Goal: Task Accomplishment & Management: Use online tool/utility

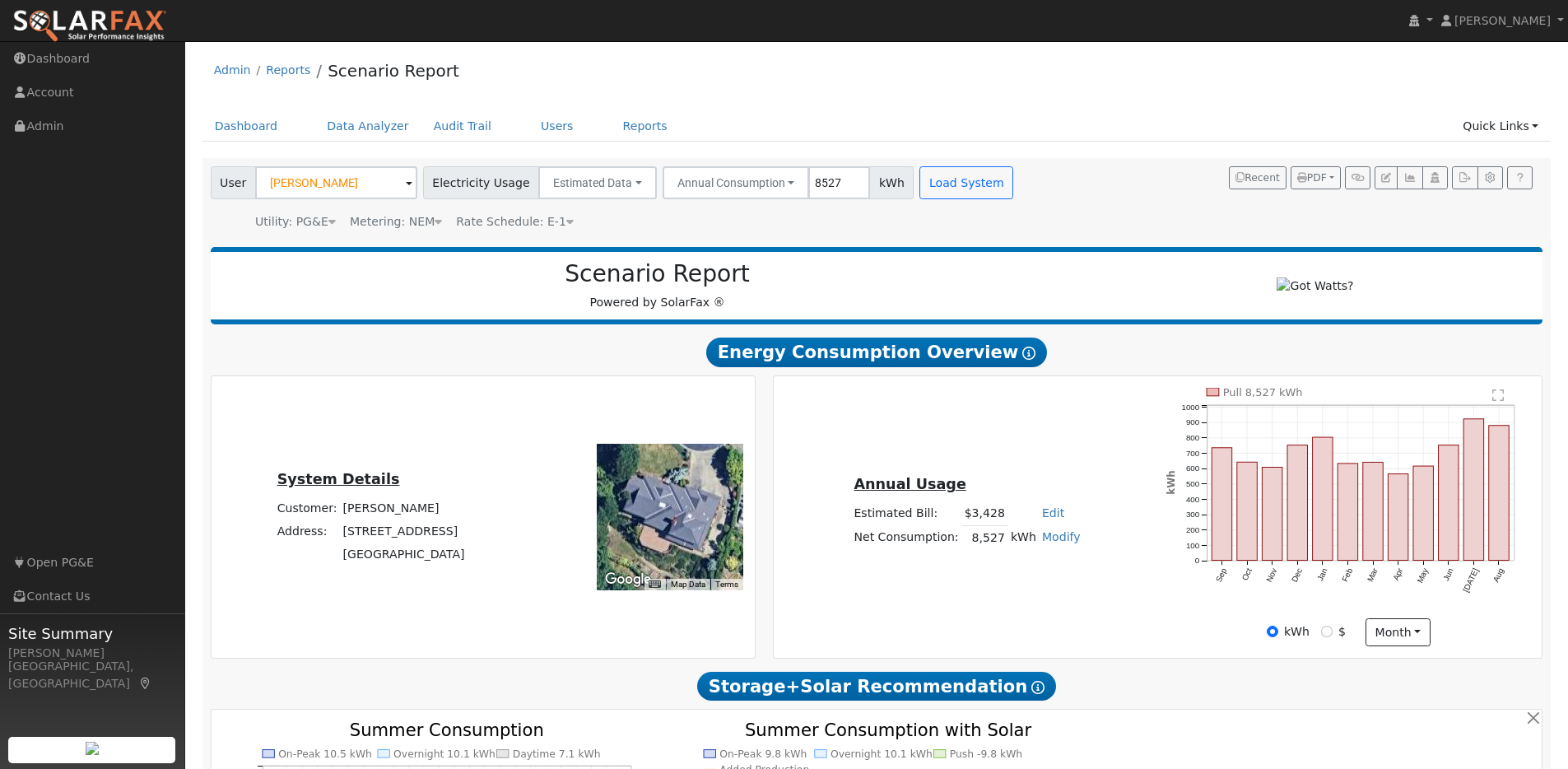
scroll to position [1629, 0]
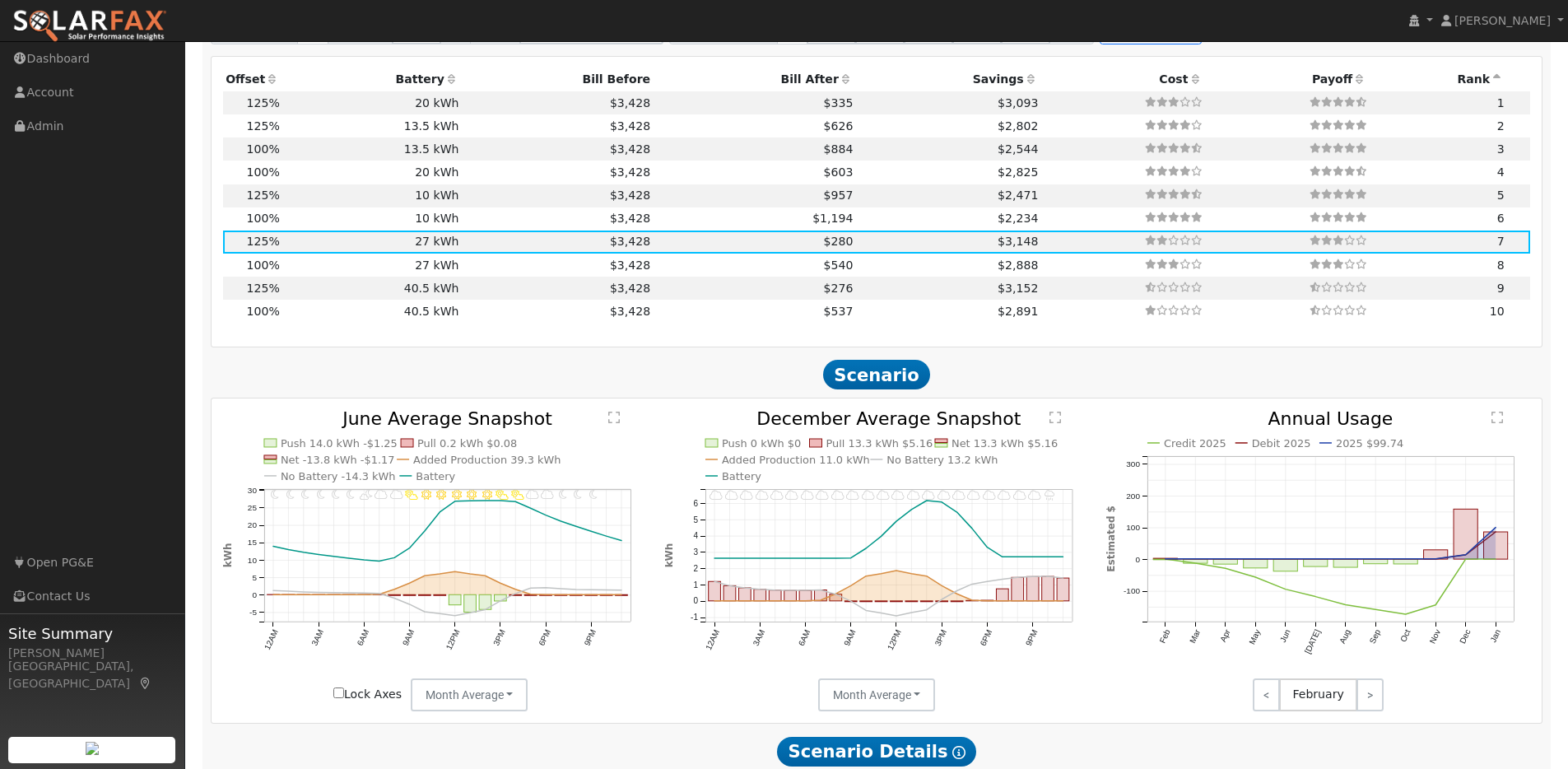
click at [114, 20] on img at bounding box center [89, 26] width 155 height 35
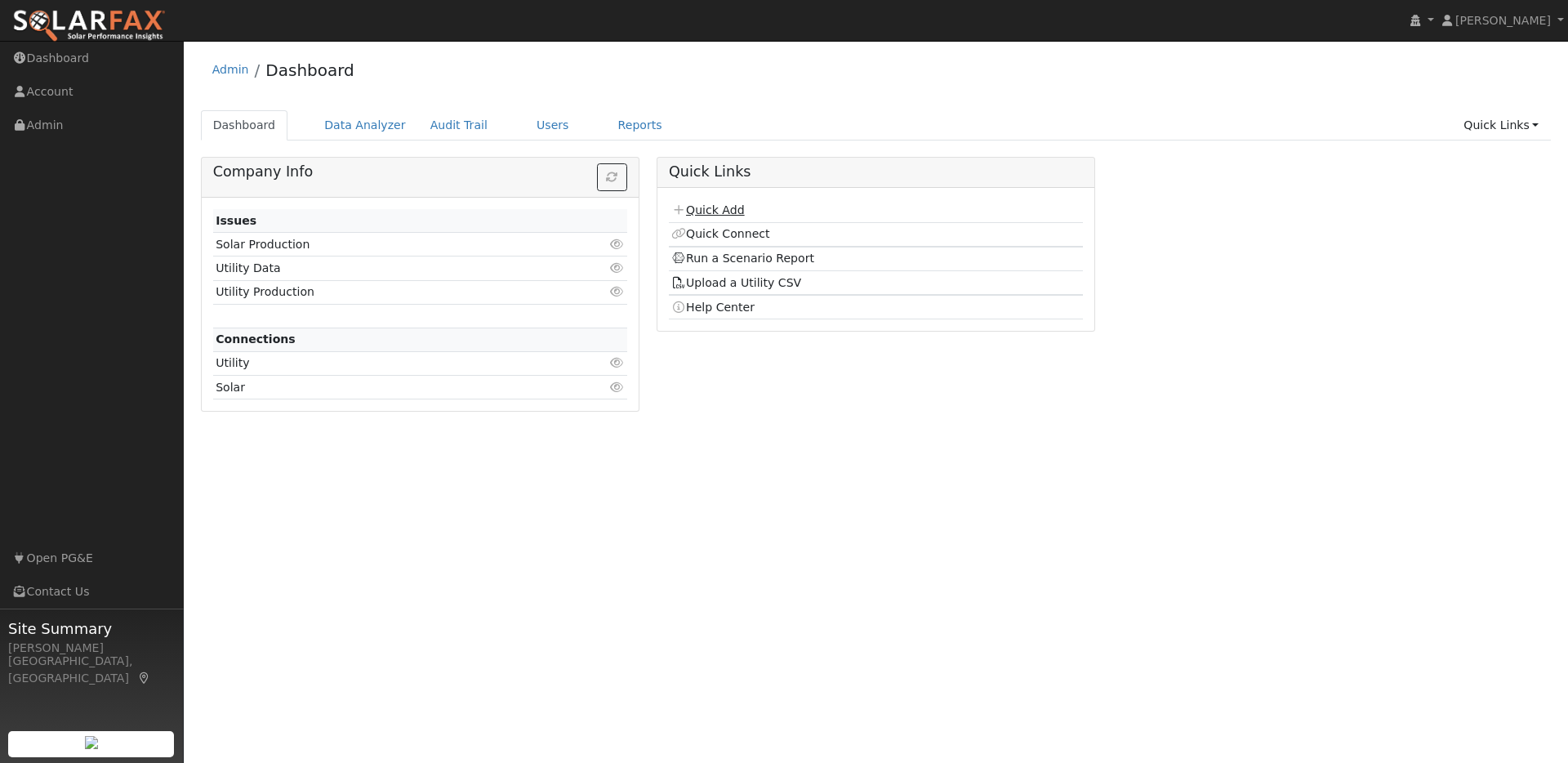
click at [731, 210] on link "Quick Add" at bounding box center [708, 210] width 73 height 13
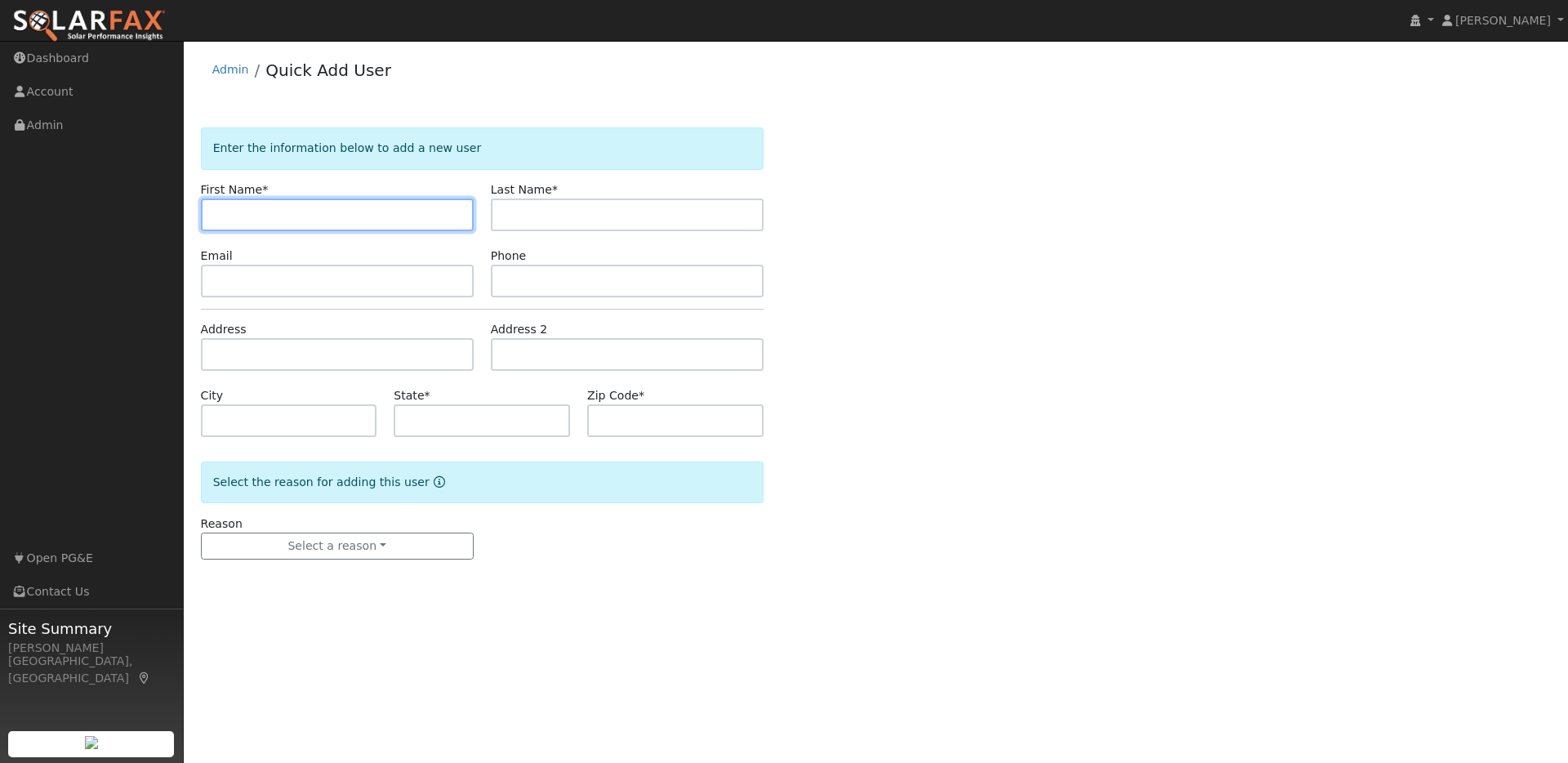
paste input "[PERSON_NAME]"
drag, startPoint x: 299, startPoint y: 214, endPoint x: 284, endPoint y: 214, distance: 15.0
click at [242, 214] on input "[PERSON_NAME]" at bounding box center [337, 214] width 273 height 33
type input "John"
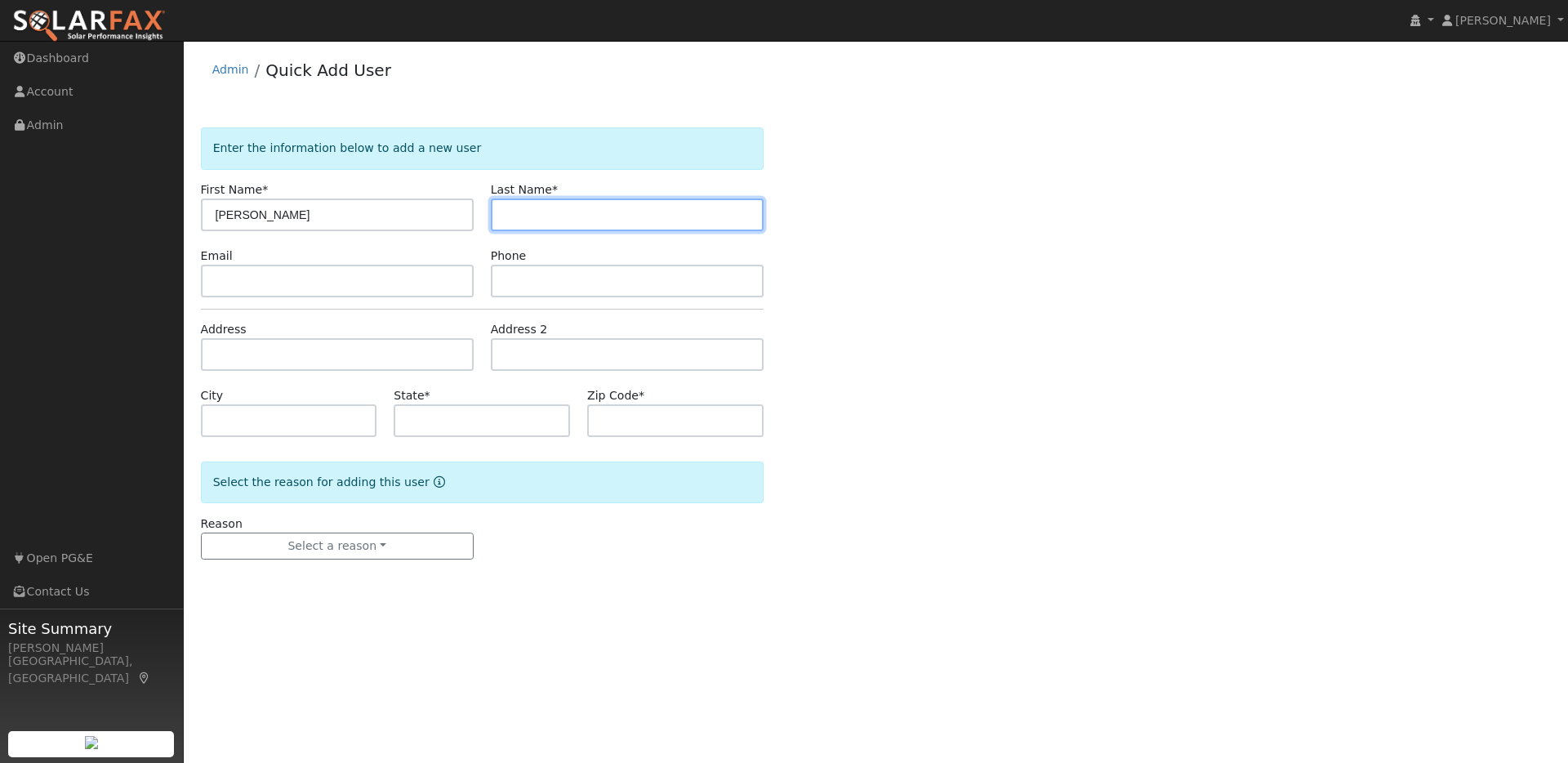
click at [520, 224] on input "text" at bounding box center [627, 214] width 273 height 33
paste input "[PERSON_NAME]"
drag, startPoint x: 535, startPoint y: 216, endPoint x: 485, endPoint y: 211, distance: 50.2
click at [485, 211] on div "Last Name * John Wilkinson" at bounding box center [626, 206] width 290 height 49
type input "Wilkinson"
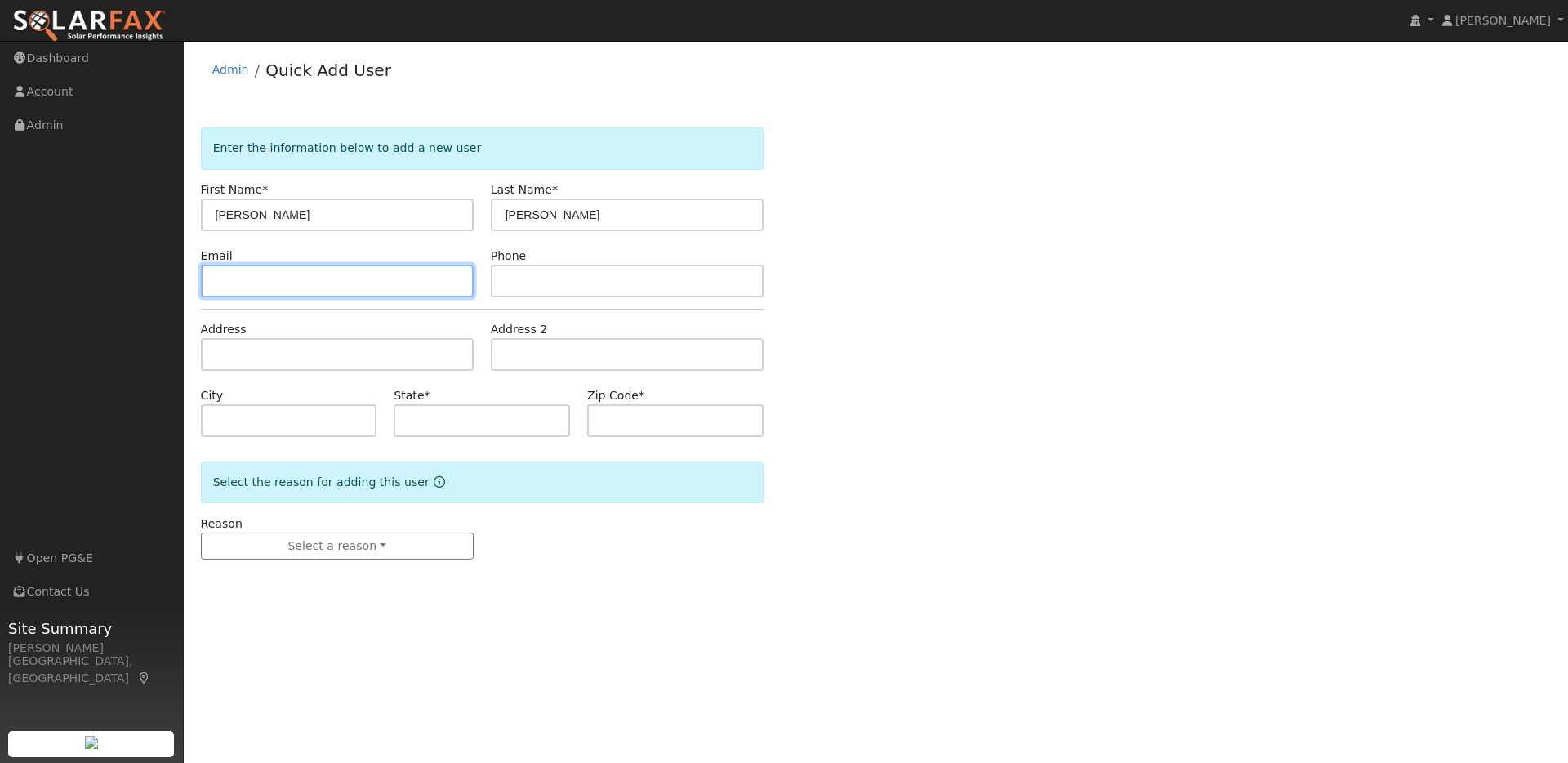
click at [278, 286] on input "text" at bounding box center [337, 280] width 273 height 33
paste input "jwilkness@gmail.com"
type input "jwilkness@gmail.com"
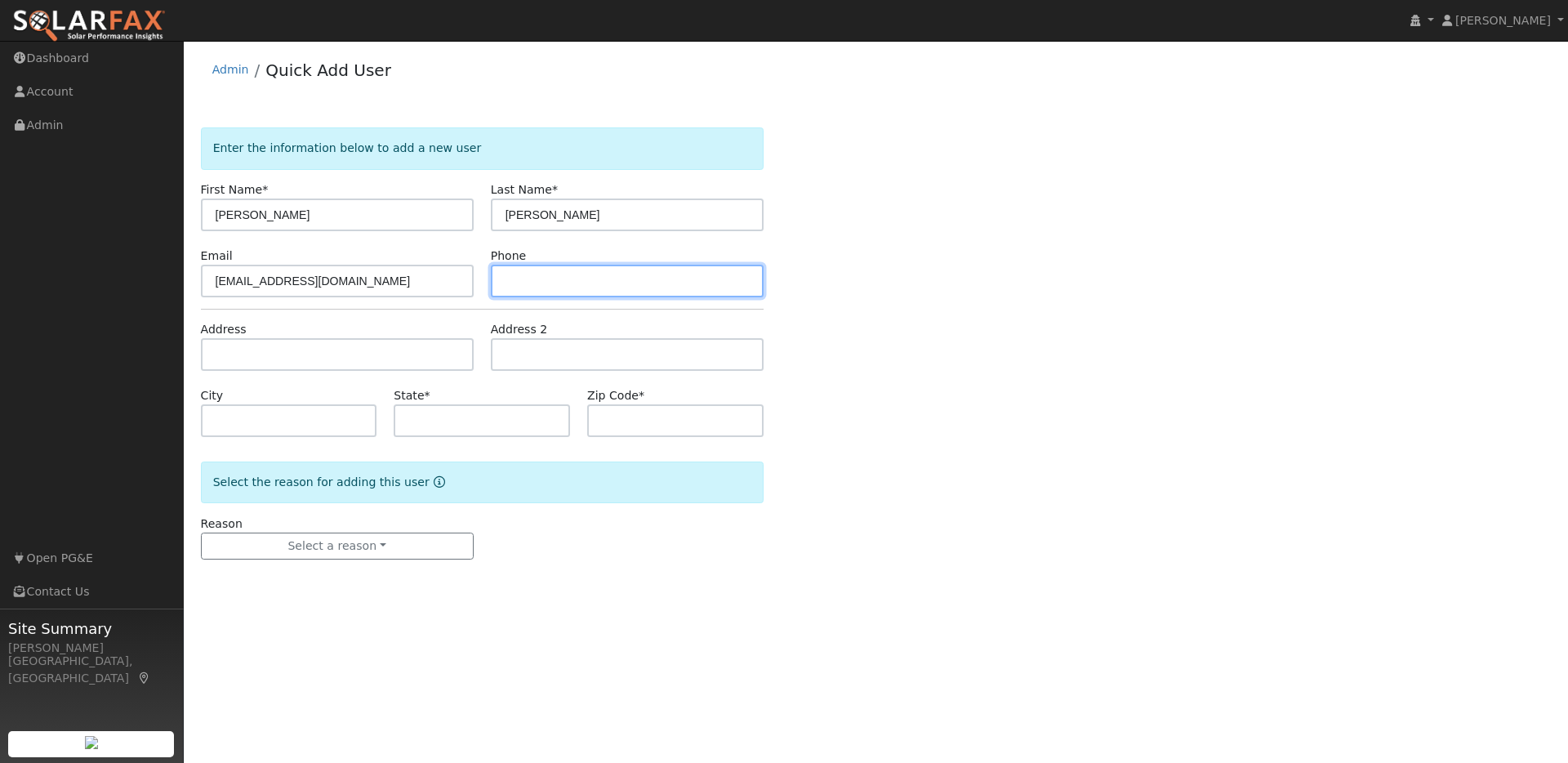
paste input "5106828968"
type input "5106828968"
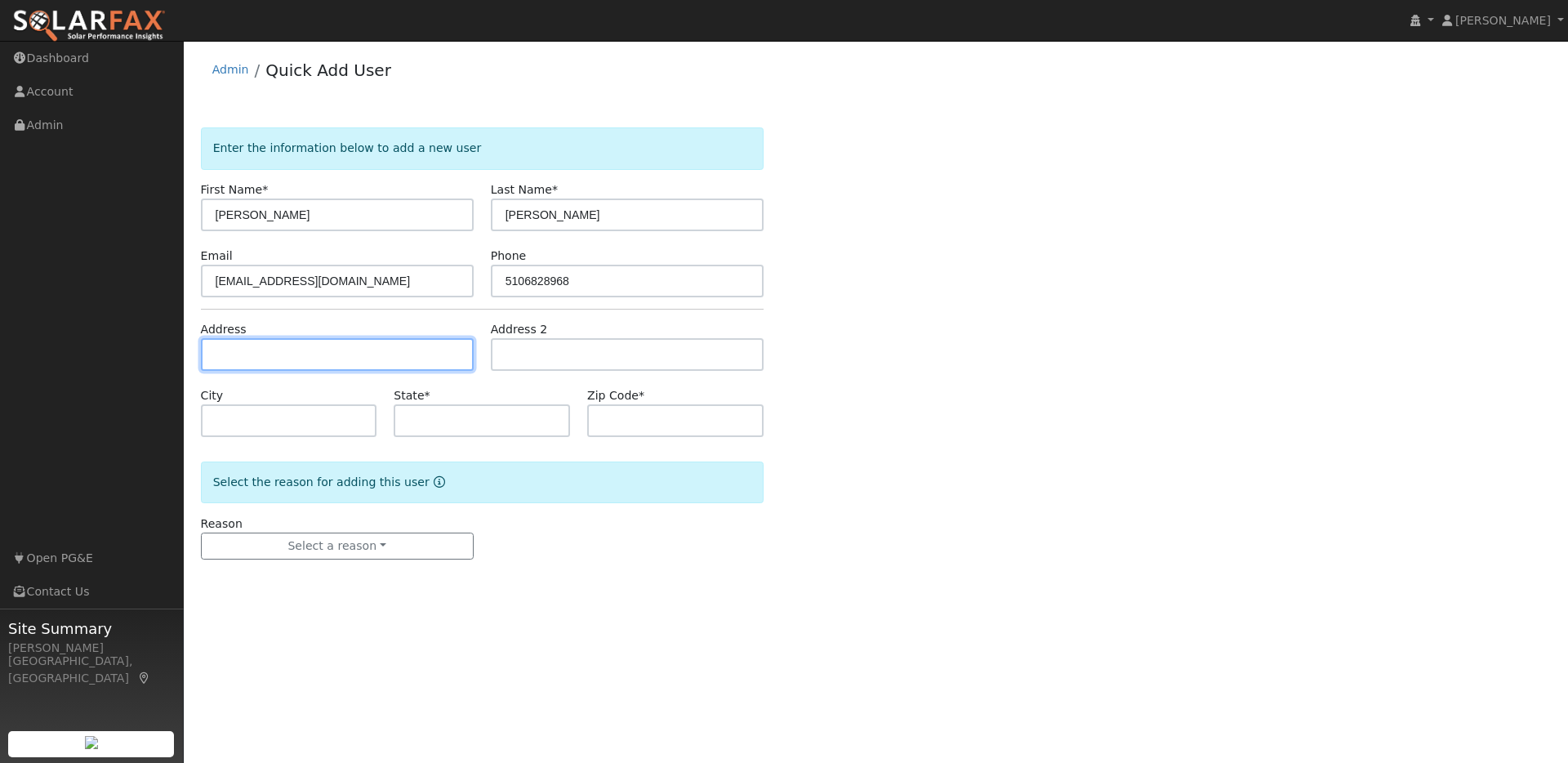
click at [262, 355] on input "text" at bounding box center [337, 354] width 273 height 33
paste input "6120 Westover Dr, Oakland, CA 94611, USA"
type input "6120 Westover Drive"
type input "Oakland"
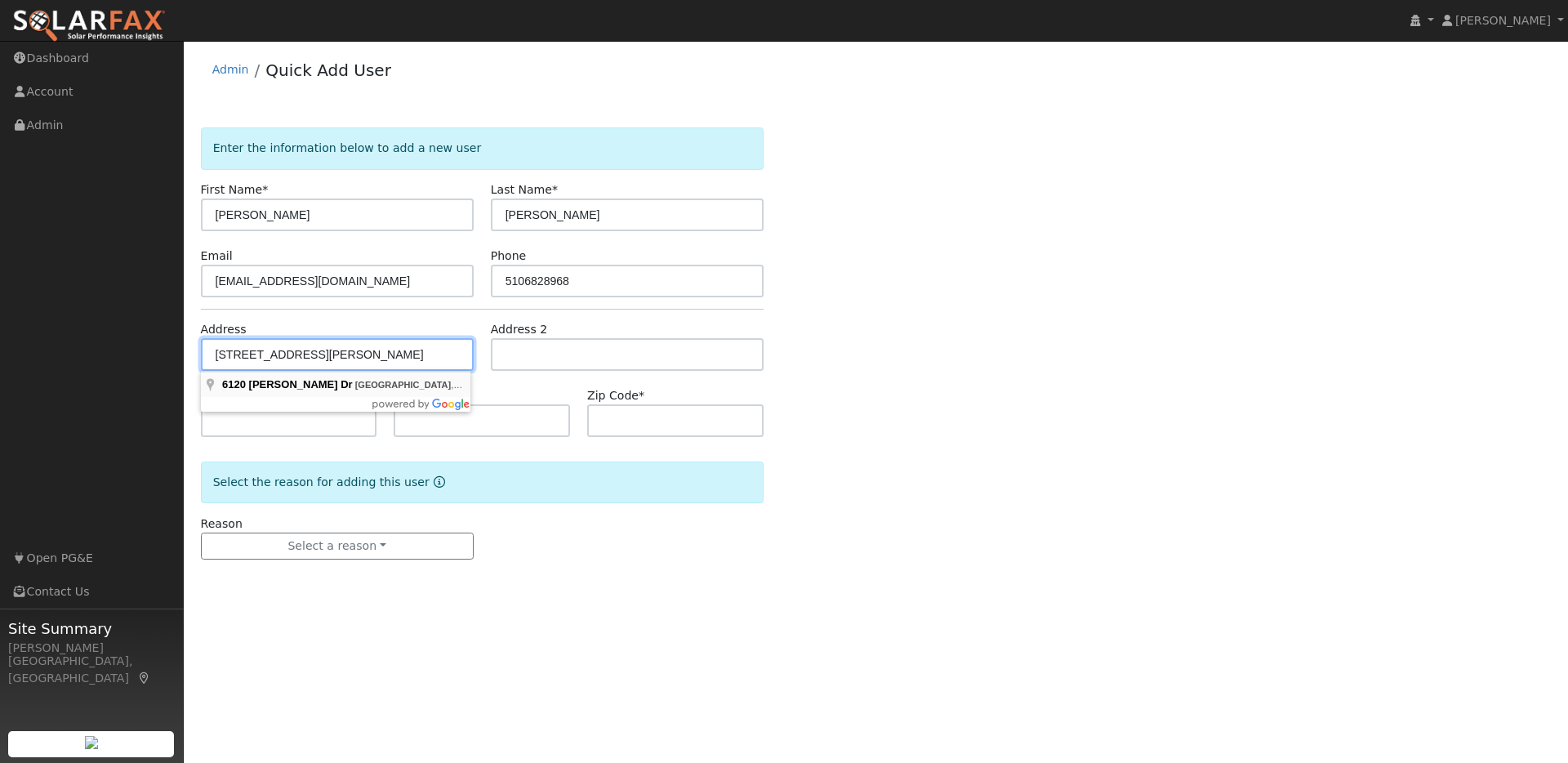
type input "CA"
type input "94611"
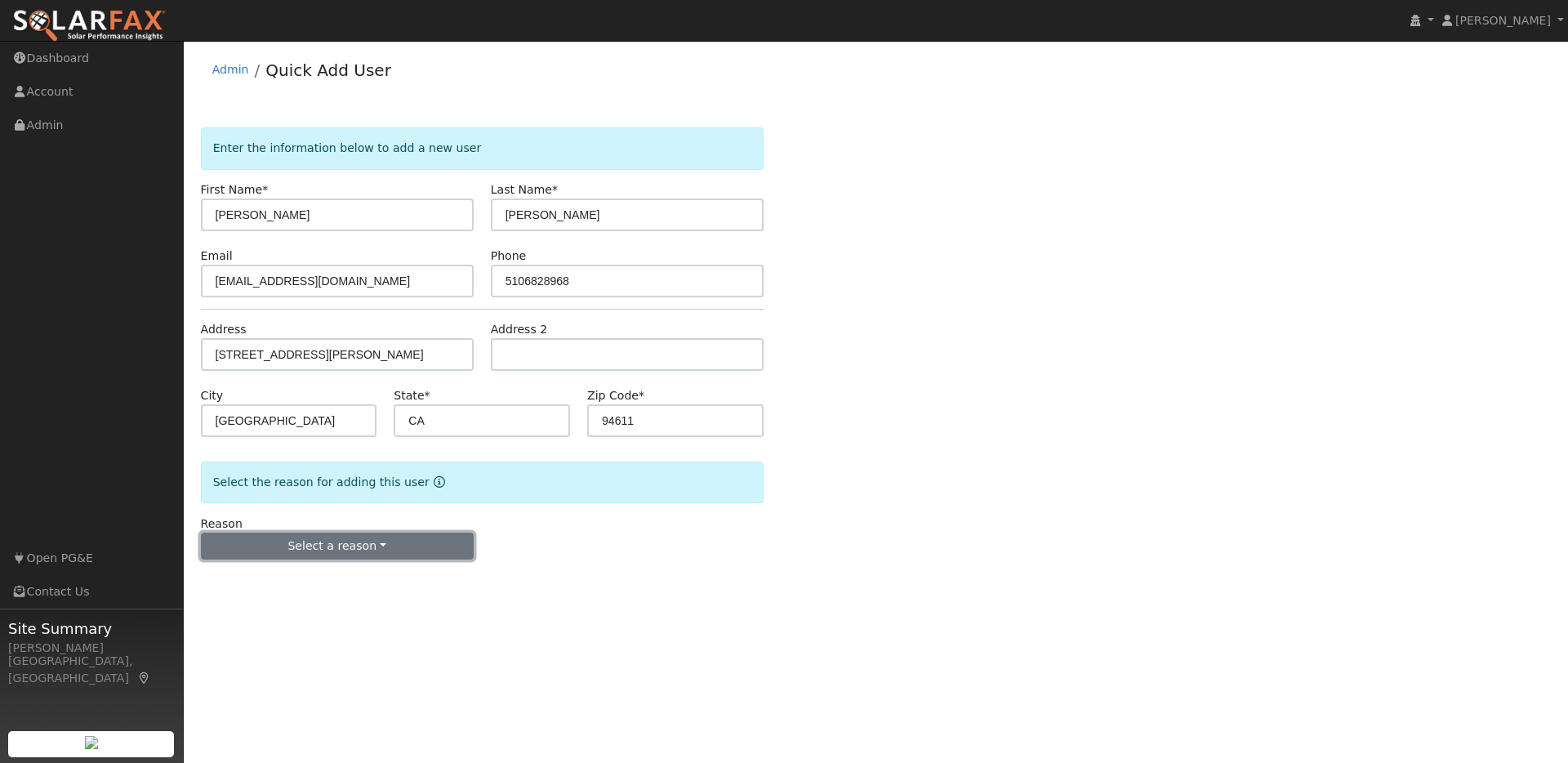
click at [381, 542] on button "Select a reason" at bounding box center [337, 547] width 273 height 28
click at [227, 577] on link "New lead" at bounding box center [292, 579] width 181 height 23
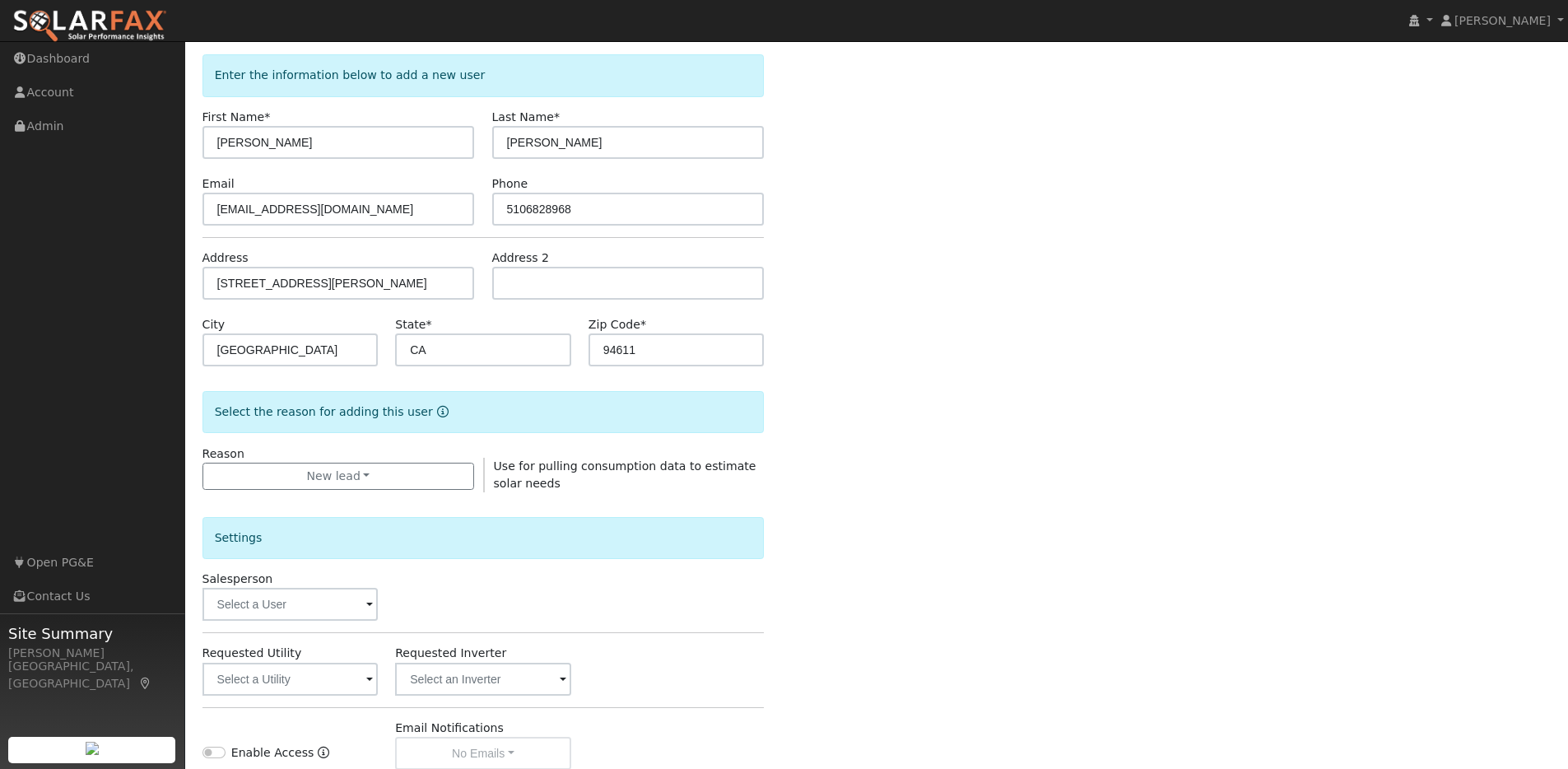
scroll to position [298, 0]
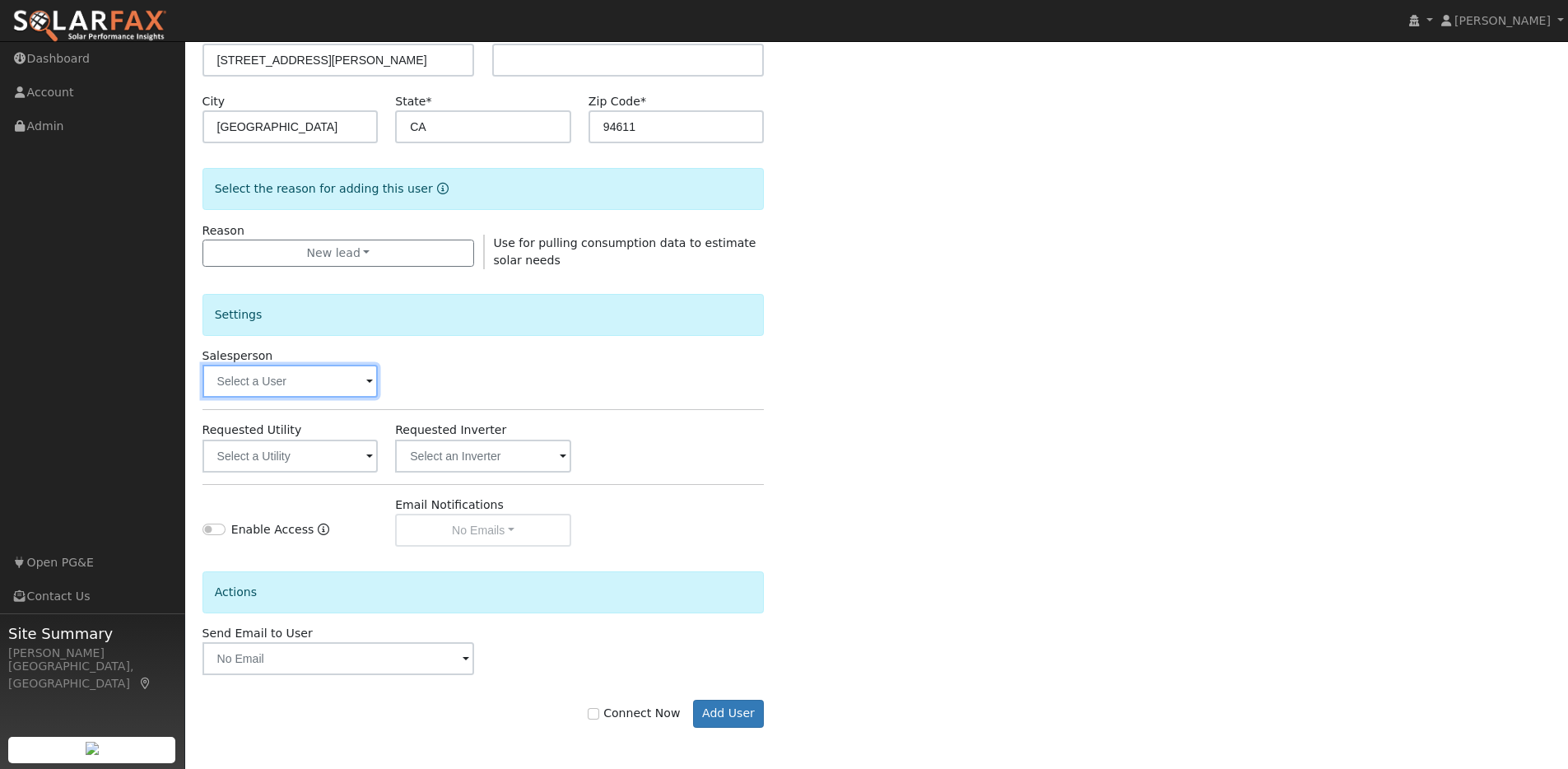
click at [364, 383] on input "text" at bounding box center [291, 380] width 176 height 33
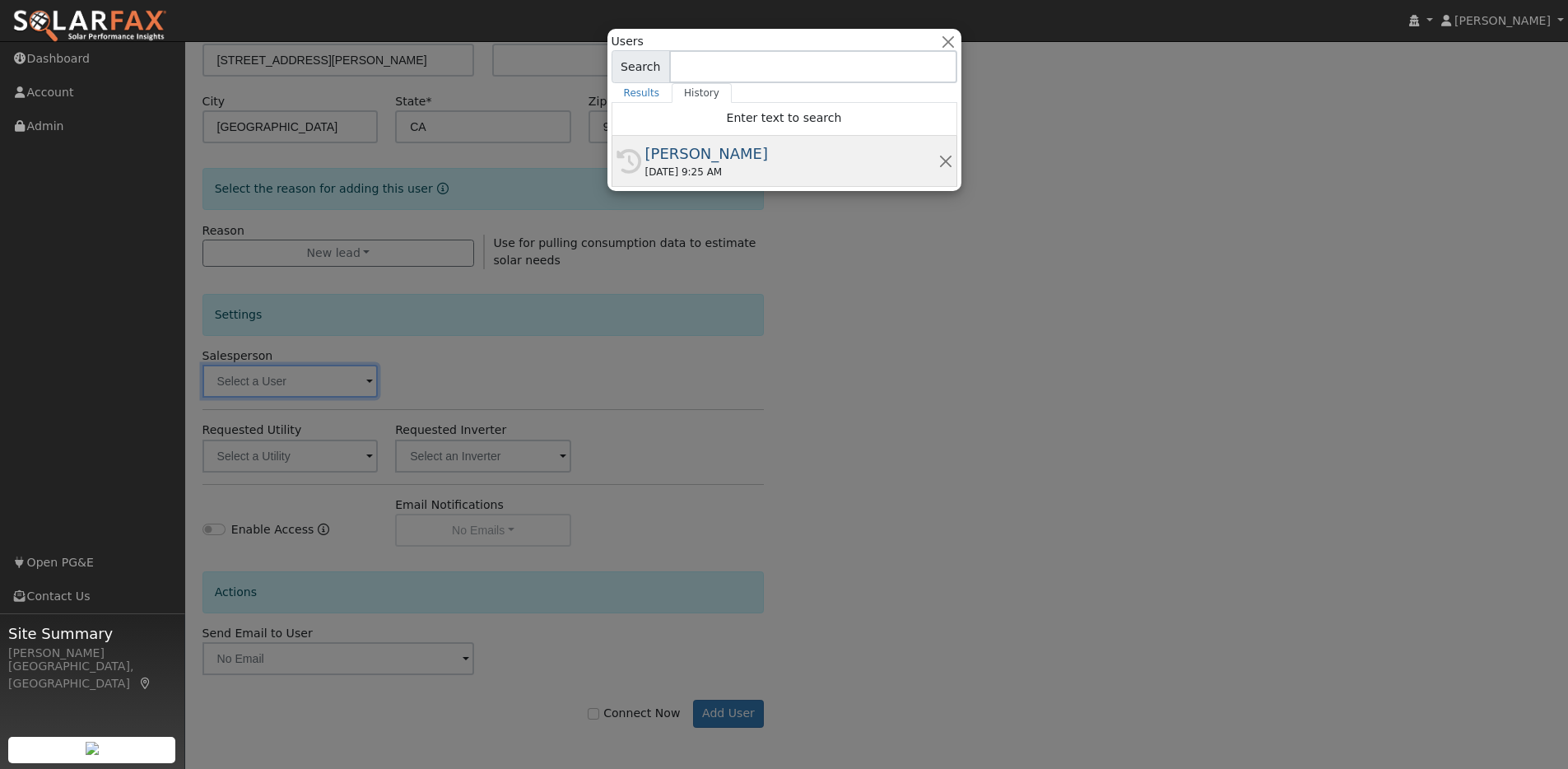
click at [795, 155] on div "[PERSON_NAME]" at bounding box center [792, 154] width 293 height 23
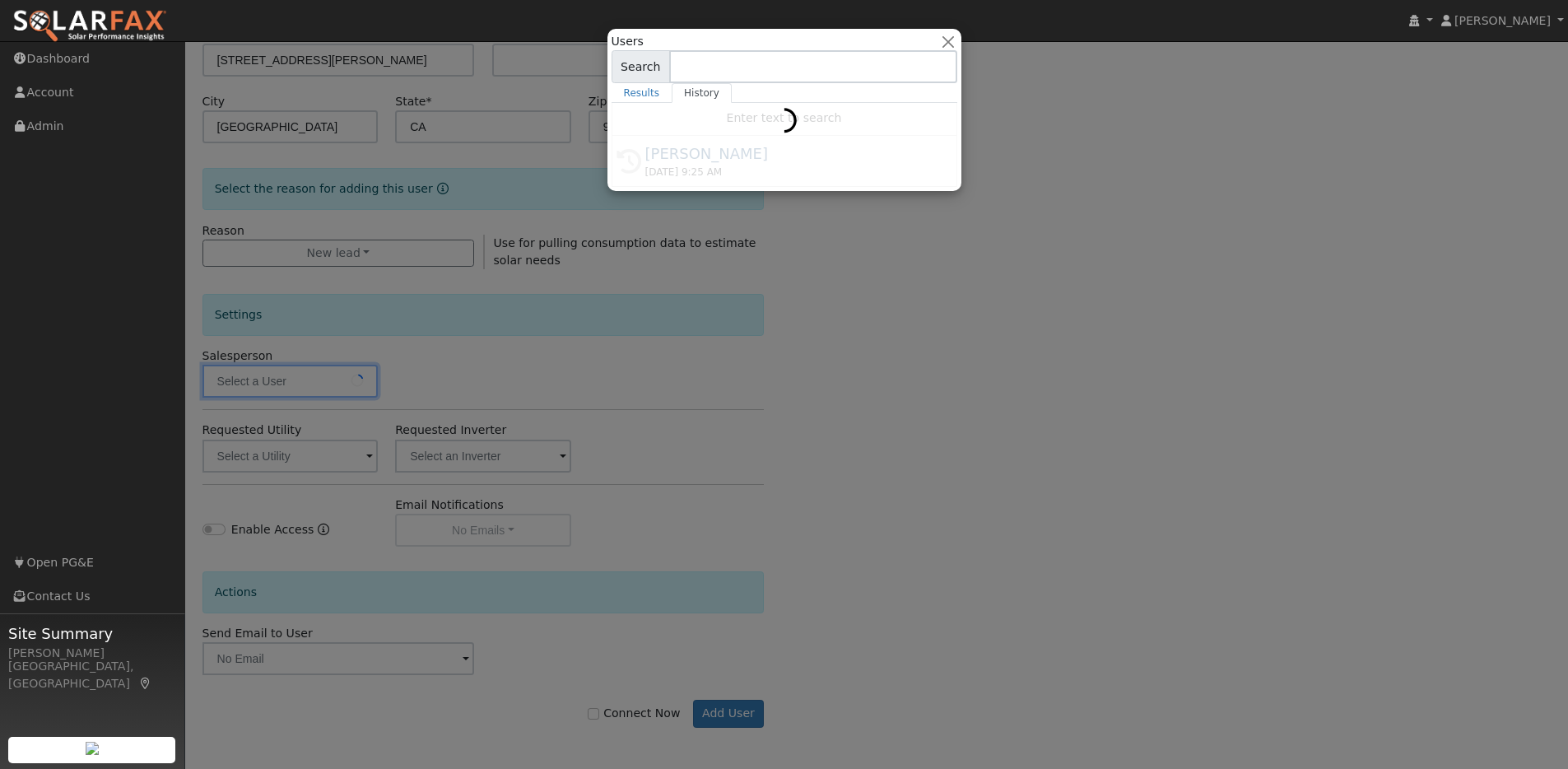
type input "[PERSON_NAME]"
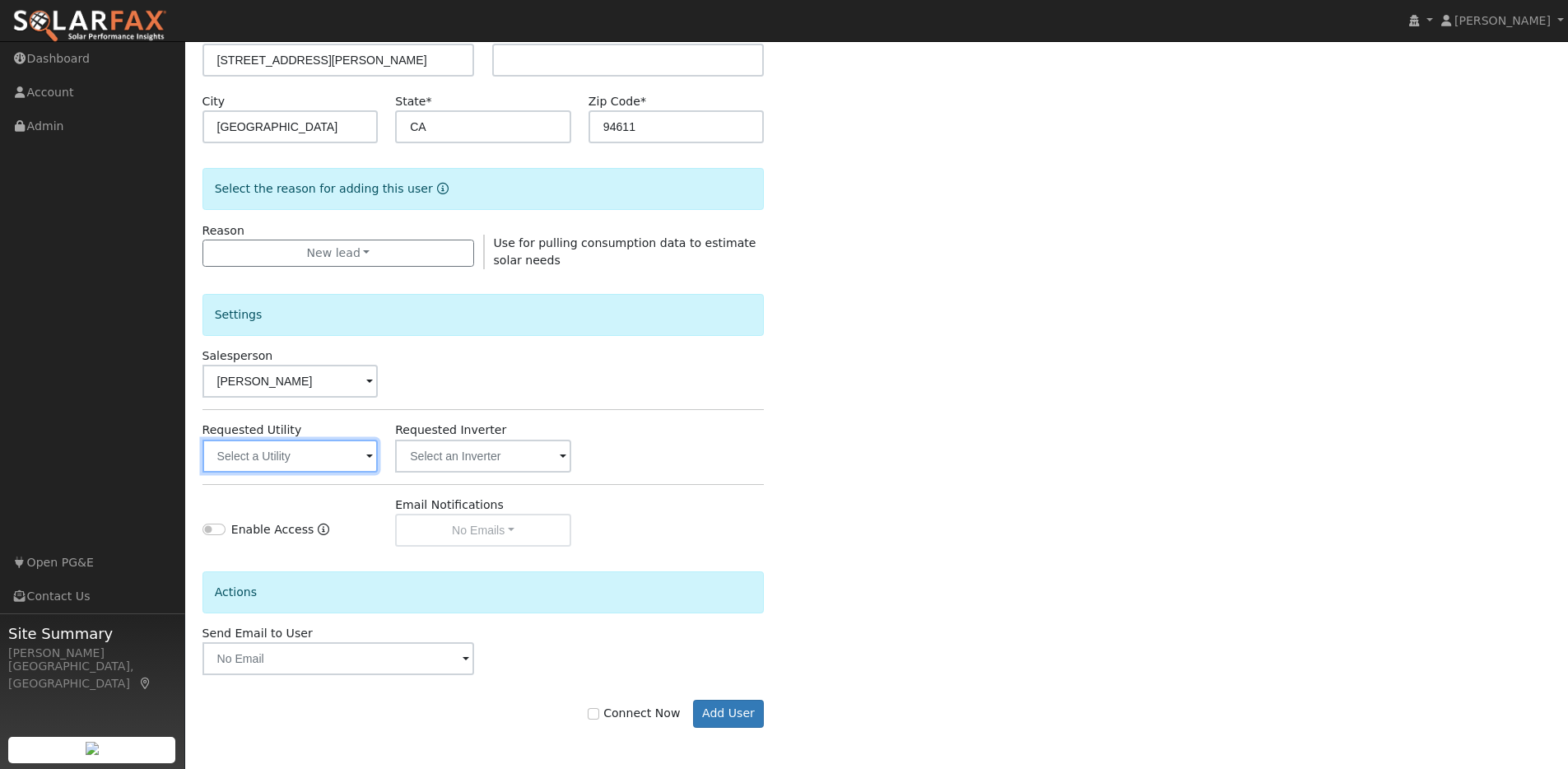
click at [358, 454] on input "text" at bounding box center [291, 455] width 176 height 33
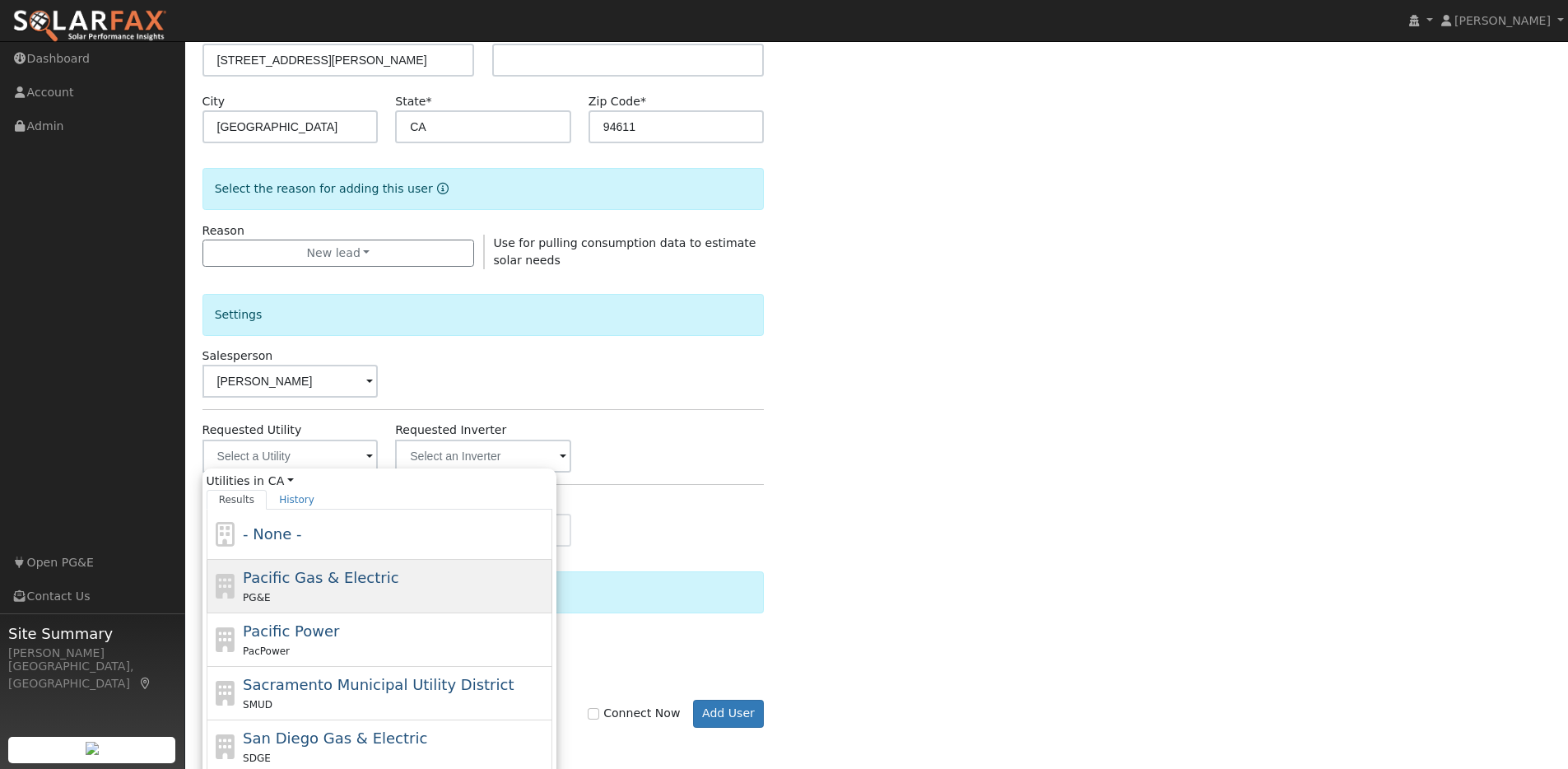
click at [288, 586] on span "Pacific Gas & Electric" at bounding box center [321, 577] width 156 height 17
type input "Pacific Gas & Electric"
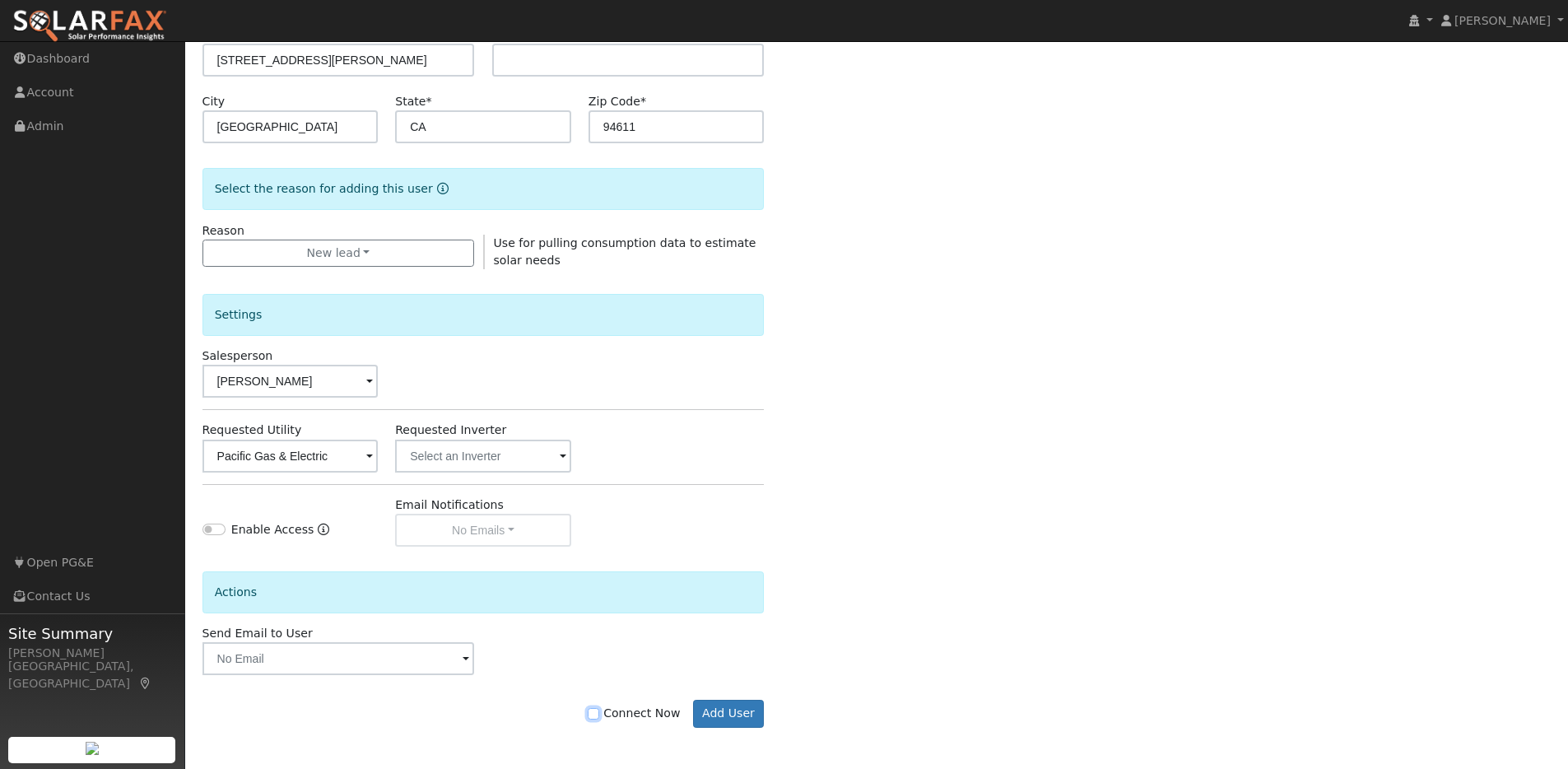
click at [599, 715] on input "Connect Now" at bounding box center [593, 714] width 11 height 11
checkbox input "true"
click at [715, 708] on button "Add User" at bounding box center [728, 714] width 71 height 28
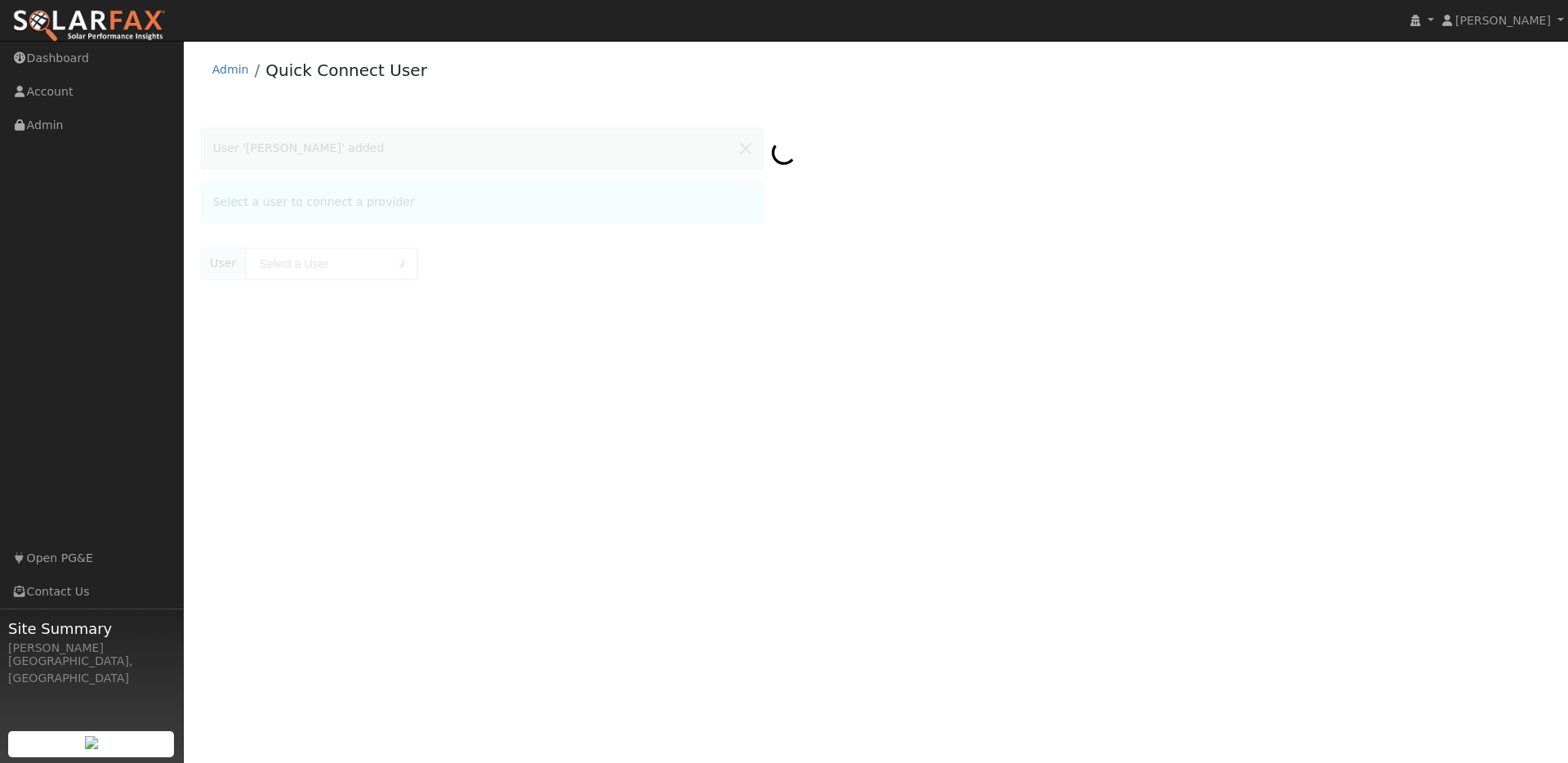
type input "[PERSON_NAME]"
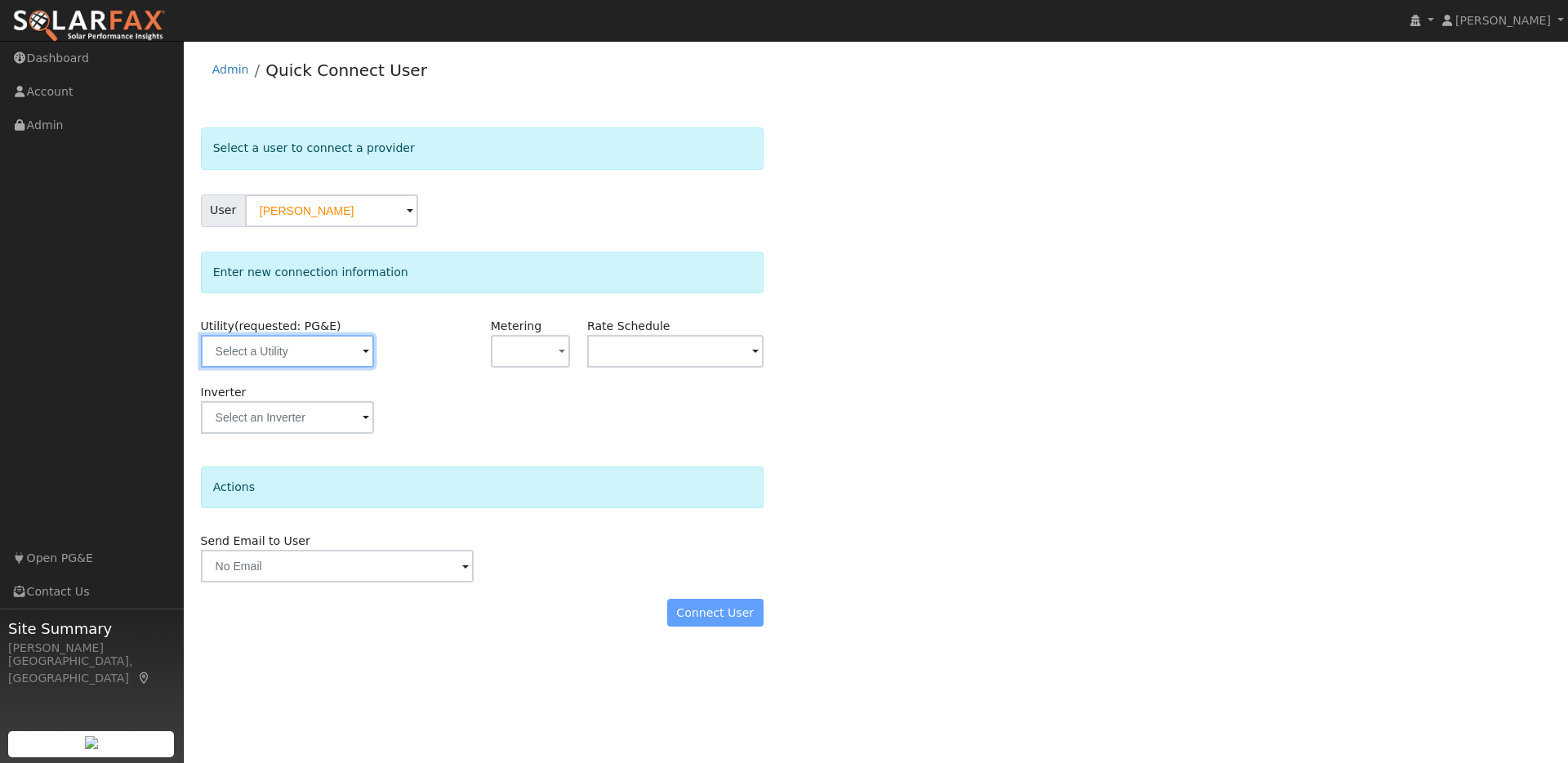
click at [338, 348] on input "text" at bounding box center [288, 351] width 173 height 33
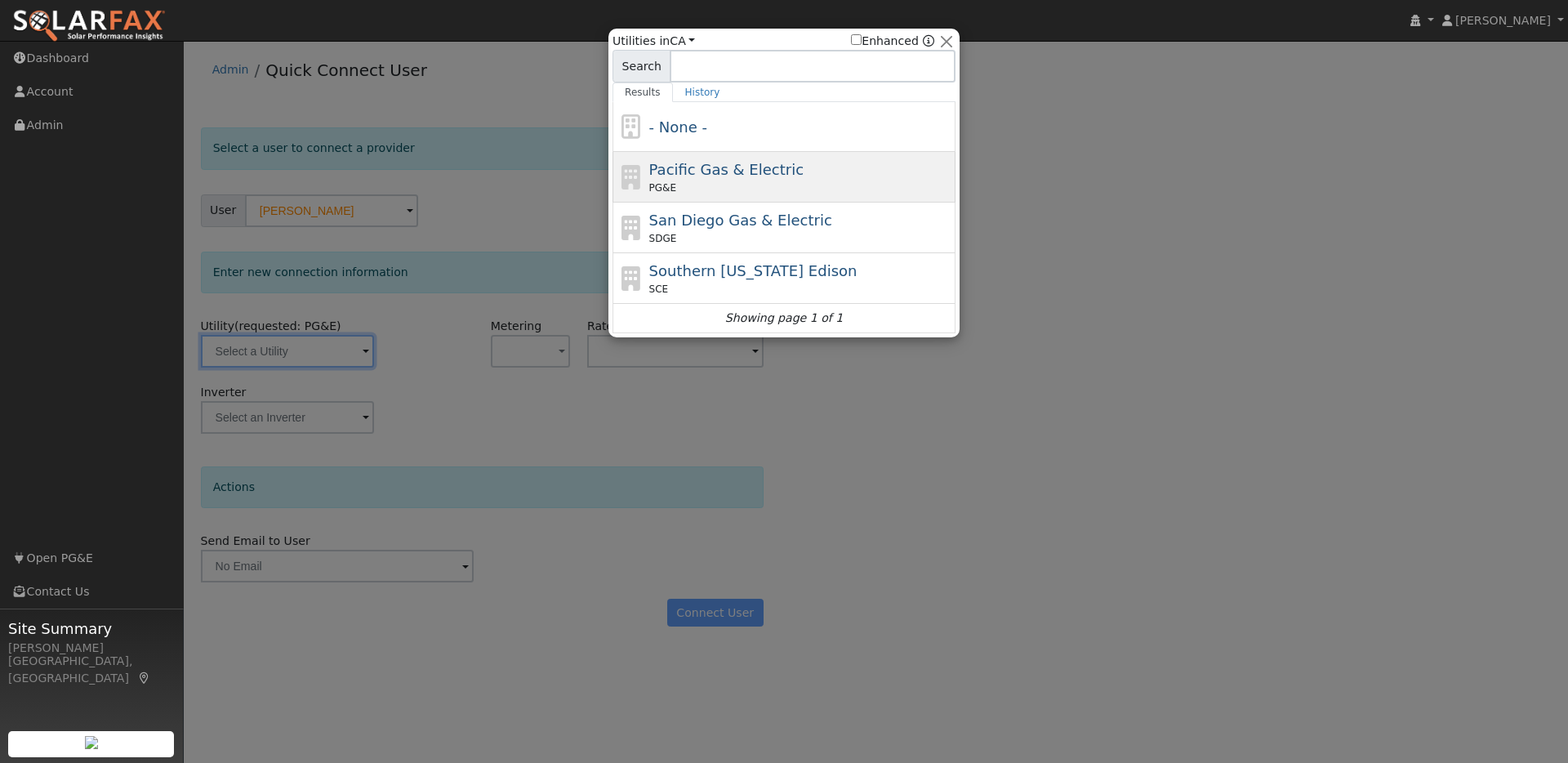
click at [750, 173] on span "Pacific Gas & Electric" at bounding box center [726, 170] width 155 height 17
type input "PG&E"
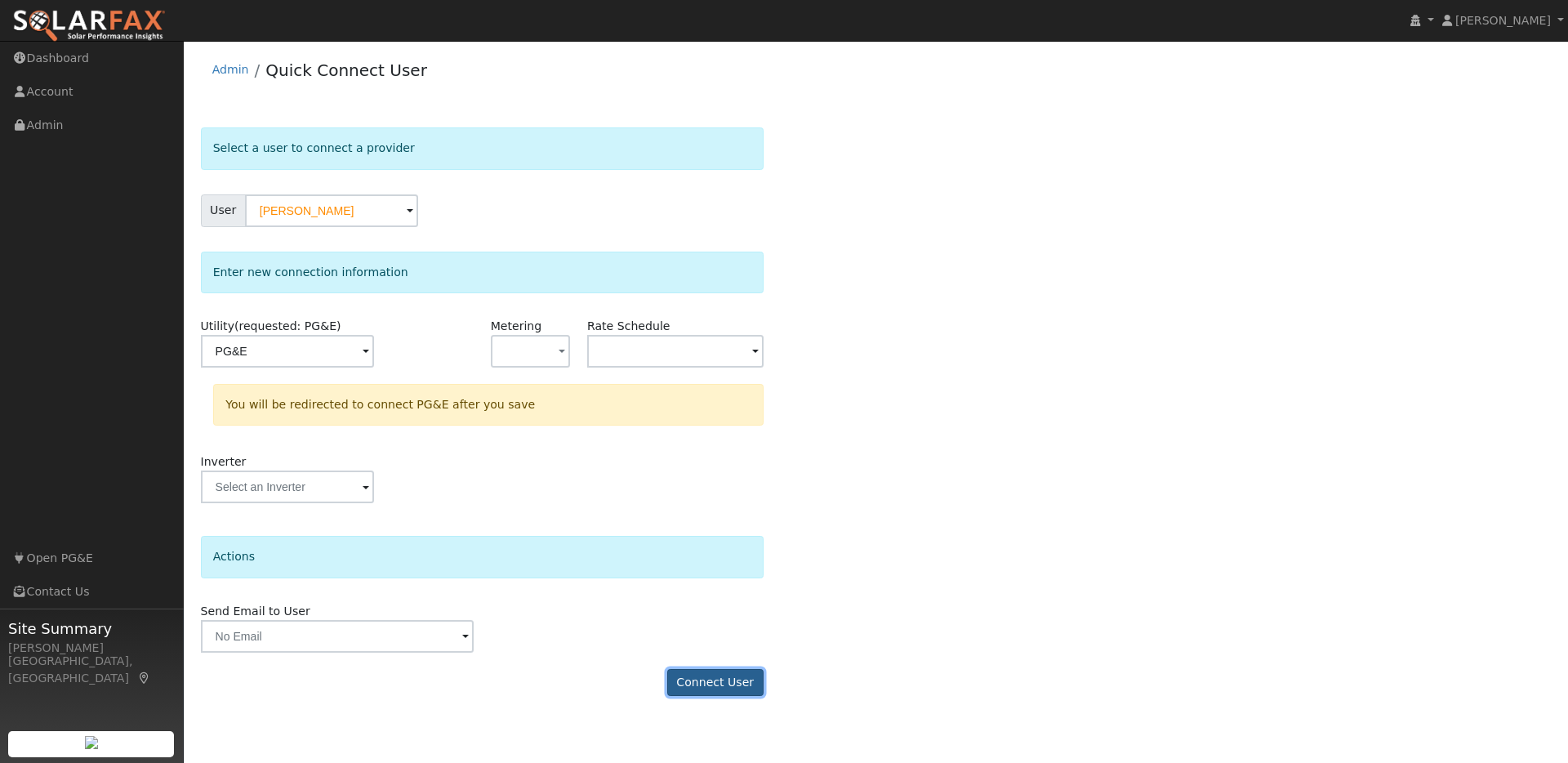
click at [734, 686] on button "Connect User" at bounding box center [714, 683] width 96 height 28
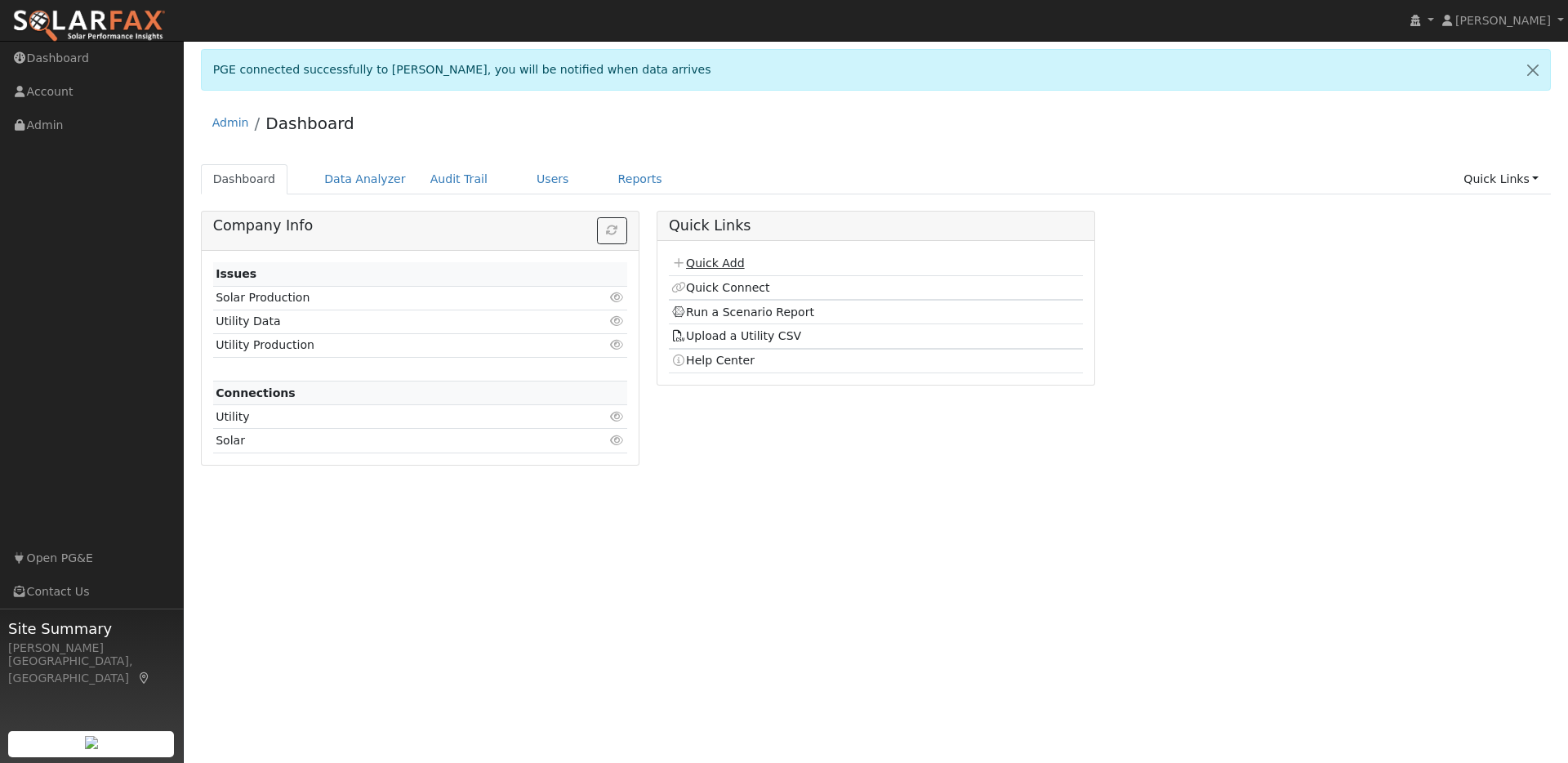
click at [729, 261] on link "Quick Add" at bounding box center [708, 263] width 73 height 13
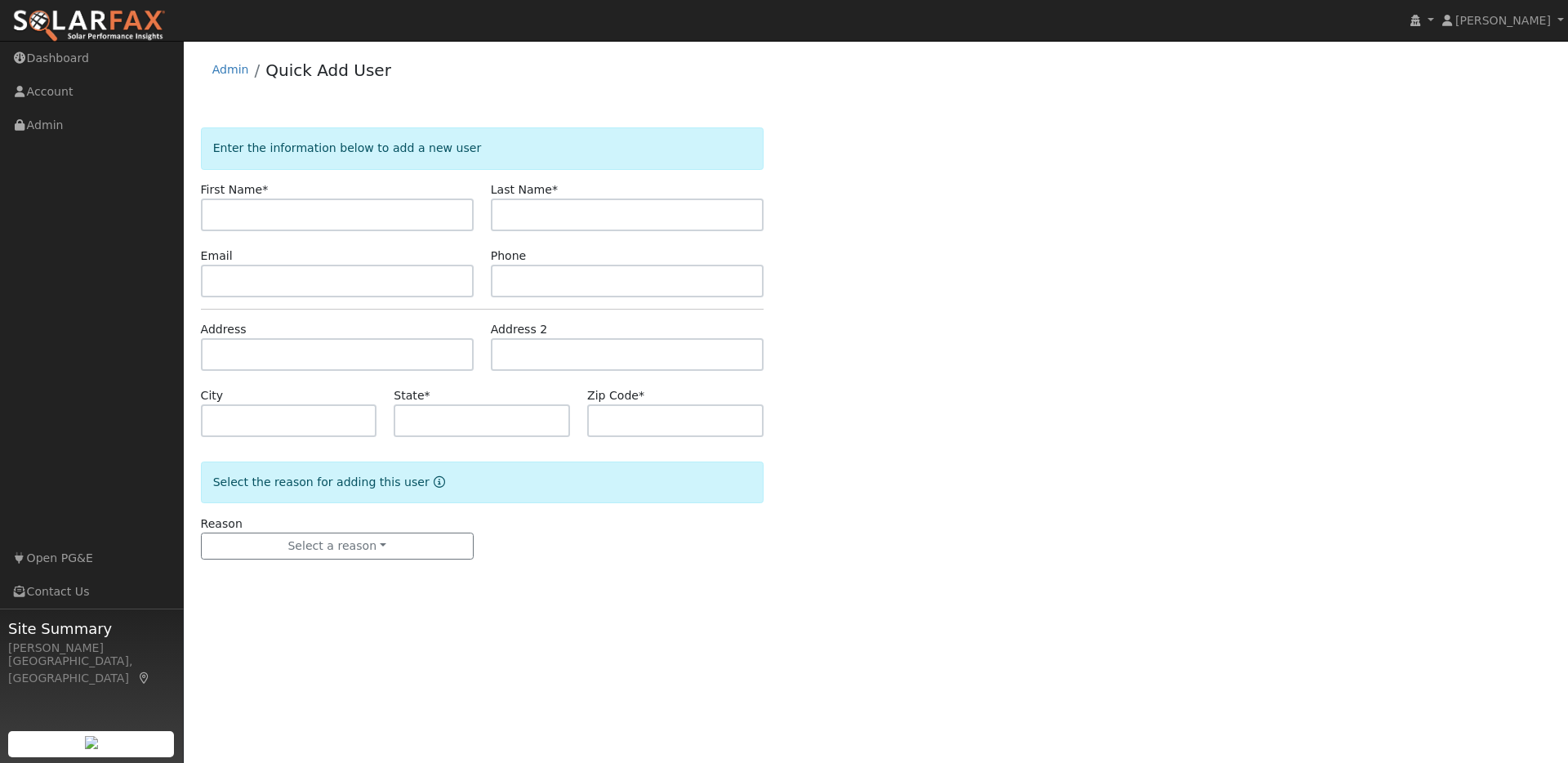
click at [116, 24] on img at bounding box center [88, 26] width 154 height 34
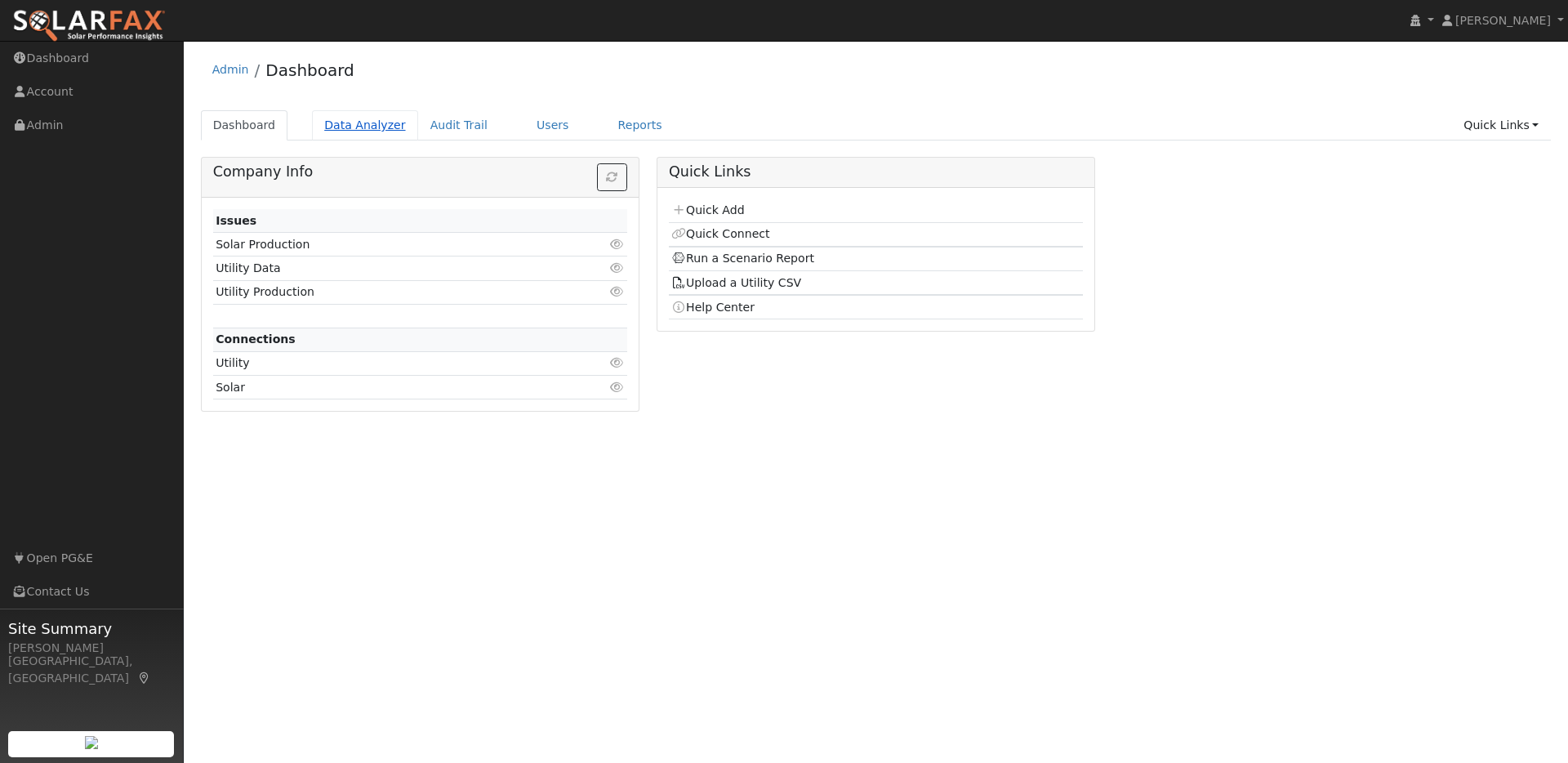
click at [385, 122] on link "Data Analyzer" at bounding box center [365, 125] width 106 height 30
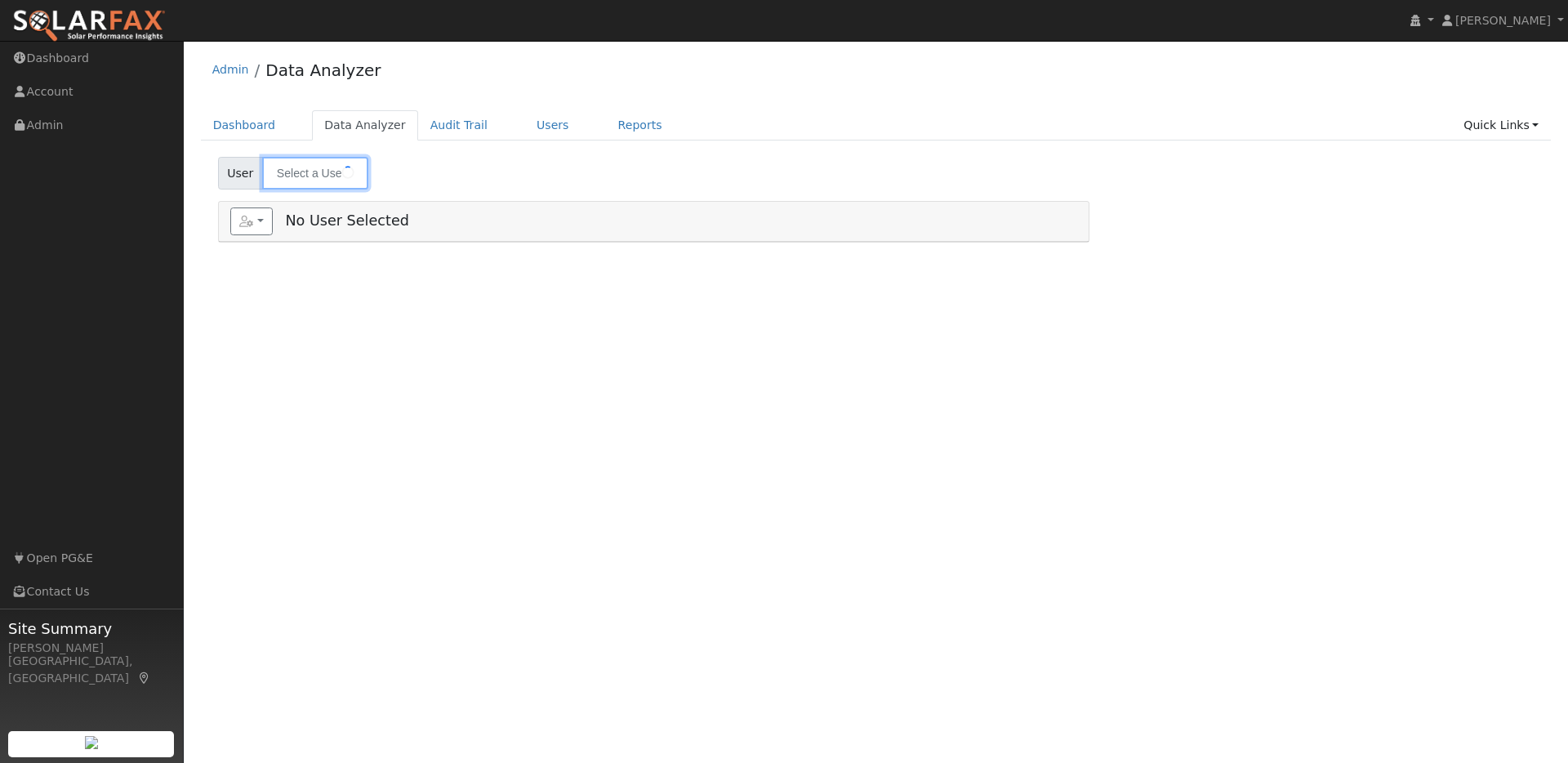
type input "[PERSON_NAME]"
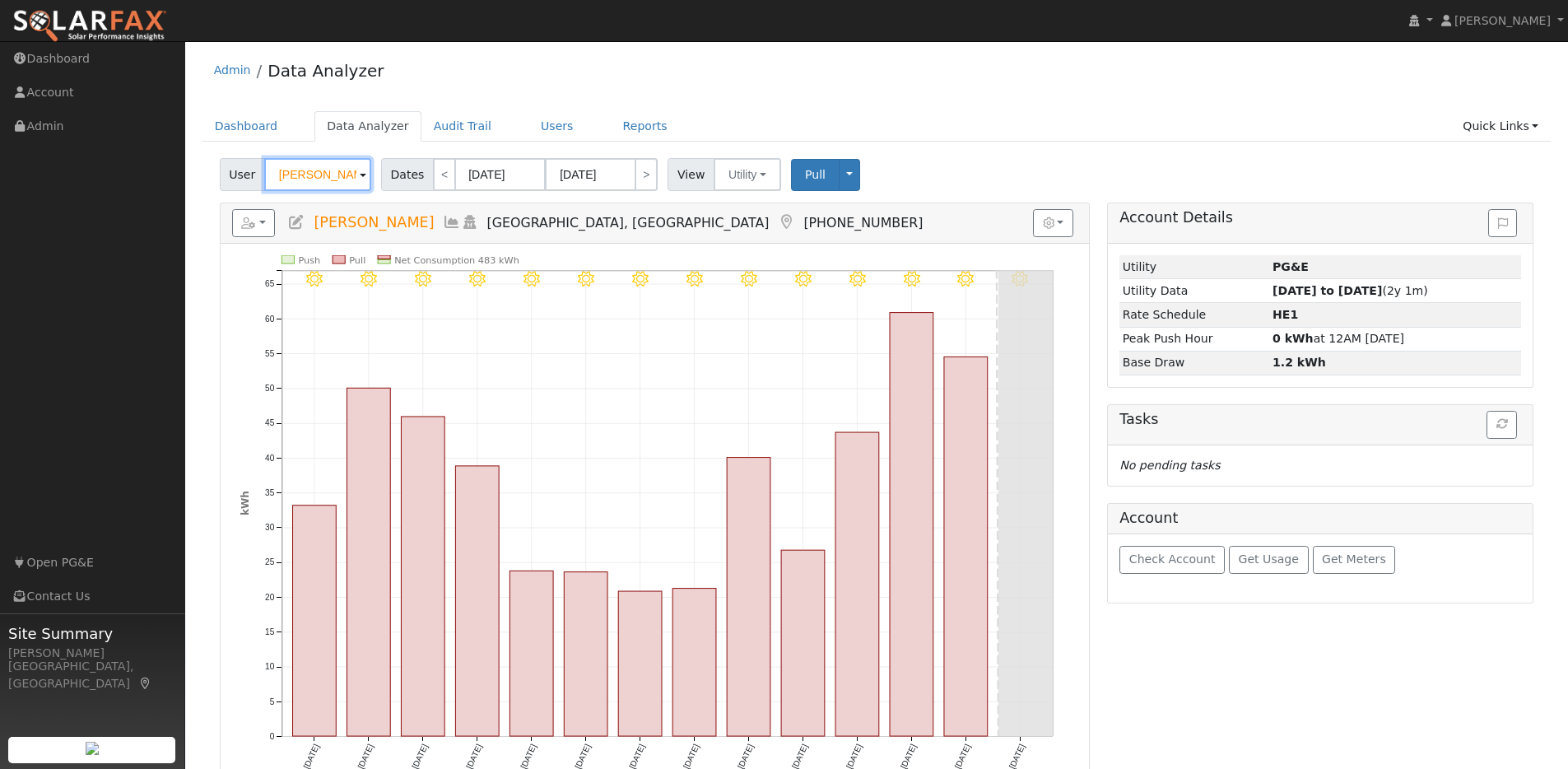
drag, startPoint x: 347, startPoint y: 176, endPoint x: 287, endPoint y: 176, distance: 60.0
click at [287, 176] on input "[PERSON_NAME]" at bounding box center [318, 174] width 107 height 33
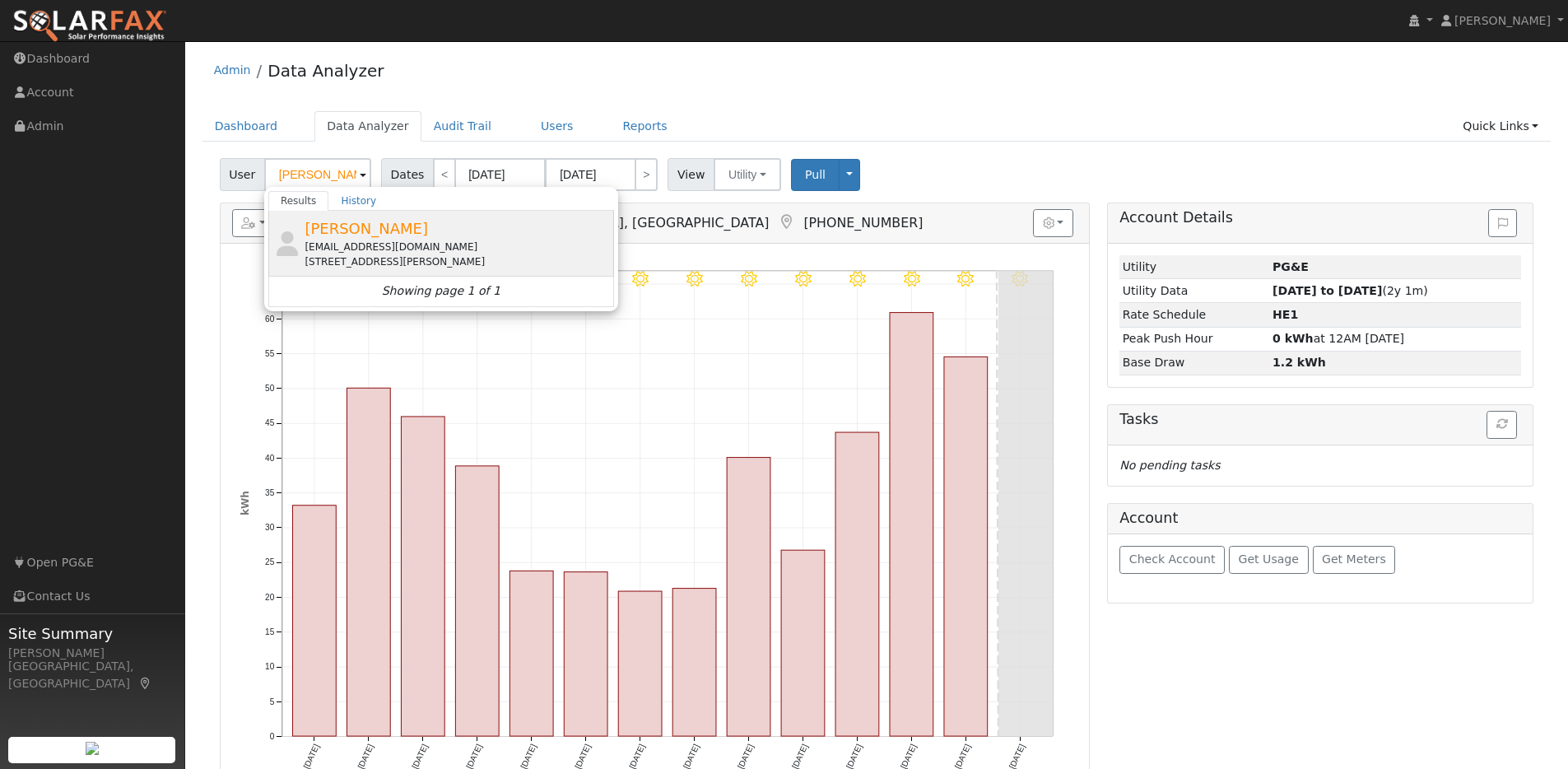
click at [425, 235] on div "John Wilkinson jwilkness@gmail.com 6120 Westover Drive, Oakland, CA 94611" at bounding box center [456, 243] width 305 height 52
type input "John Wilkinson"
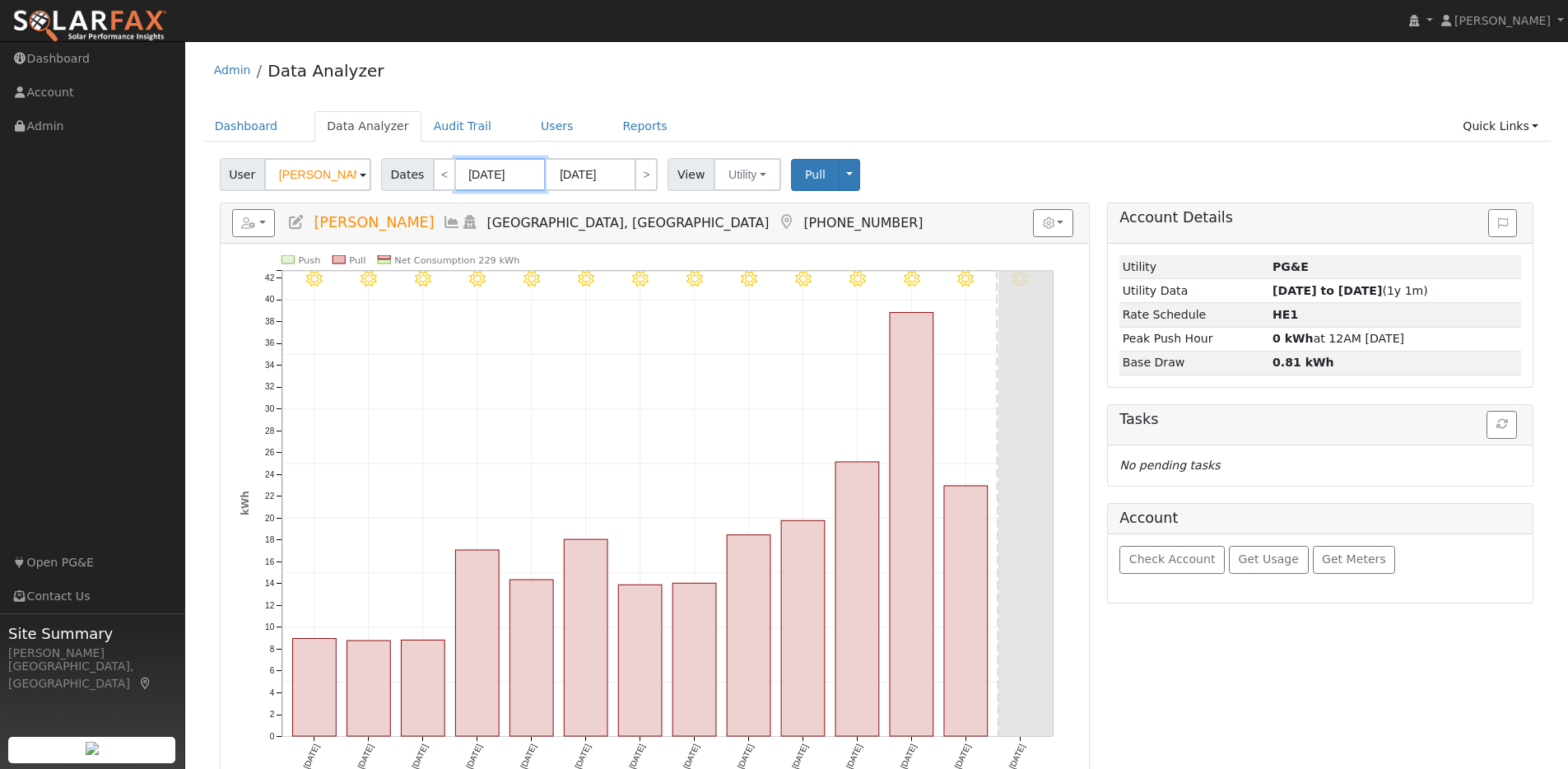
click at [532, 170] on input "08/20/2025" at bounding box center [500, 174] width 90 height 33
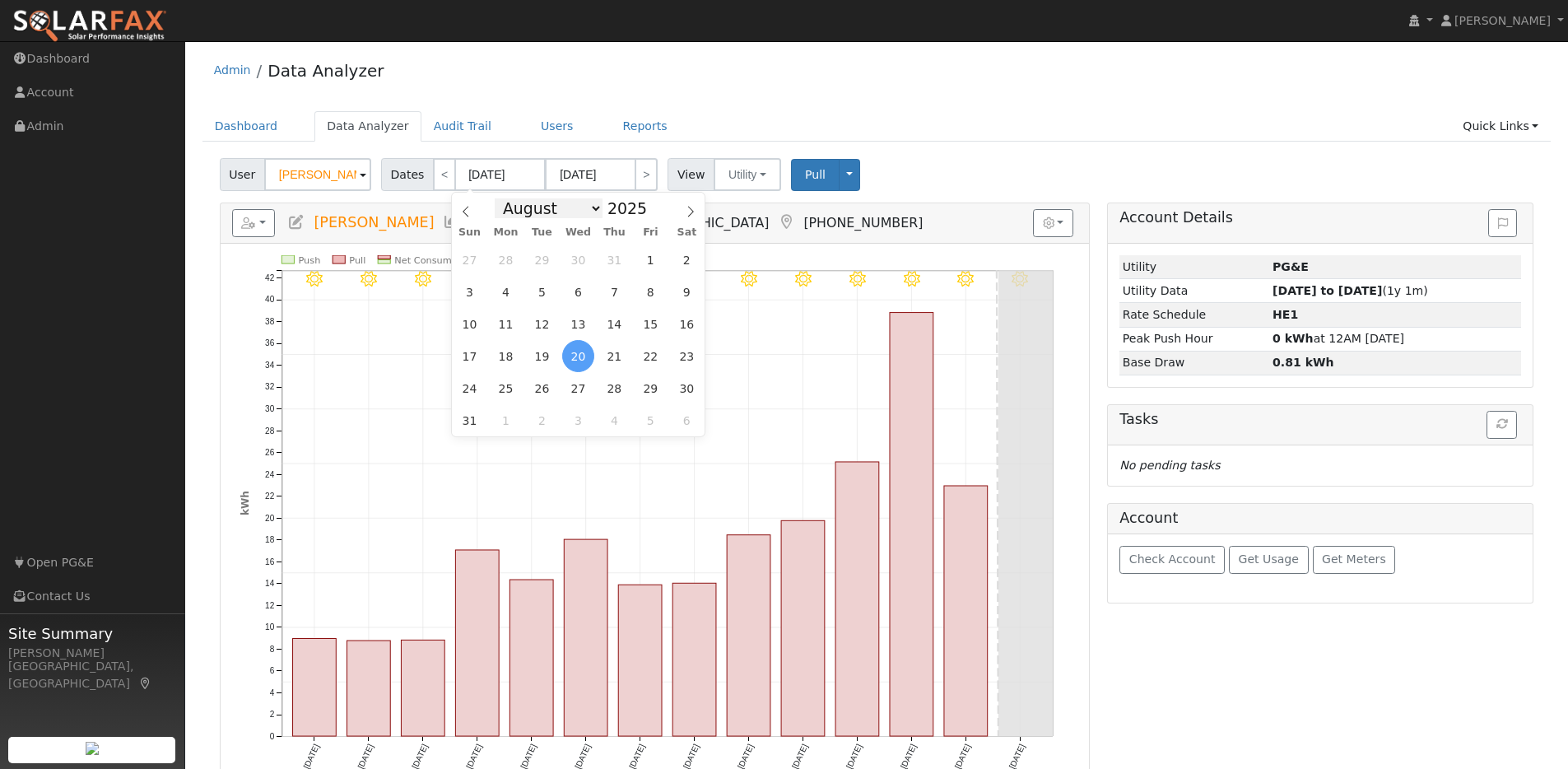
click at [586, 204] on select "January February March April May June July August September October November De…" at bounding box center [548, 208] width 108 height 20
select select "0"
click at [499, 198] on select "January February March April May June July August September October November De…" at bounding box center [548, 208] width 108 height 20
click at [578, 258] on span "1" at bounding box center [578, 260] width 32 height 32
type input "01/01/2025"
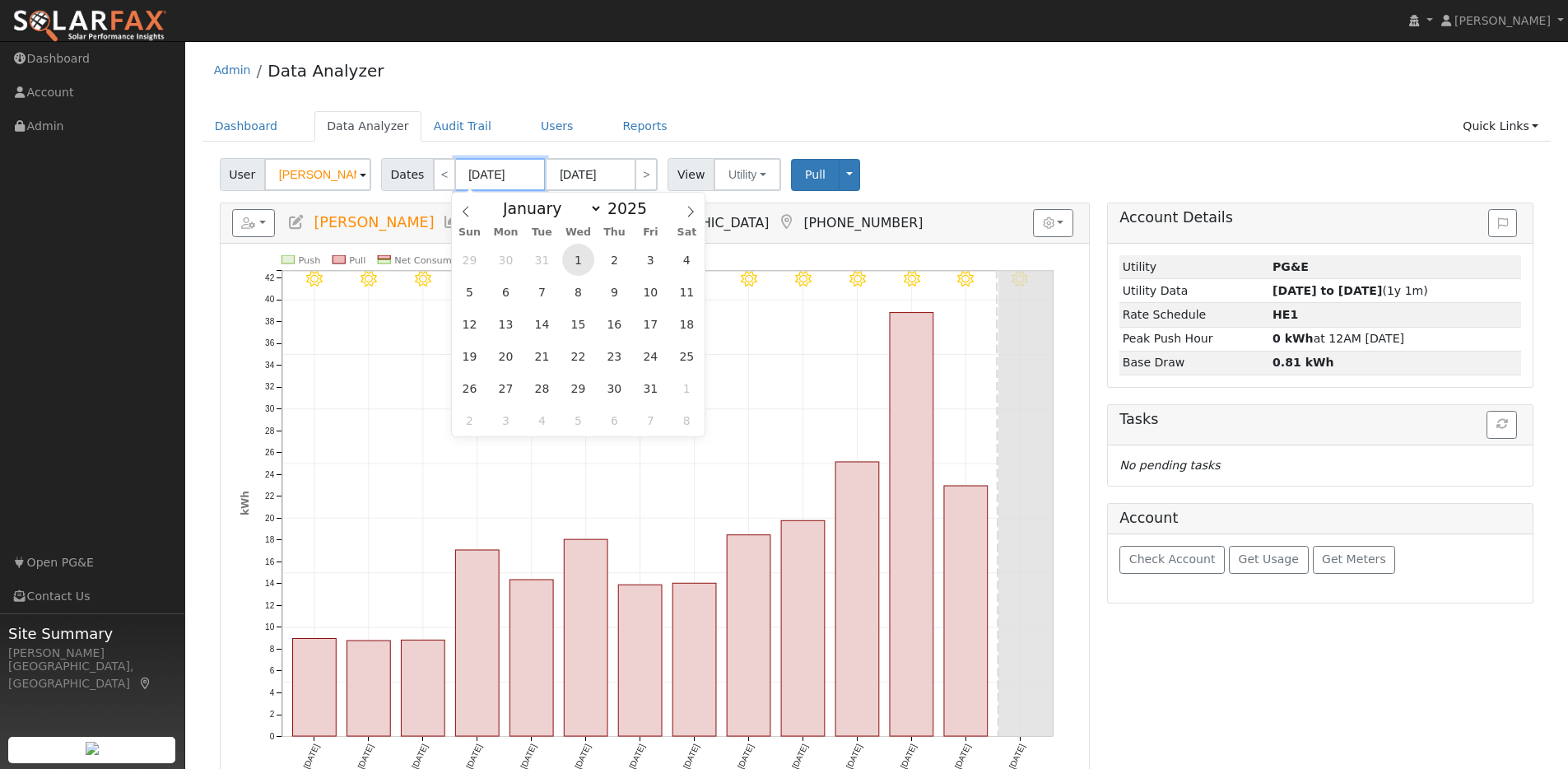
type input "01/31/2025"
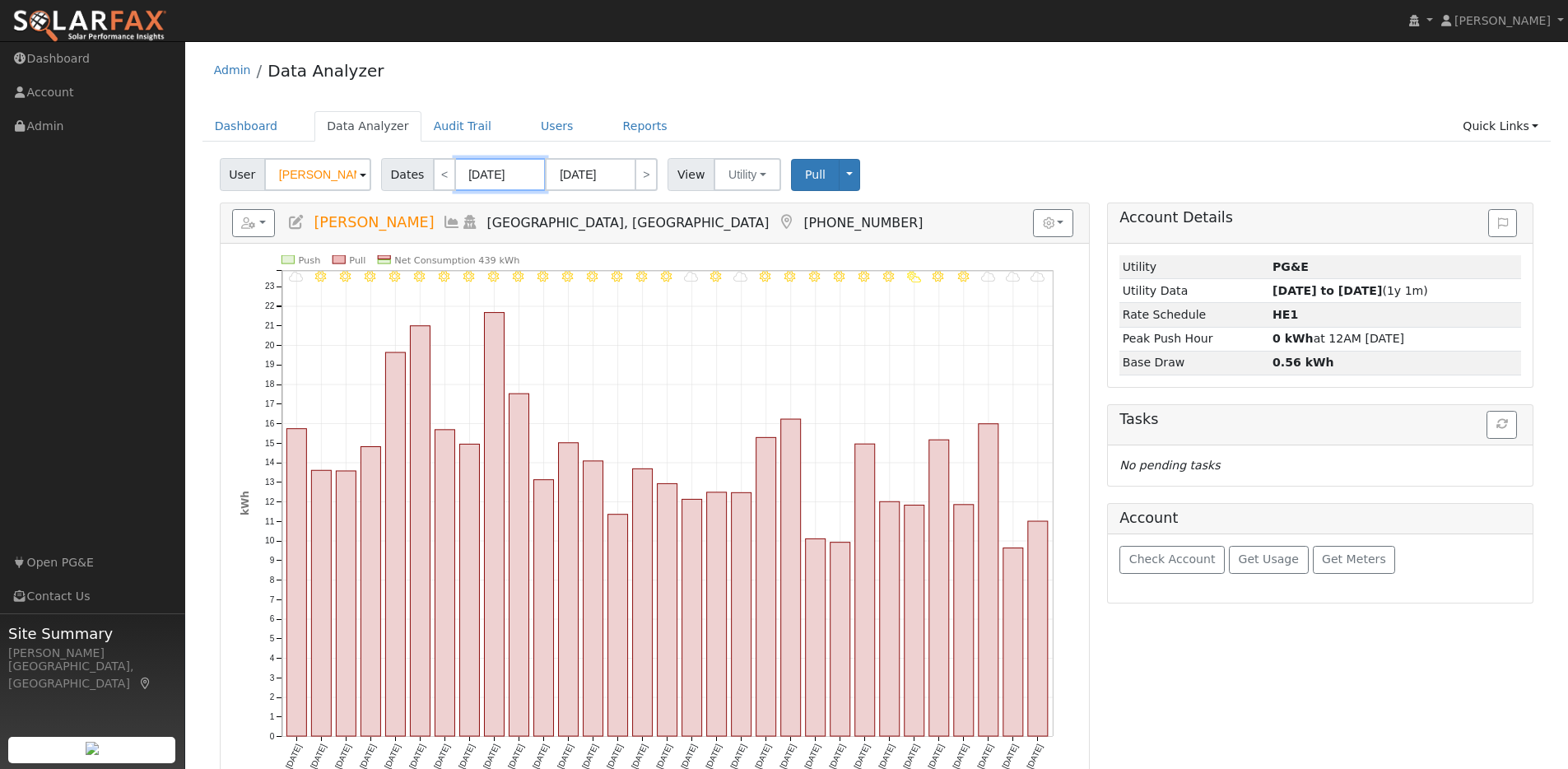
click at [532, 174] on input "01/01/2025" at bounding box center [500, 174] width 90 height 33
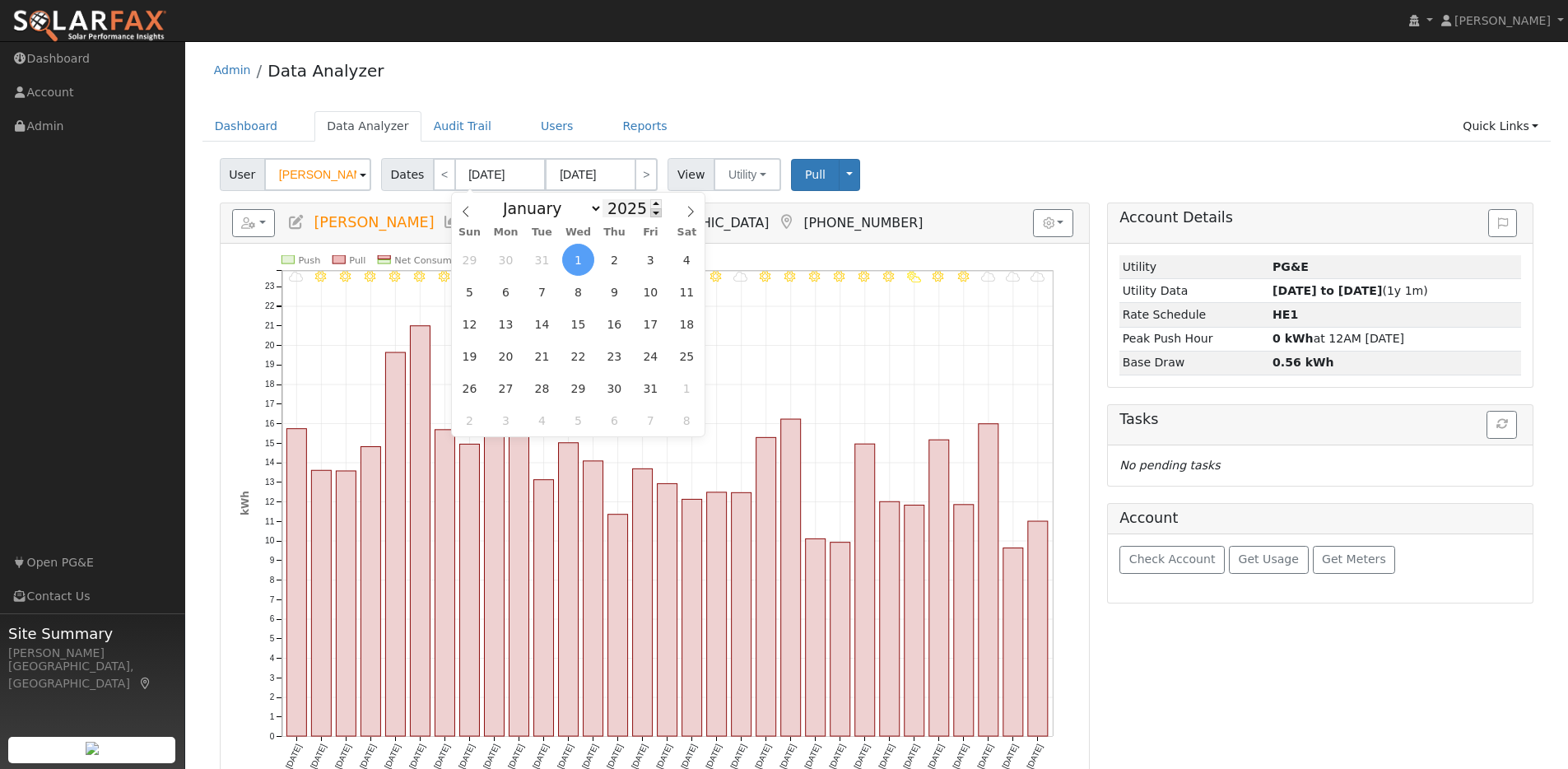
click at [652, 212] on span at bounding box center [656, 213] width 11 height 9
type input "2024"
click at [510, 261] on span "1" at bounding box center [506, 260] width 32 height 32
type input "01/01/2024"
type input "01/31/2024"
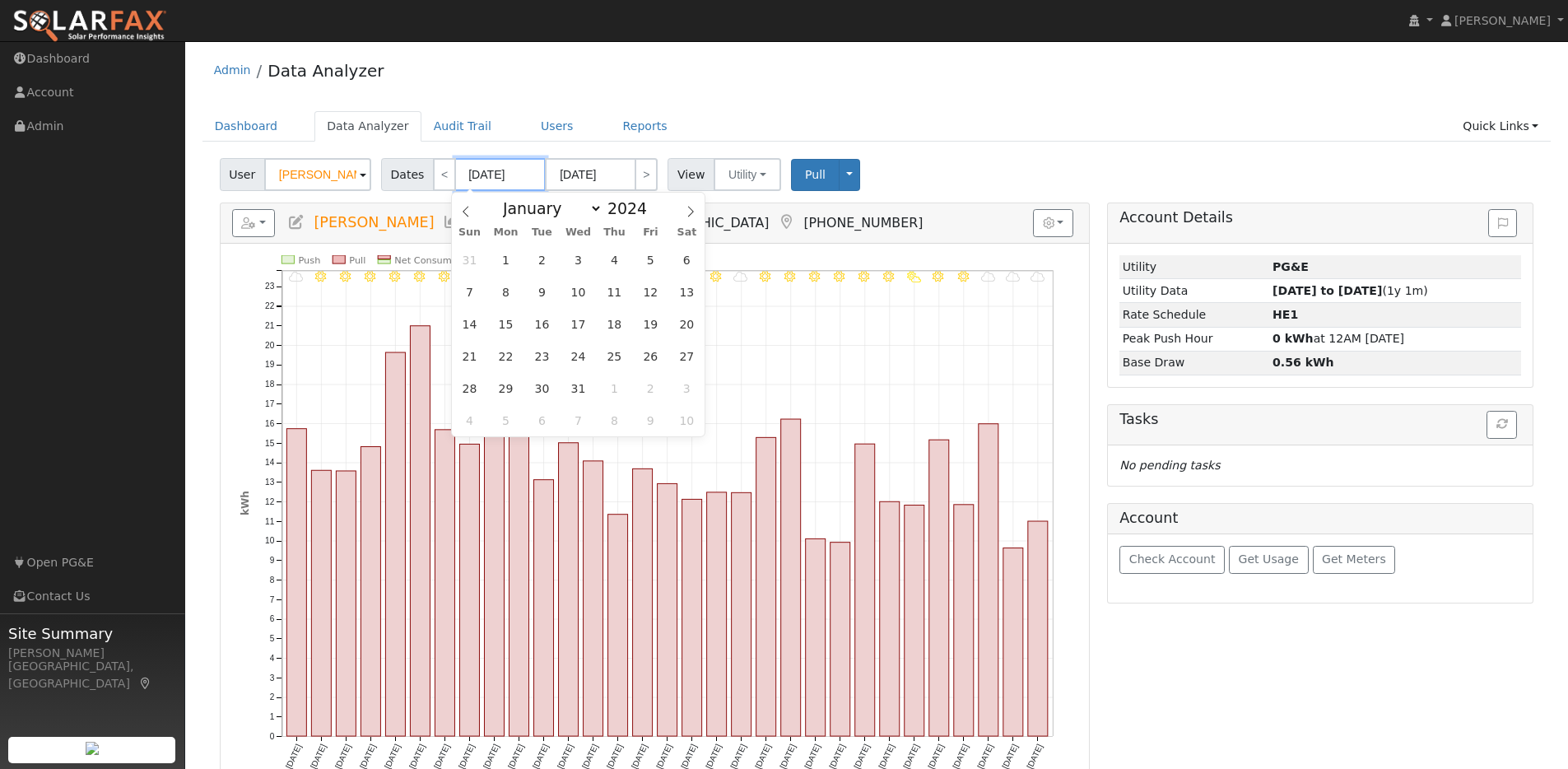
type input "2024"
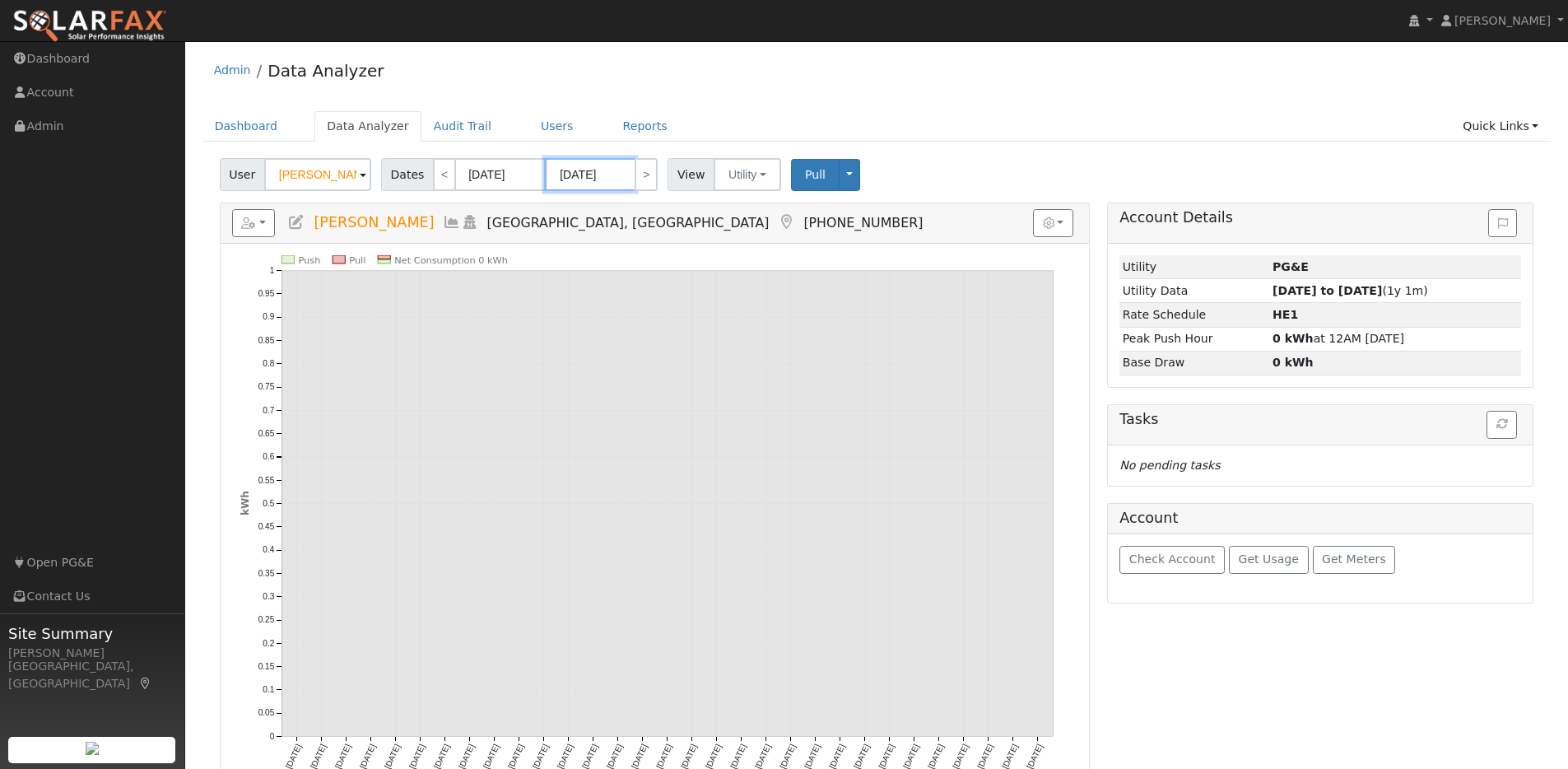
click at [624, 177] on input "01/31/2024" at bounding box center [590, 174] width 90 height 33
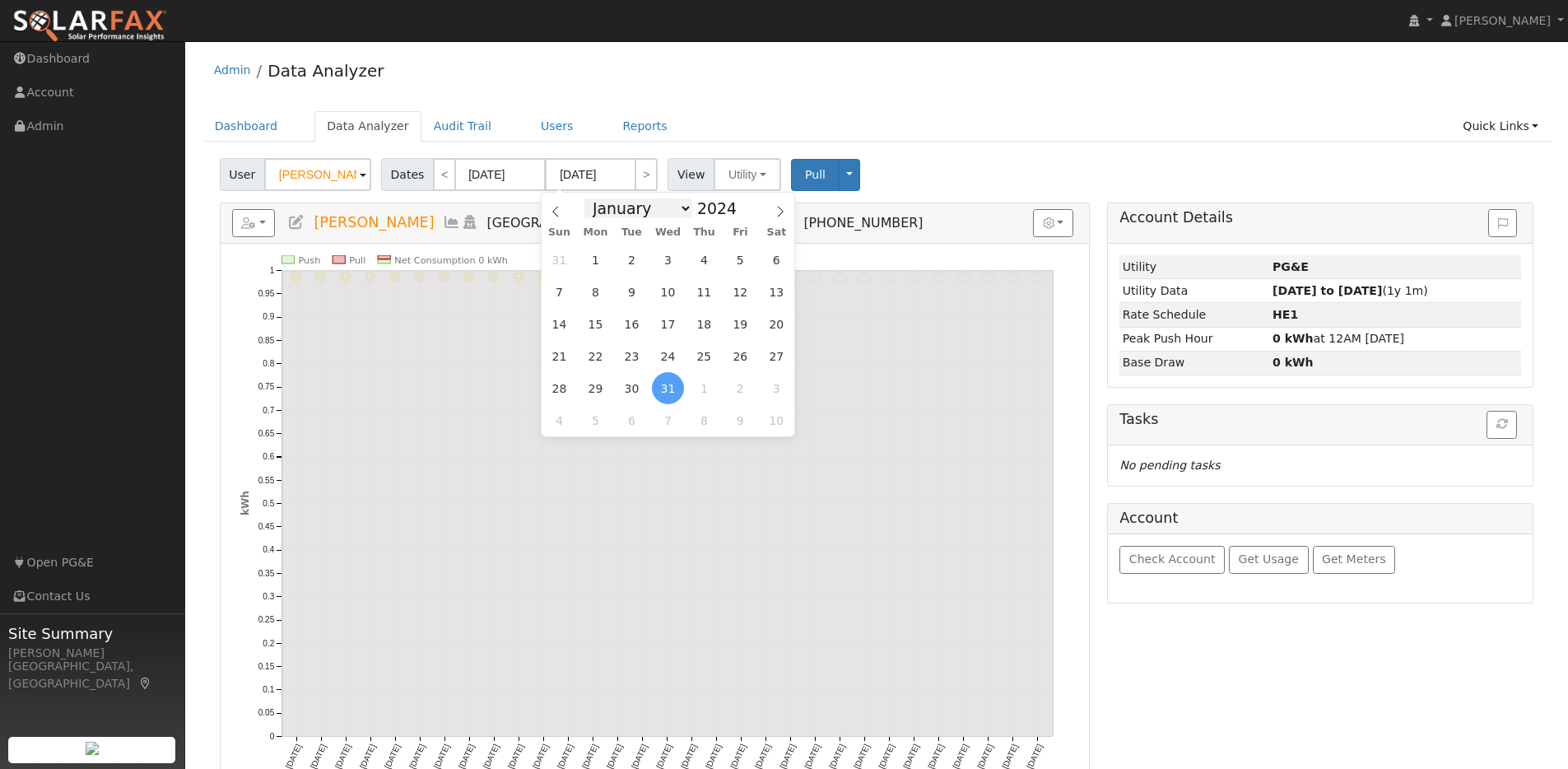
click at [680, 211] on select "January February March April May June July August September October November De…" at bounding box center [638, 208] width 108 height 20
select select "11"
click at [589, 198] on select "January February March April May June July August September October November De…" at bounding box center [638, 208] width 108 height 20
click at [631, 386] on span "31" at bounding box center [632, 388] width 32 height 32
type input "12/31/2024"
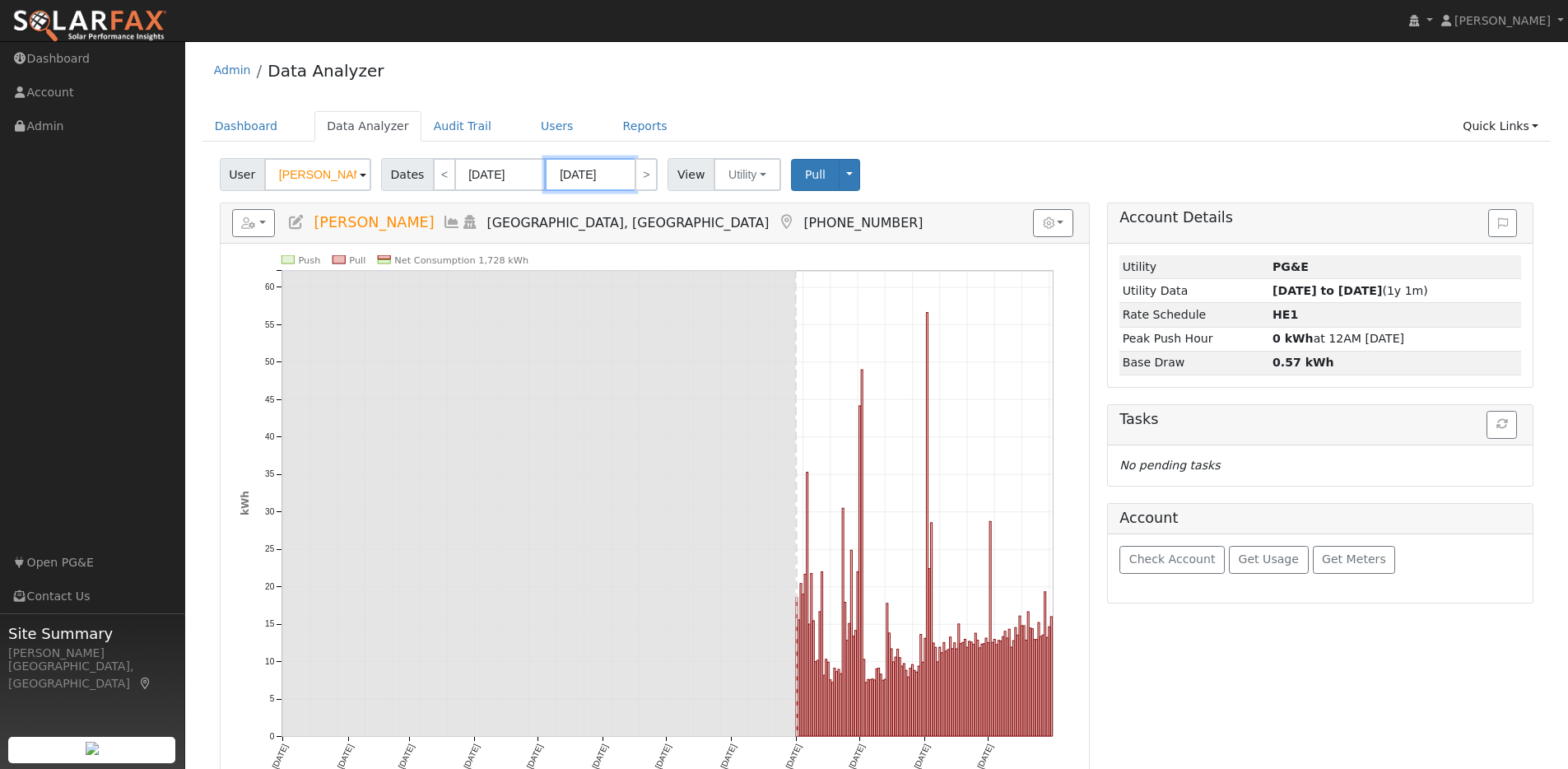
click at [622, 177] on input "12/31/2024" at bounding box center [590, 174] width 90 height 33
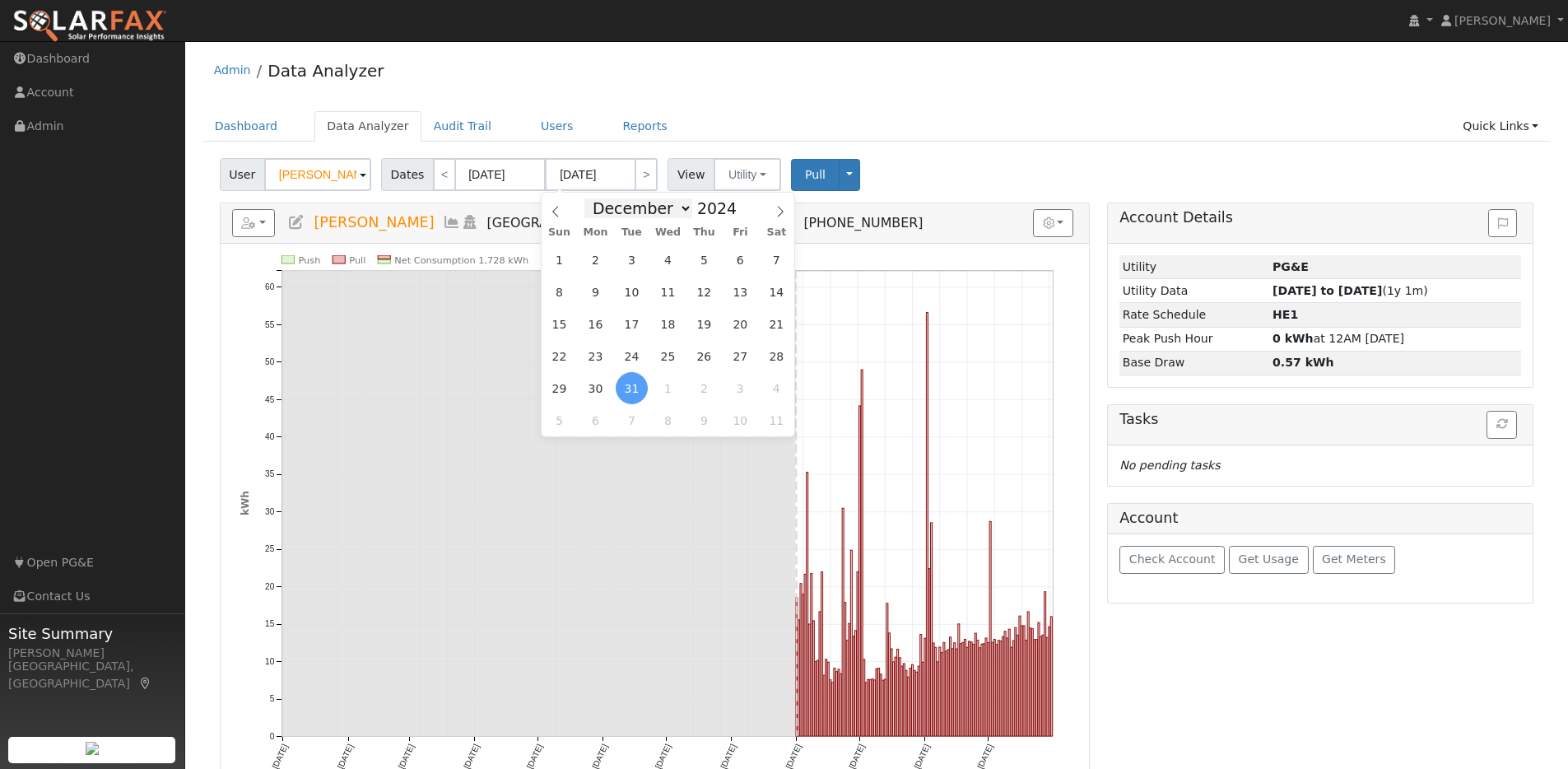
click at [685, 208] on select "January February March April May June July August September October November De…" at bounding box center [638, 208] width 108 height 20
select select "0"
click at [589, 198] on select "January February March April May June July August September October November De…" at bounding box center [638, 208] width 108 height 20
click at [740, 199] on span at bounding box center [745, 204] width 11 height 9
type input "2025"
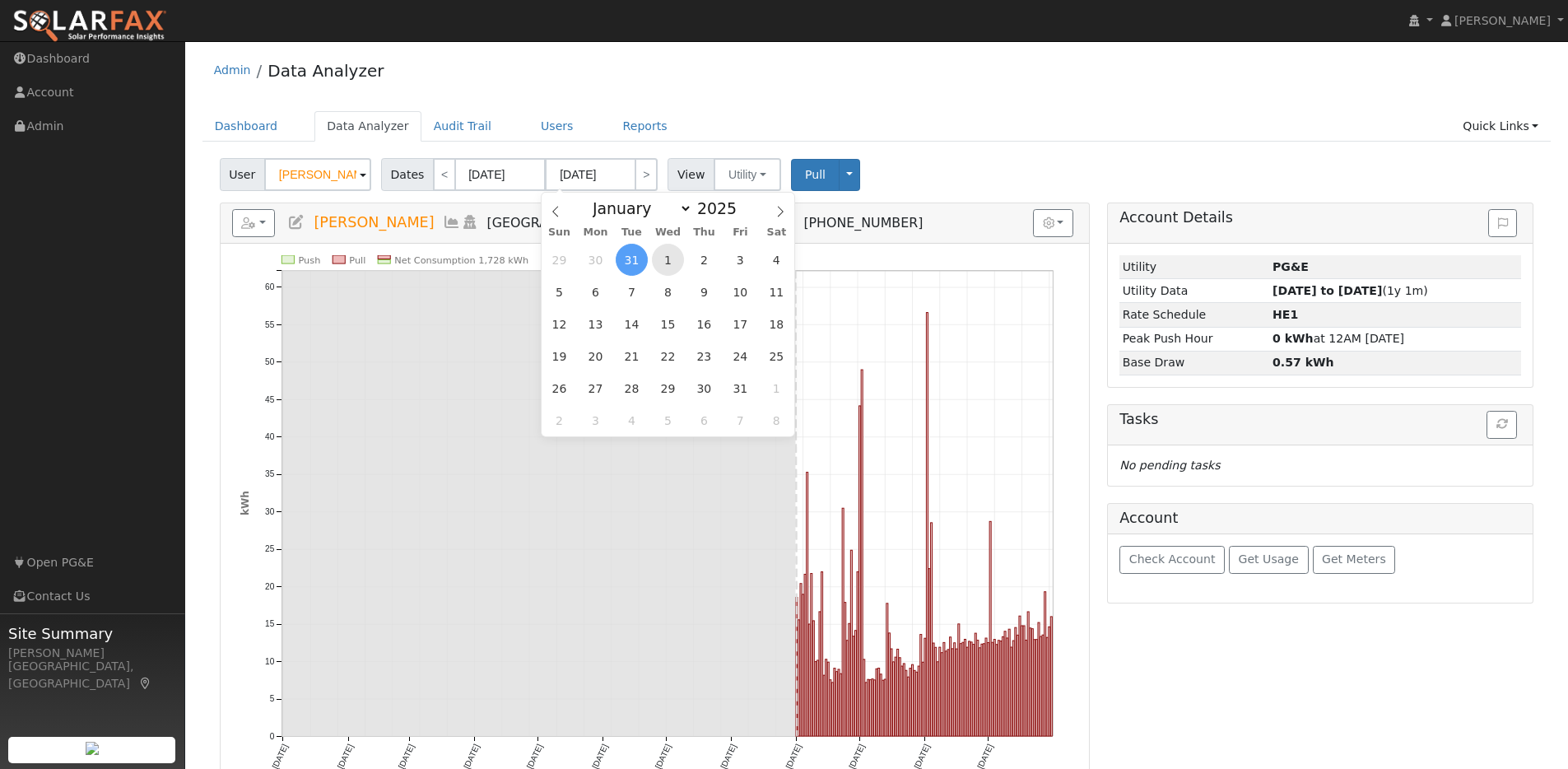
click at [671, 263] on span "1" at bounding box center [668, 260] width 32 height 32
type input "01/01/2025"
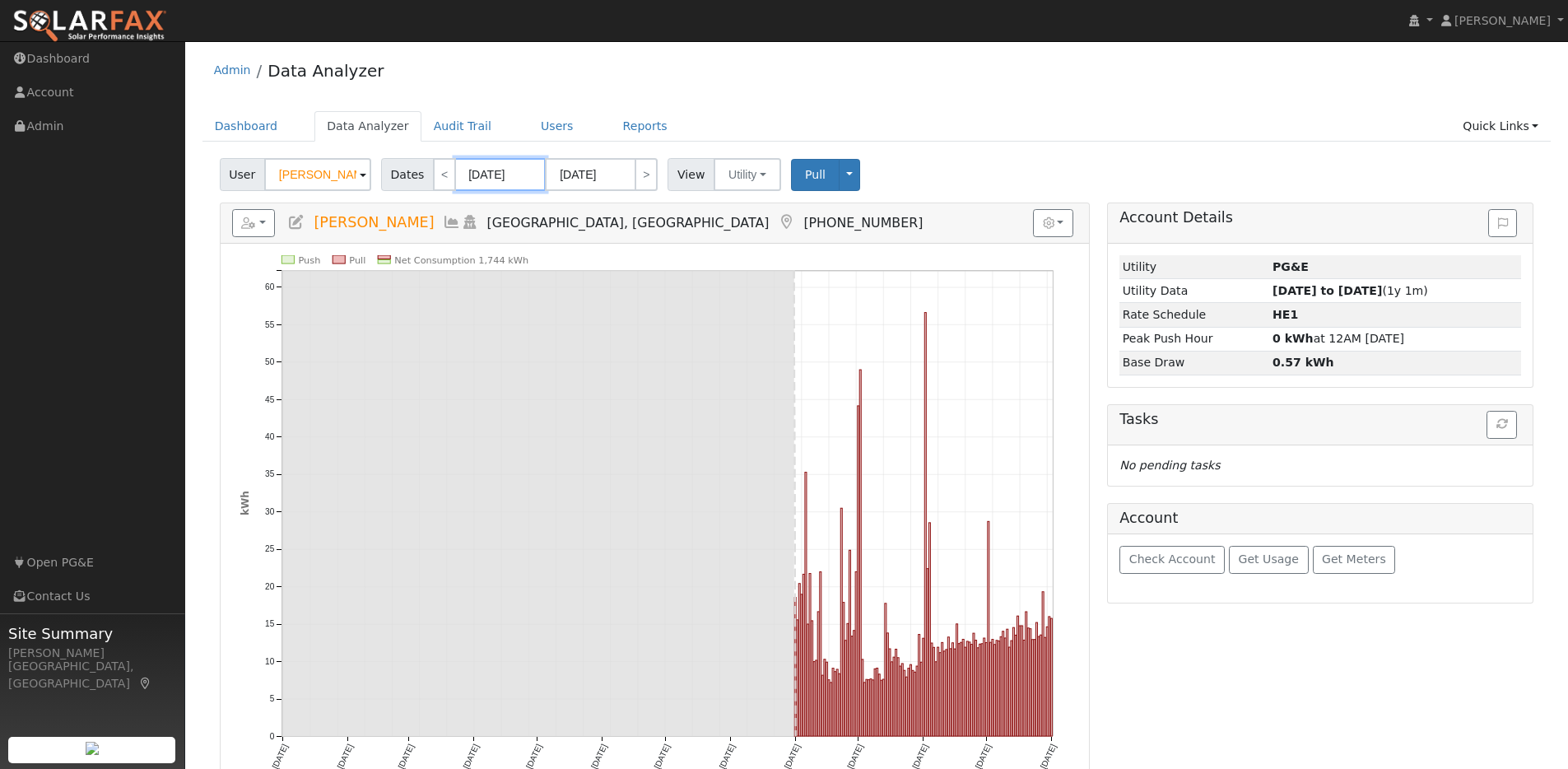
click at [525, 171] on input "01/01/2024" at bounding box center [500, 174] width 90 height 33
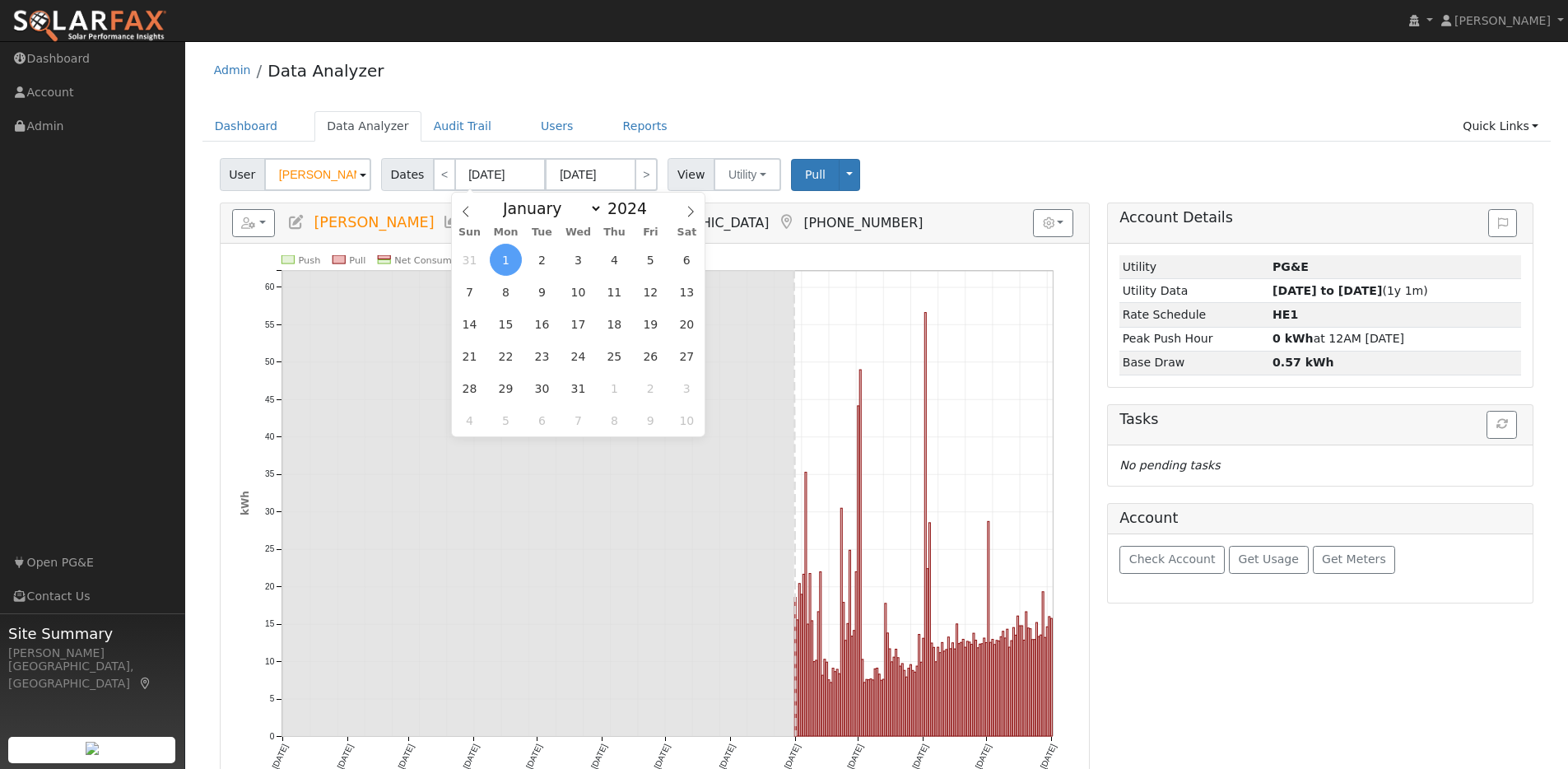
click at [513, 255] on span "1" at bounding box center [506, 260] width 32 height 32
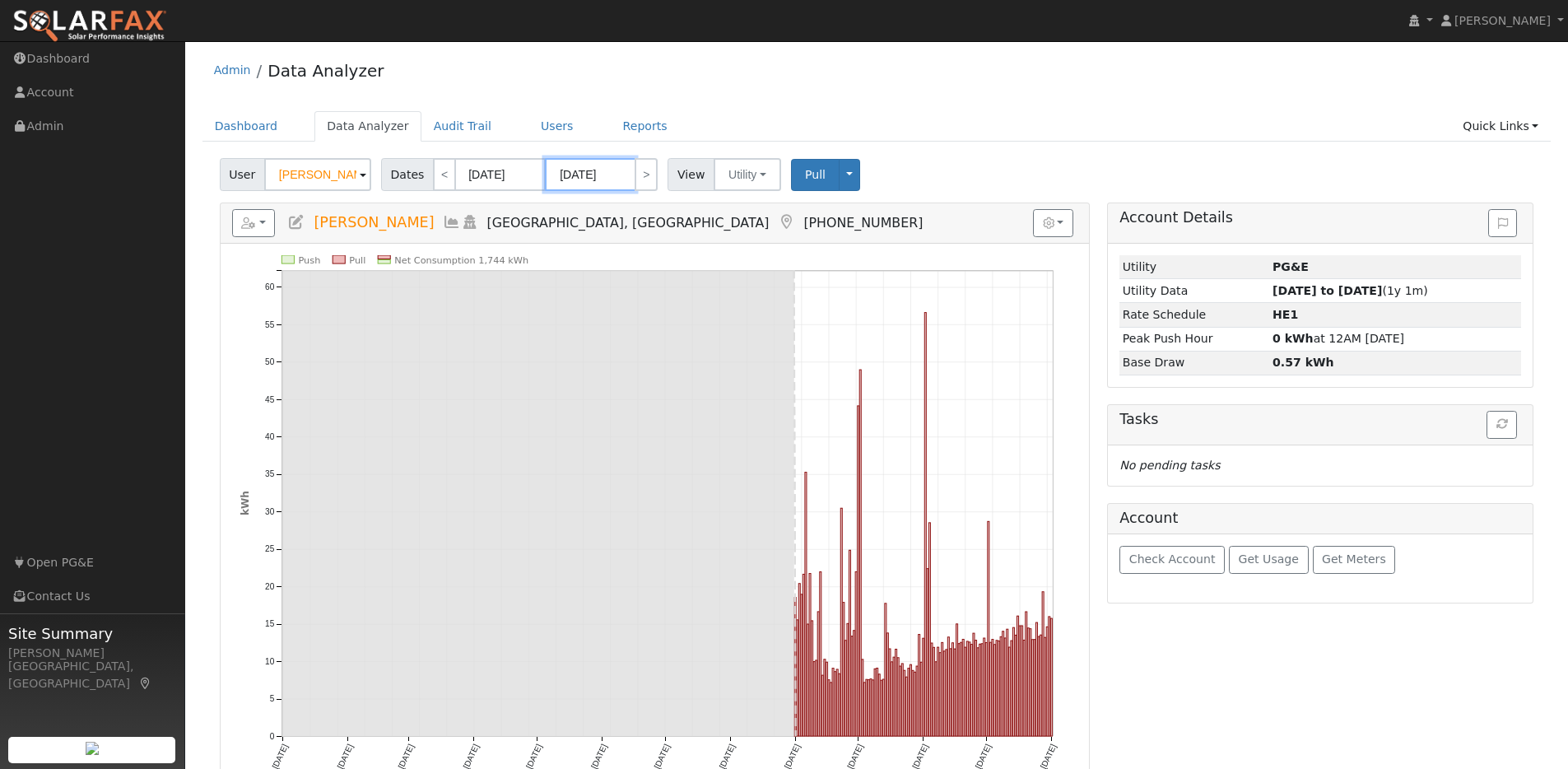
click at [621, 173] on input "01/01/2025" at bounding box center [590, 174] width 90 height 33
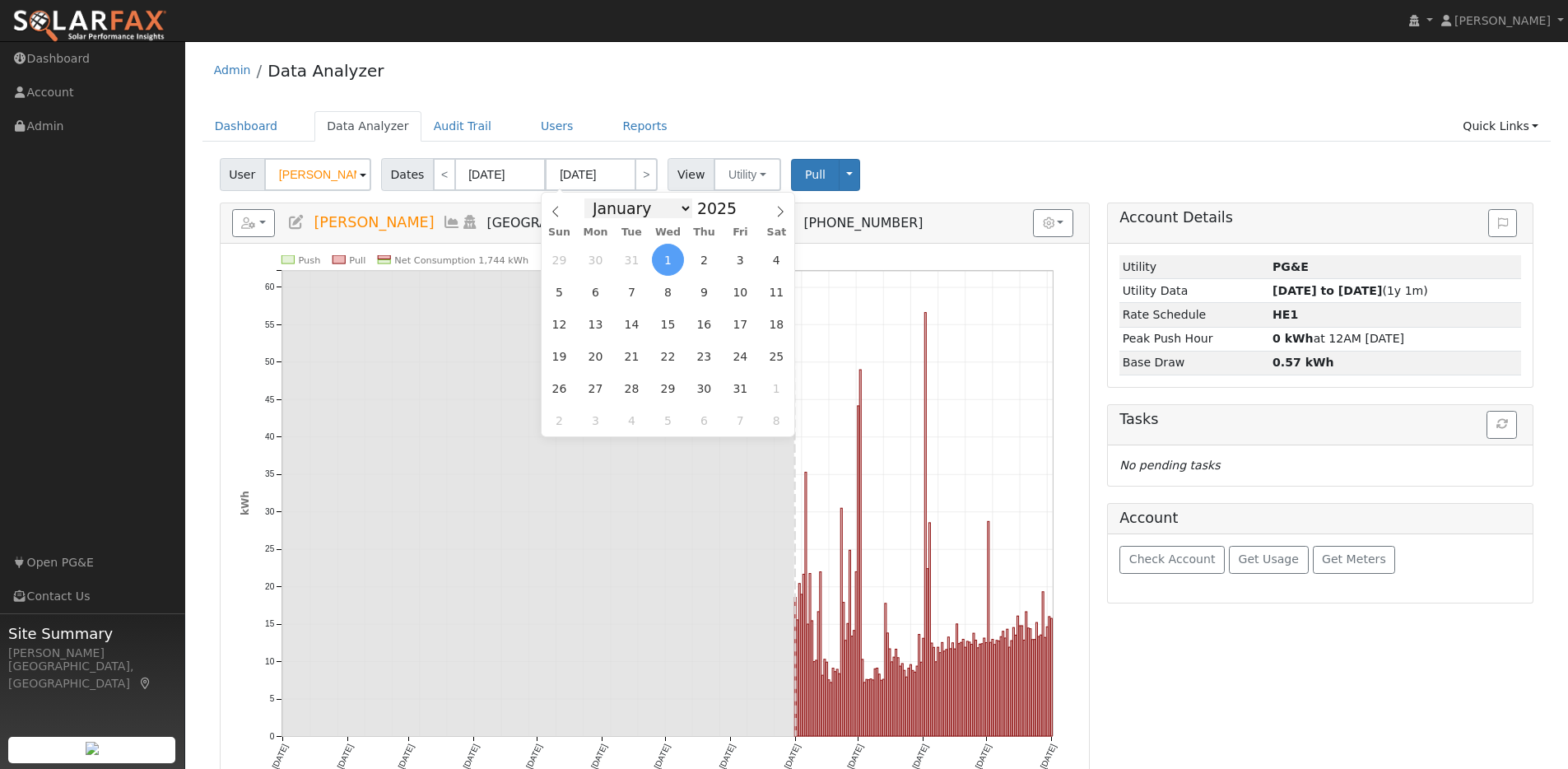
click at [675, 205] on select "January February March April May June July August September October November De…" at bounding box center [638, 208] width 108 height 20
select select "11"
click at [589, 198] on select "January February March April May June July August September October November De…" at bounding box center [638, 208] width 108 height 20
click at [669, 383] on span "31" at bounding box center [668, 388] width 32 height 32
type input "12/31/2025"
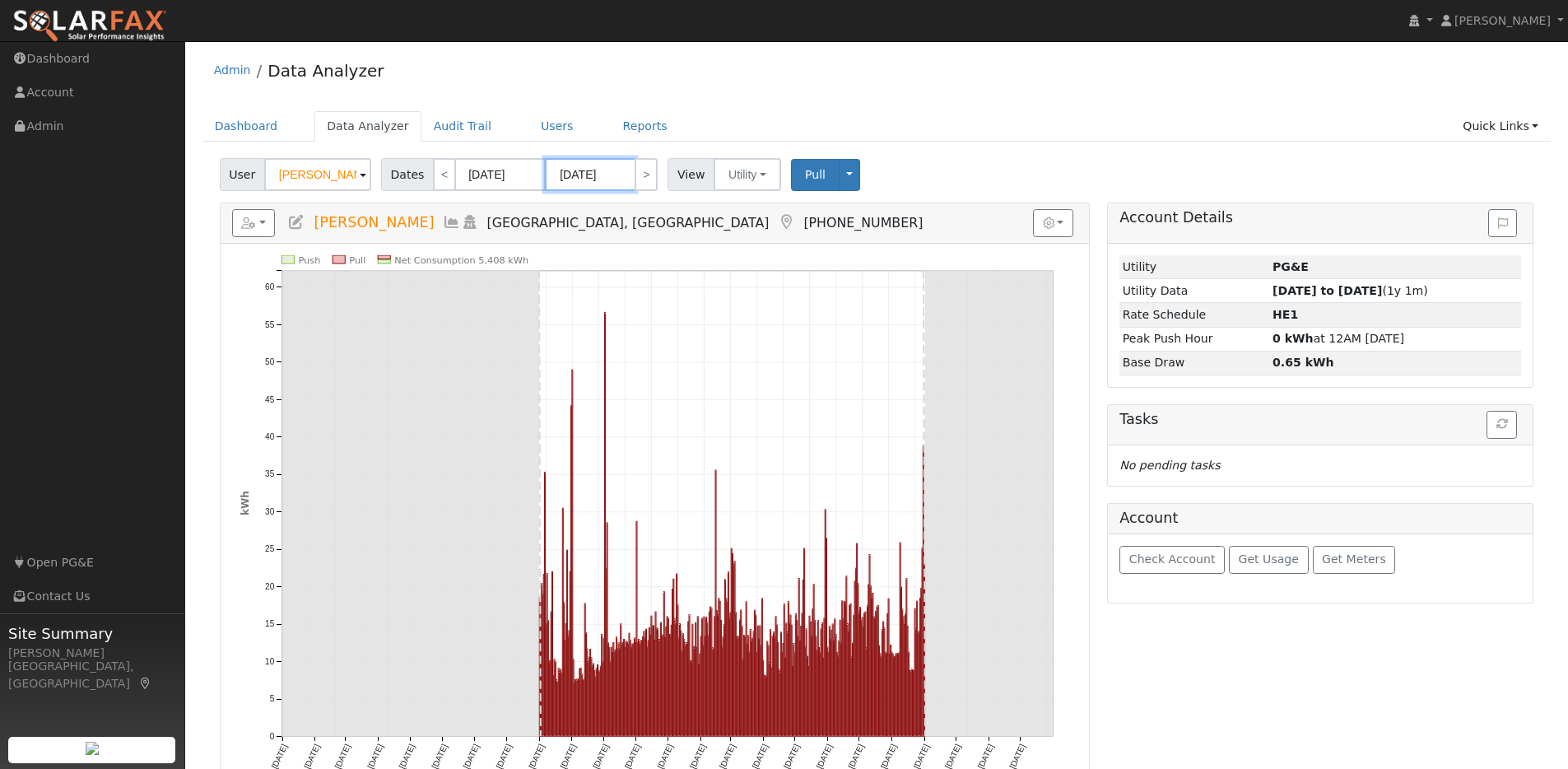
click at [617, 177] on input "12/31/2025" at bounding box center [590, 174] width 90 height 33
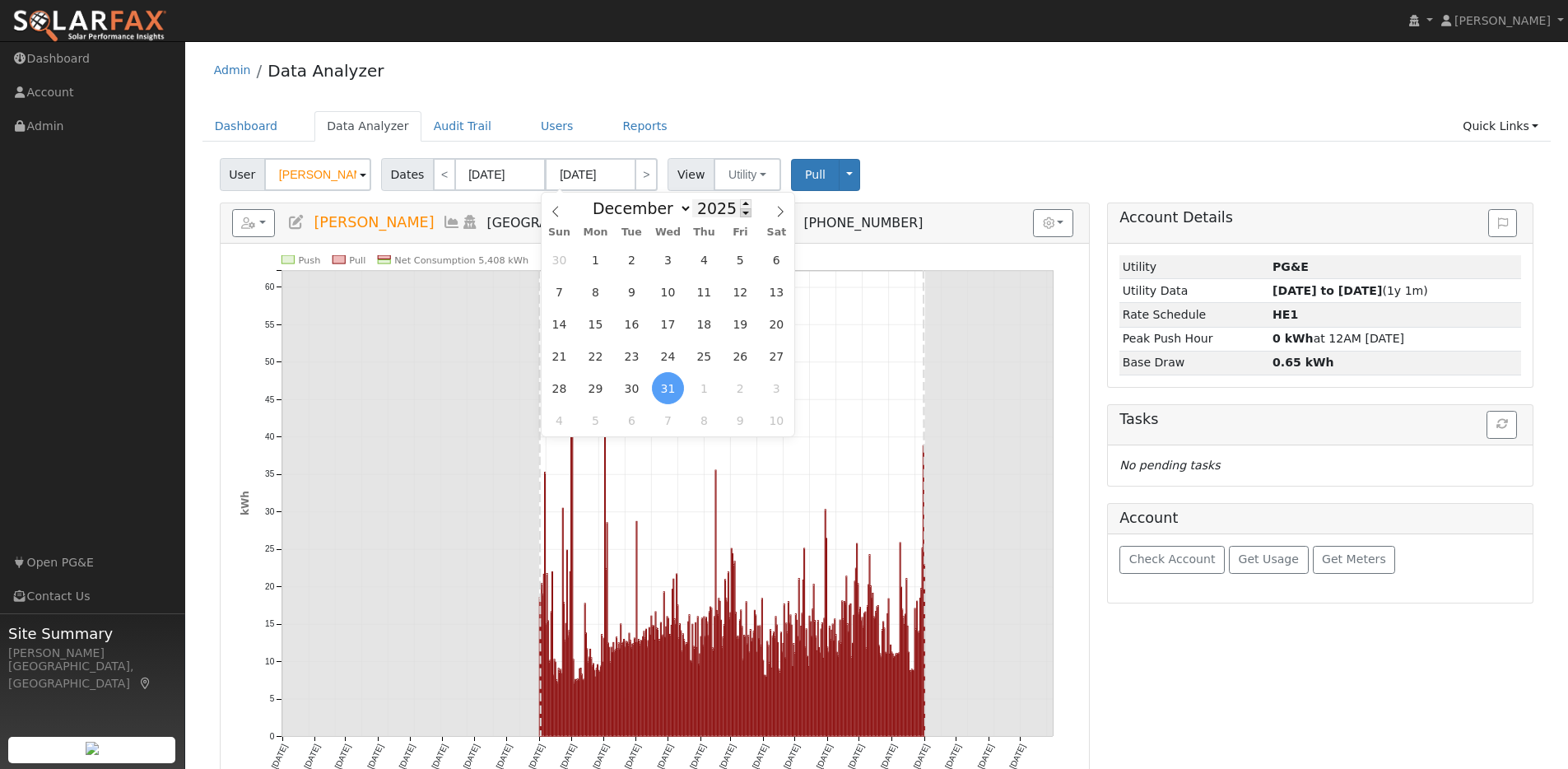
click at [739, 215] on span at bounding box center [745, 213] width 11 height 9
type input "2024"
click at [627, 388] on span "31" at bounding box center [632, 388] width 32 height 32
type input "12/31/2024"
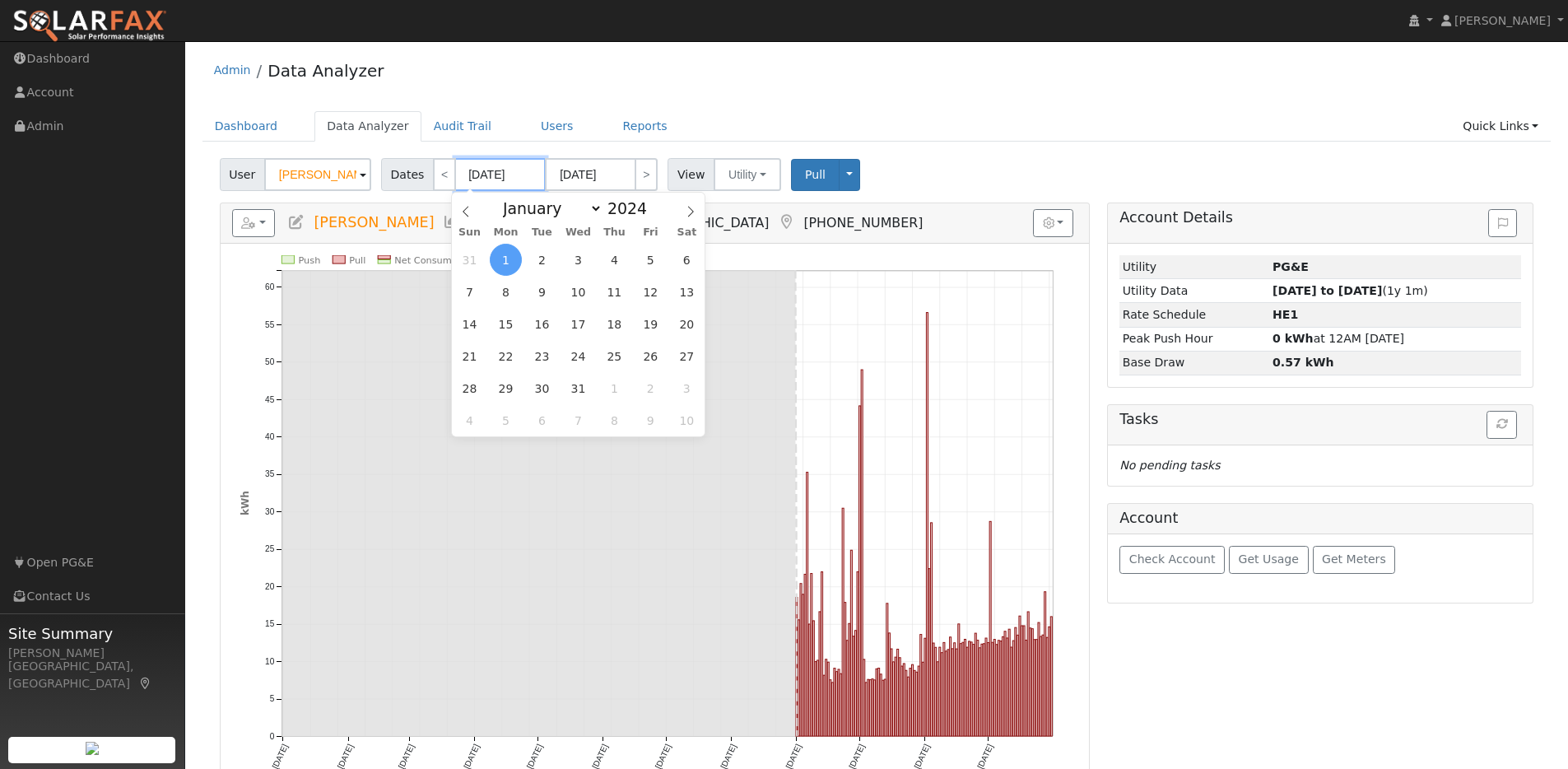
click at [533, 175] on input "01/01/2024" at bounding box center [500, 174] width 90 height 33
click at [586, 207] on select "January February March April May June July August September October November De…" at bounding box center [548, 208] width 108 height 20
select select "8"
click at [499, 198] on select "January February March April May June July August September October November De…" at bounding box center [548, 208] width 108 height 20
click at [510, 260] on span "2" at bounding box center [506, 260] width 32 height 32
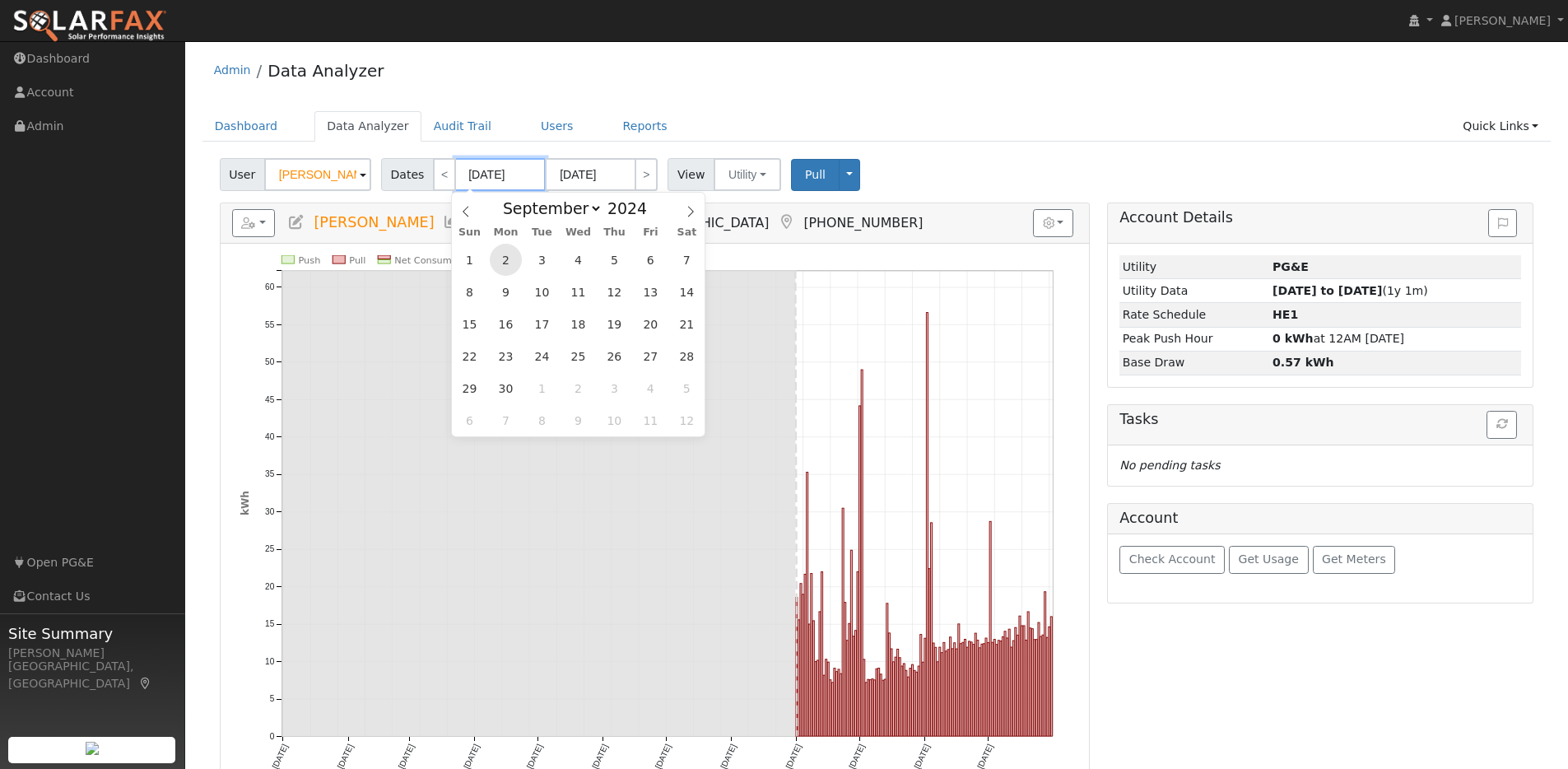
type input "09/02/2024"
type input "09/02/2025"
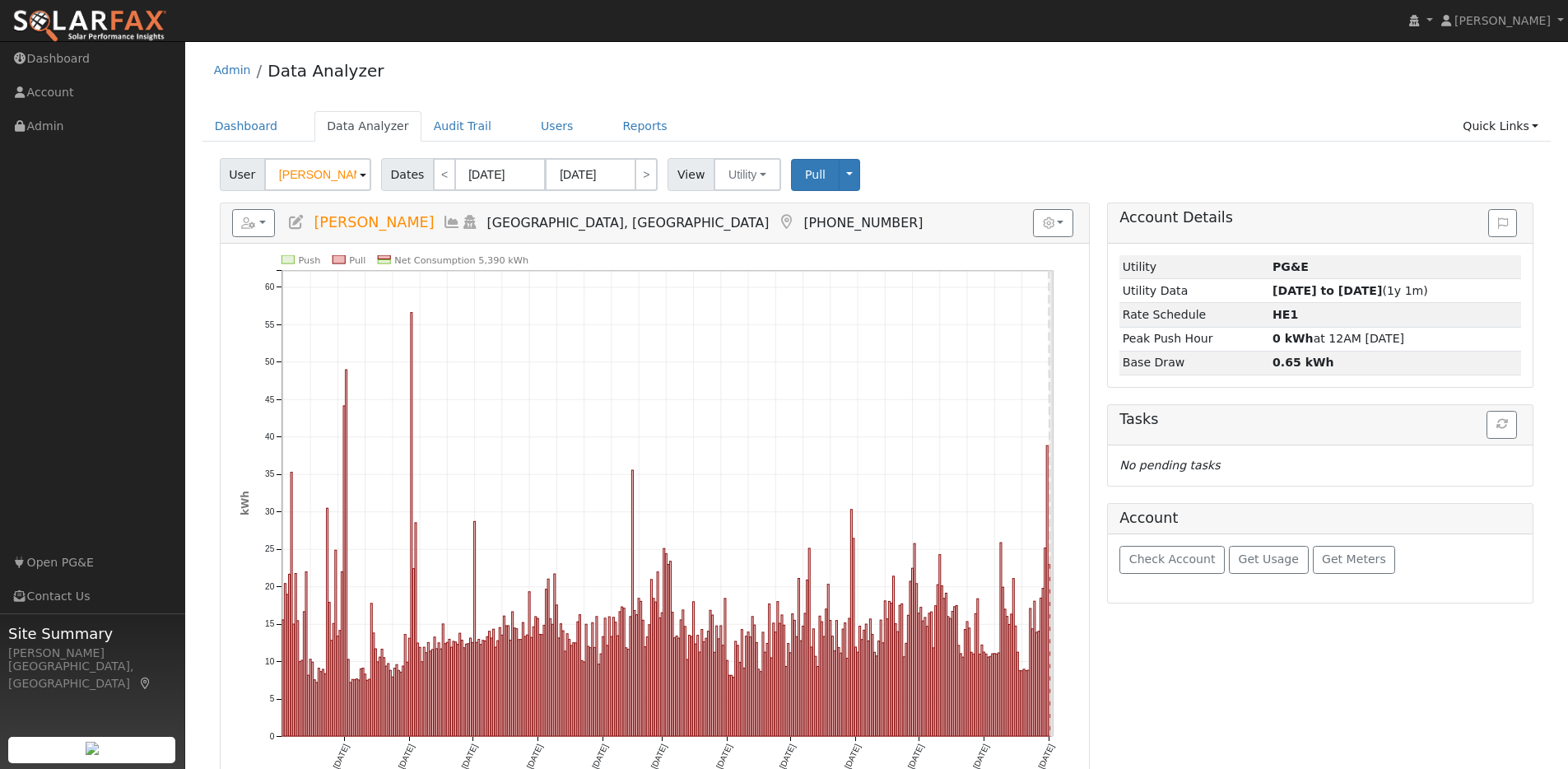
click at [653, 257] on icon "Push Pull Net Consumption 5,390 kWh Tue 10/01 Fri 11/01 Sun 12/01 Wed 1/01 Sat …" at bounding box center [654, 525] width 829 height 539
click at [525, 173] on input "09/02/2024" at bounding box center [500, 174] width 90 height 33
click at [582, 204] on select "January February March April May June July August September October November De…" at bounding box center [548, 208] width 108 height 20
select select "0"
click at [499, 198] on select "January February March April May June July August September October November De…" at bounding box center [548, 208] width 108 height 20
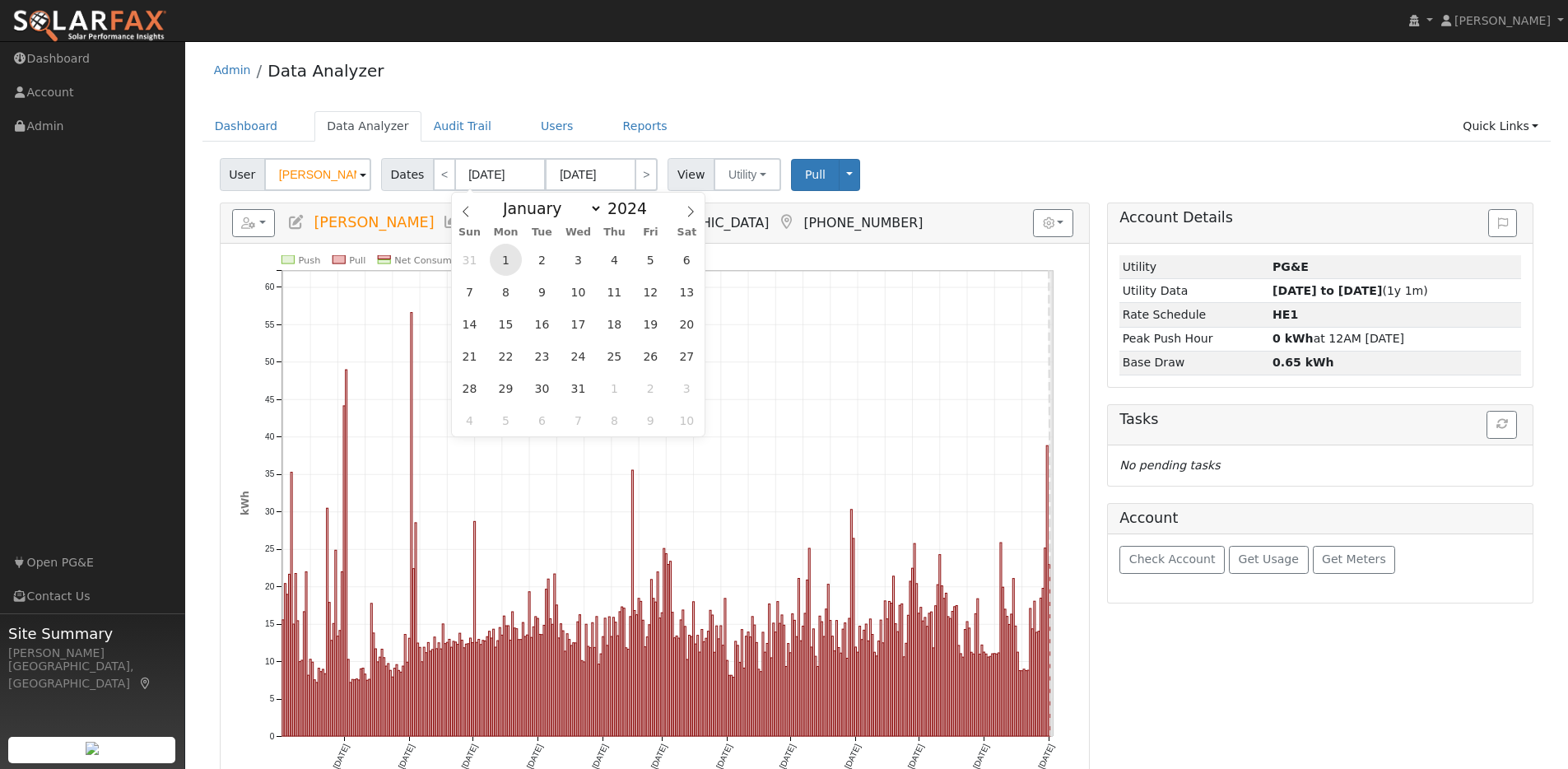
click at [509, 268] on span "1" at bounding box center [506, 260] width 32 height 32
type input "01/01/2024"
type input "01/31/2024"
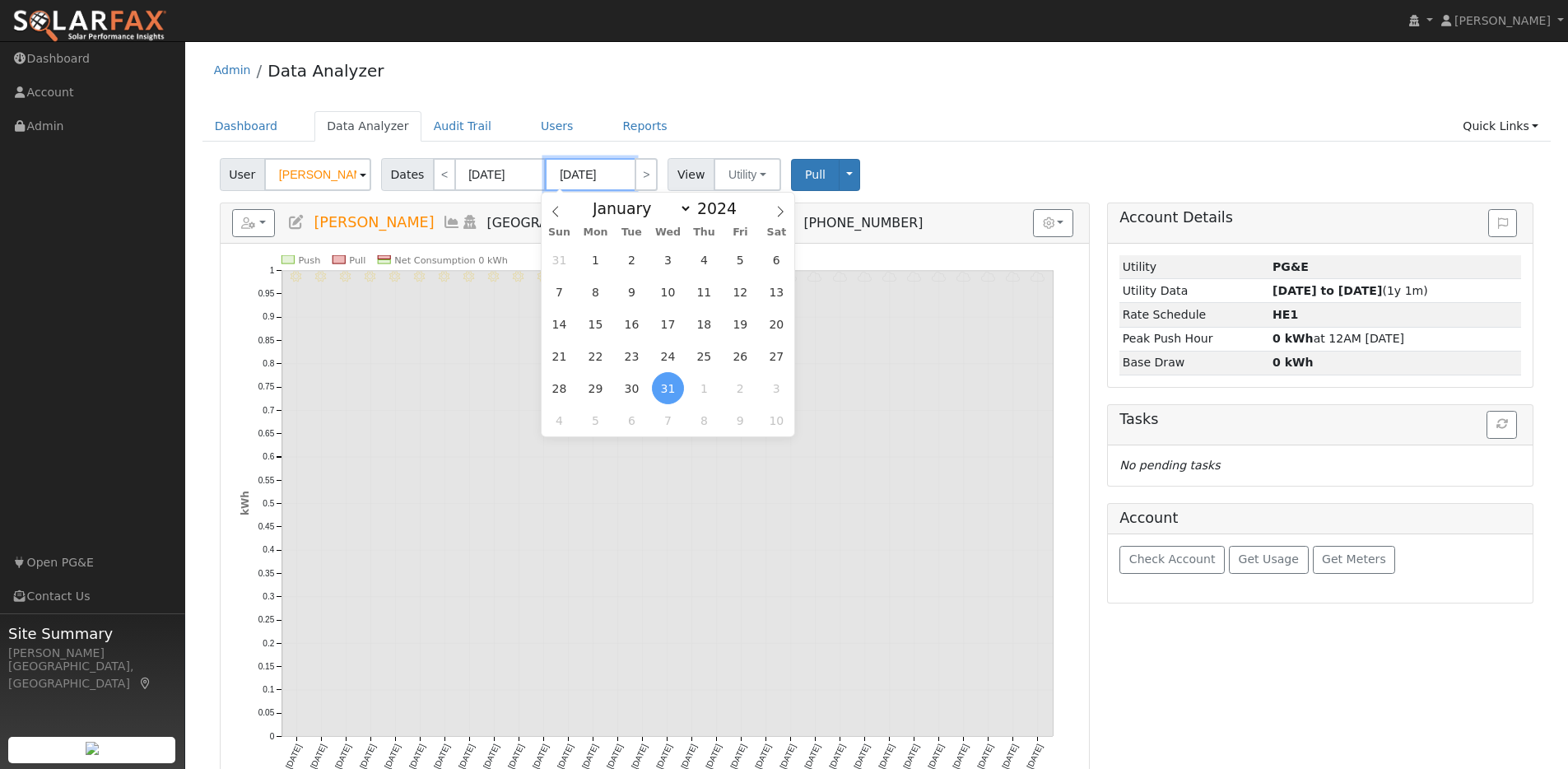
click at [623, 174] on input "01/31/2024" at bounding box center [590, 174] width 90 height 33
click at [678, 207] on select "January February March April May June July August September October November De…" at bounding box center [638, 208] width 108 height 20
select select "11"
click at [589, 198] on select "January February March April May June July August September October November De…" at bounding box center [638, 208] width 108 height 20
click at [629, 392] on span "31" at bounding box center [632, 388] width 32 height 32
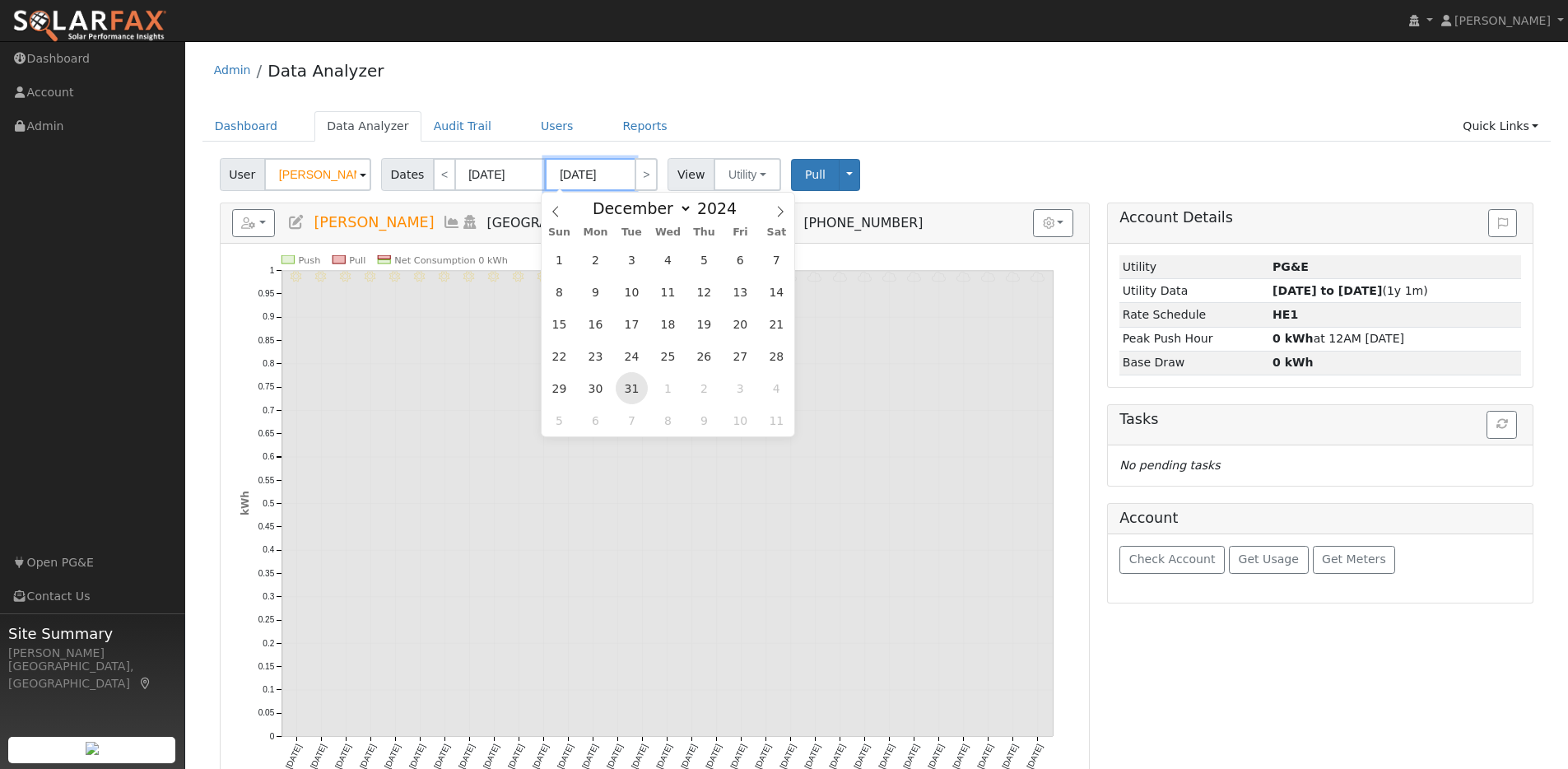
type input "12/31/2024"
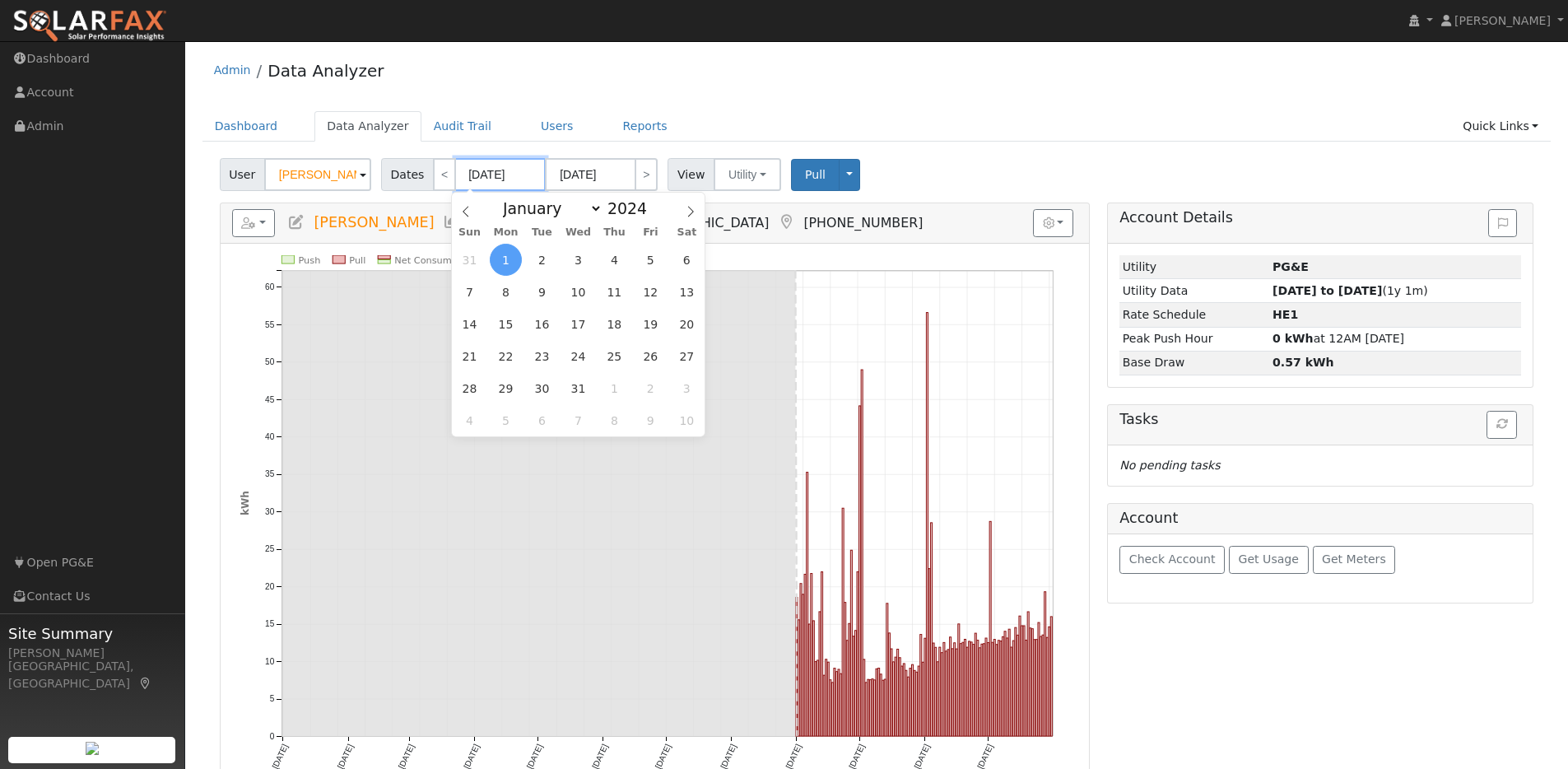
click at [525, 177] on input "01/01/2024" at bounding box center [500, 174] width 90 height 33
click at [650, 211] on span at bounding box center [656, 213] width 11 height 9
type input "2023"
click at [472, 255] on span "1" at bounding box center [469, 260] width 32 height 32
type input "01/01/2023"
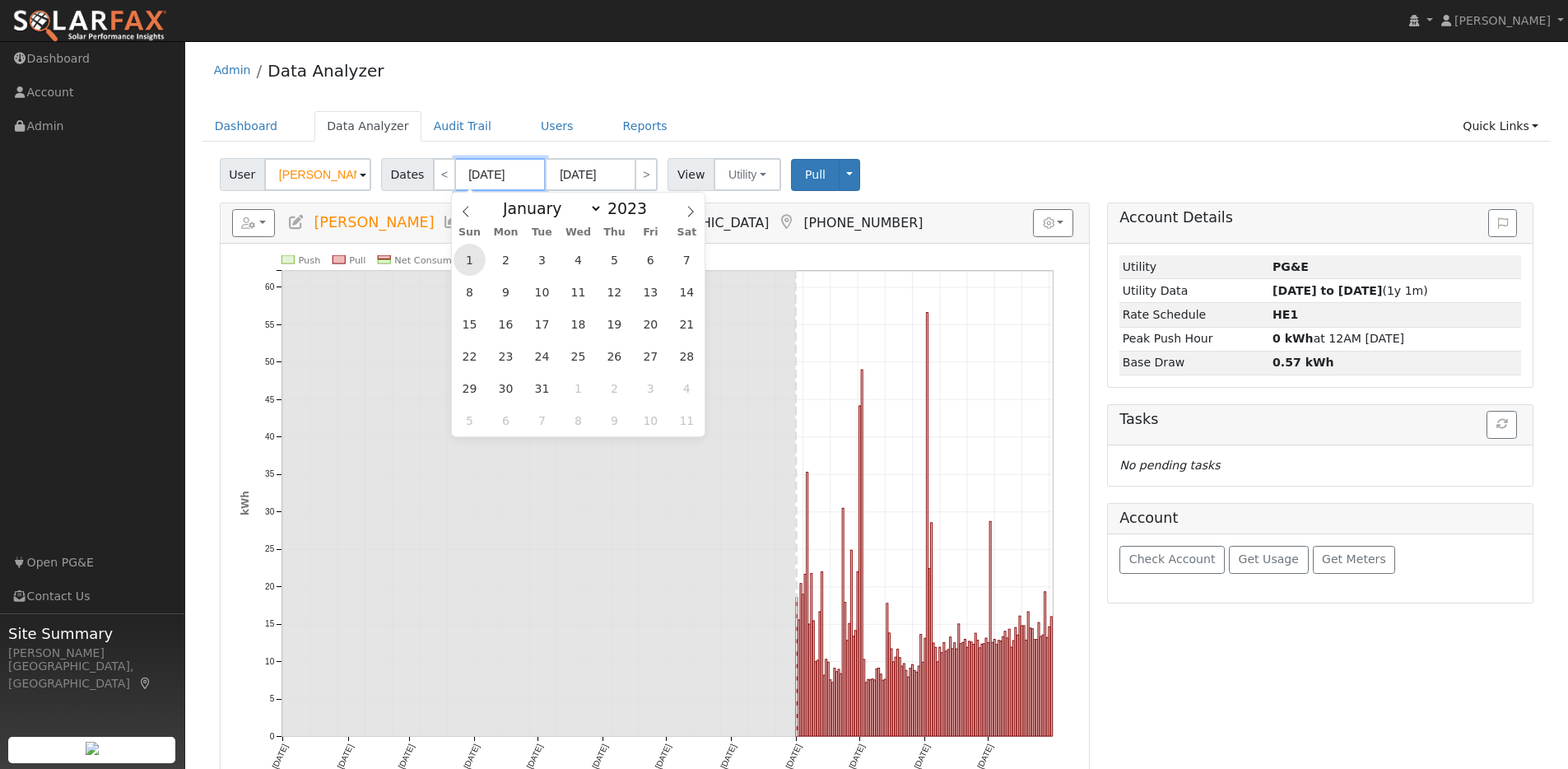
type input "01/31/2023"
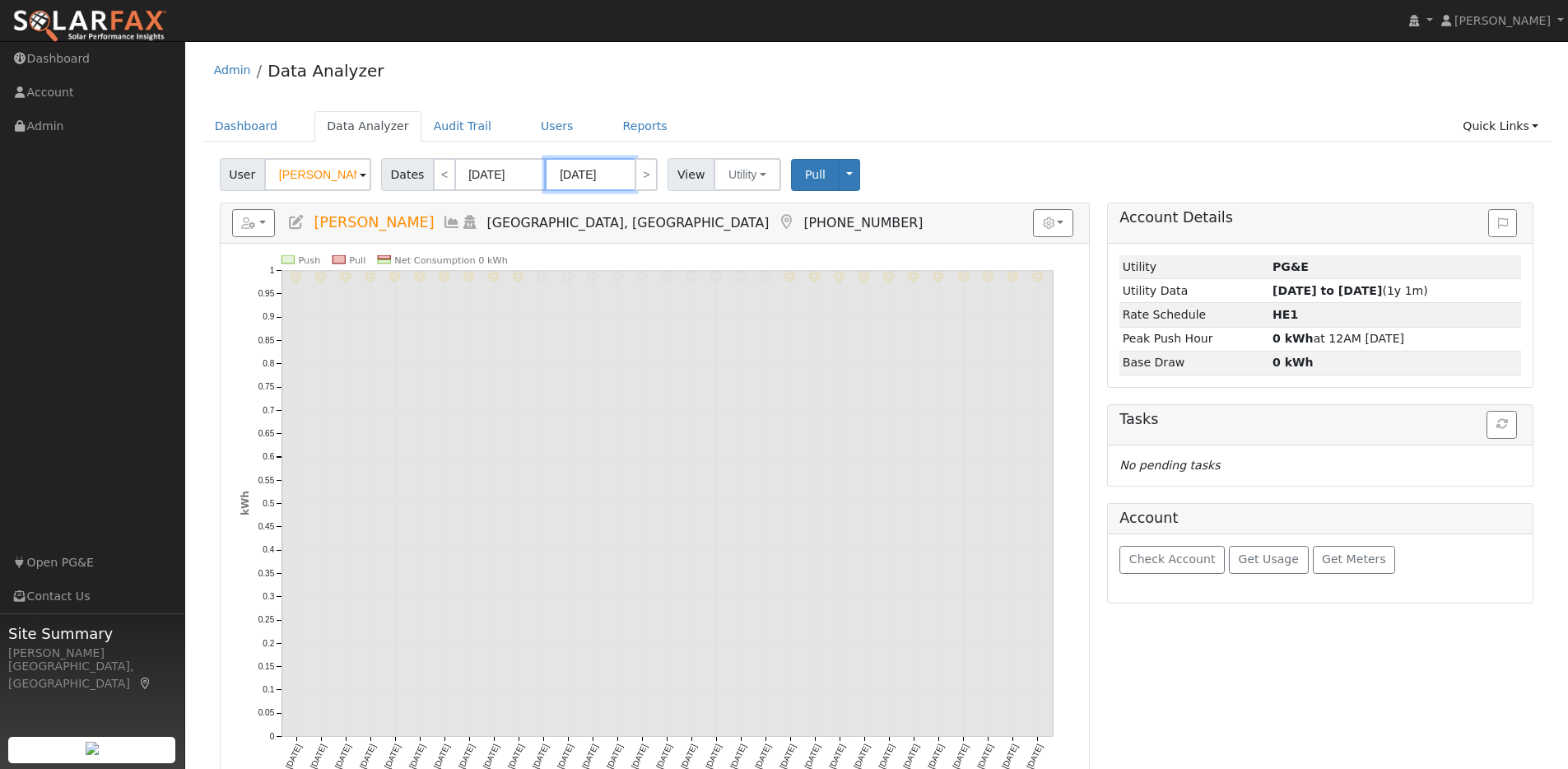
click at [617, 175] on input "01/31/2023" at bounding box center [590, 174] width 90 height 33
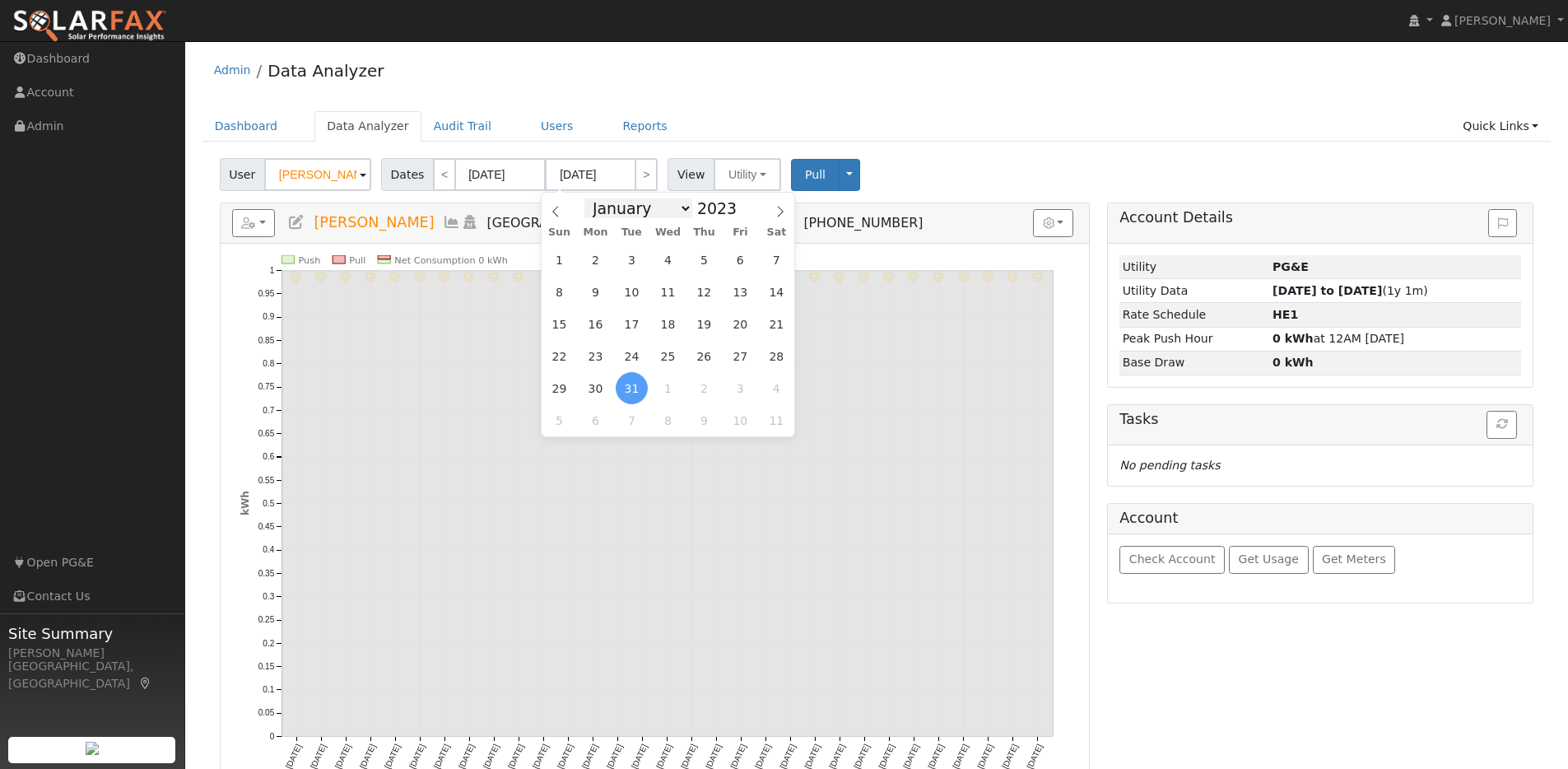
click at [669, 214] on select "January February March April May June July August September October November De…" at bounding box center [638, 208] width 108 height 20
select select "11"
click at [589, 198] on select "January February March April May June July August September October November De…" at bounding box center [638, 208] width 108 height 20
click at [563, 414] on span "31" at bounding box center [559, 421] width 32 height 32
type input "12/31/2023"
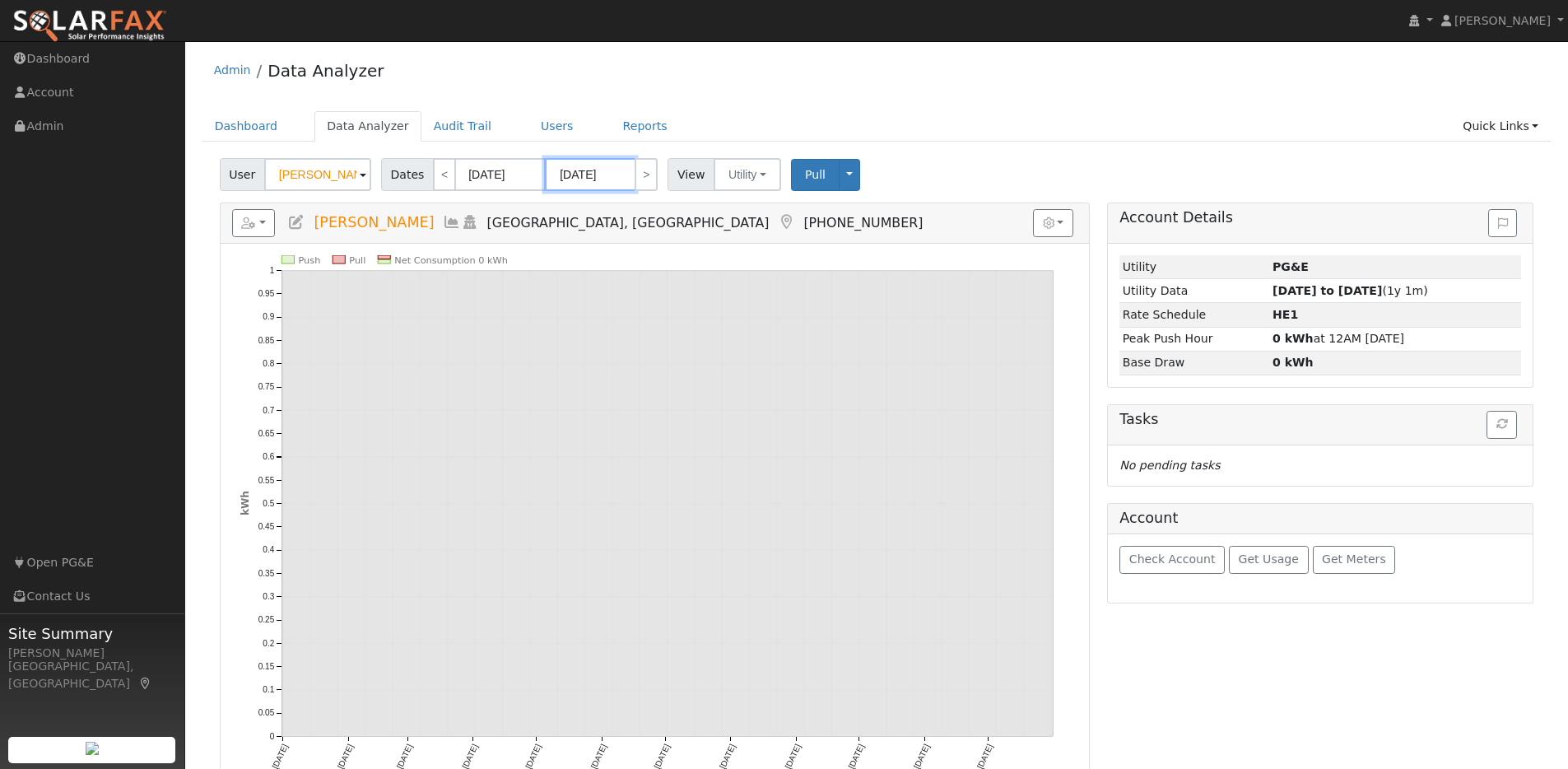
click at [618, 175] on input "12/31/2023" at bounding box center [590, 174] width 90 height 33
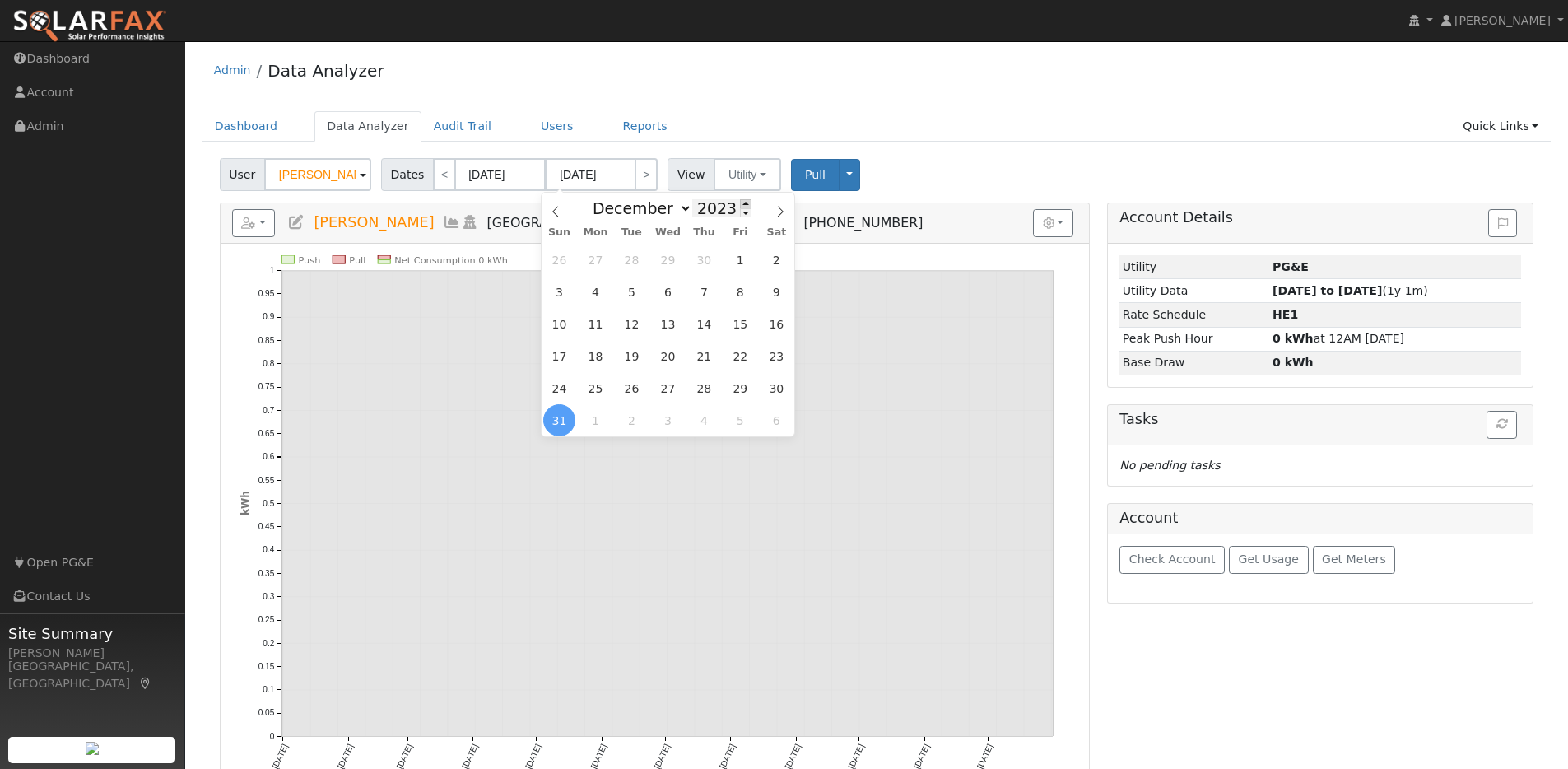
click at [739, 205] on span at bounding box center [745, 204] width 11 height 9
type input "2024"
click at [640, 389] on span "31" at bounding box center [632, 388] width 32 height 32
type input "12/31/2024"
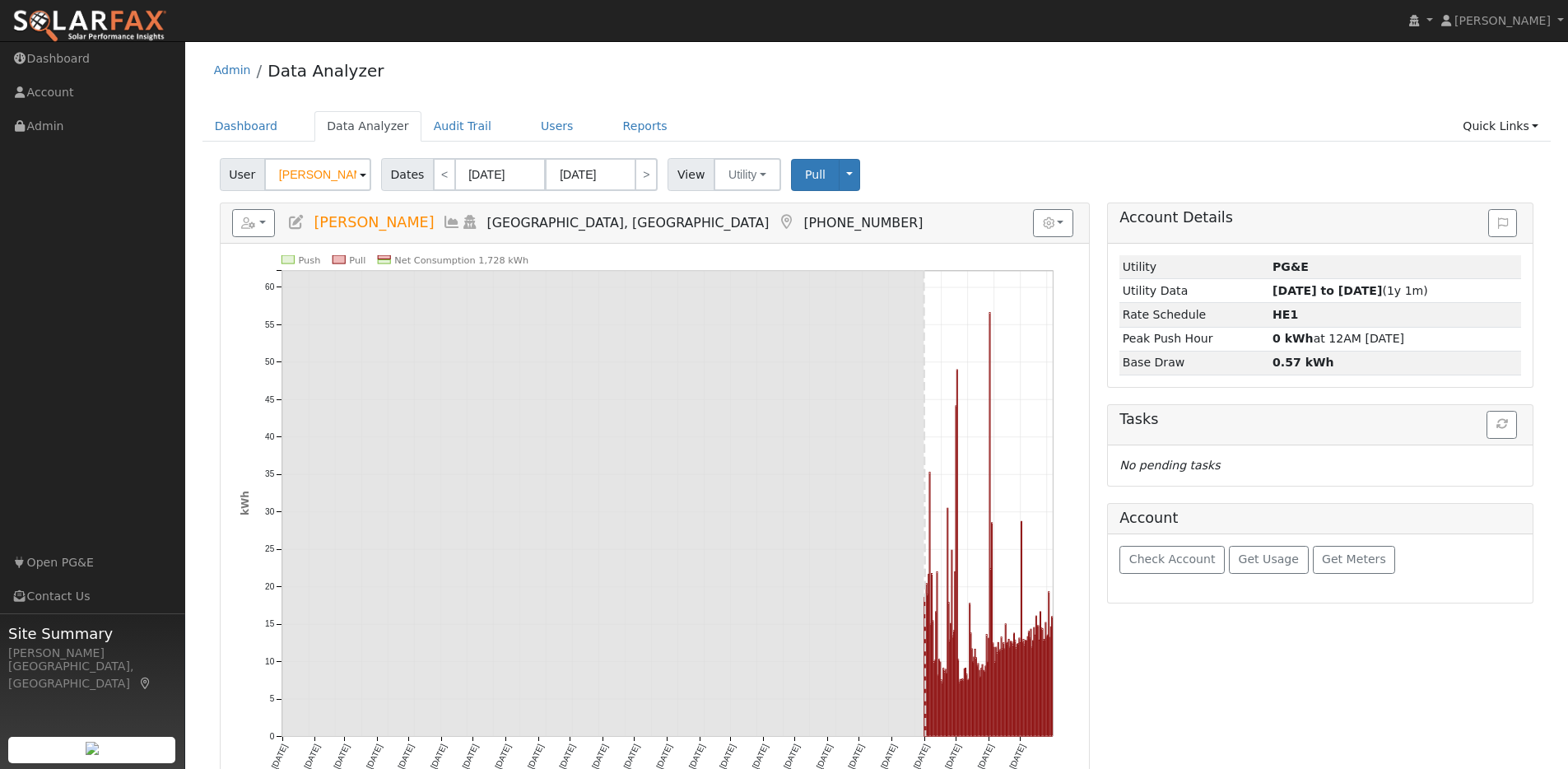
click at [706, 240] on div "Reports Scenario Health Check Energy Audit Account Timeline User Audit Trail In…" at bounding box center [654, 223] width 868 height 40
click at [530, 177] on input "01/01/2023" at bounding box center [500, 174] width 90 height 33
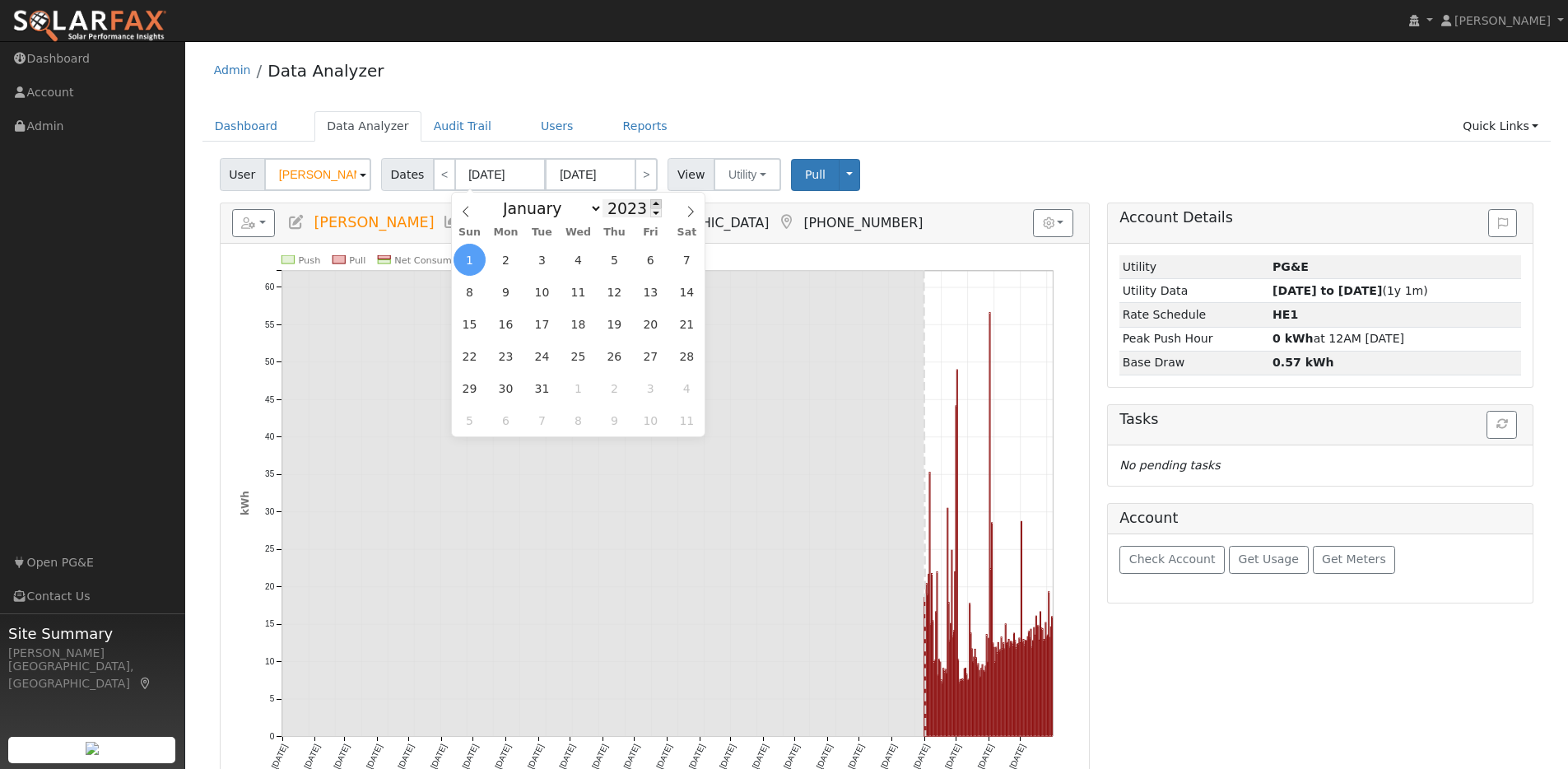
click at [650, 204] on span at bounding box center [656, 204] width 11 height 9
type input "2025"
click at [587, 259] on span "1" at bounding box center [578, 260] width 32 height 32
type input "01/01/2025"
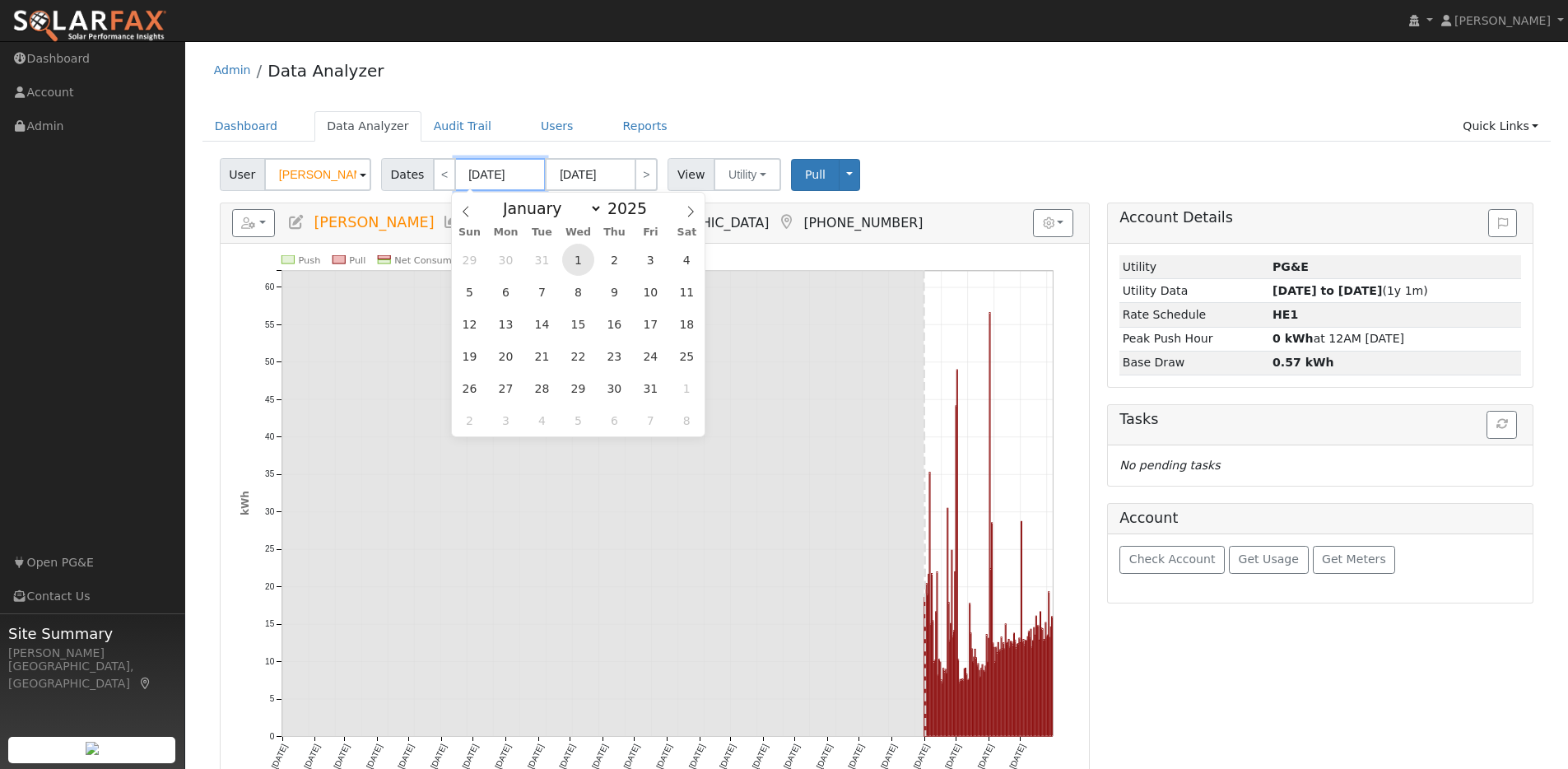
type input "01/31/2025"
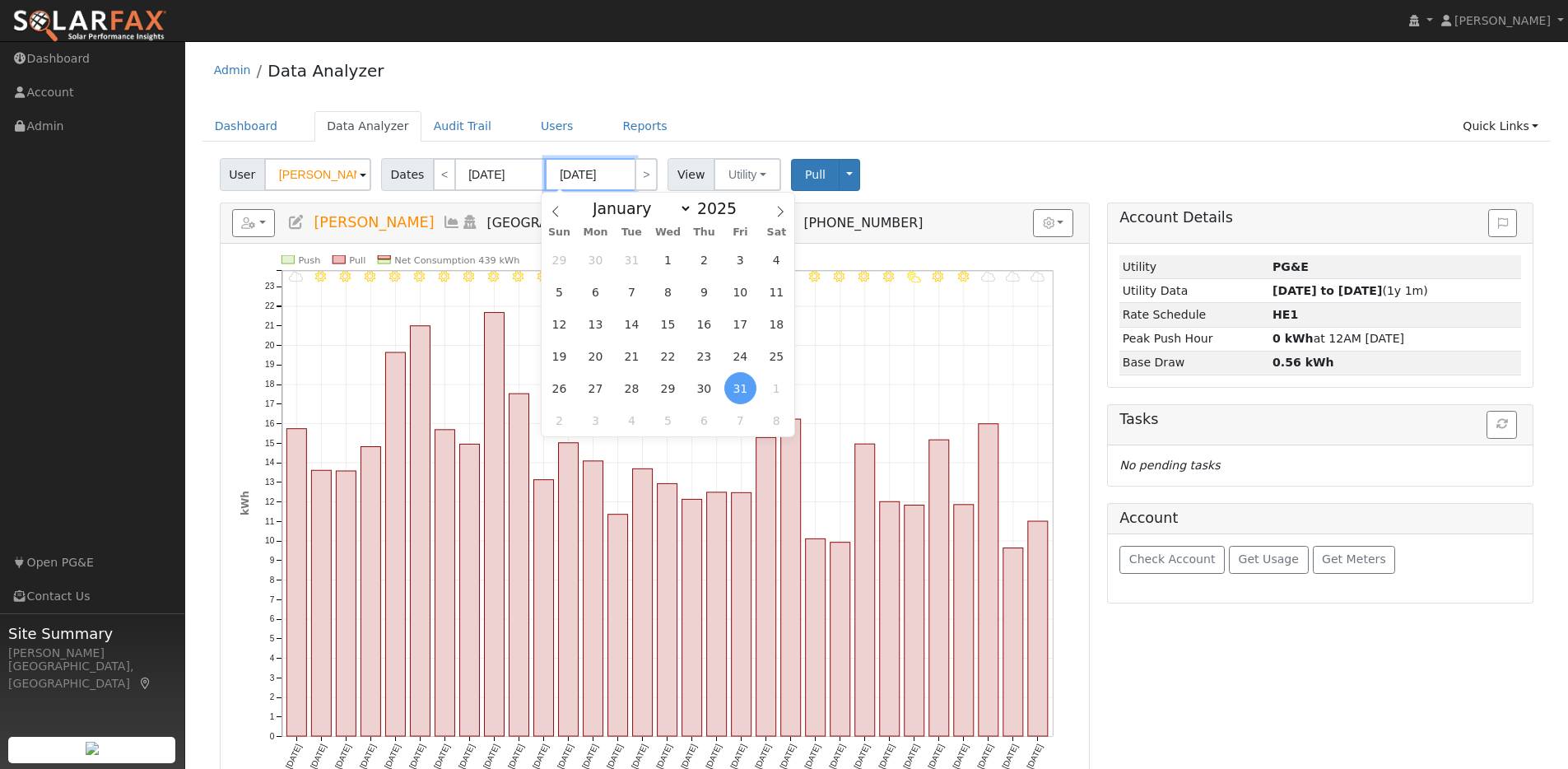
click at [622, 175] on input "01/31/2025" at bounding box center [590, 174] width 90 height 33
click at [677, 210] on select "January February March April May June July August September October November De…" at bounding box center [638, 208] width 108 height 20
select select "7"
click at [589, 198] on select "January February March April May June July August September October November De…" at bounding box center [638, 208] width 108 height 20
click at [566, 418] on span "31" at bounding box center [559, 421] width 32 height 32
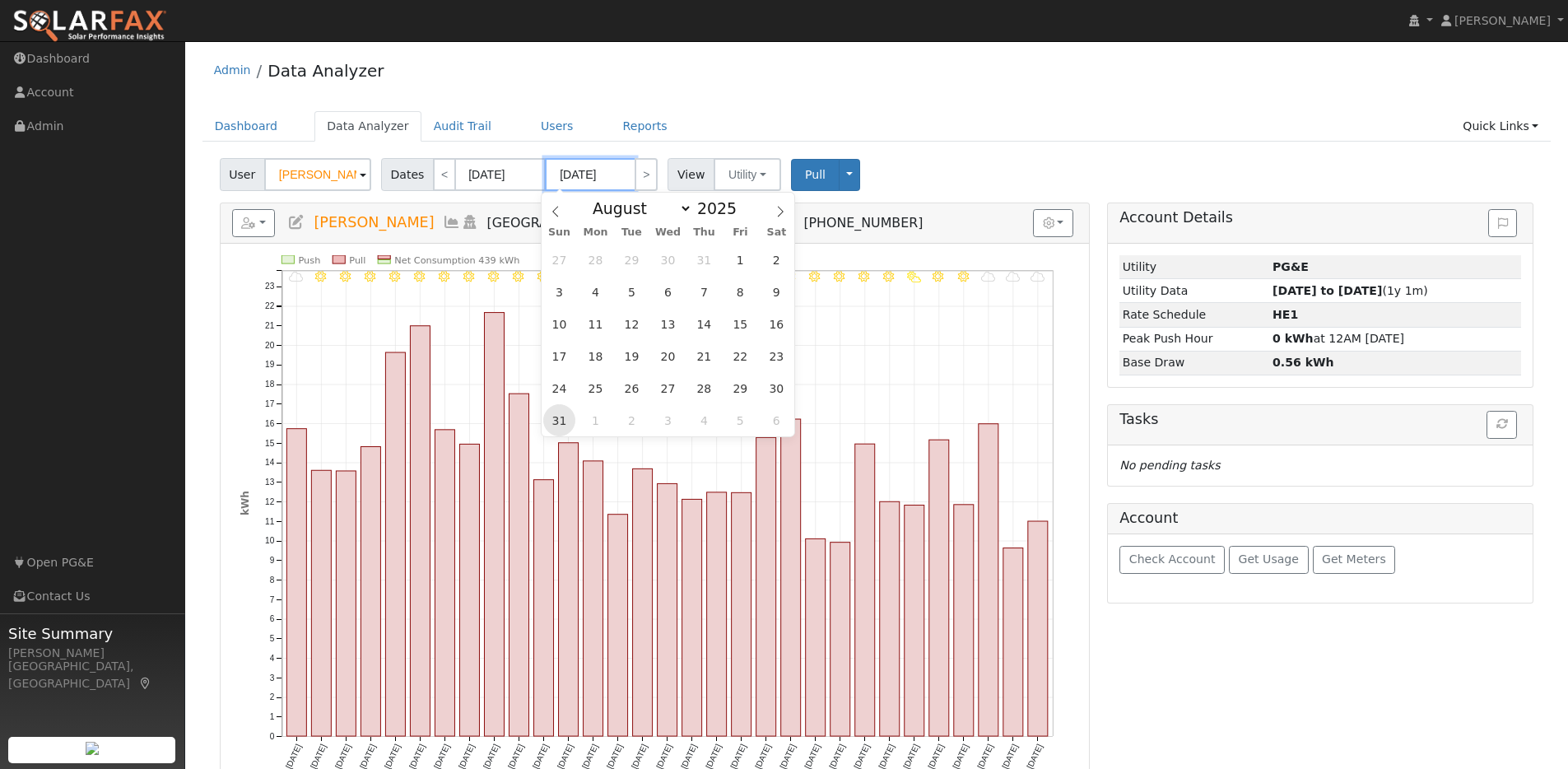
type input "08/31/2025"
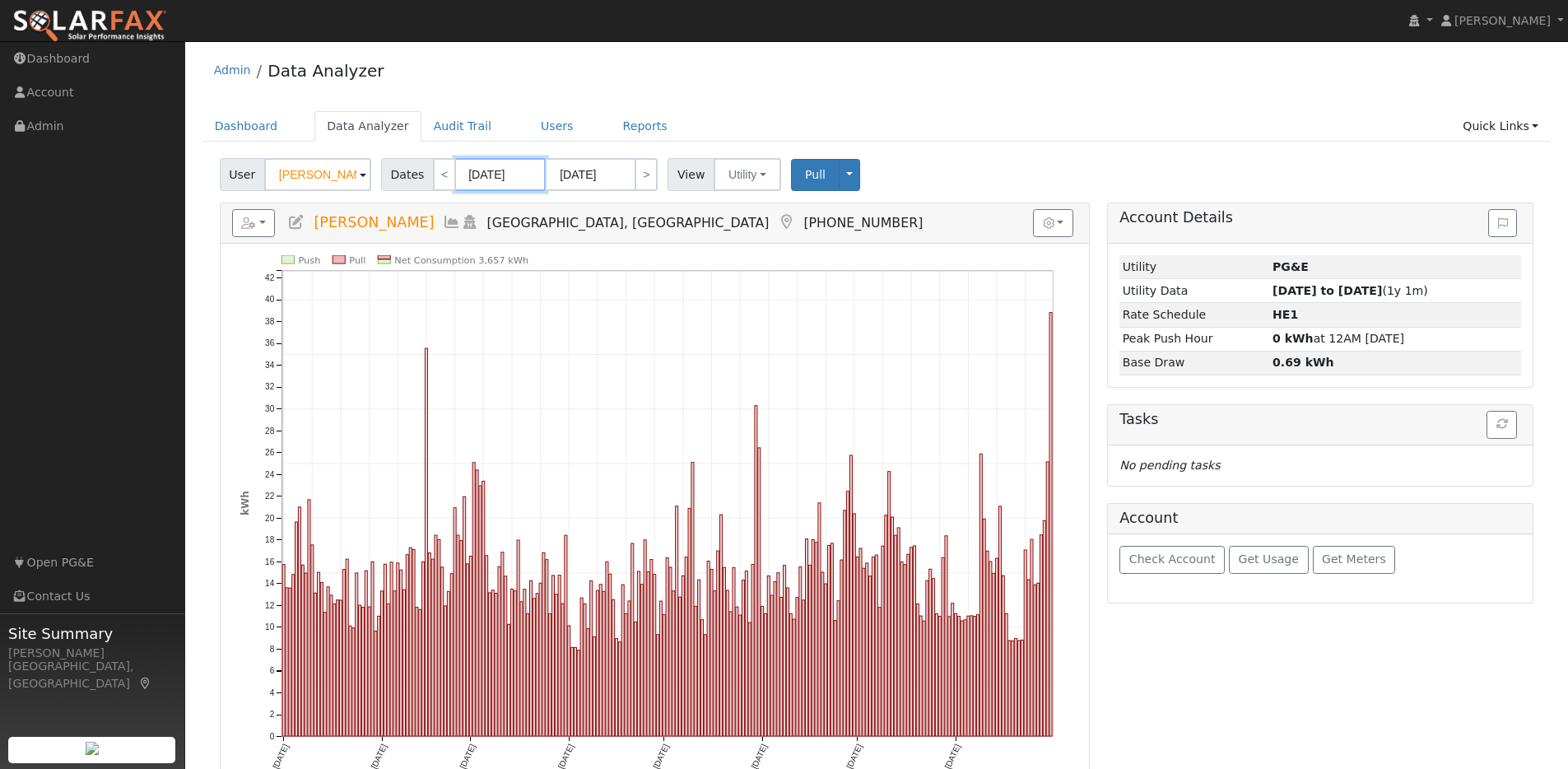
click at [527, 176] on input "01/01/2025" at bounding box center [500, 174] width 90 height 33
click at [585, 209] on select "January February March April May June July August September October November De…" at bounding box center [548, 208] width 108 height 20
select select "7"
click at [499, 198] on select "January February March April May June July August September October November De…" at bounding box center [548, 208] width 108 height 20
click at [466, 417] on span "31" at bounding box center [469, 421] width 32 height 32
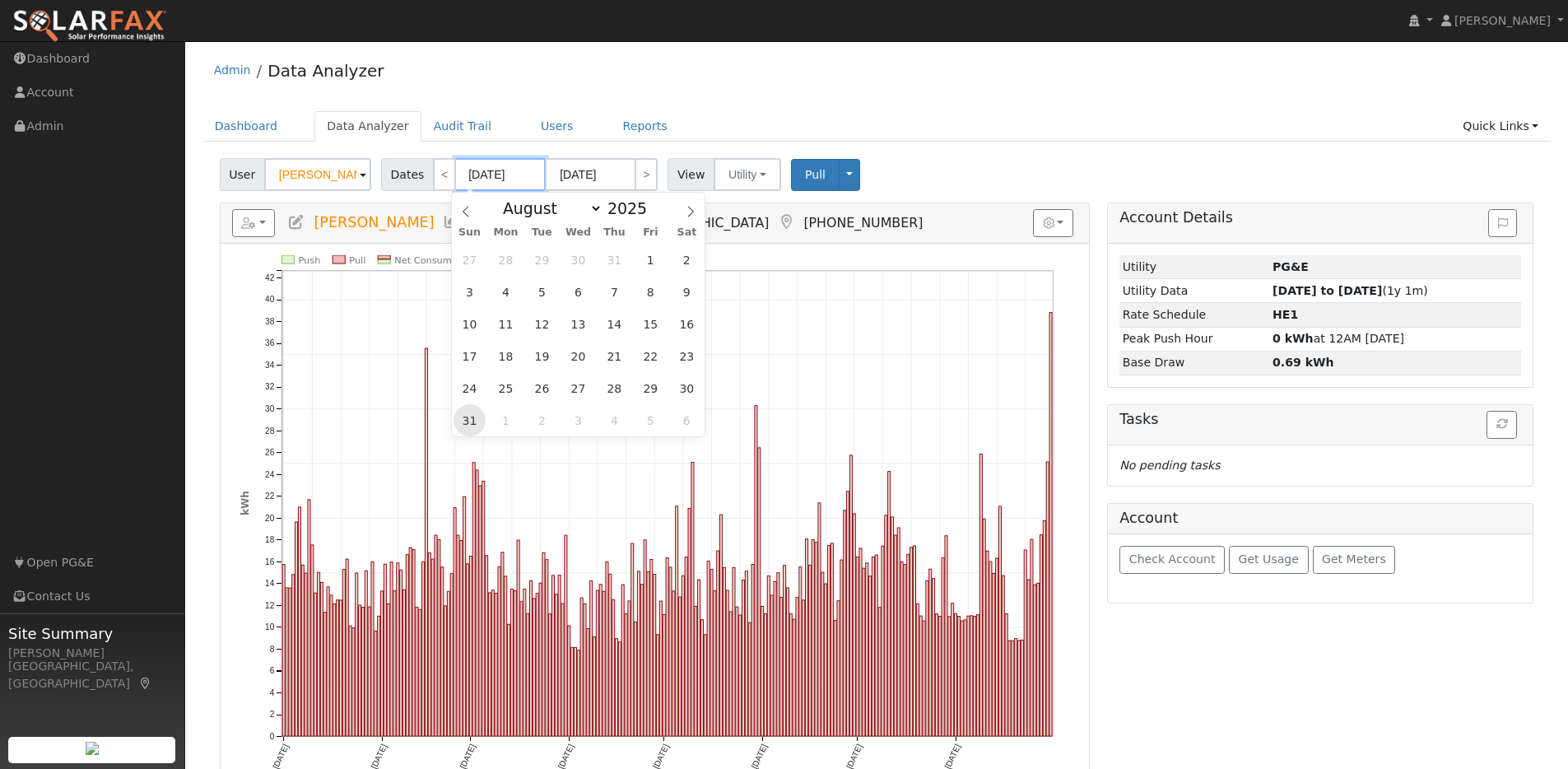
type input "08/31/2025"
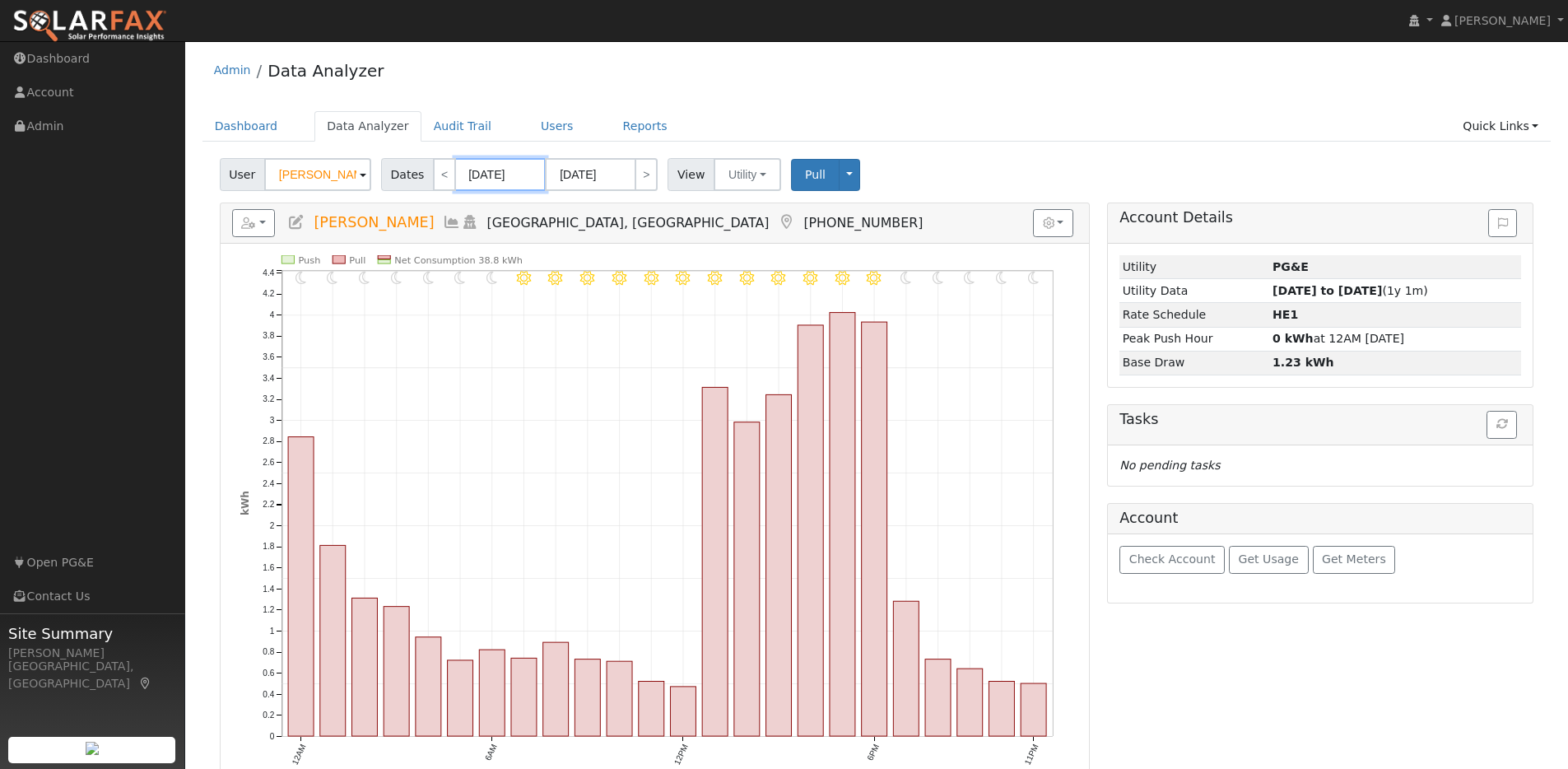
click at [532, 177] on input "08/31/2025" at bounding box center [500, 174] width 90 height 33
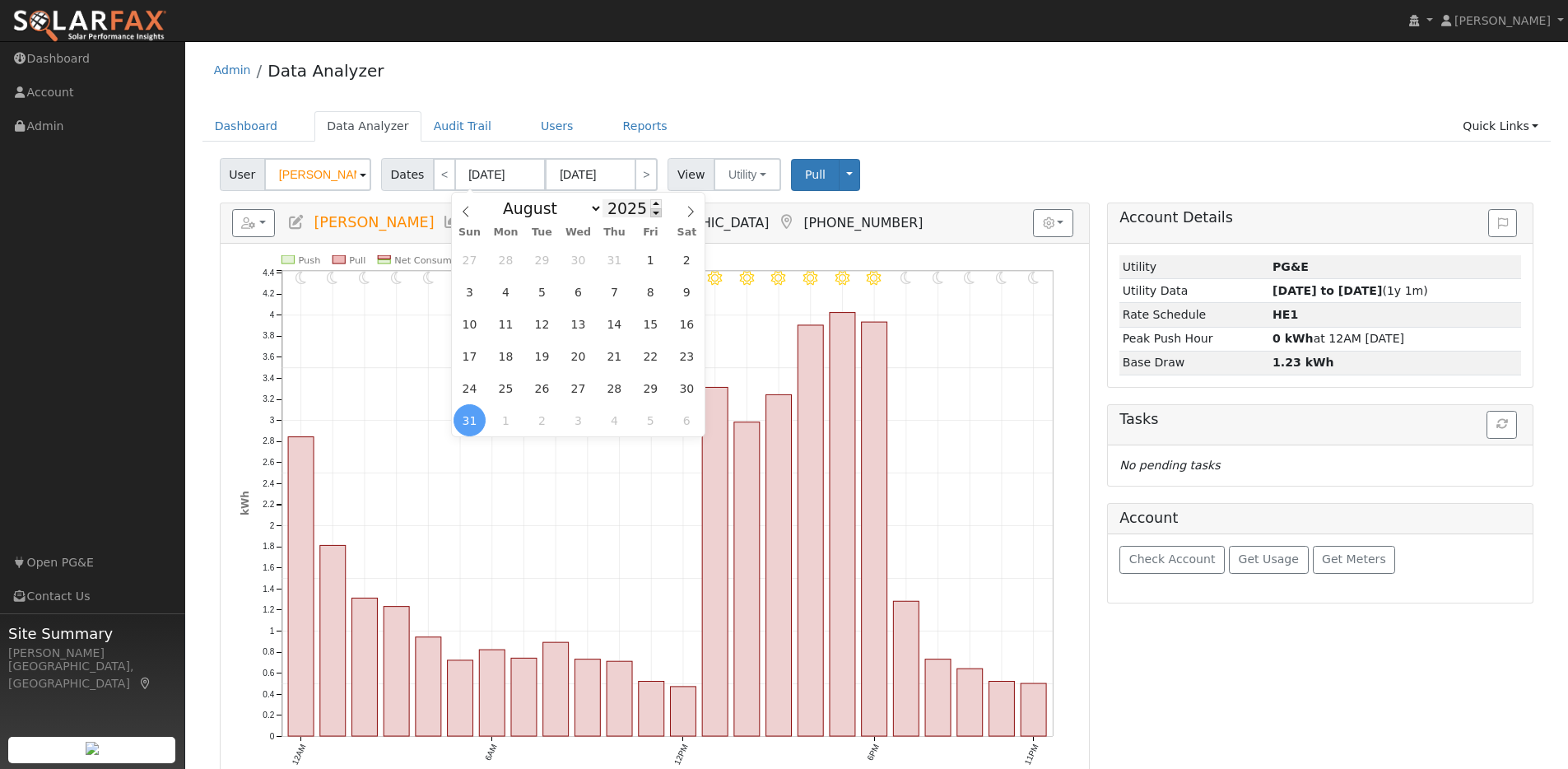
click at [650, 211] on span at bounding box center [656, 213] width 11 height 9
type input "2024"
click at [677, 382] on span "31" at bounding box center [687, 388] width 32 height 32
type input "08/31/2024"
type input "04/29/2025"
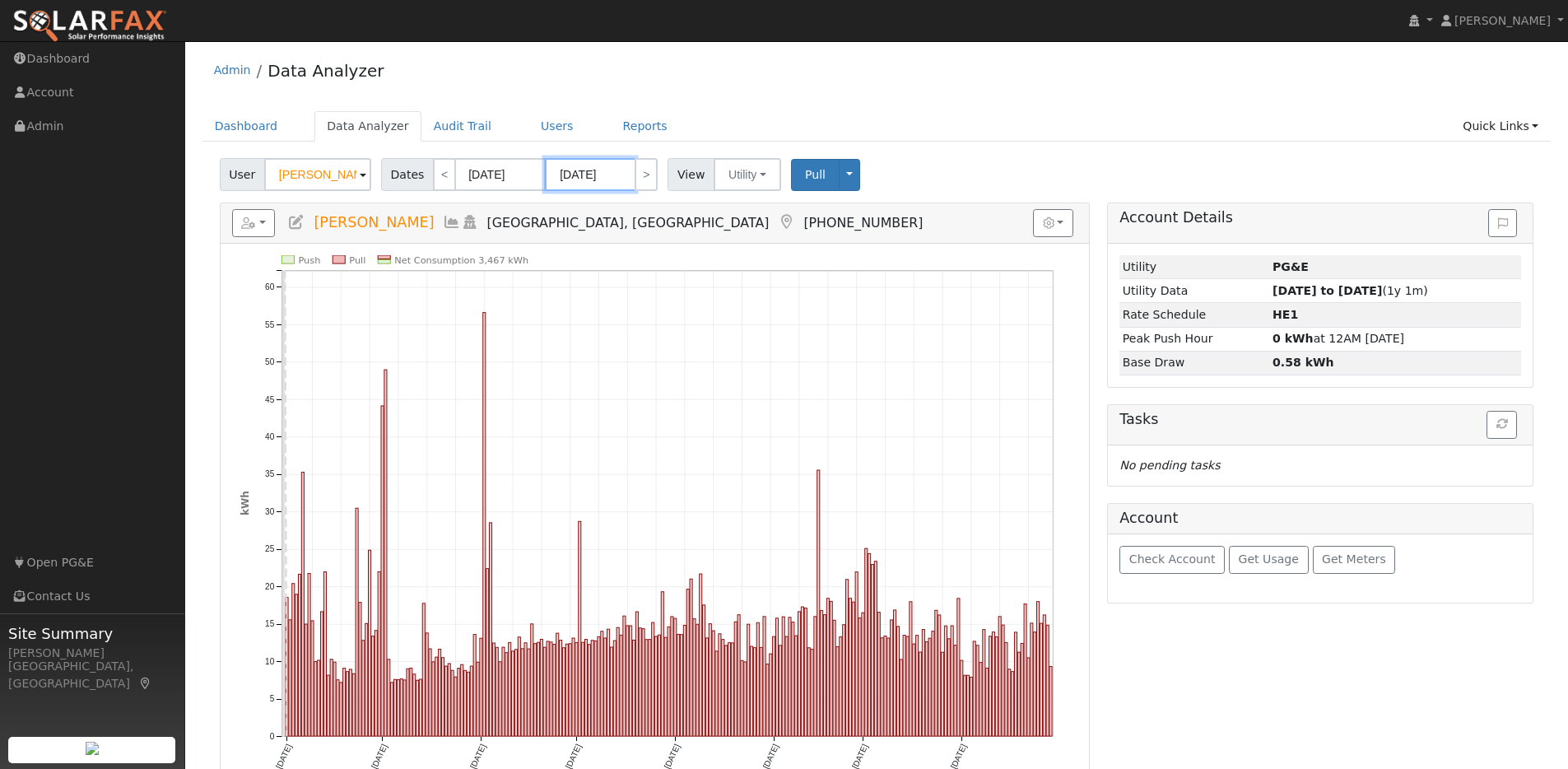
click at [618, 173] on input "04/29/2025" at bounding box center [590, 174] width 90 height 33
click at [673, 204] on select "January February March April May June July August September October November De…" at bounding box center [638, 208] width 108 height 20
select select "7"
click at [589, 198] on select "January February March April May June July August September October November De…" at bounding box center [638, 208] width 108 height 20
click at [556, 418] on span "31" at bounding box center [559, 421] width 32 height 32
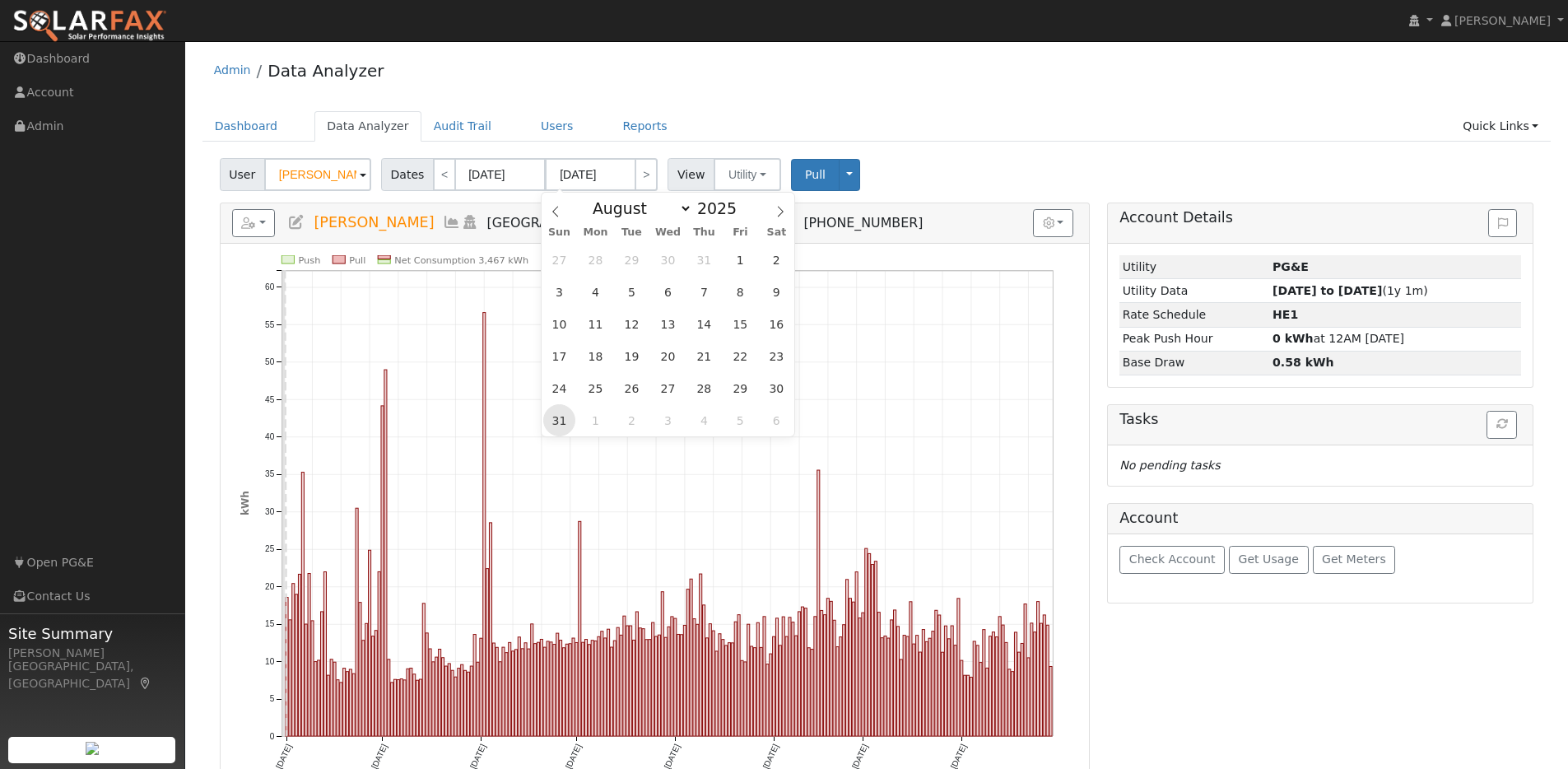
type input "08/31/2025"
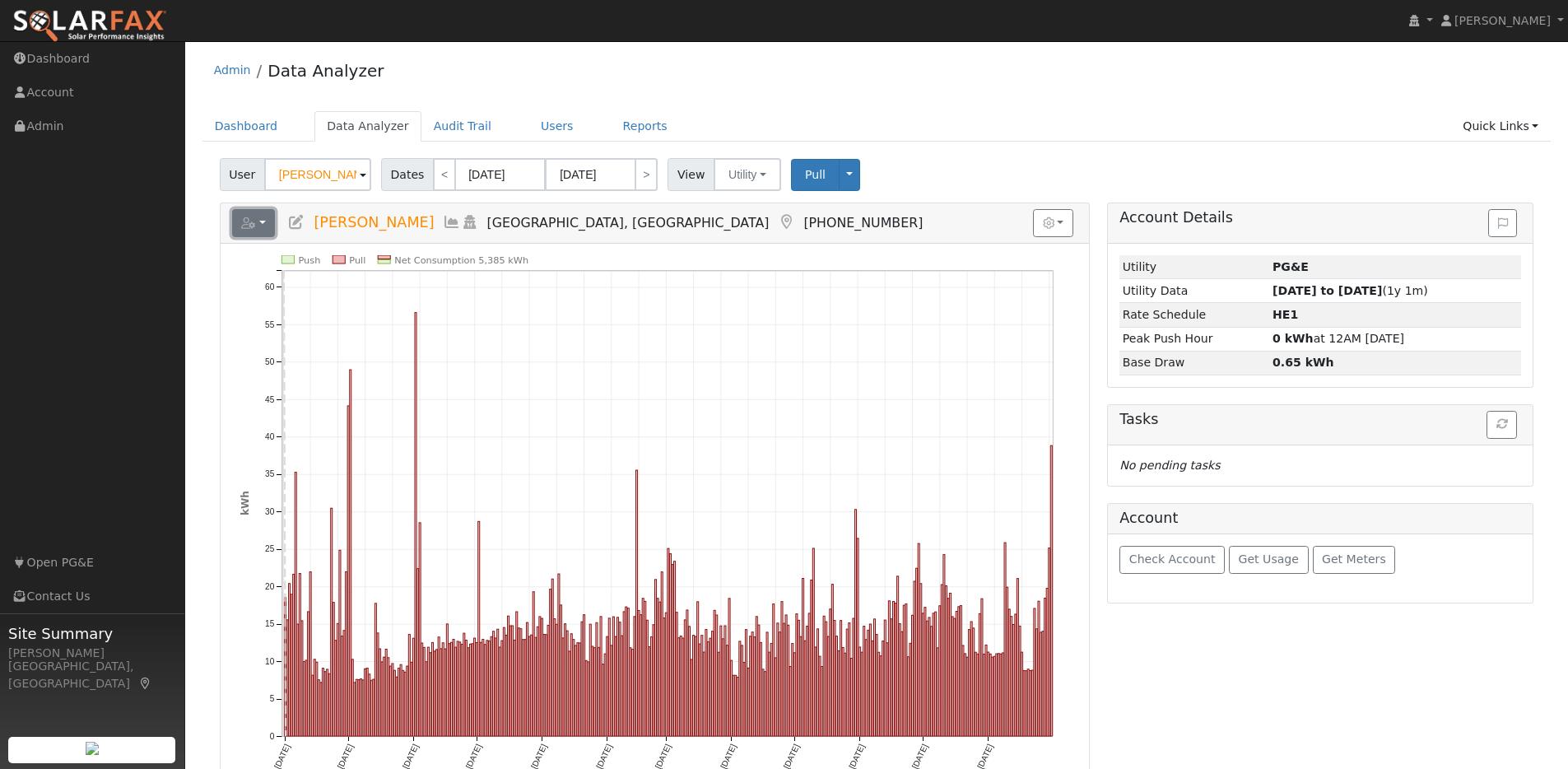
click at [269, 226] on button "button" at bounding box center [253, 223] width 43 height 28
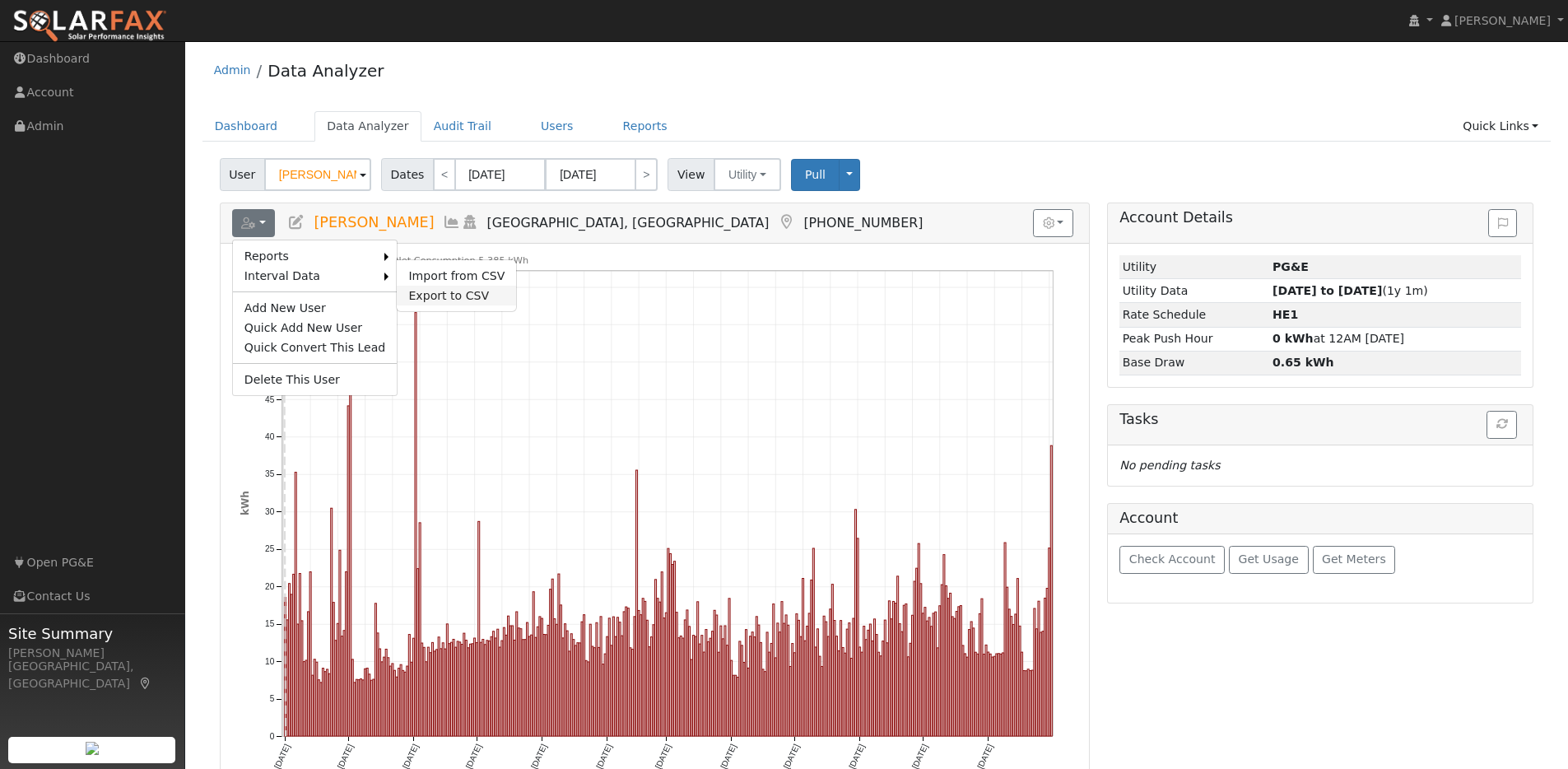
click at [420, 289] on link "Export to CSV" at bounding box center [456, 295] width 119 height 20
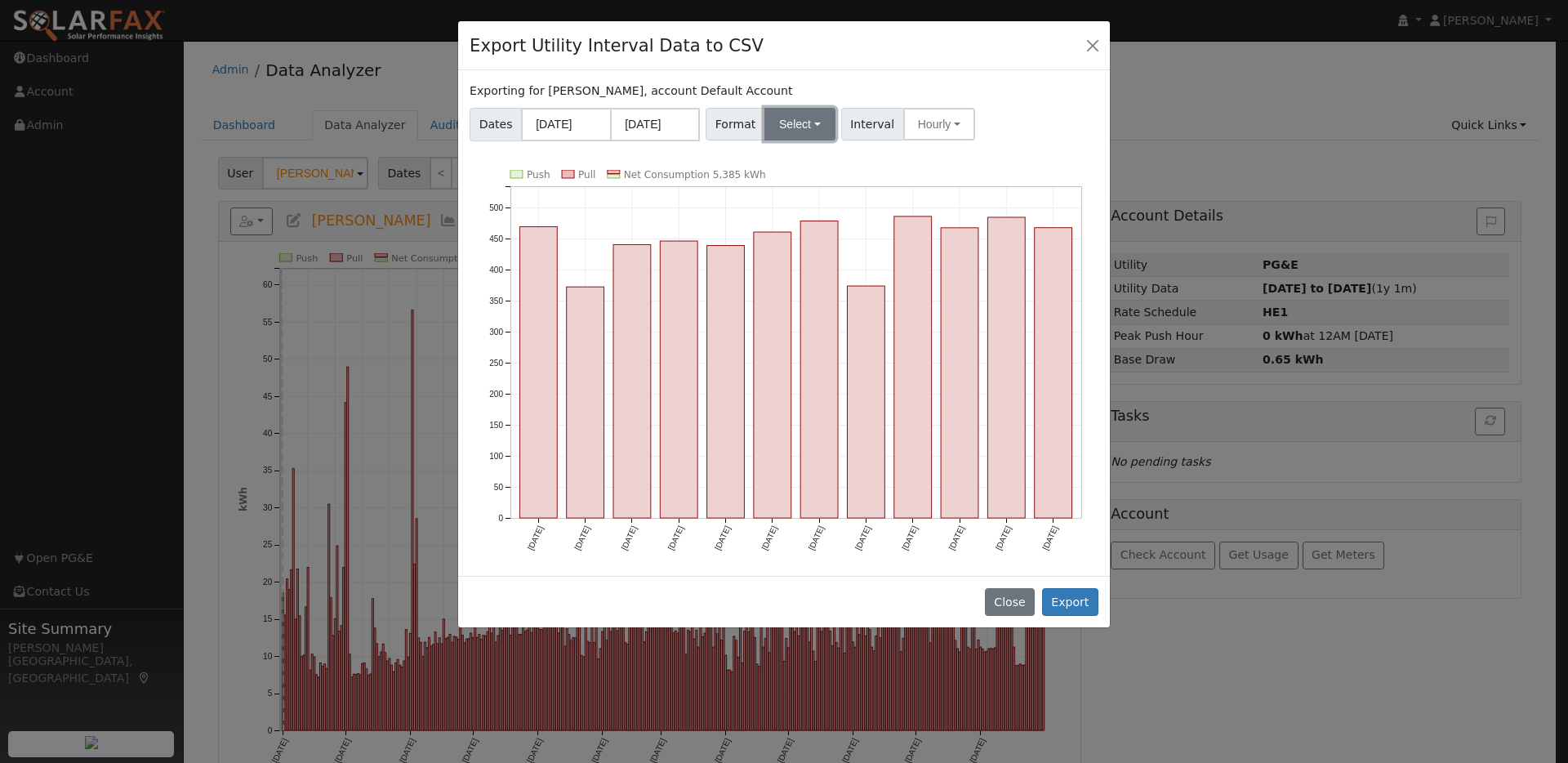
click at [805, 123] on button "Select" at bounding box center [800, 124] width 71 height 33
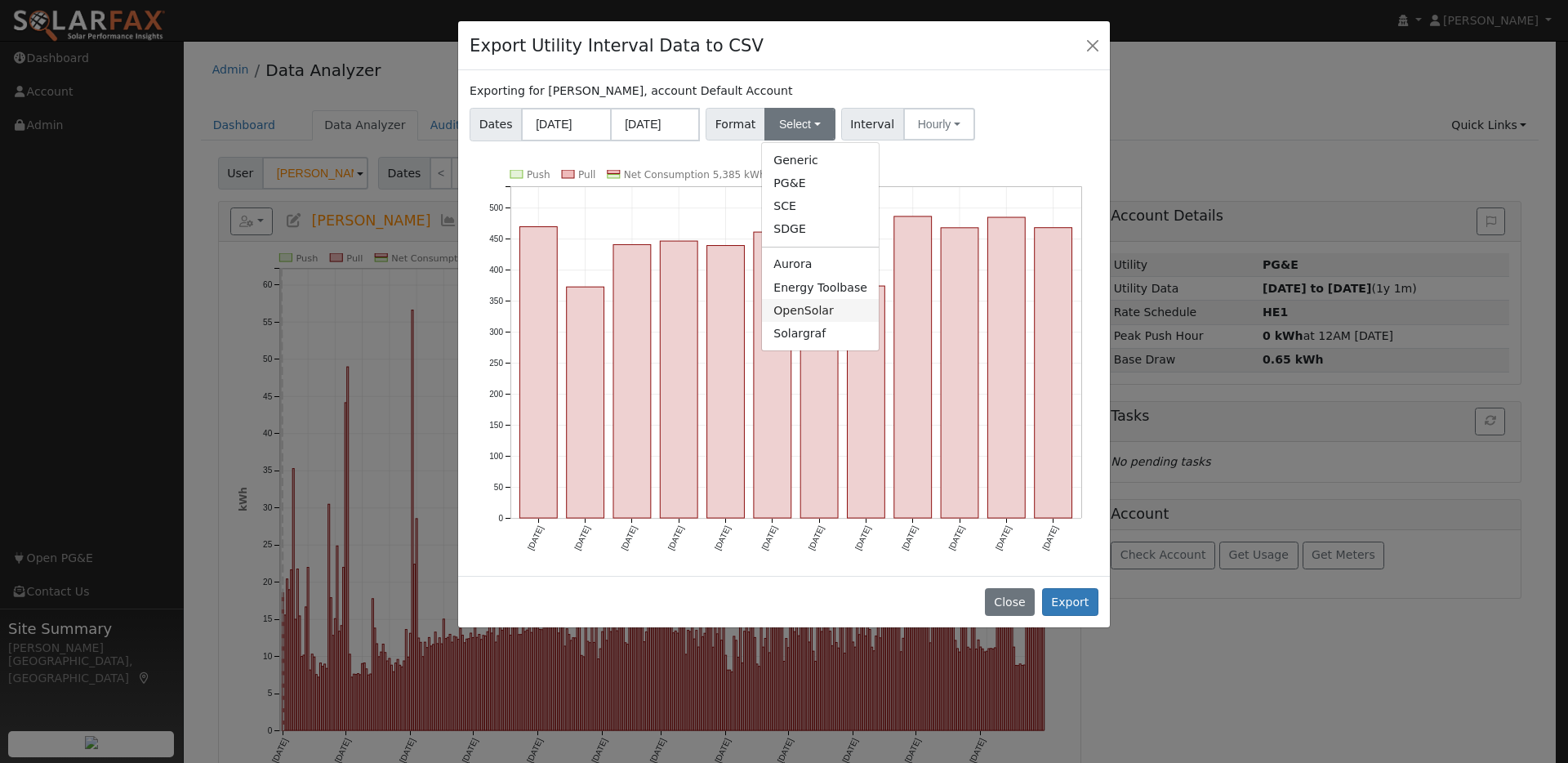
click at [793, 315] on link "OpenSolar" at bounding box center [819, 310] width 116 height 23
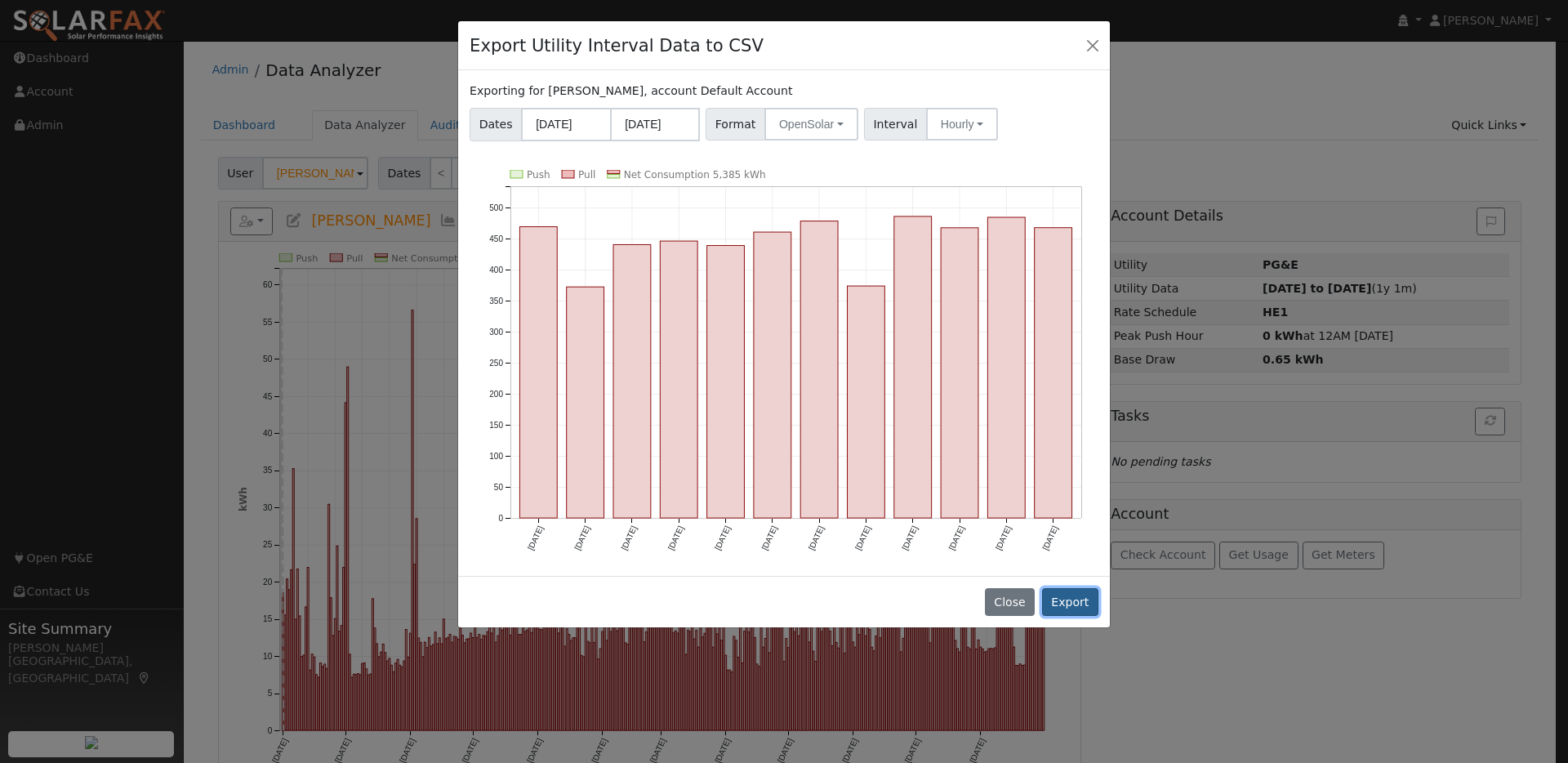
click at [1069, 600] on button "Export" at bounding box center [1070, 602] width 57 height 28
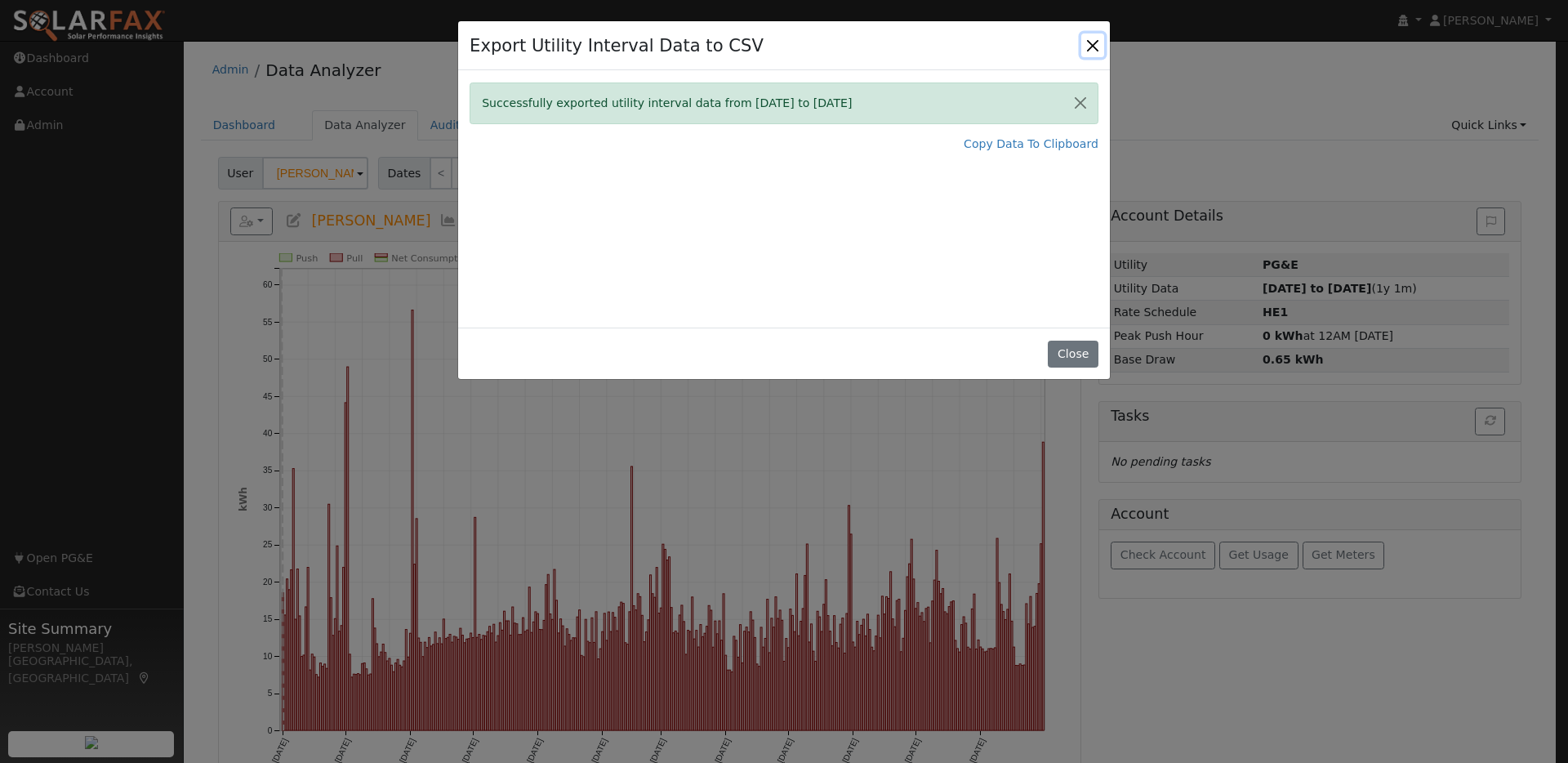
click at [1098, 49] on button "Close" at bounding box center [1092, 45] width 23 height 23
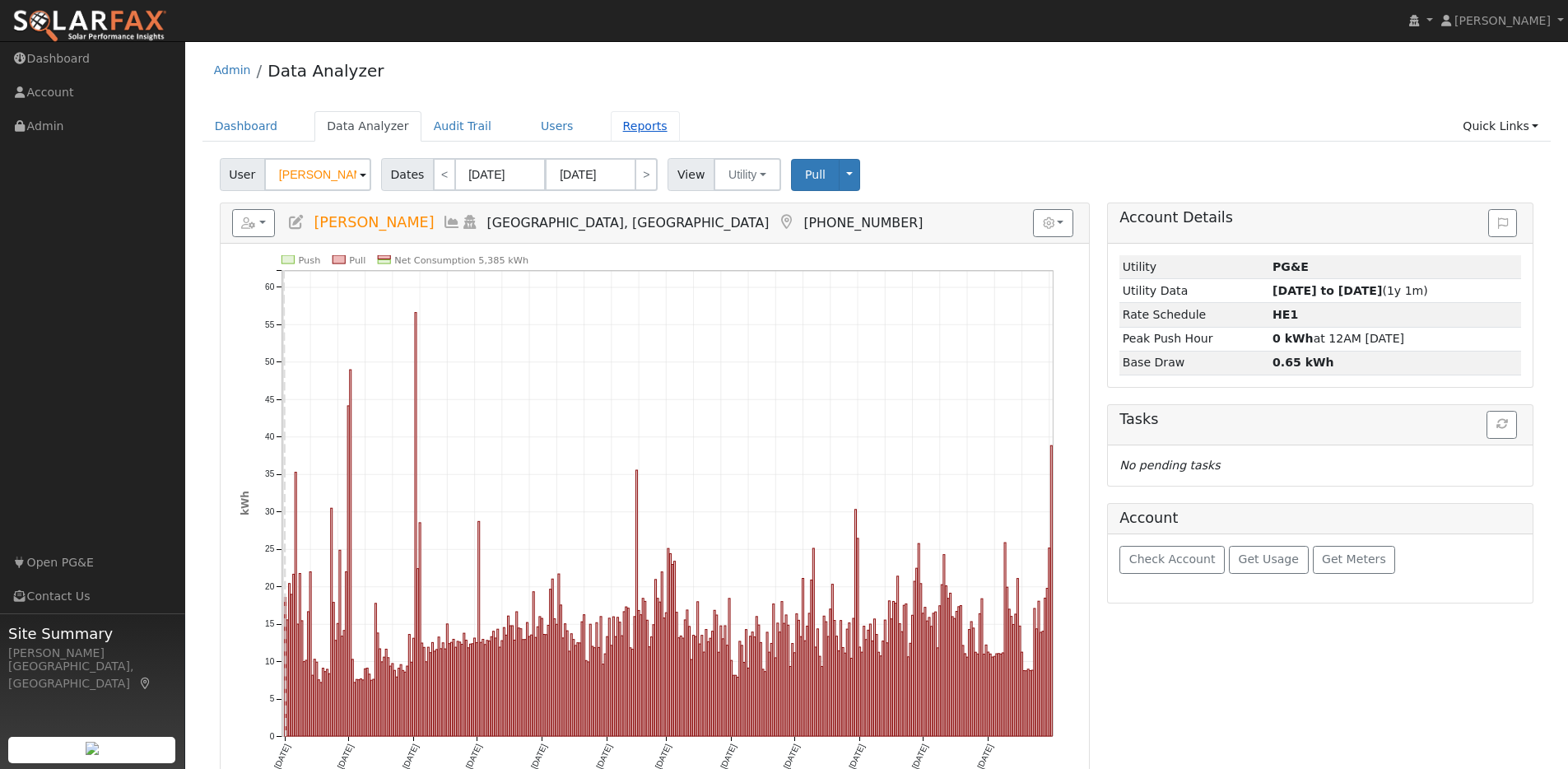
click at [622, 131] on link "Reports" at bounding box center [646, 126] width 69 height 30
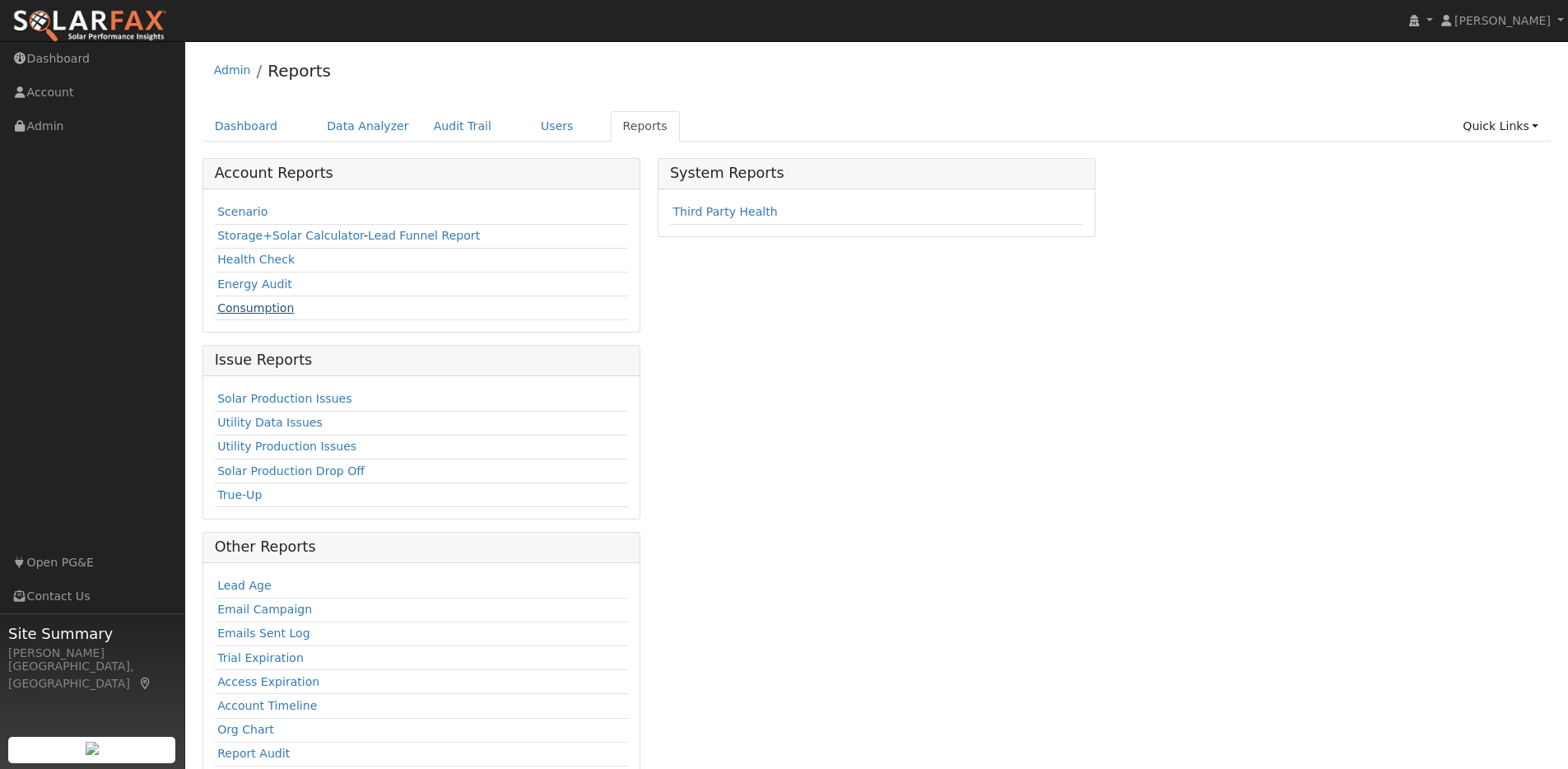
click at [271, 310] on link "Consumption" at bounding box center [256, 308] width 77 height 13
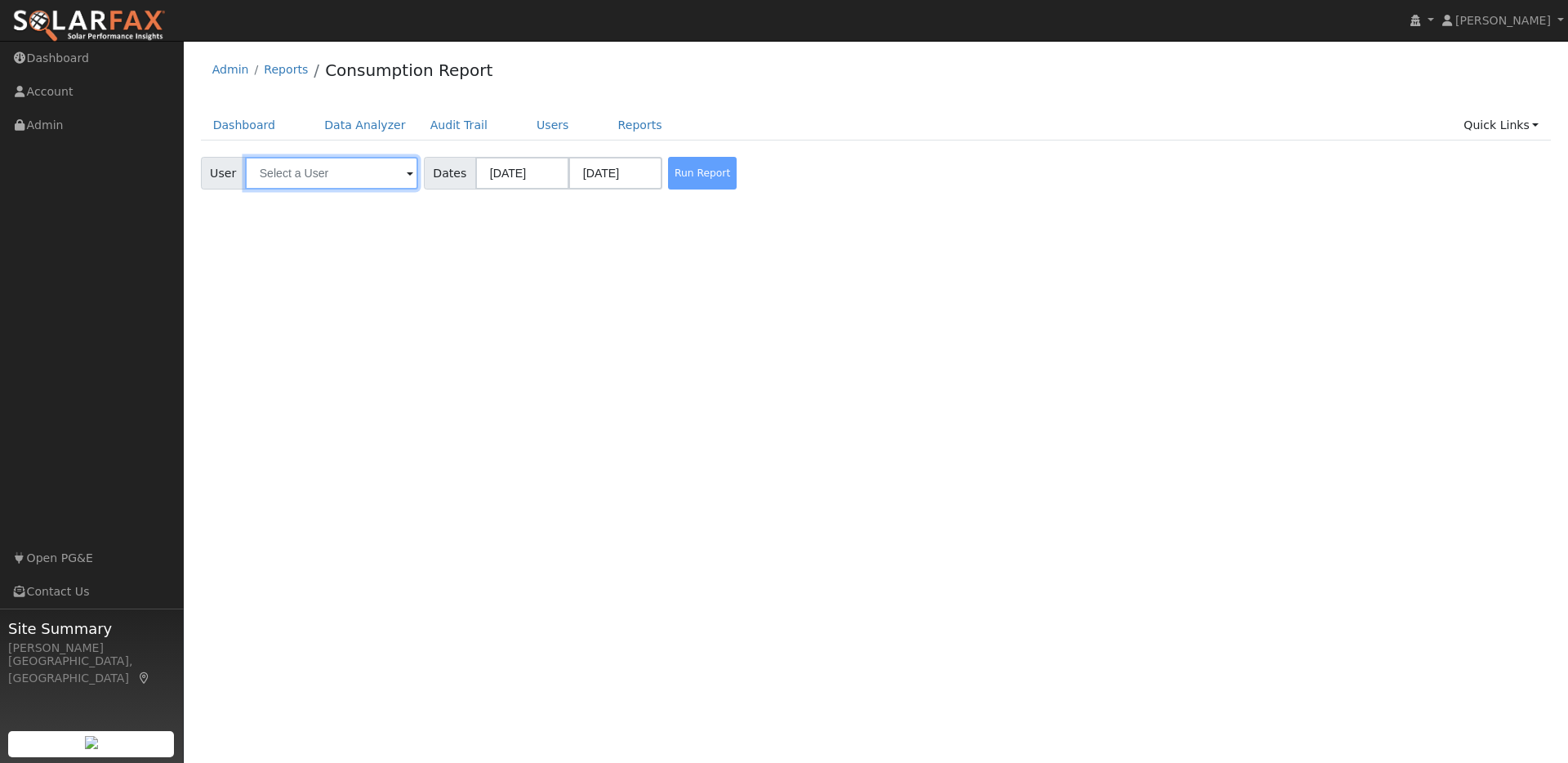
click at [356, 167] on input "text" at bounding box center [331, 172] width 173 height 33
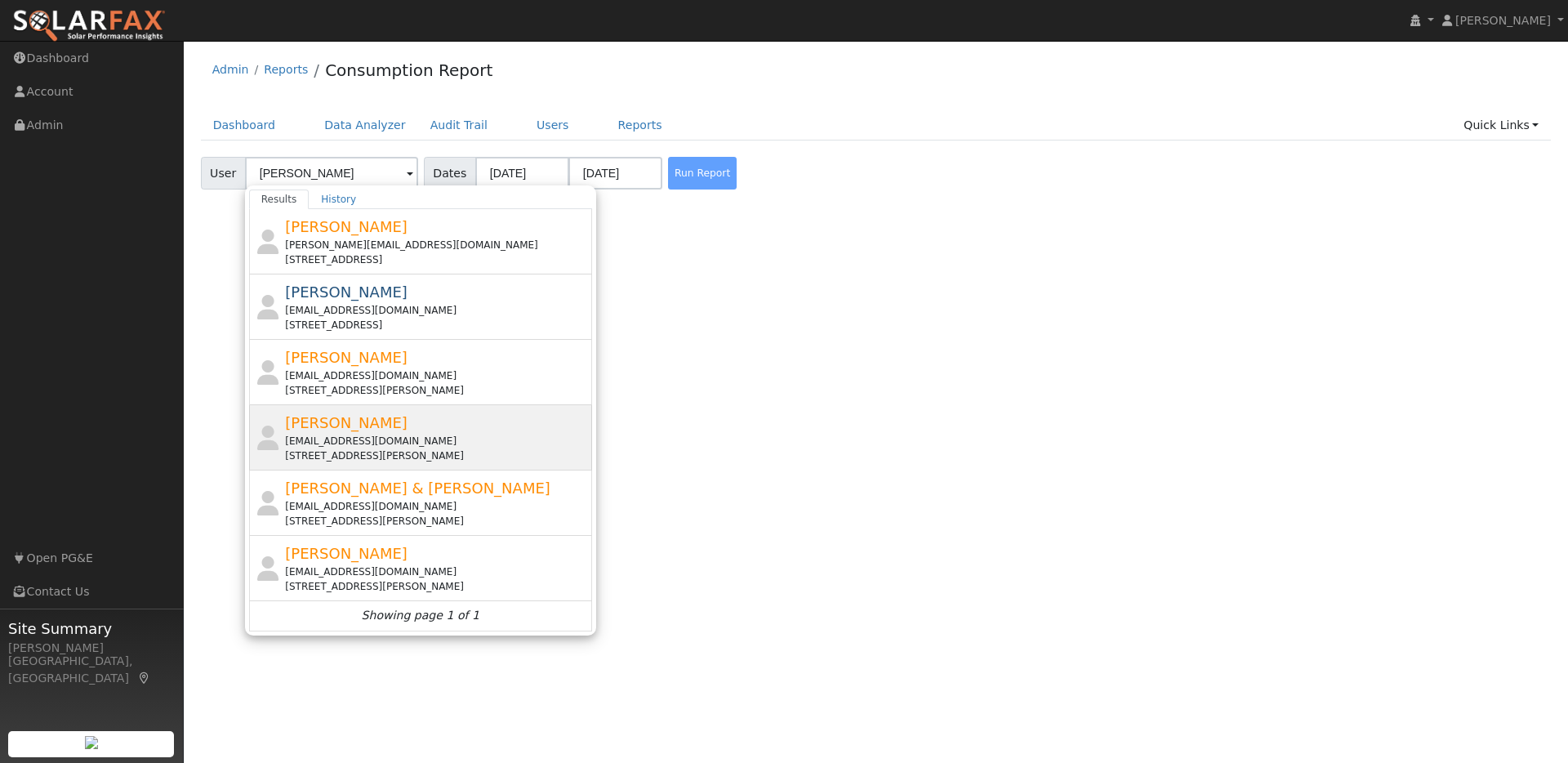
click at [469, 429] on div "[PERSON_NAME] [EMAIL_ADDRESS][DOMAIN_NAME] [STREET_ADDRESS][PERSON_NAME]" at bounding box center [436, 437] width 303 height 51
type input "[PERSON_NAME]"
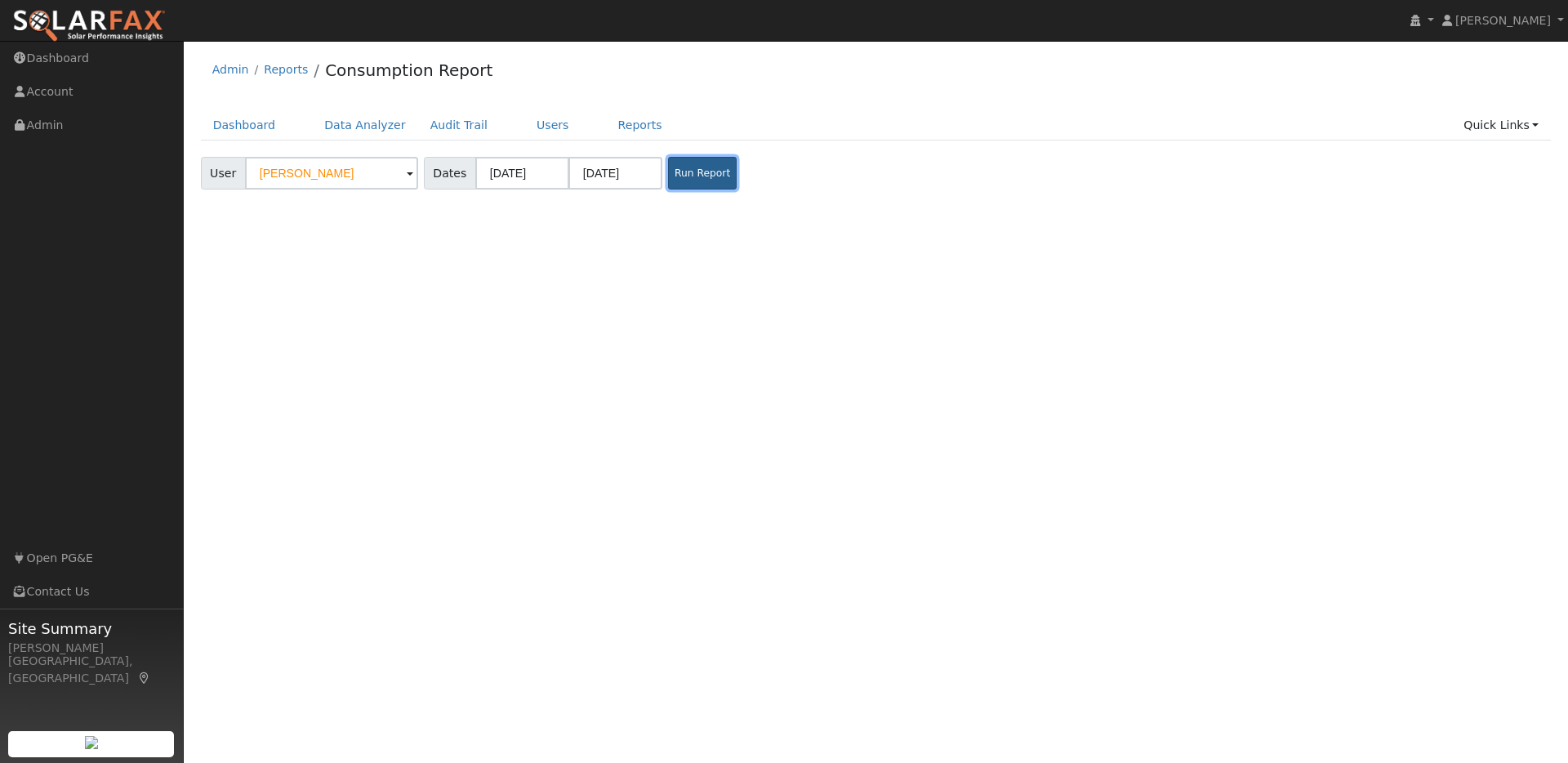
click at [686, 167] on button "Run Report" at bounding box center [702, 172] width 69 height 33
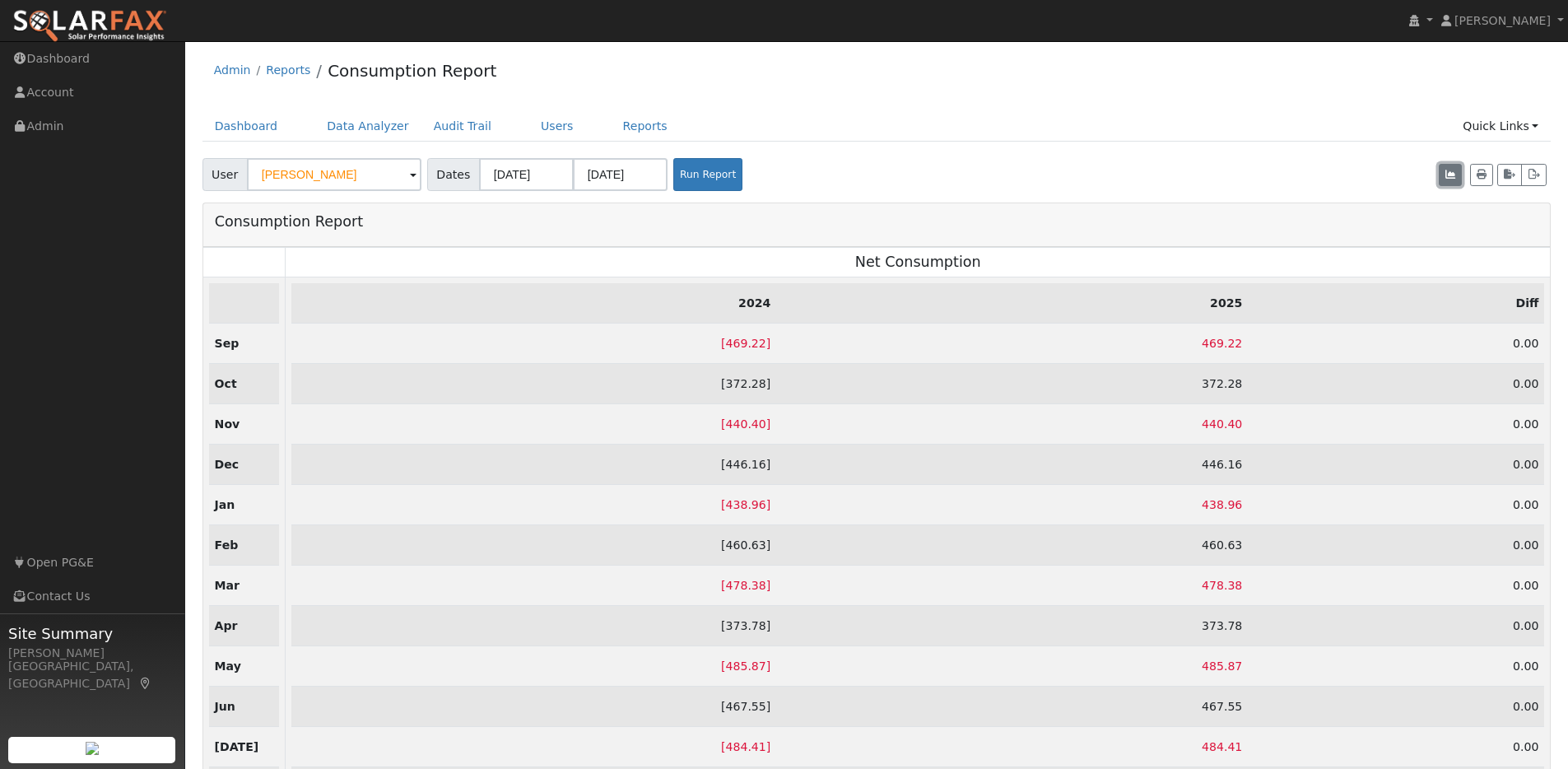
click at [1451, 181] on button "button" at bounding box center [1450, 176] width 23 height 23
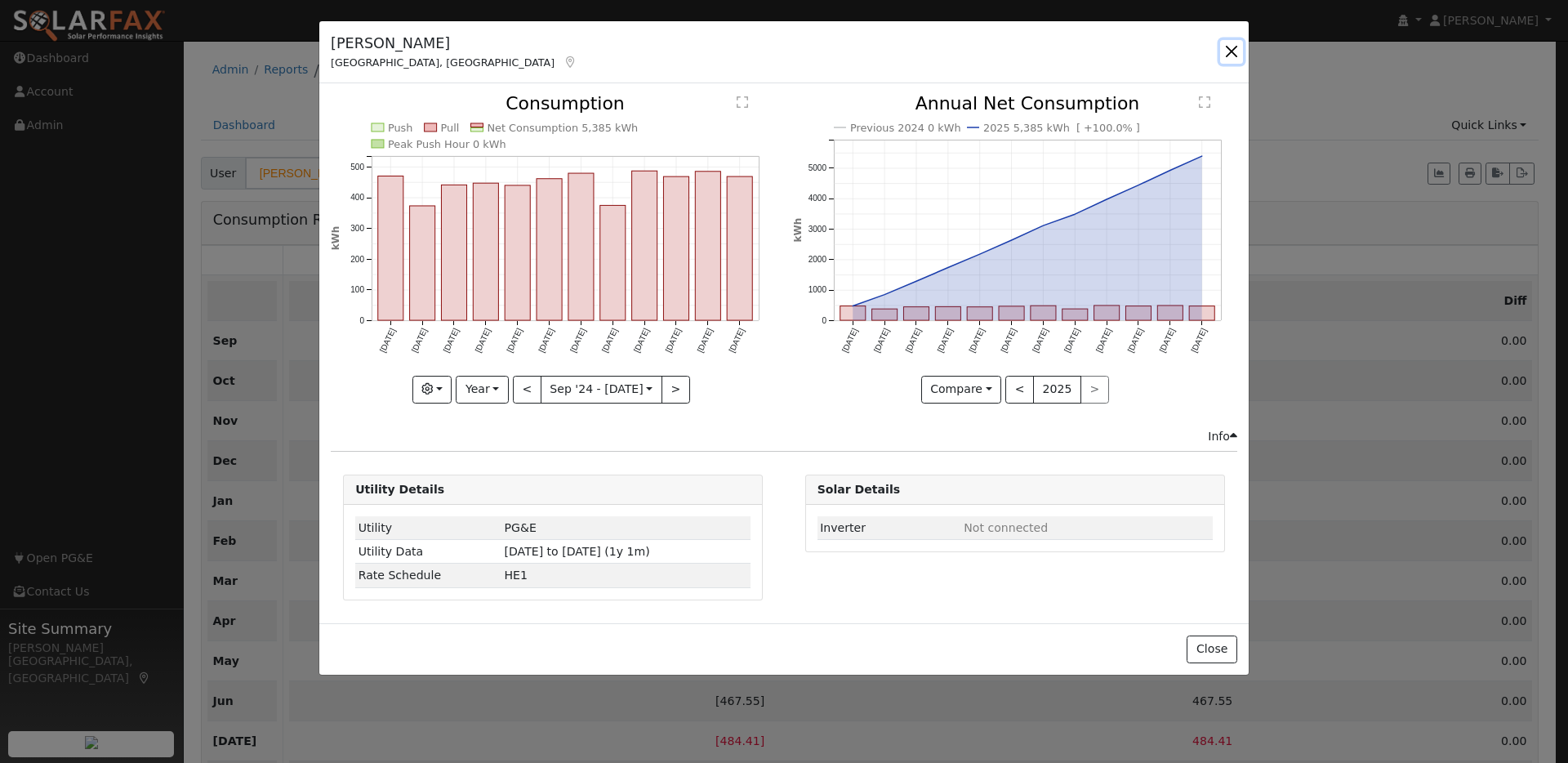
click at [1224, 45] on button "button" at bounding box center [1231, 51] width 23 height 23
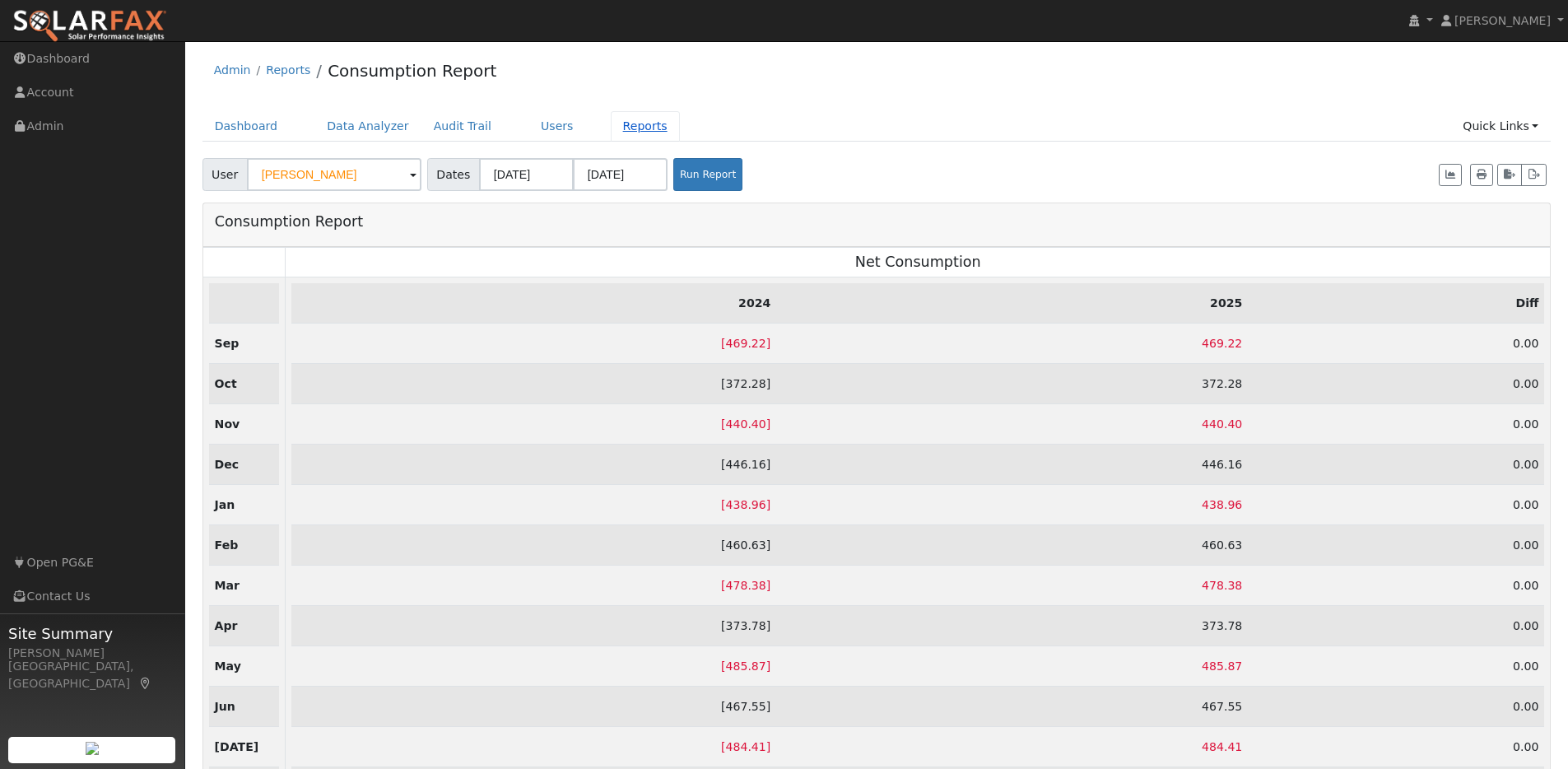
click at [623, 131] on link "Reports" at bounding box center [646, 126] width 69 height 30
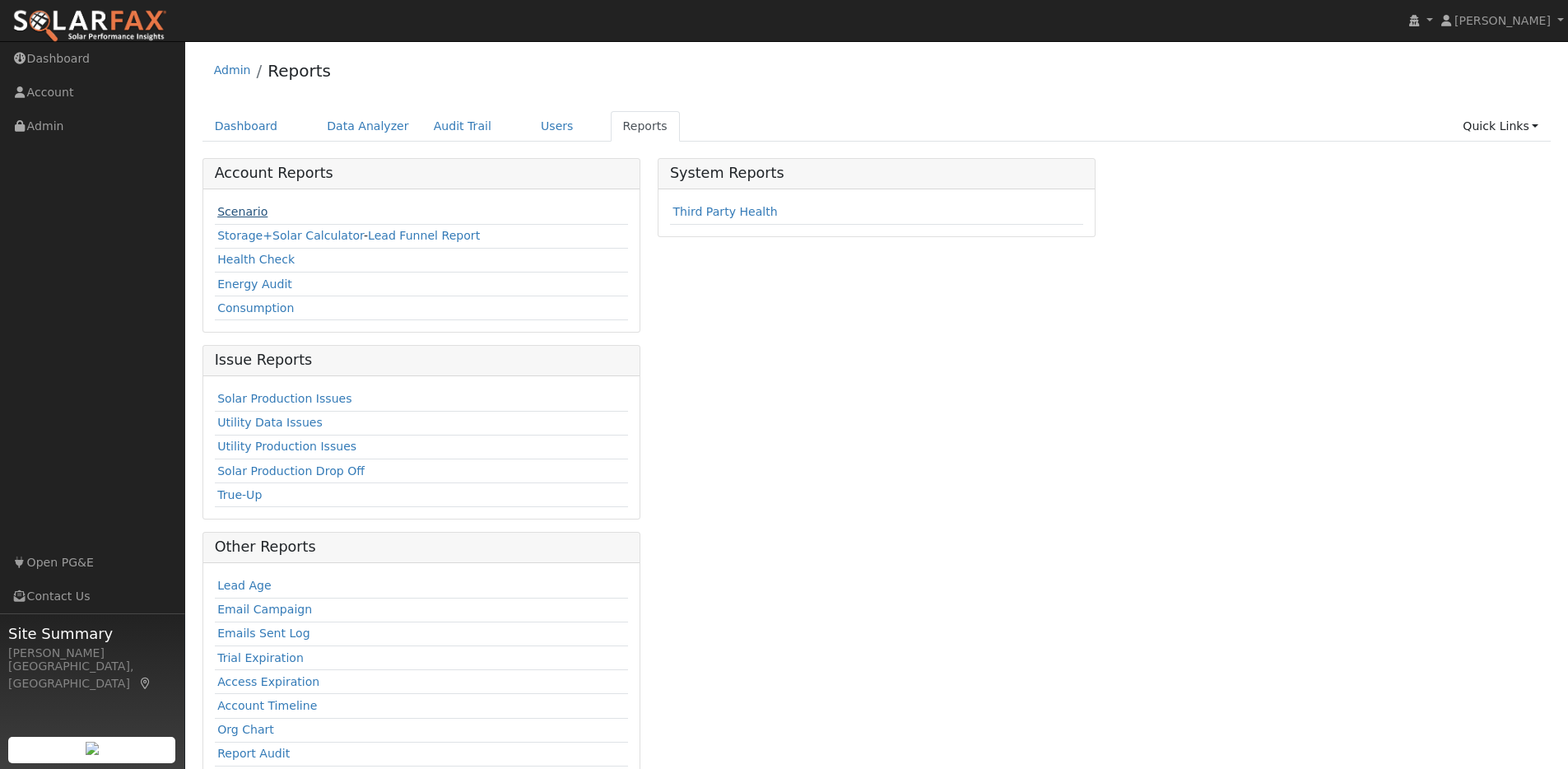
click at [245, 214] on link "Scenario" at bounding box center [242, 211] width 50 height 13
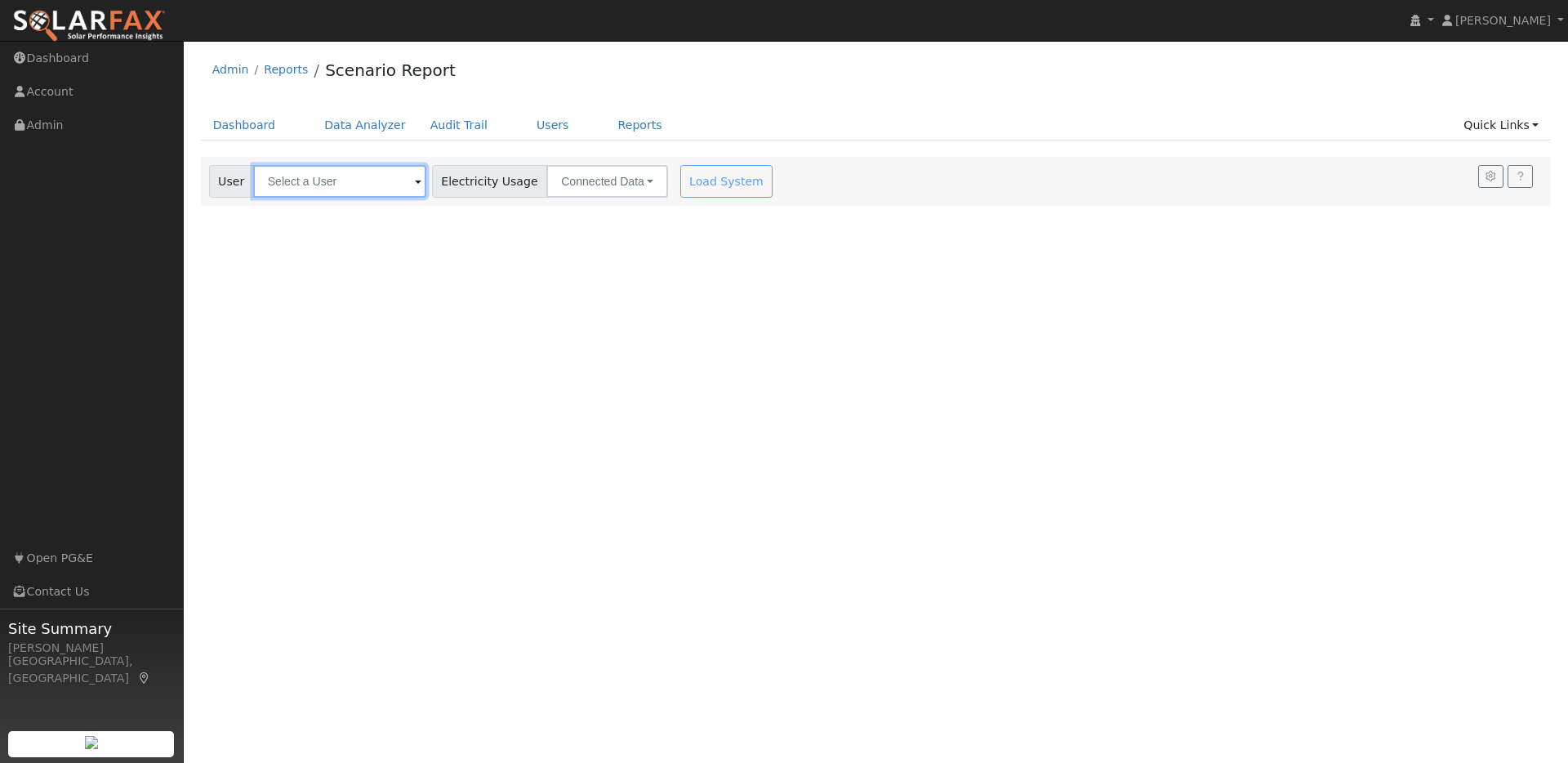
click at [373, 178] on input "text" at bounding box center [340, 181] width 173 height 33
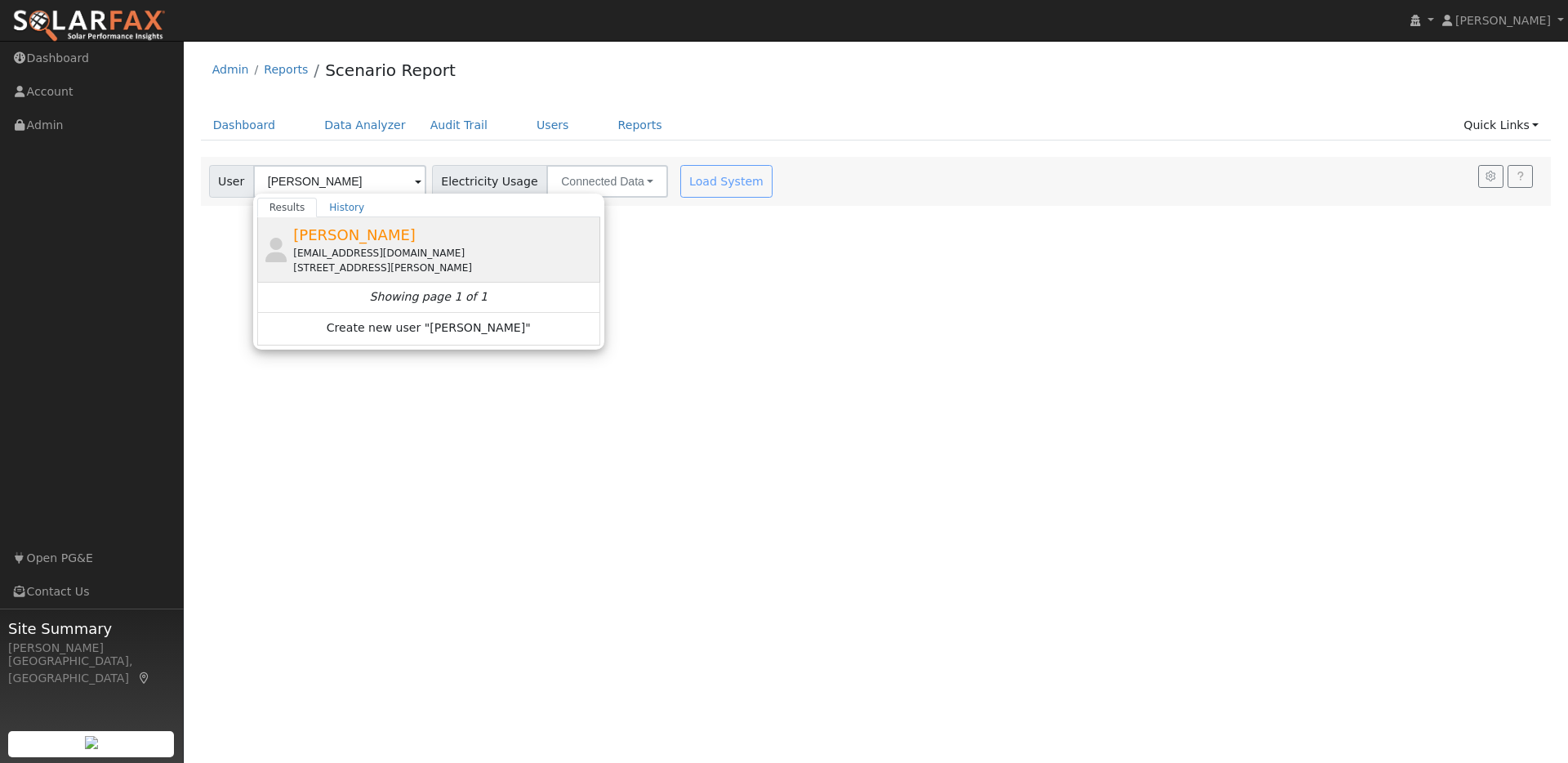
click at [520, 229] on div "[PERSON_NAME] [EMAIL_ADDRESS][DOMAIN_NAME] [STREET_ADDRESS][PERSON_NAME]" at bounding box center [444, 249] width 303 height 51
type input "[PERSON_NAME]"
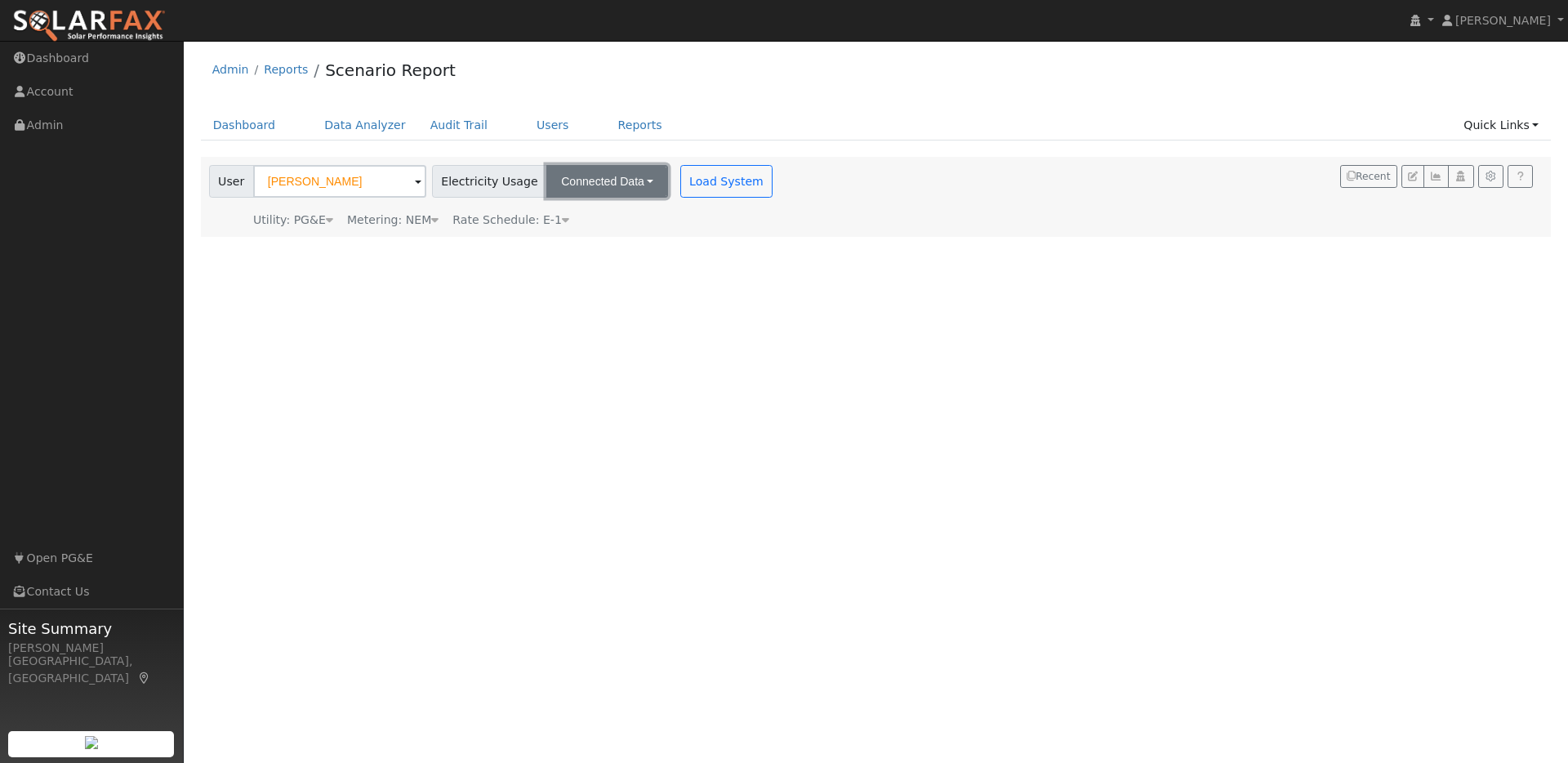
click at [625, 184] on button "Connected Data" at bounding box center [607, 181] width 122 height 33
click at [598, 243] on link "Estimated Data" at bounding box center [609, 240] width 116 height 23
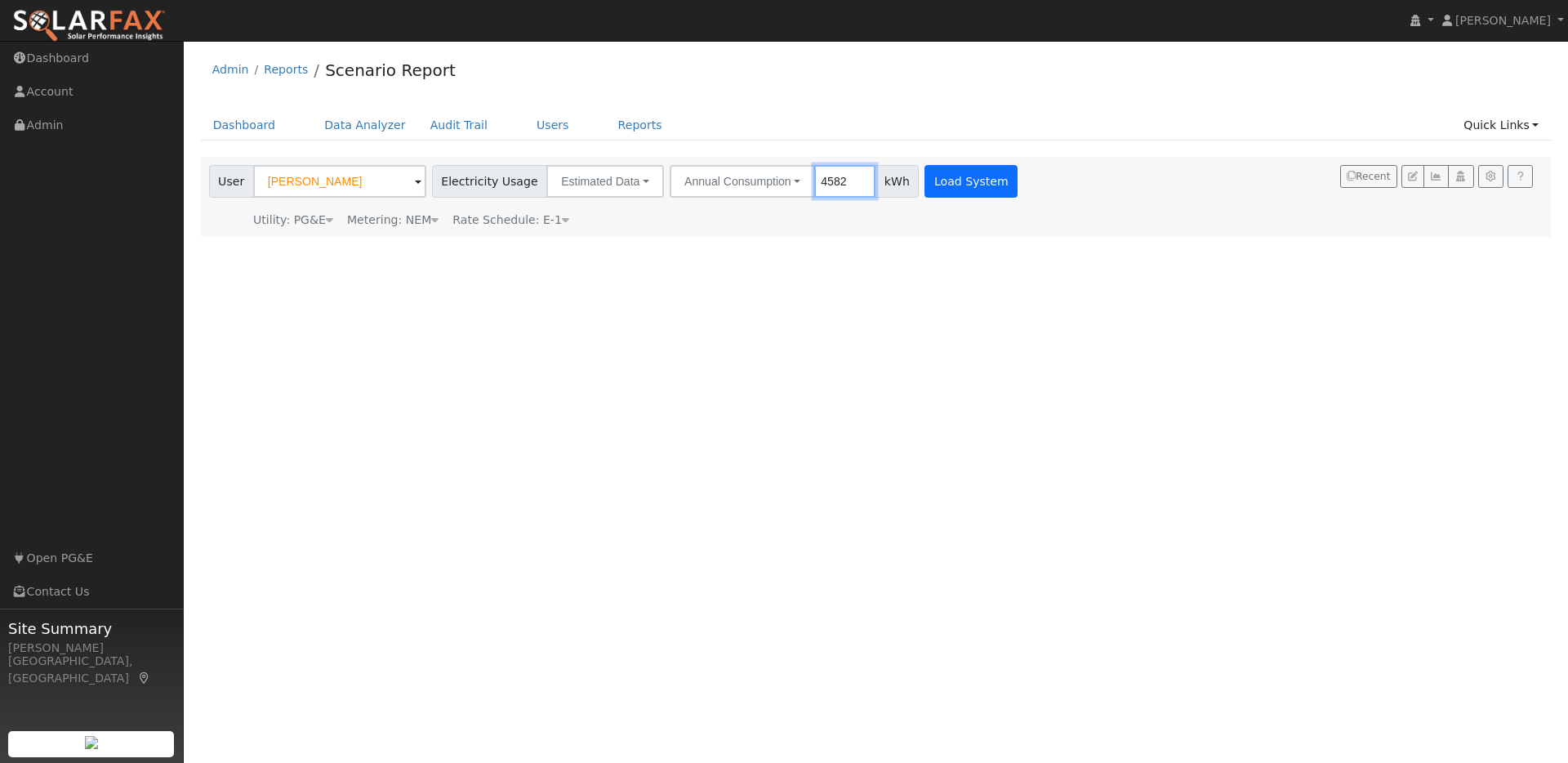
type input "4582"
click at [939, 179] on button "Load System" at bounding box center [971, 181] width 93 height 33
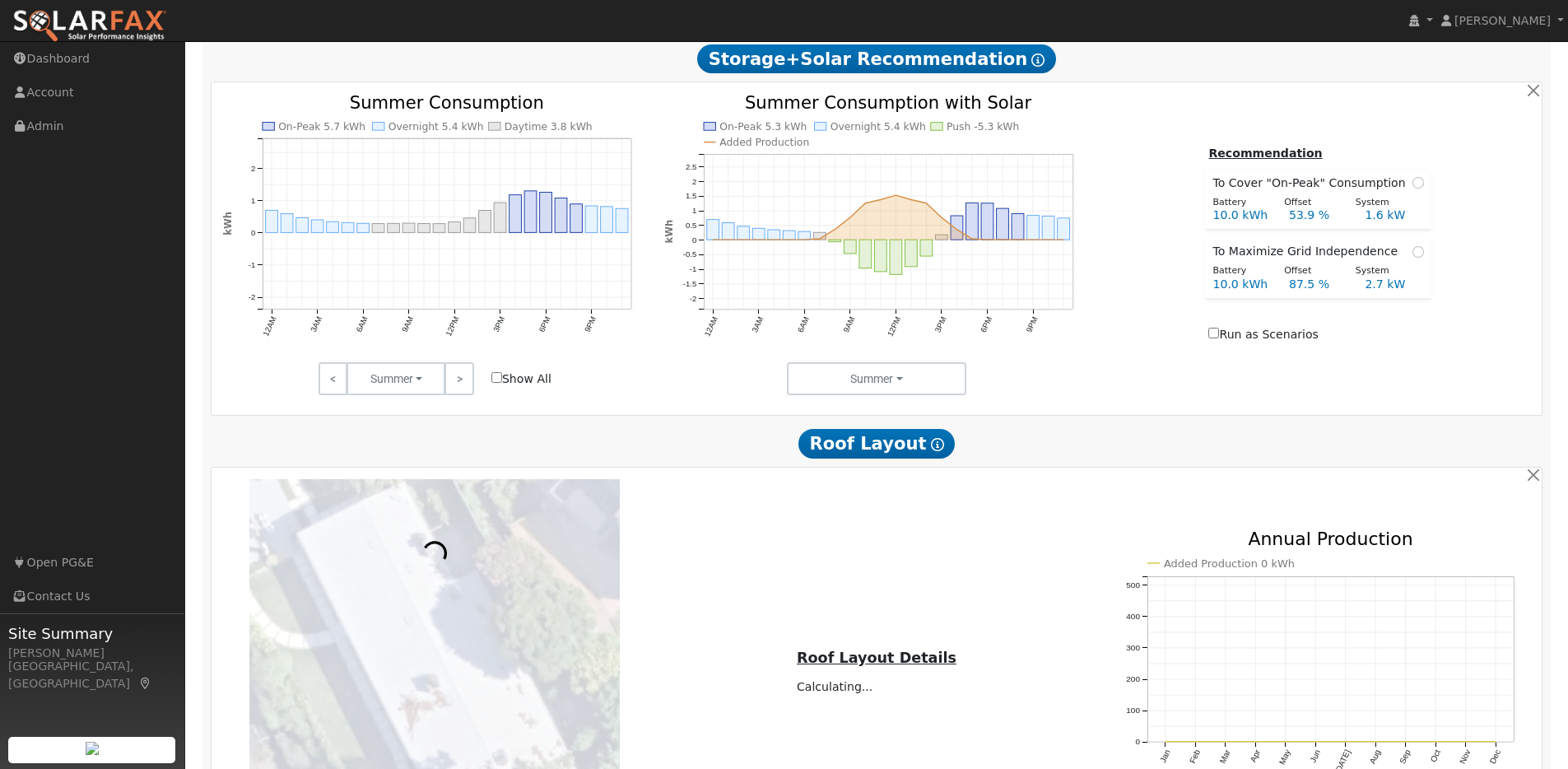
scroll to position [775, 0]
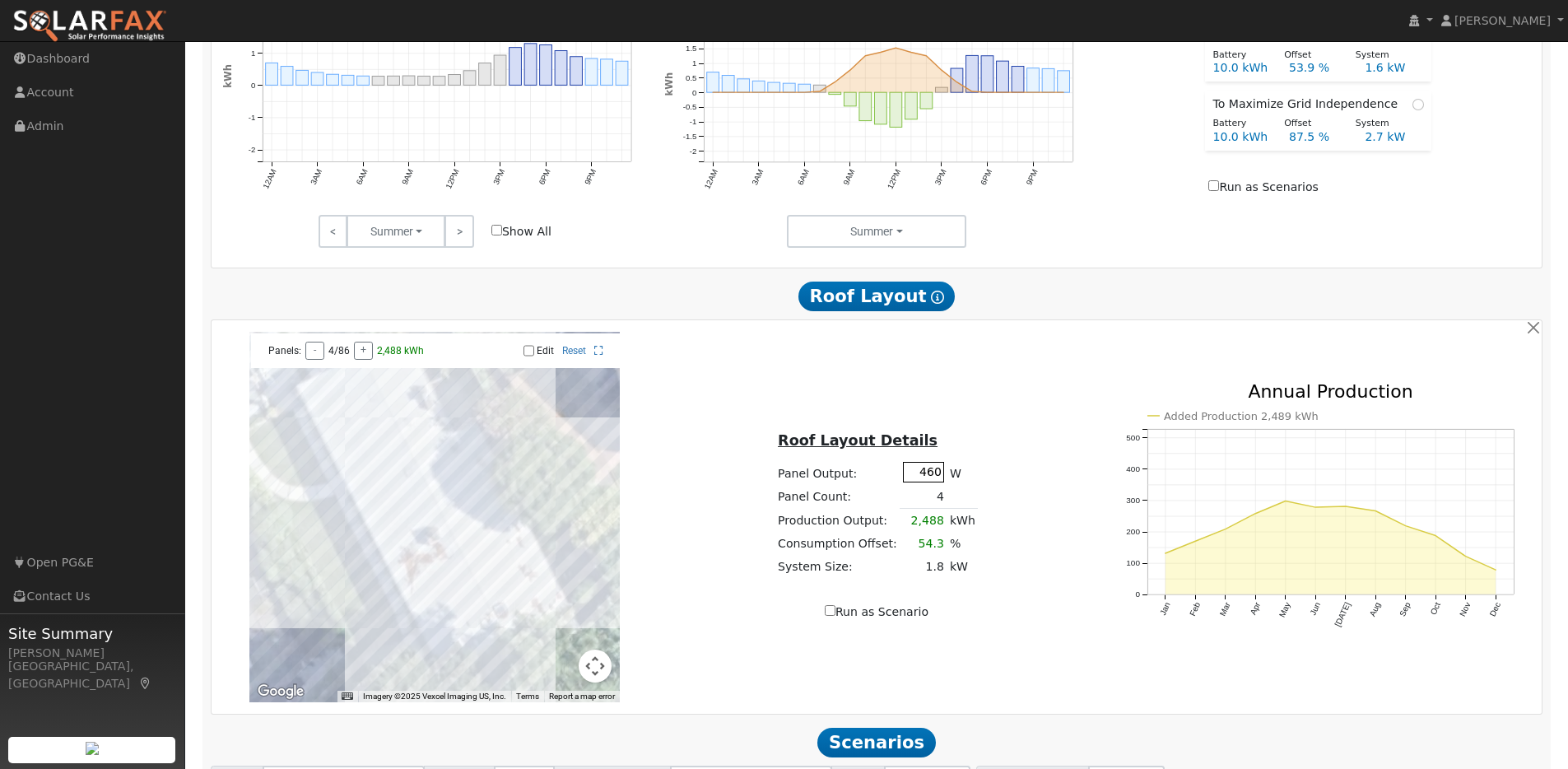
click at [933, 479] on input "460" at bounding box center [923, 472] width 41 height 21
type input "420"
click at [525, 357] on input "Edit" at bounding box center [528, 350] width 10 height 11
checkbox input "true"
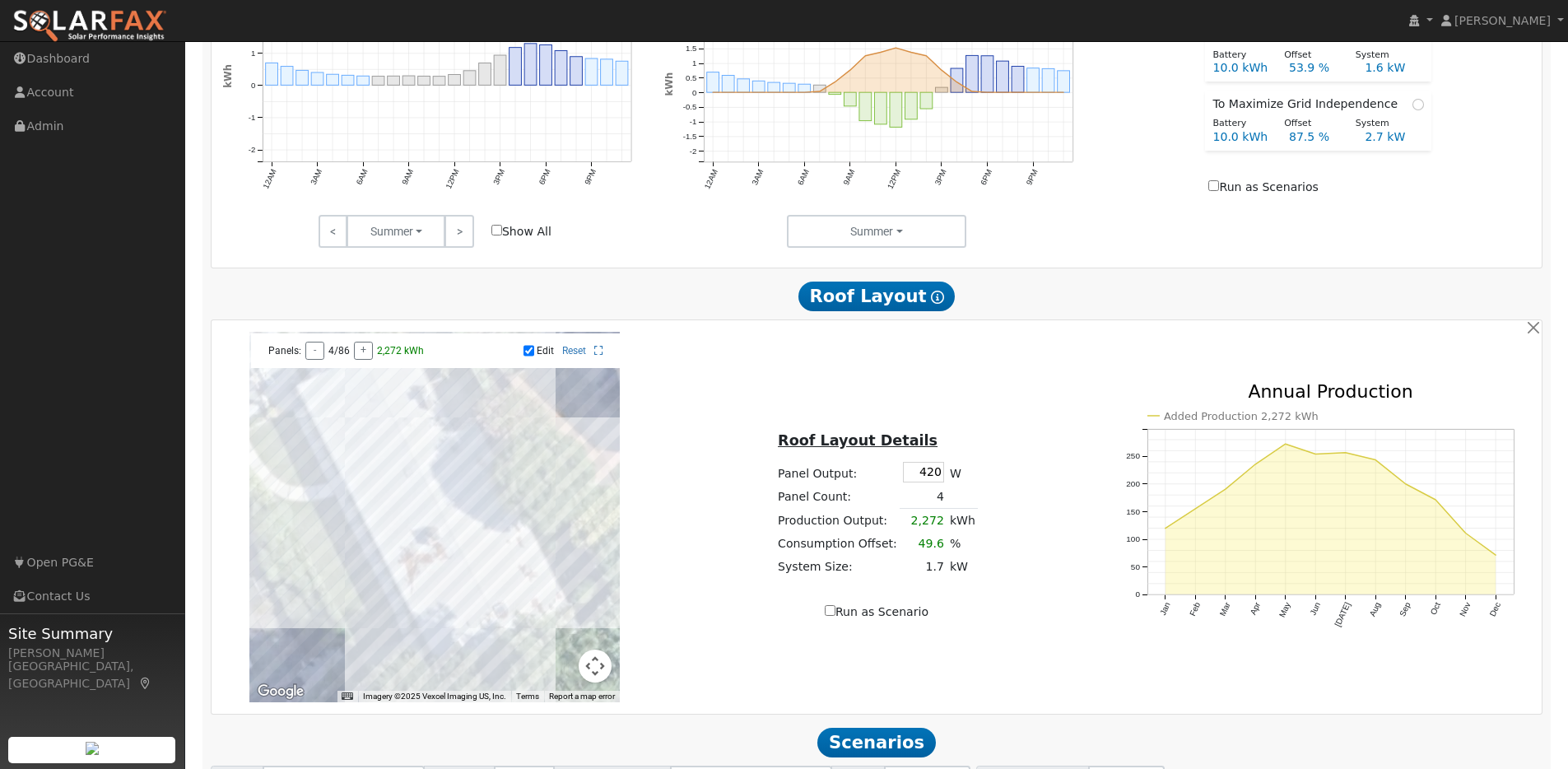
click at [352, 396] on div at bounding box center [434, 516] width 371 height 371
click at [343, 400] on div at bounding box center [434, 516] width 371 height 371
click at [383, 429] on div at bounding box center [434, 516] width 371 height 371
click at [378, 440] on div at bounding box center [434, 516] width 371 height 371
click at [367, 446] on div at bounding box center [434, 516] width 371 height 371
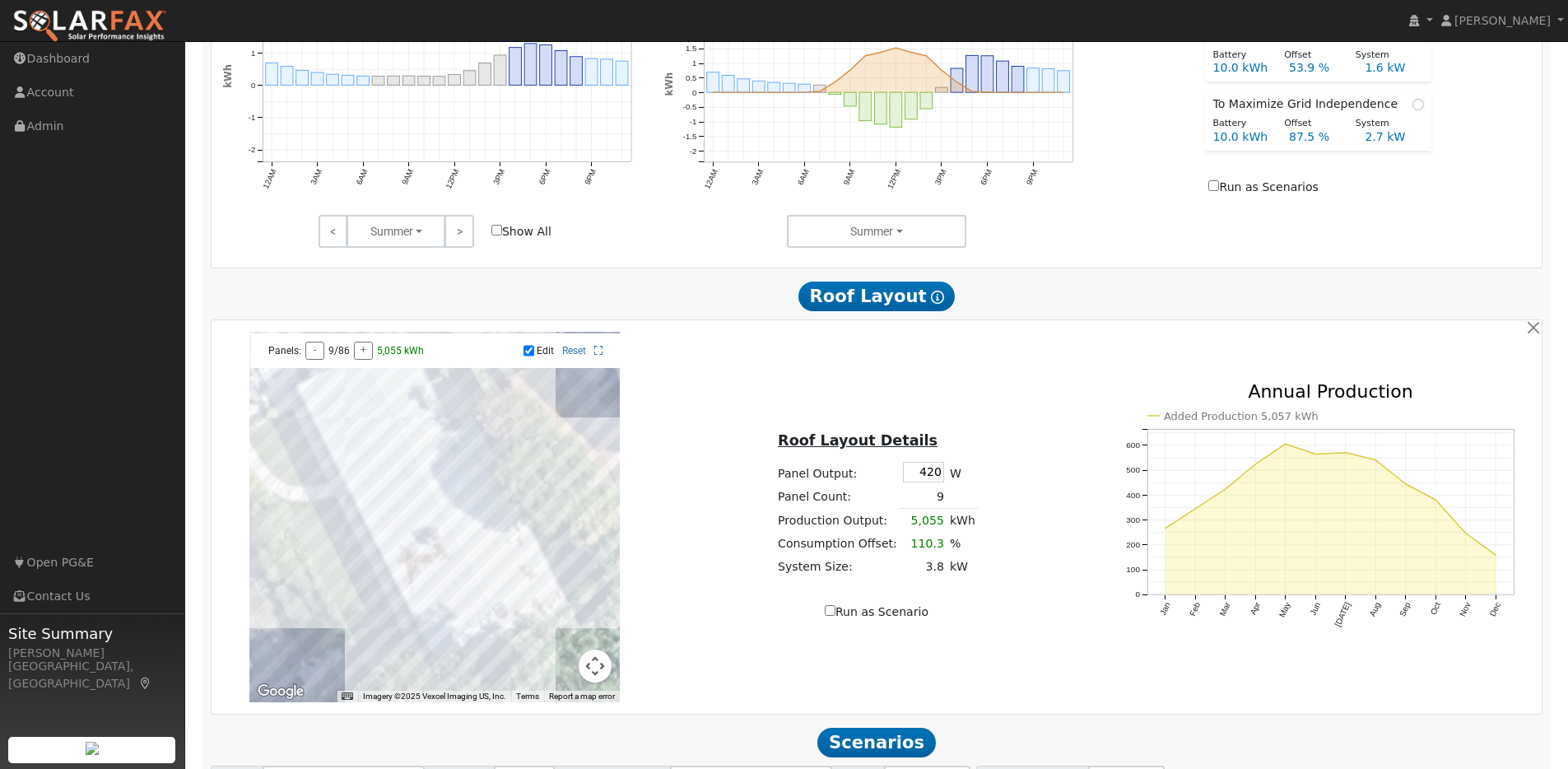
click at [342, 432] on div at bounding box center [434, 516] width 371 height 371
click at [832, 616] on input "Run as Scenario" at bounding box center [830, 610] width 10 height 10
checkbox input "true"
type input "5620"
type input "100"
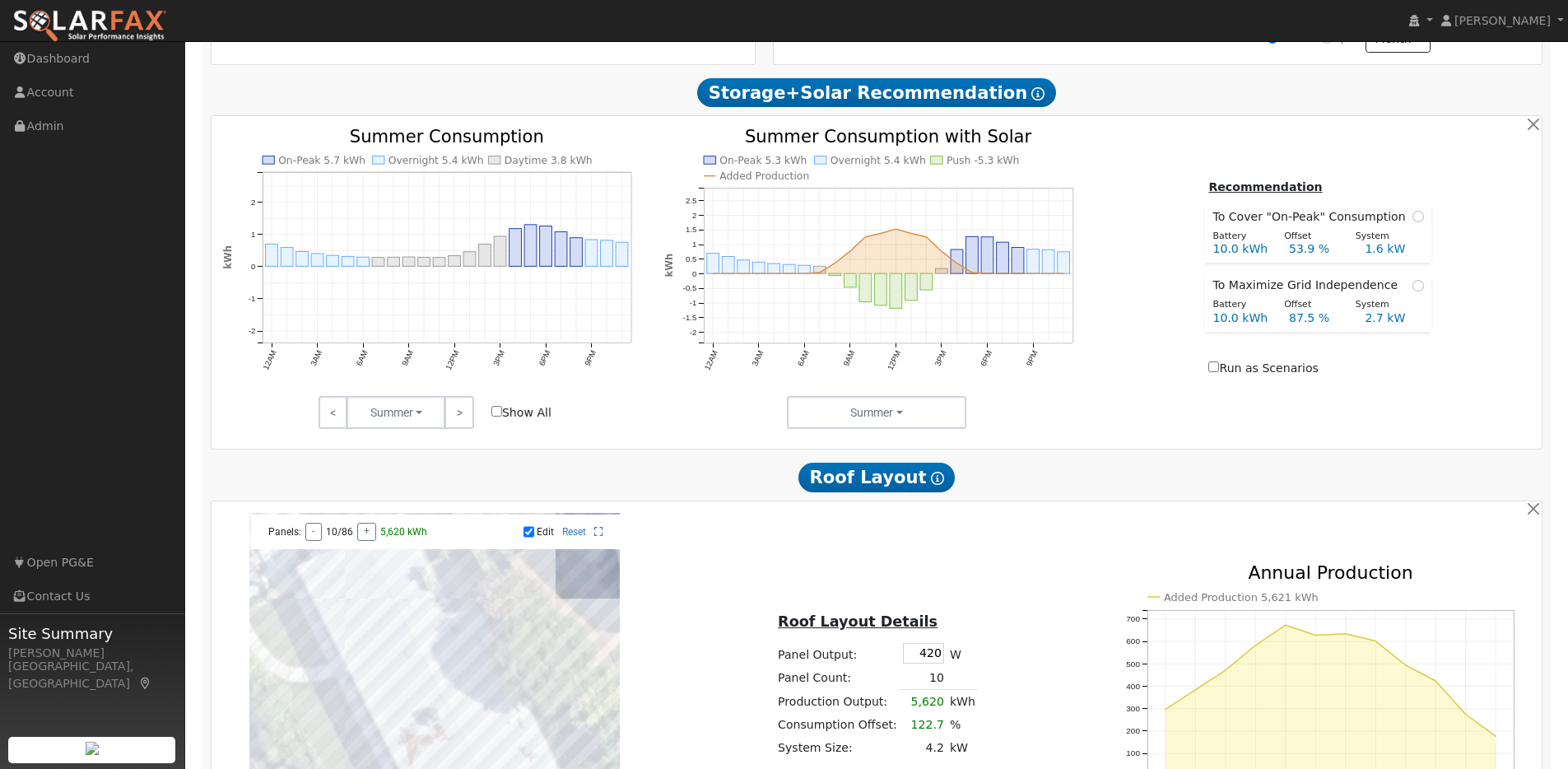
scroll to position [930, 0]
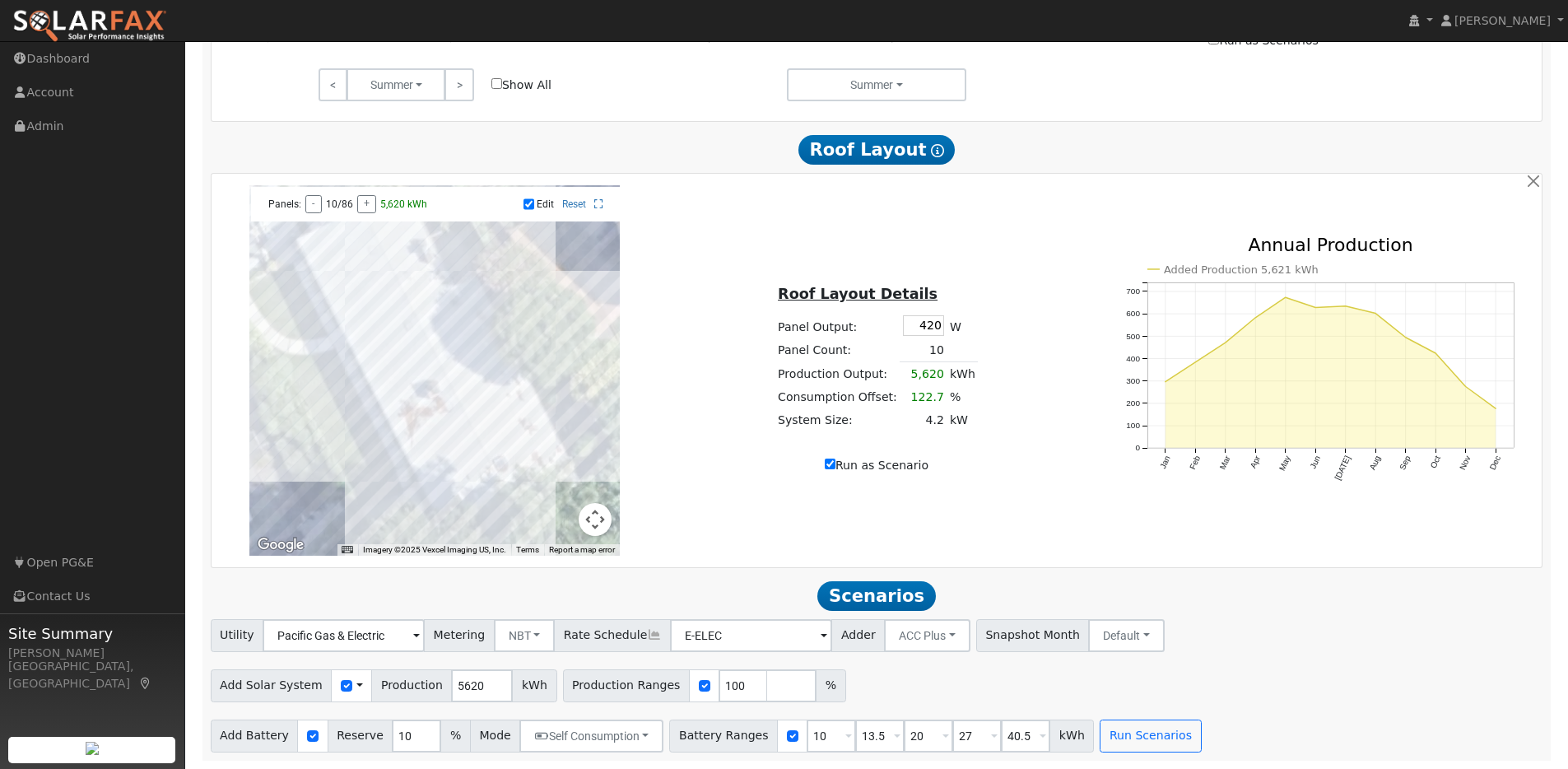
click at [831, 463] on input "Run as Scenario" at bounding box center [830, 463] width 10 height 10
checkbox input "false"
type input "4582"
type input "80"
type input "100"
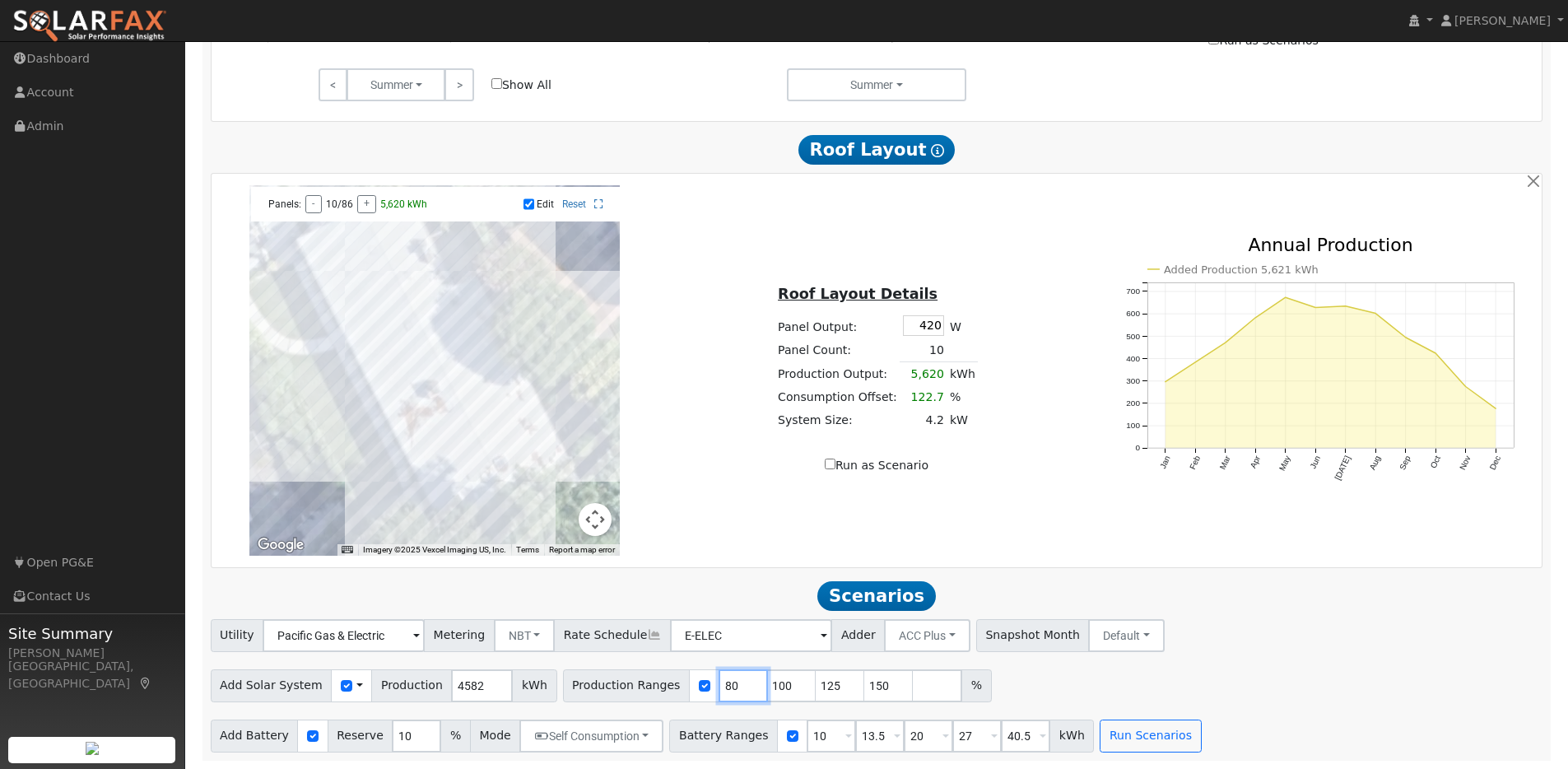
drag, startPoint x: 724, startPoint y: 686, endPoint x: 674, endPoint y: 680, distance: 50.4
click at [681, 680] on div "Production Ranges 80 100 125 150 %" at bounding box center [777, 685] width 429 height 33
type input "100"
type input "125"
type input "150"
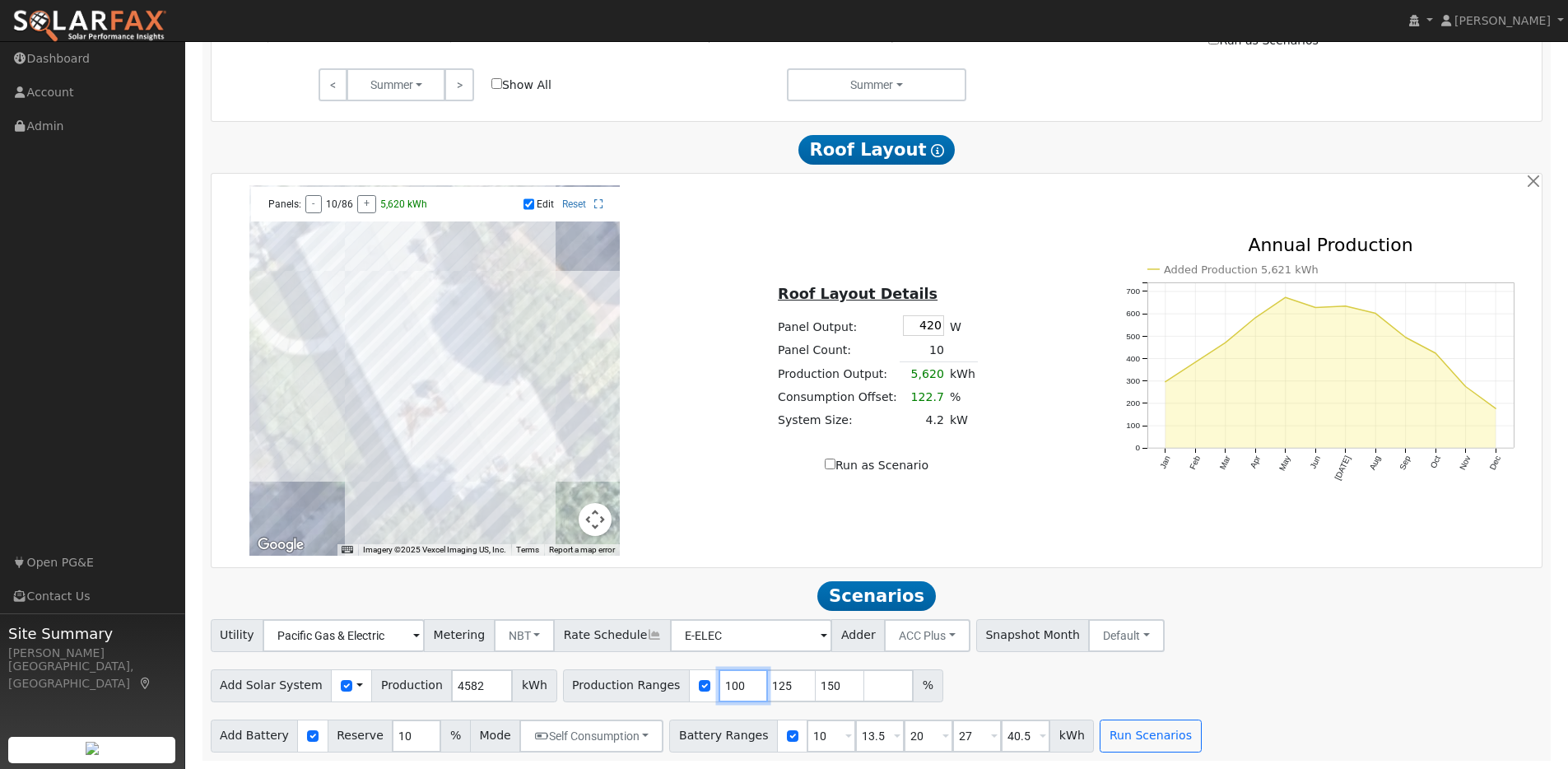
type input "100"
click at [820, 686] on input "150" at bounding box center [840, 685] width 50 height 33
type input "140"
drag, startPoint x: 873, startPoint y: 735, endPoint x: 853, endPoint y: 735, distance: 20.0
click at [855, 735] on input "13.5" at bounding box center [879, 735] width 50 height 33
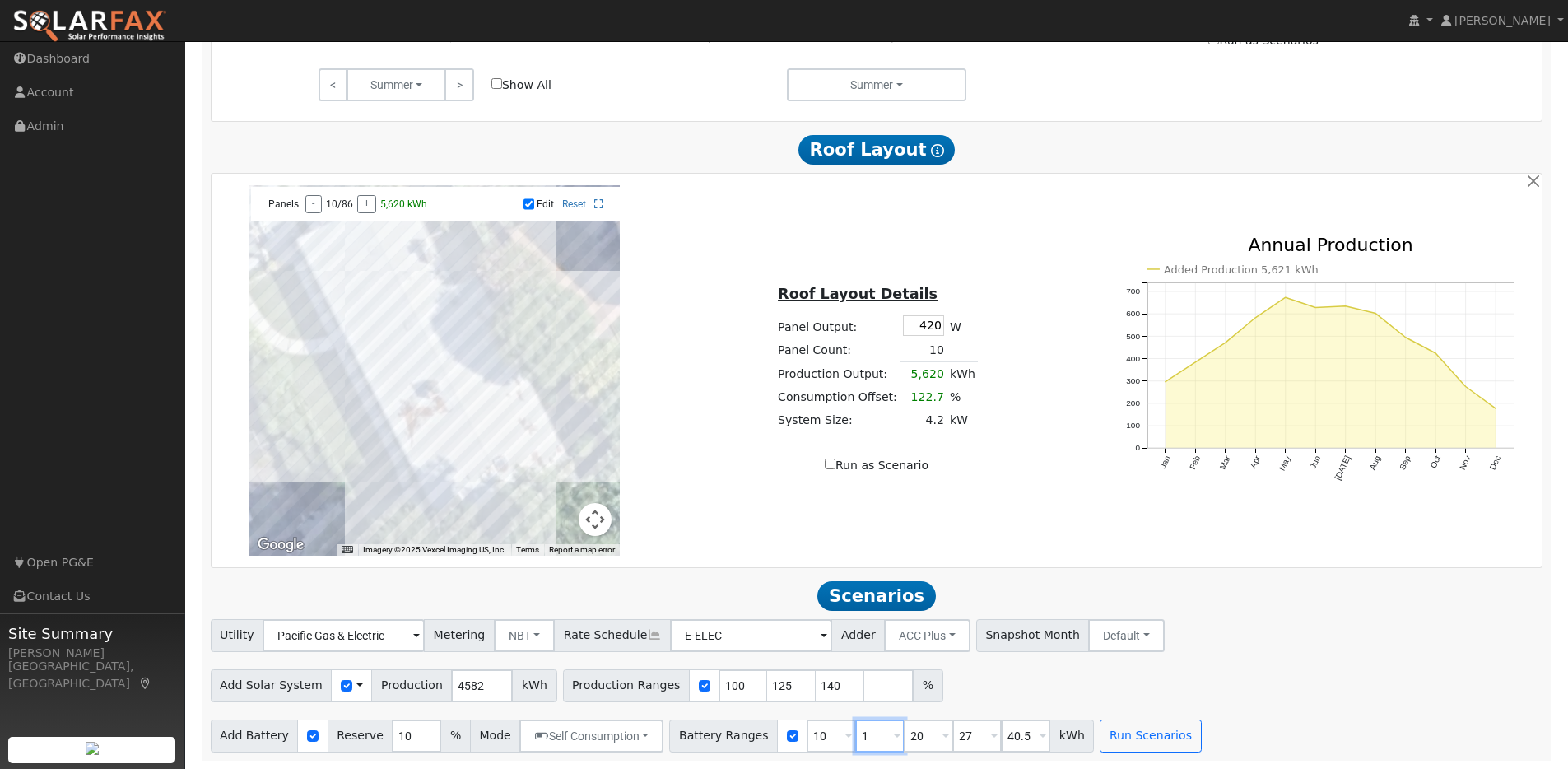
type input "20"
type input "27"
type input "40.5"
type input "20"
click at [908, 735] on input "27" at bounding box center [928, 735] width 50 height 33
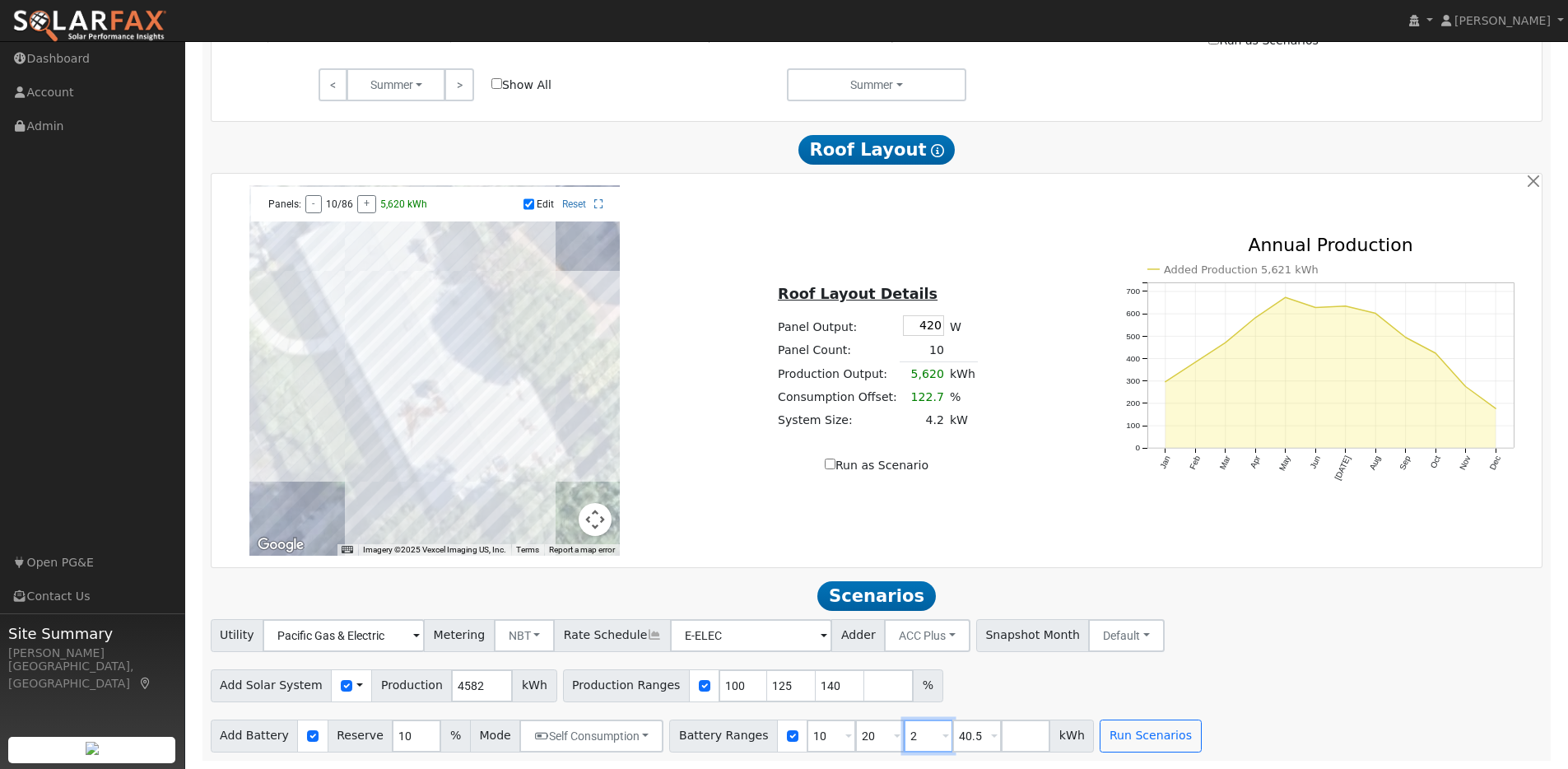
type input "40.5"
type input "4"
click at [1036, 739] on button "Run Scenarios" at bounding box center [1053, 735] width 101 height 33
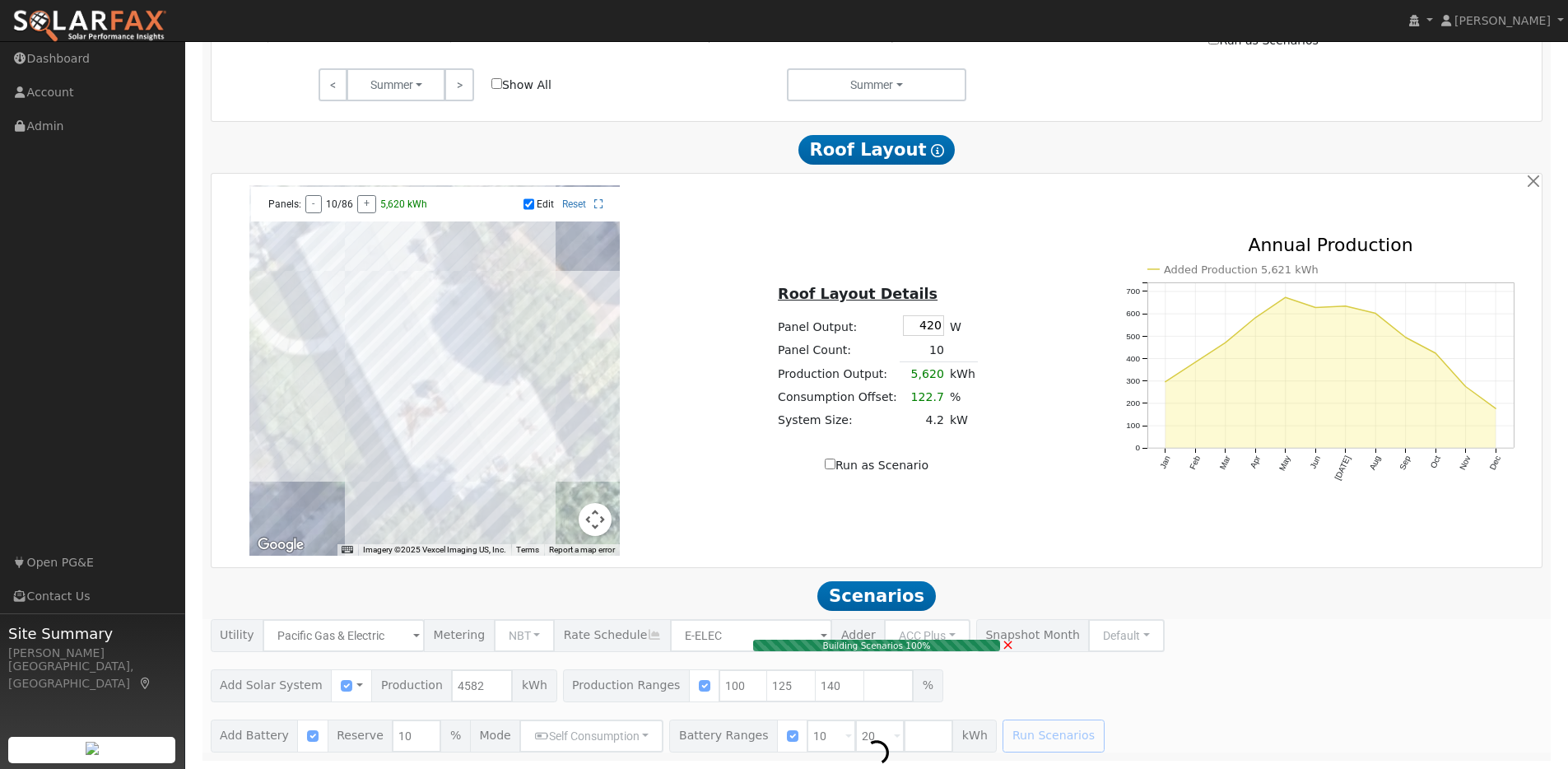
type input "4.3"
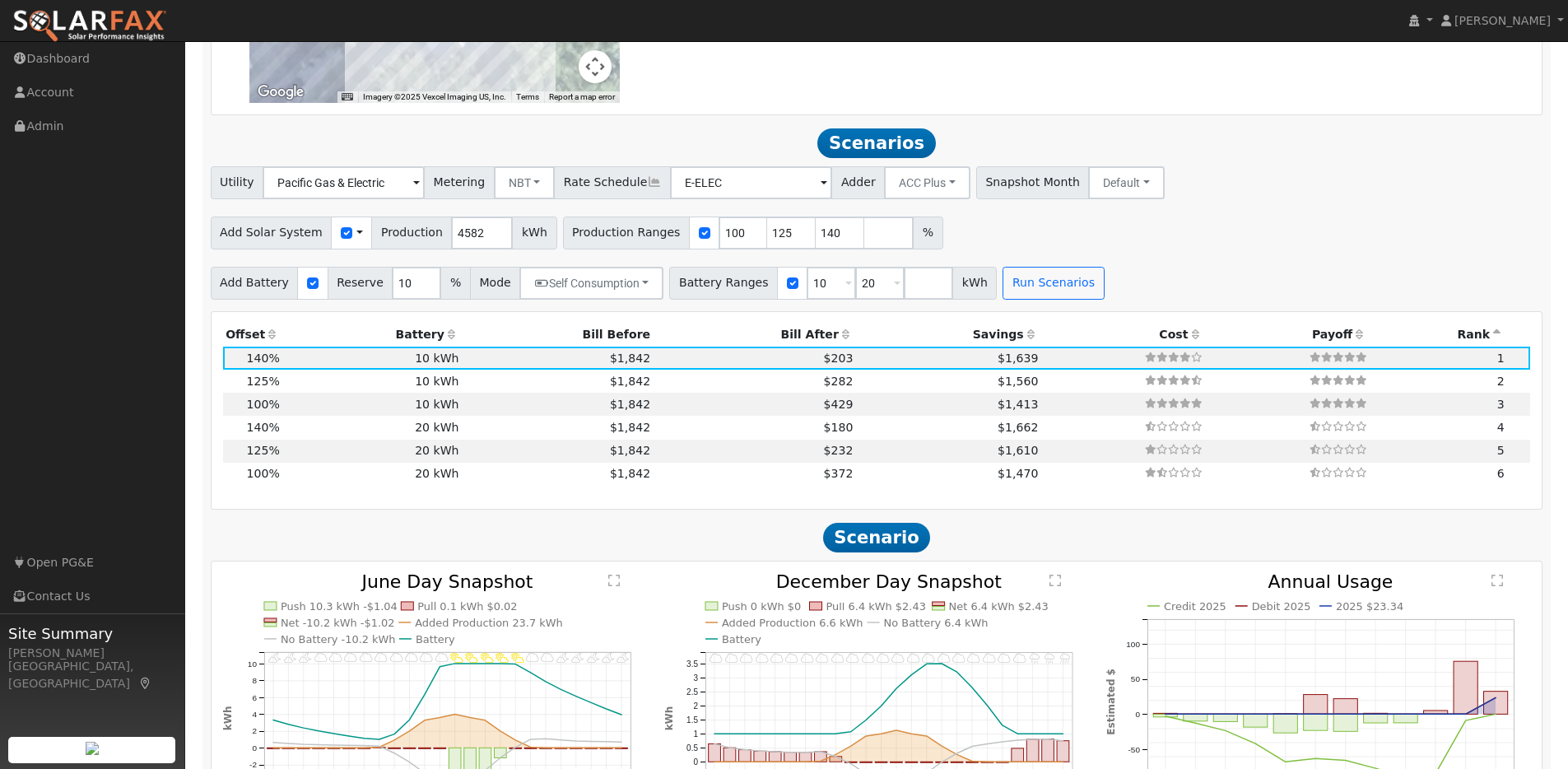
scroll to position [913, 0]
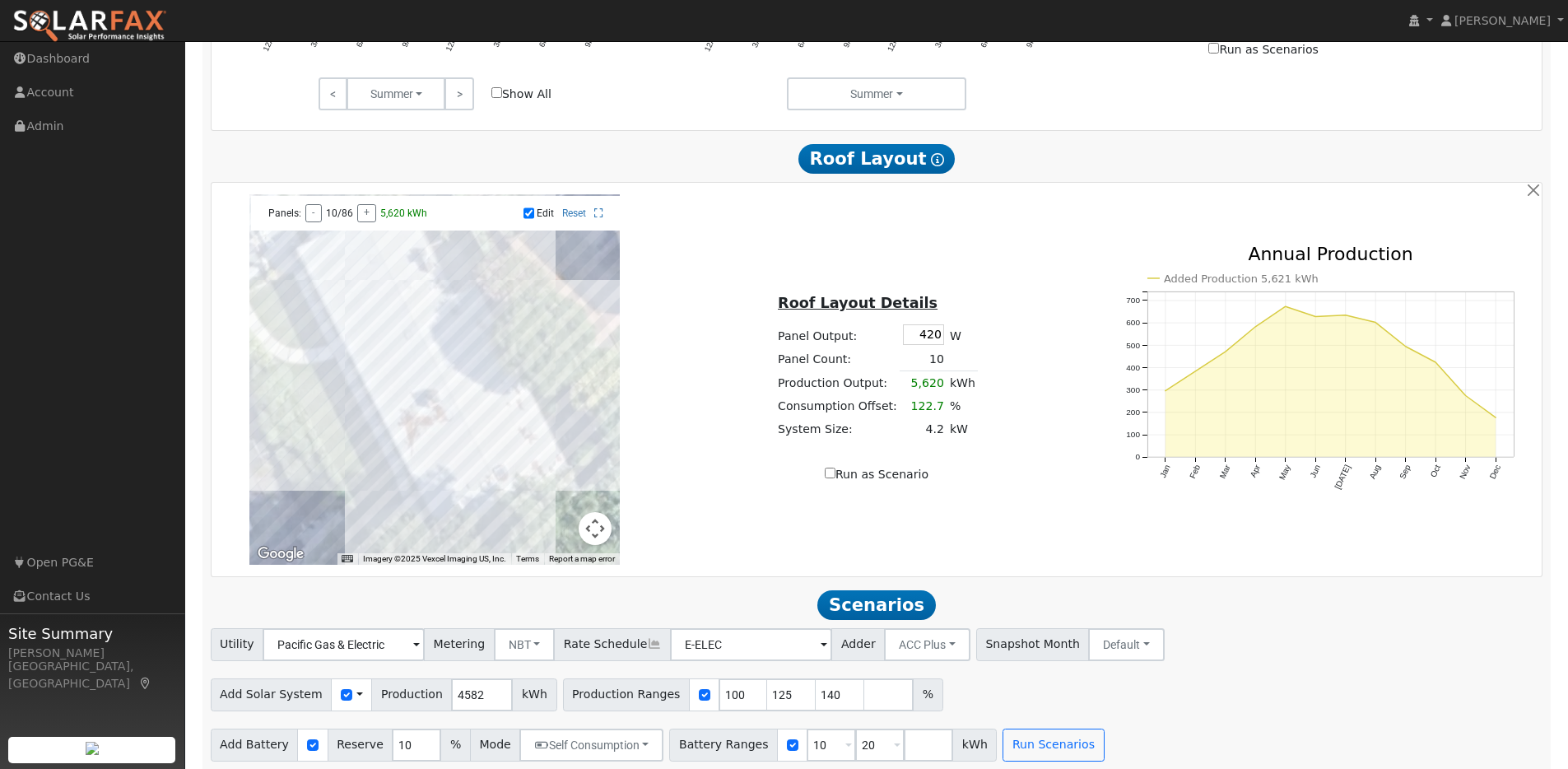
click at [358, 320] on div at bounding box center [434, 379] width 371 height 371
click at [327, 271] on div at bounding box center [434, 379] width 371 height 371
click at [349, 319] on div at bounding box center [434, 379] width 371 height 371
click at [354, 321] on div at bounding box center [434, 379] width 371 height 371
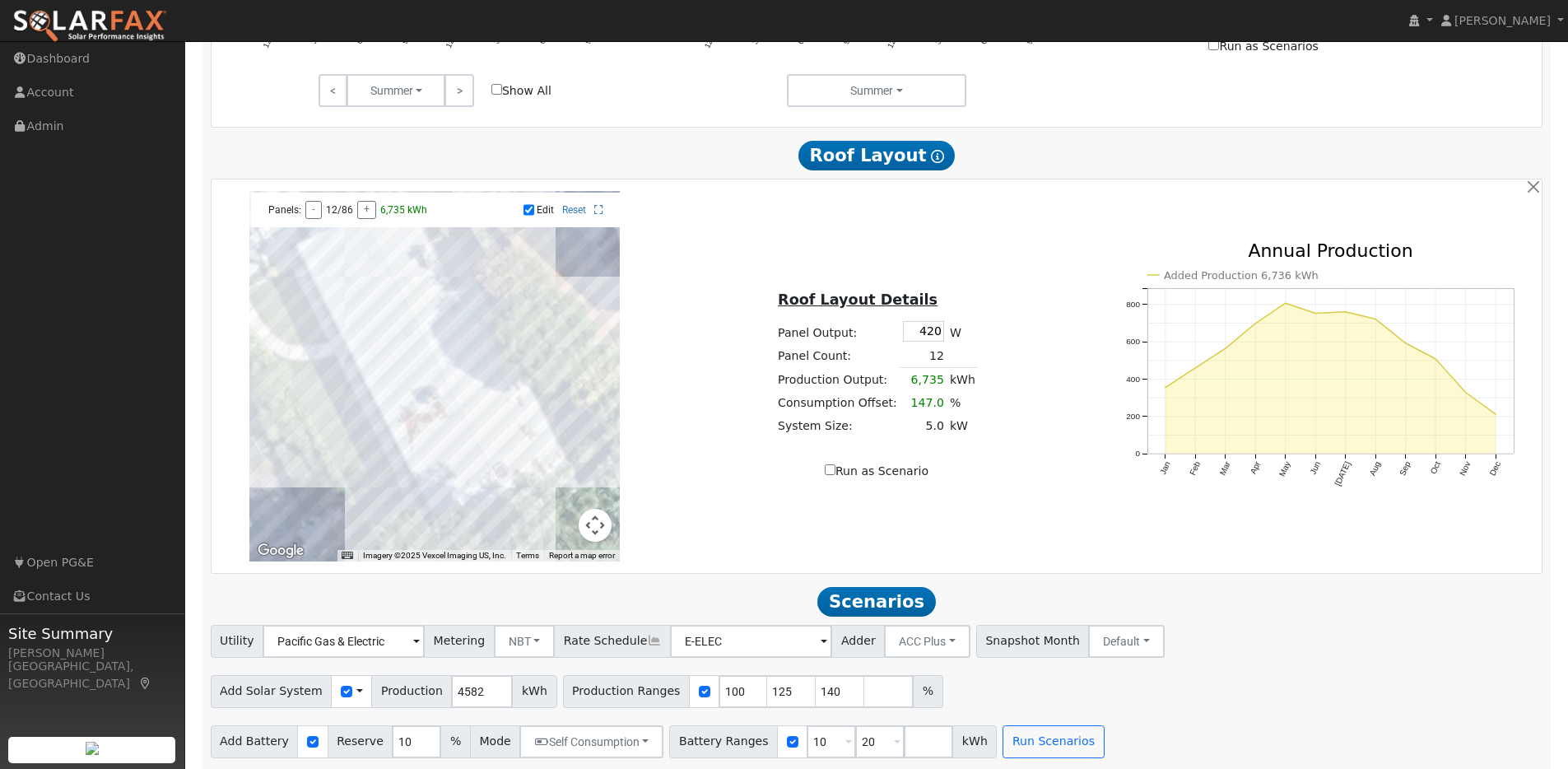
scroll to position [919, 0]
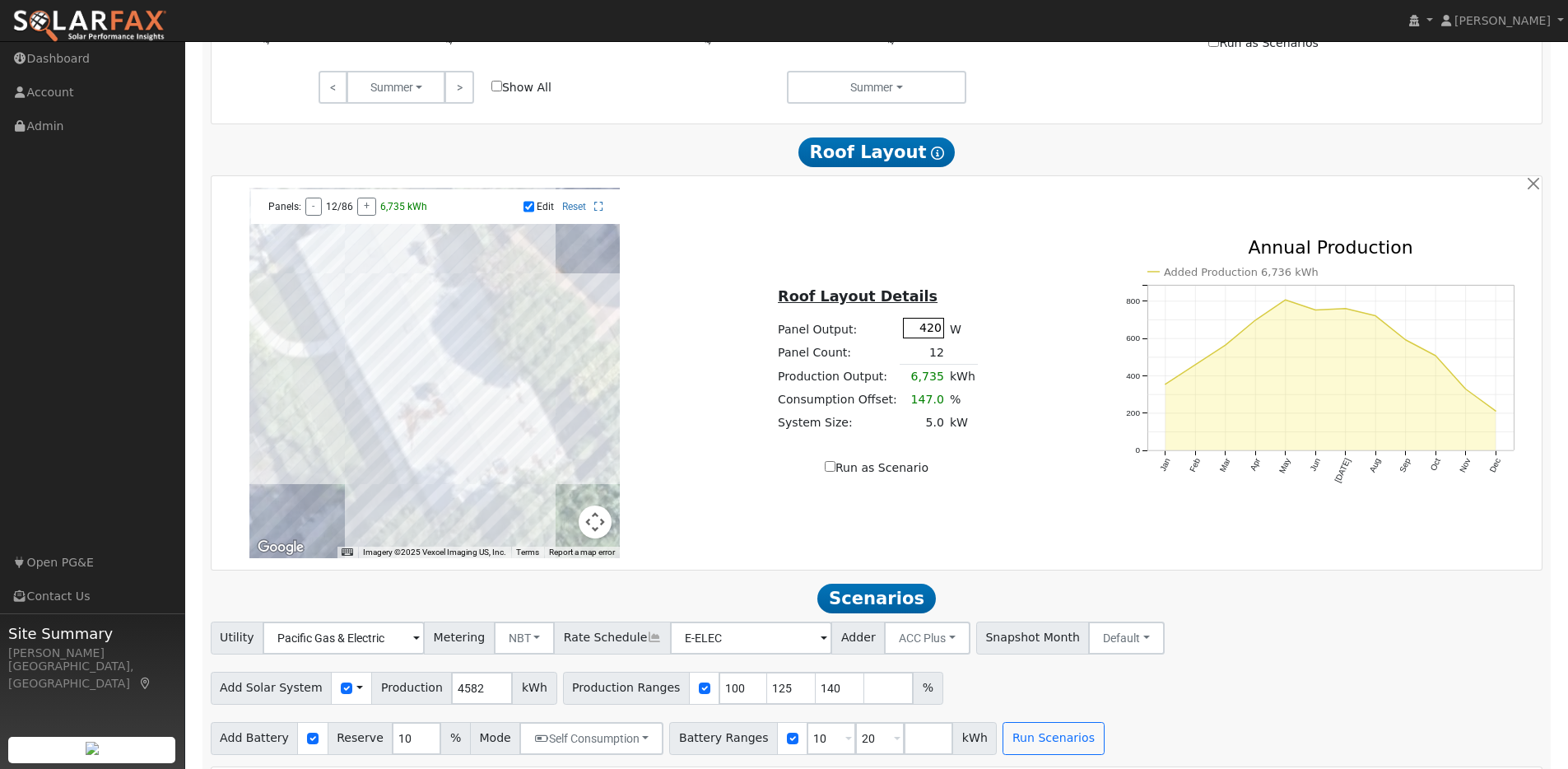
click at [926, 333] on input "420" at bounding box center [923, 329] width 41 height 21
click at [929, 335] on input "420" at bounding box center [923, 329] width 41 height 21
click at [932, 335] on input "420" at bounding box center [923, 329] width 41 height 21
type input "440"
type input "80"
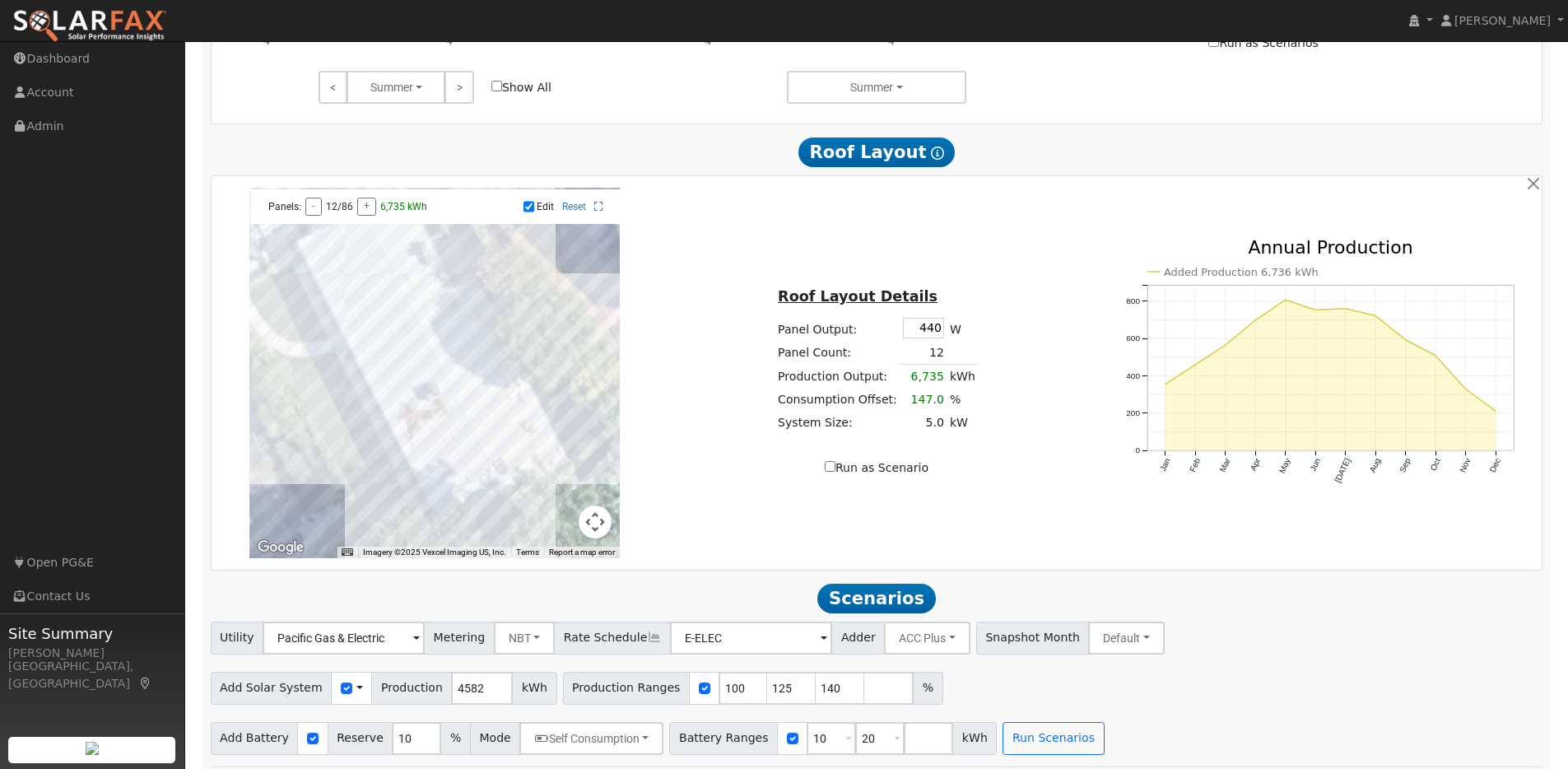
type input "100"
type input "125"
type input "150"
click at [1040, 281] on div "Roof Layout Details Panel Output: 440 W Panel Count: 12 Production Output: 7,05…" at bounding box center [876, 373] width 442 height 208
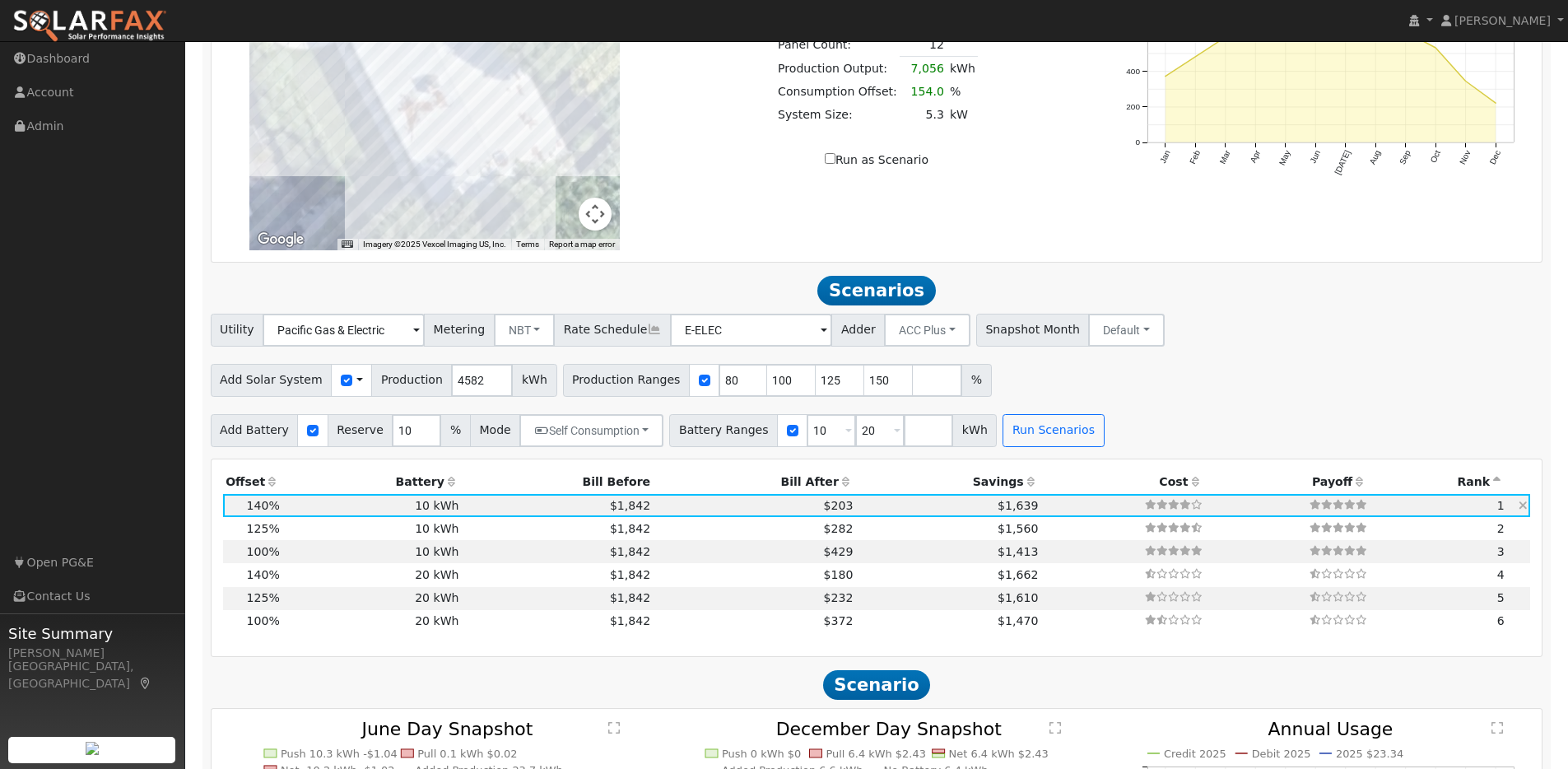
scroll to position [1234, 0]
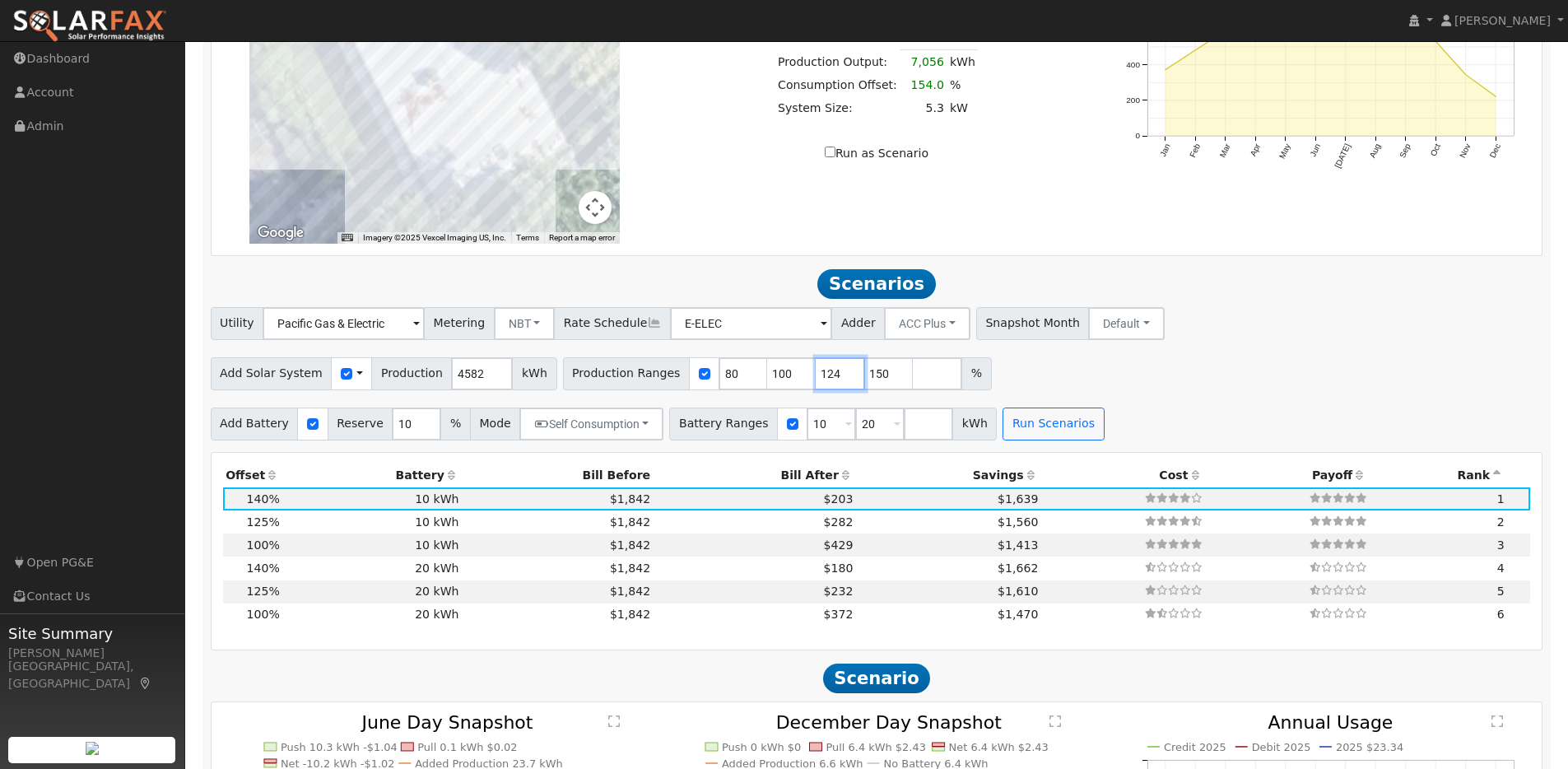
type input "124"
click at [827, 386] on input "124" at bounding box center [840, 374] width 50 height 33
type input "149"
click at [881, 383] on input "149" at bounding box center [889, 374] width 50 height 33
drag, startPoint x: 772, startPoint y: 379, endPoint x: 753, endPoint y: 381, distance: 19.1
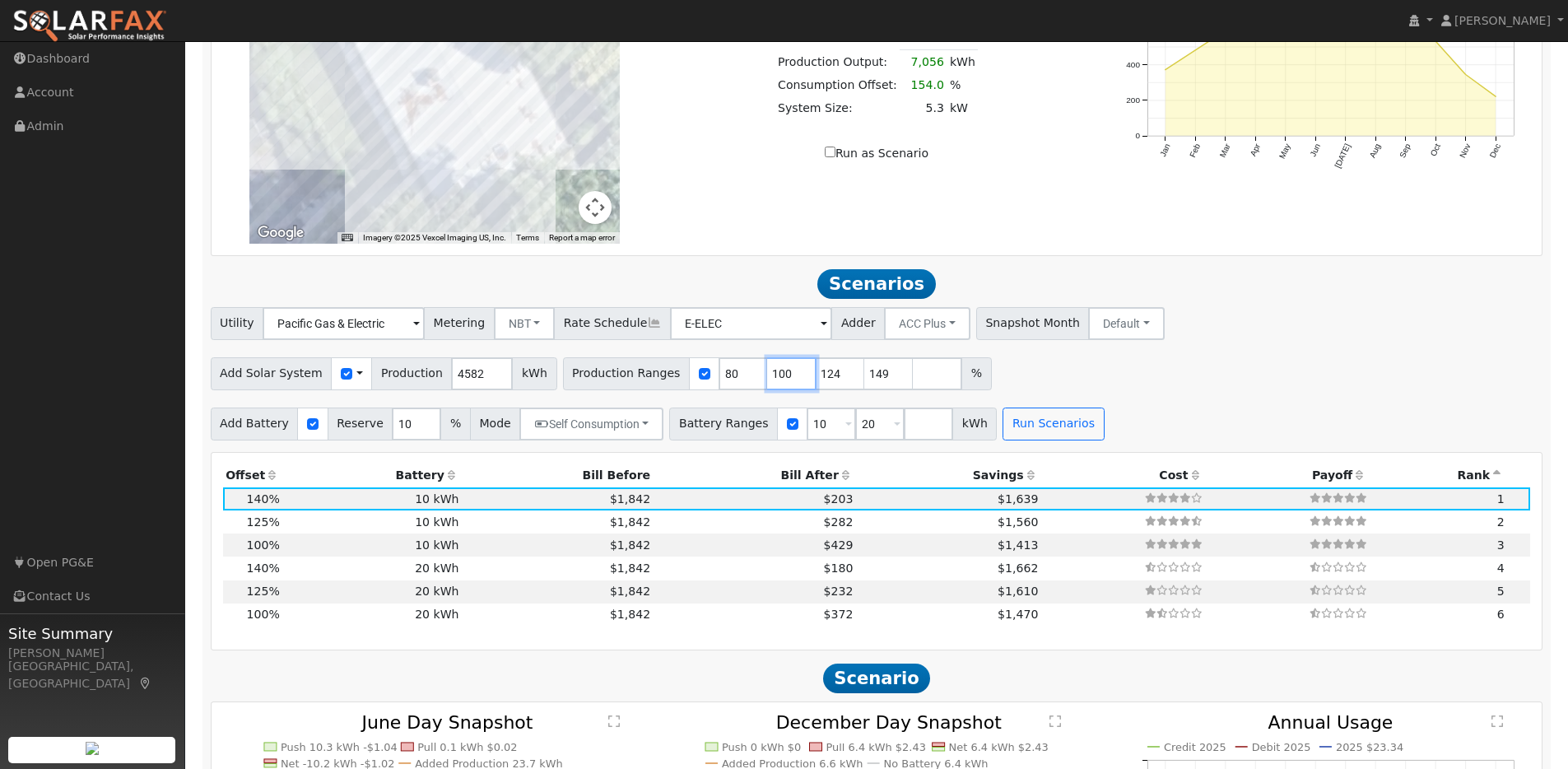
click at [767, 380] on input "100" at bounding box center [791, 374] width 50 height 33
type input "124"
type input "149"
type input "124"
drag, startPoint x: 721, startPoint y: 379, endPoint x: 675, endPoint y: 379, distance: 46.0
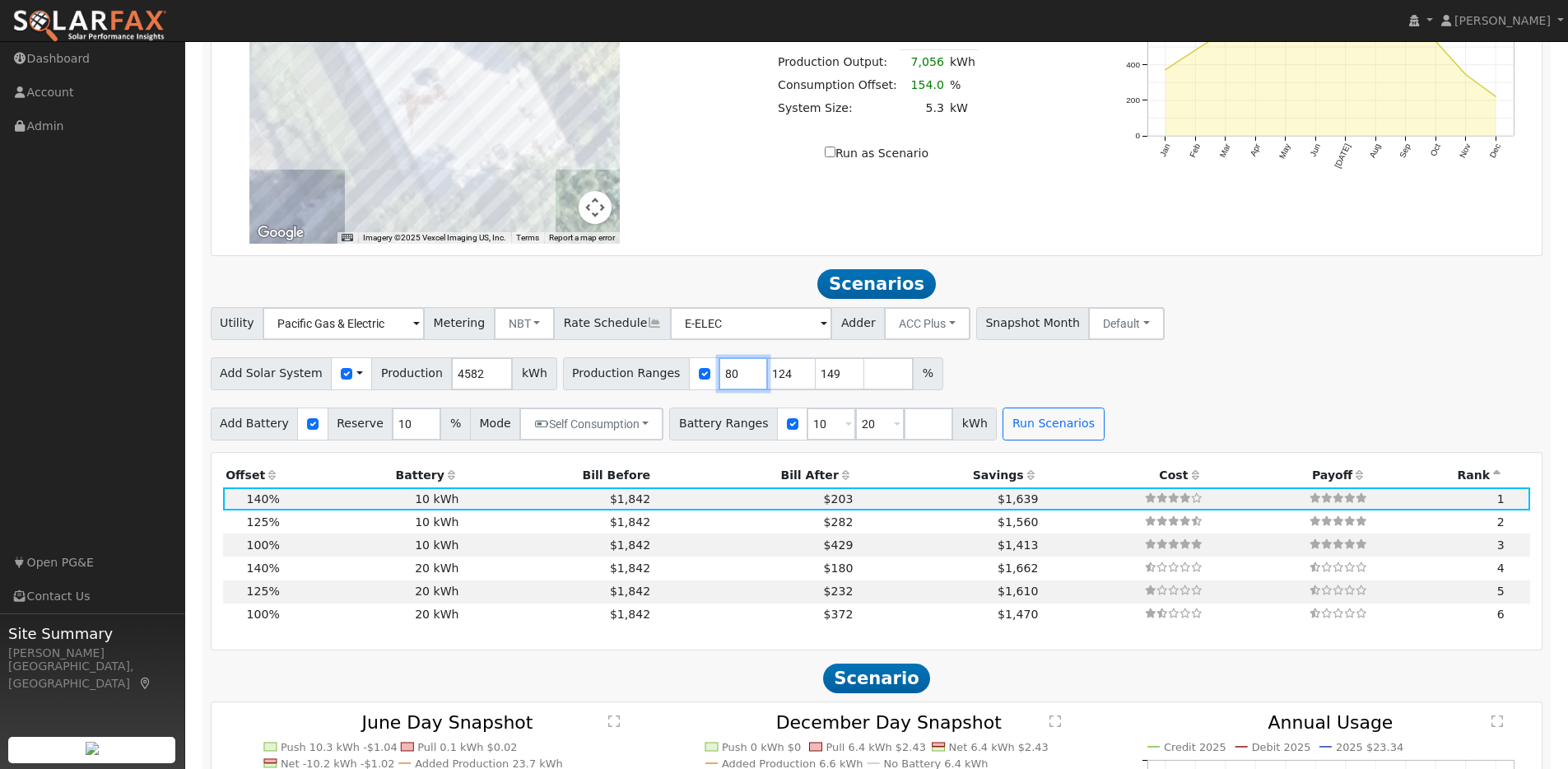
click at [675, 379] on div "Production Ranges 80 124 149 %" at bounding box center [753, 374] width 380 height 33
type input "124"
type input "149"
type input "124"
click at [959, 381] on div "Add Solar System Use CSV Data Production 4582 kWh Production Ranges 124 149 %" at bounding box center [876, 370] width 1338 height 38
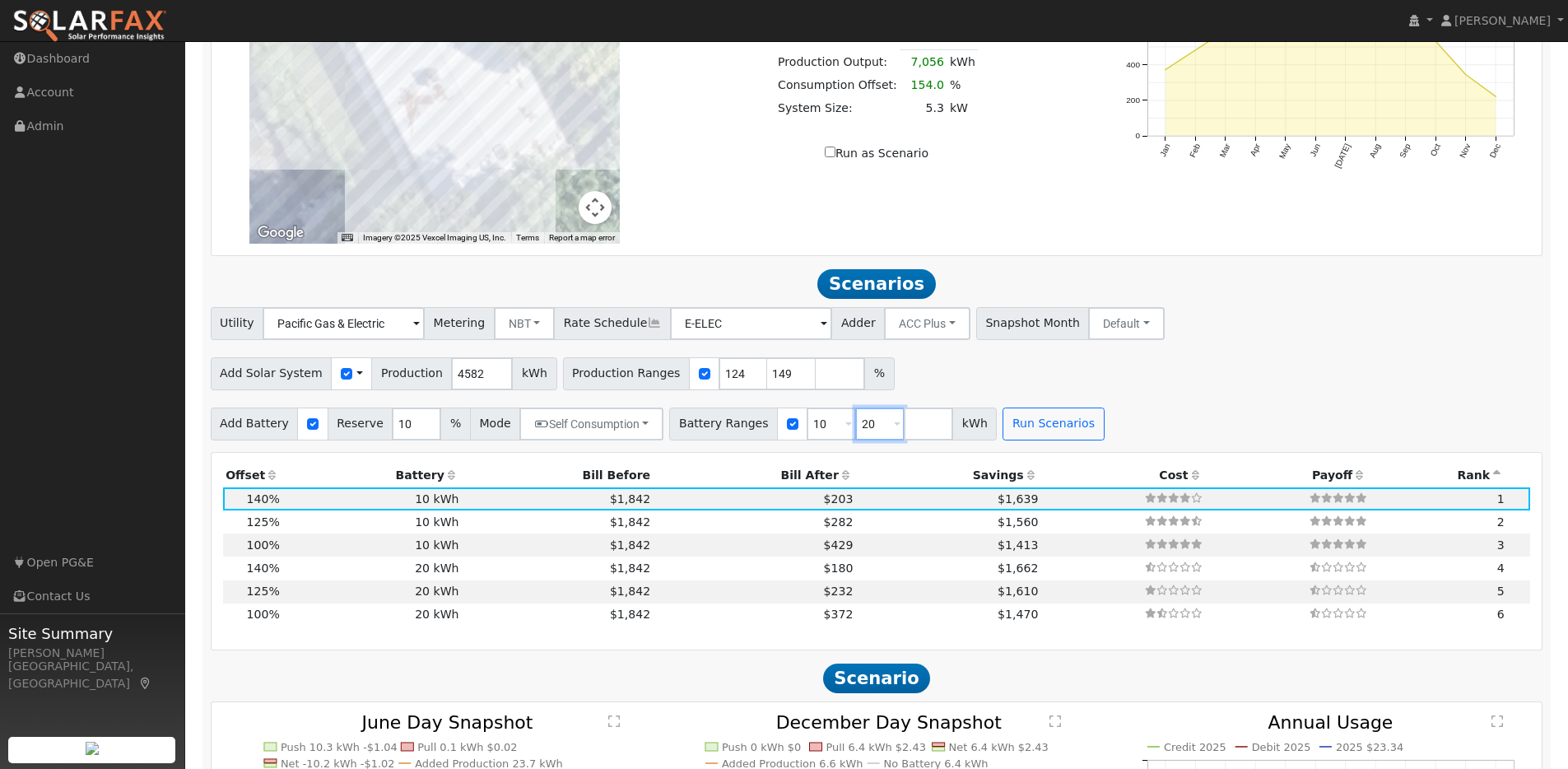
drag, startPoint x: 865, startPoint y: 432, endPoint x: 840, endPoint y: 431, distance: 25.0
click at [855, 431] on input "20" at bounding box center [879, 423] width 50 height 33
click at [997, 434] on button "Run Scenarios" at bounding box center [1004, 423] width 101 height 33
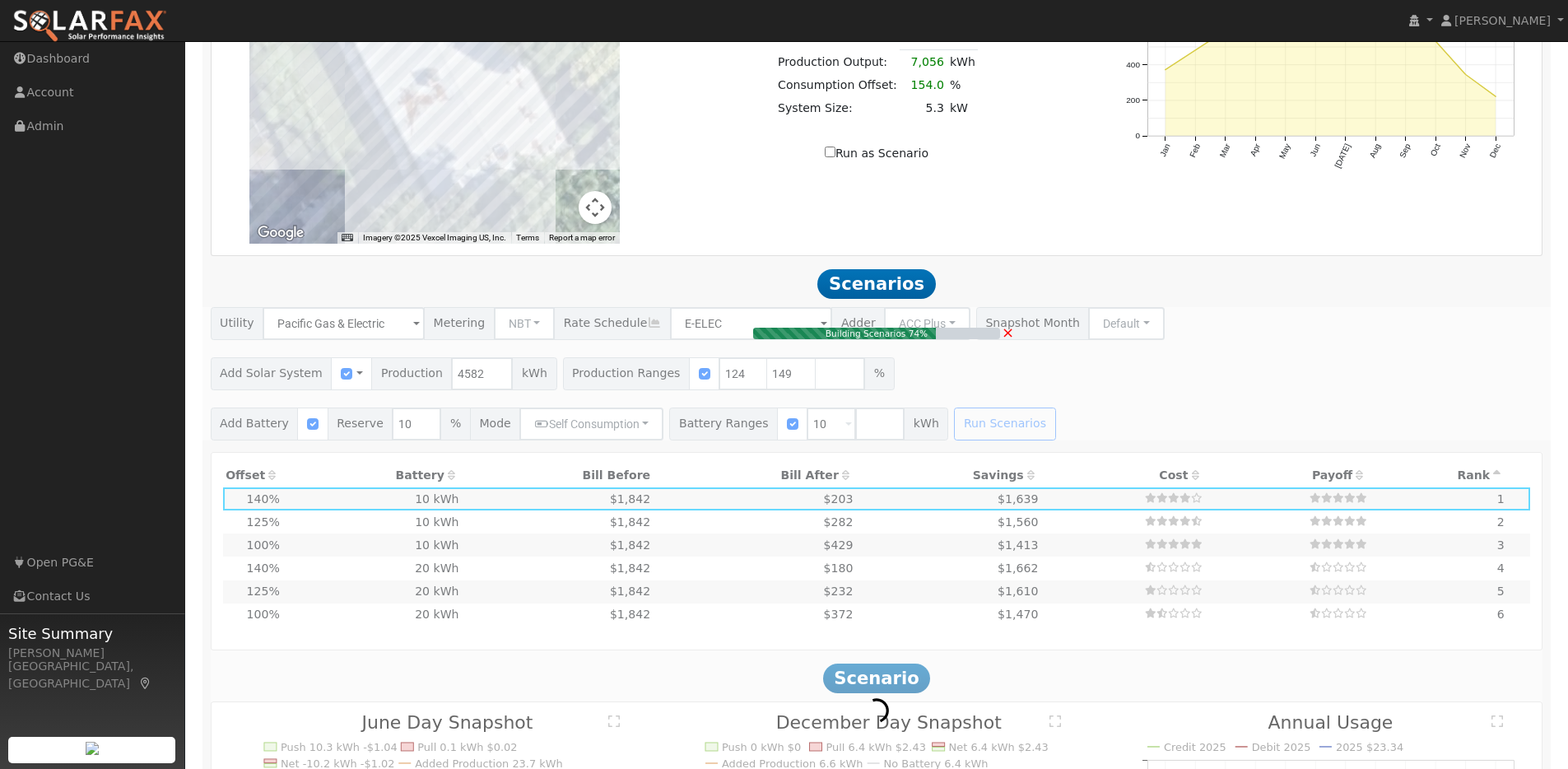
type input "3.8"
type input "$11,743"
type input "$6,553"
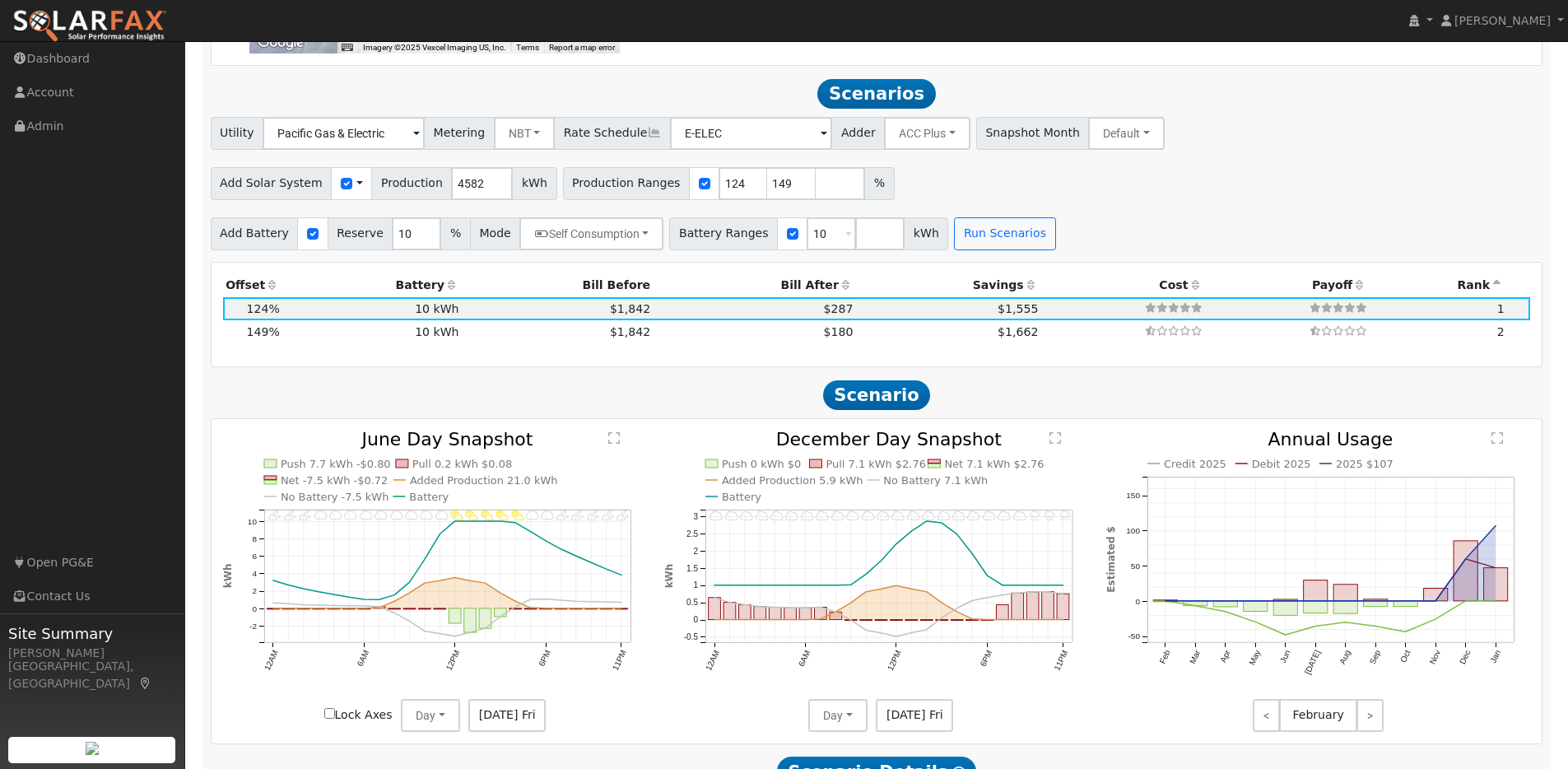
scroll to position [1460, 0]
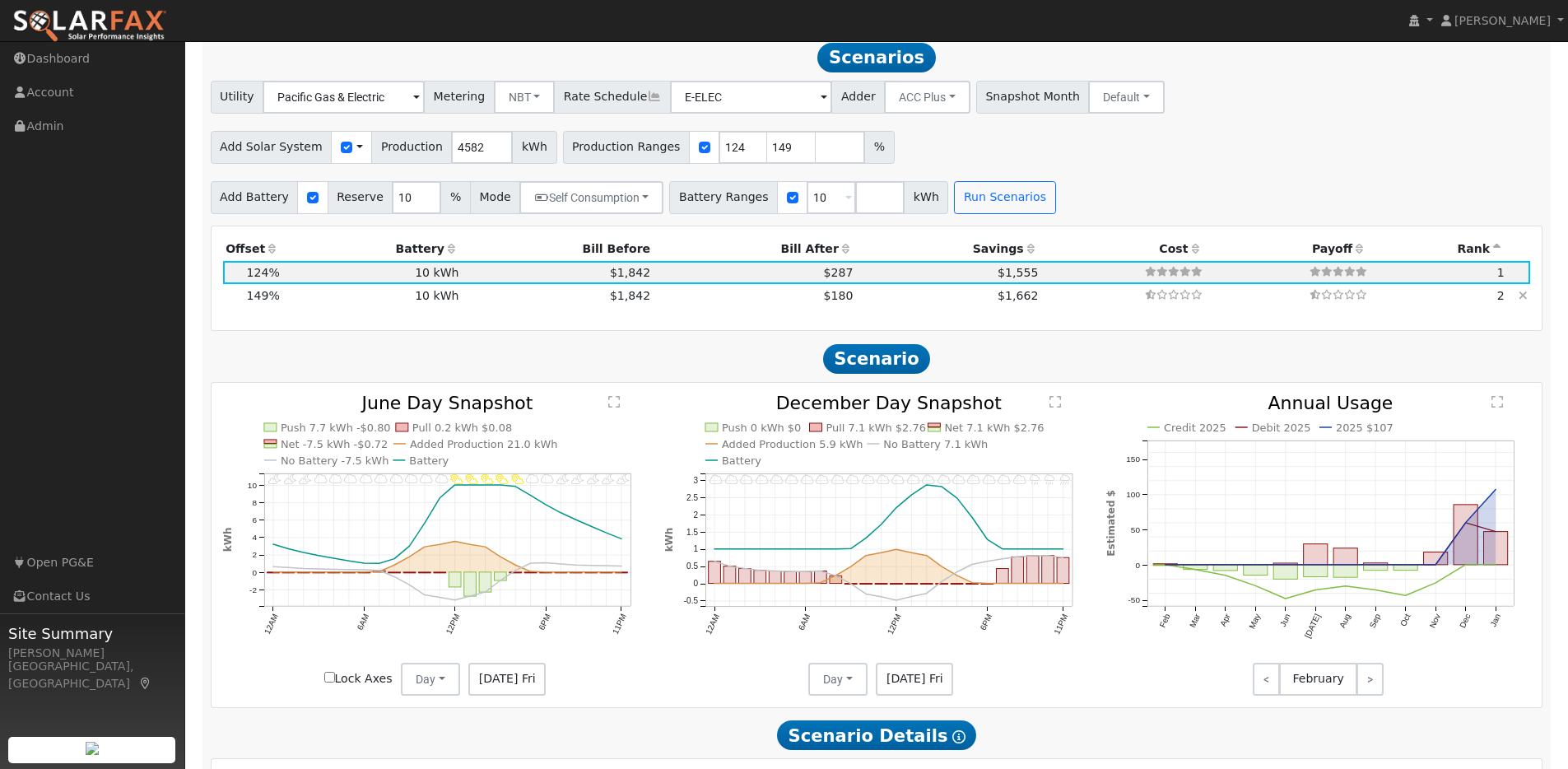
click at [522, 305] on td "$1,842" at bounding box center [557, 296] width 191 height 23
type input "4.6"
type input "$14,109"
type input "$7,263"
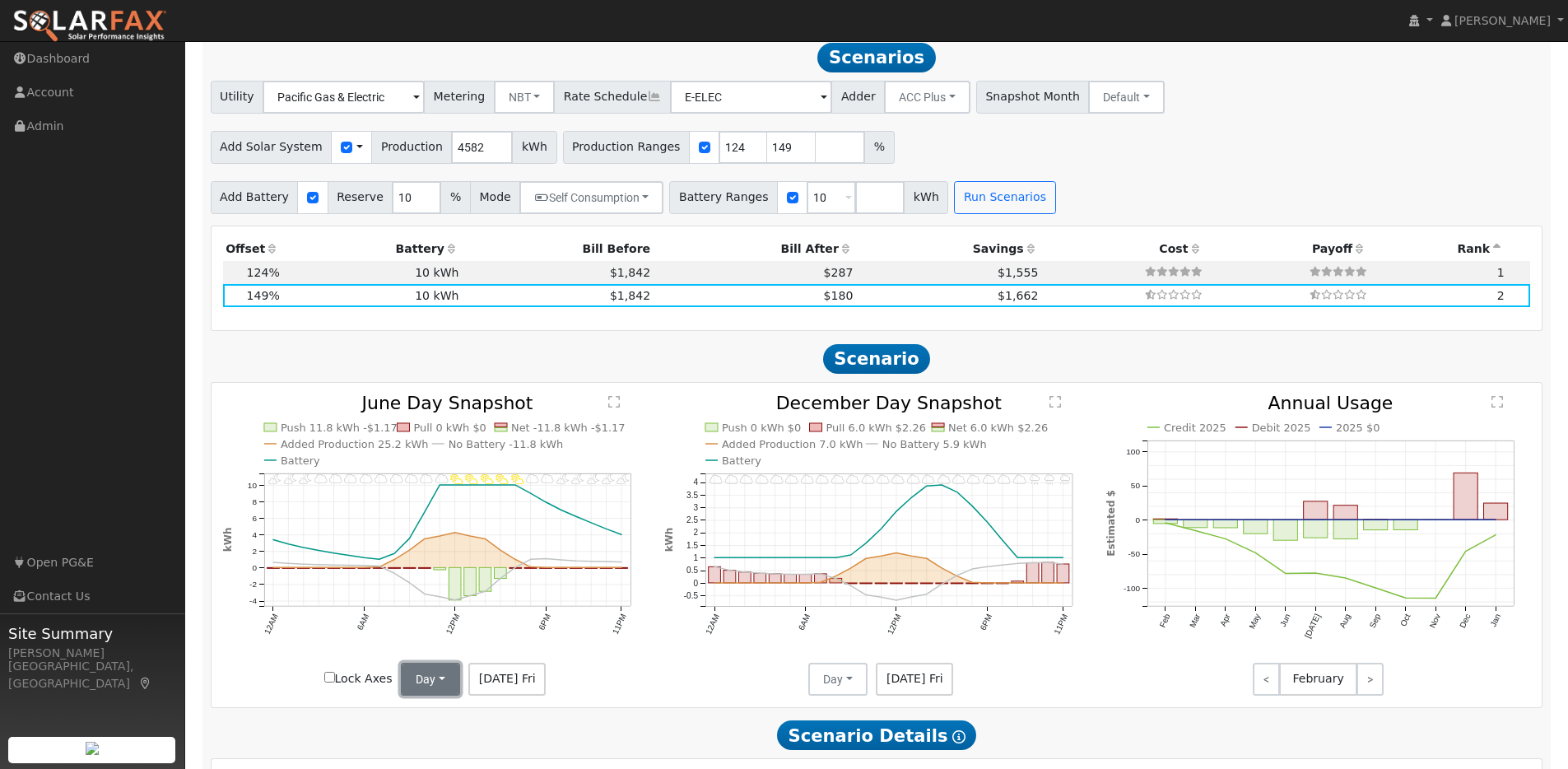
click at [445, 690] on button "Day" at bounding box center [430, 679] width 59 height 33
click at [432, 740] on link "Month Average" at bounding box center [460, 738] width 114 height 23
click at [848, 680] on button "Day" at bounding box center [837, 679] width 59 height 33
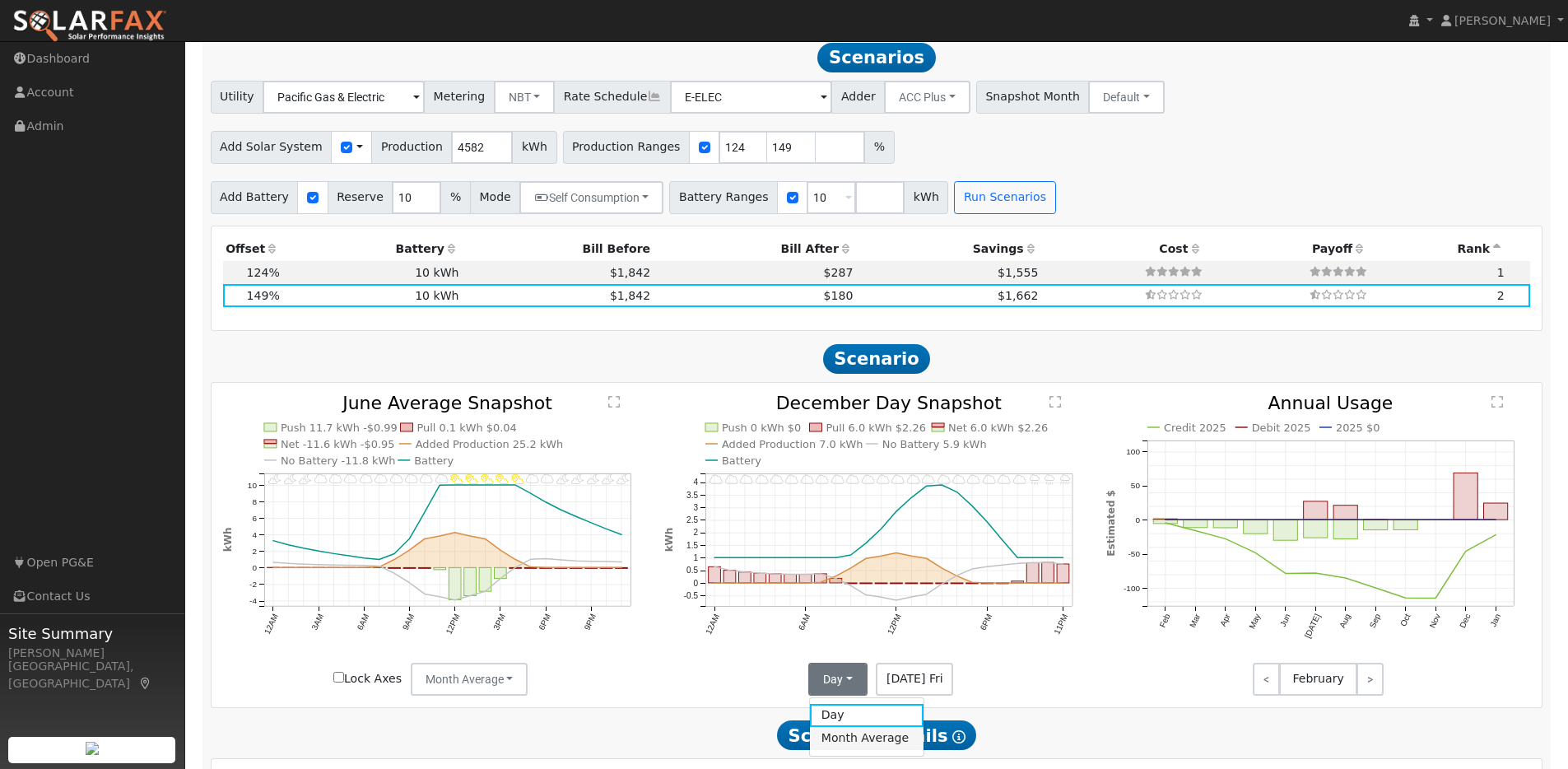
click at [853, 750] on link "Month Average" at bounding box center [867, 738] width 114 height 23
click at [351, 278] on td "10 kWh" at bounding box center [372, 272] width 179 height 23
type input "3.8"
type input "$11,743"
type input "$6,553"
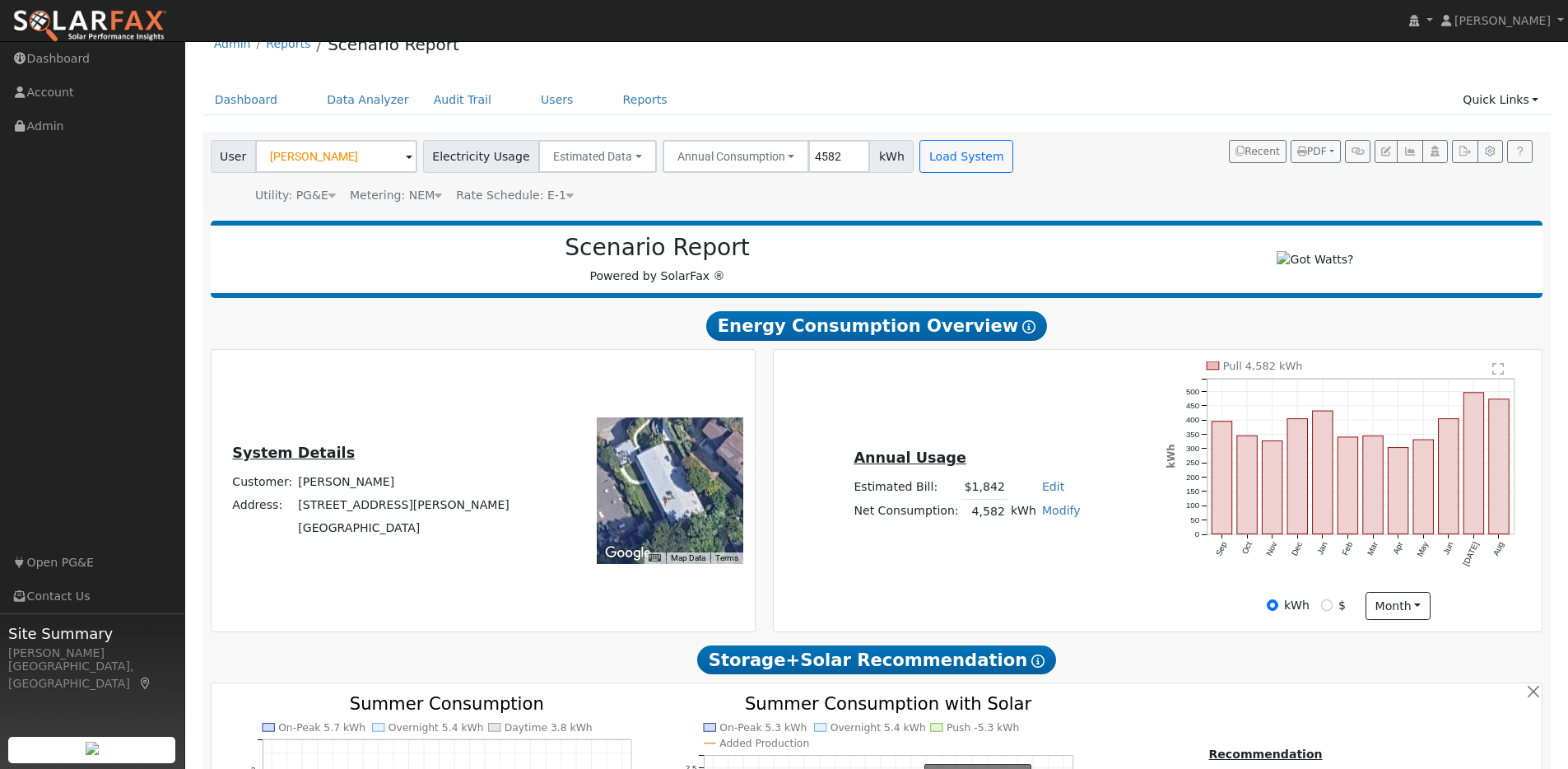
scroll to position [0, 0]
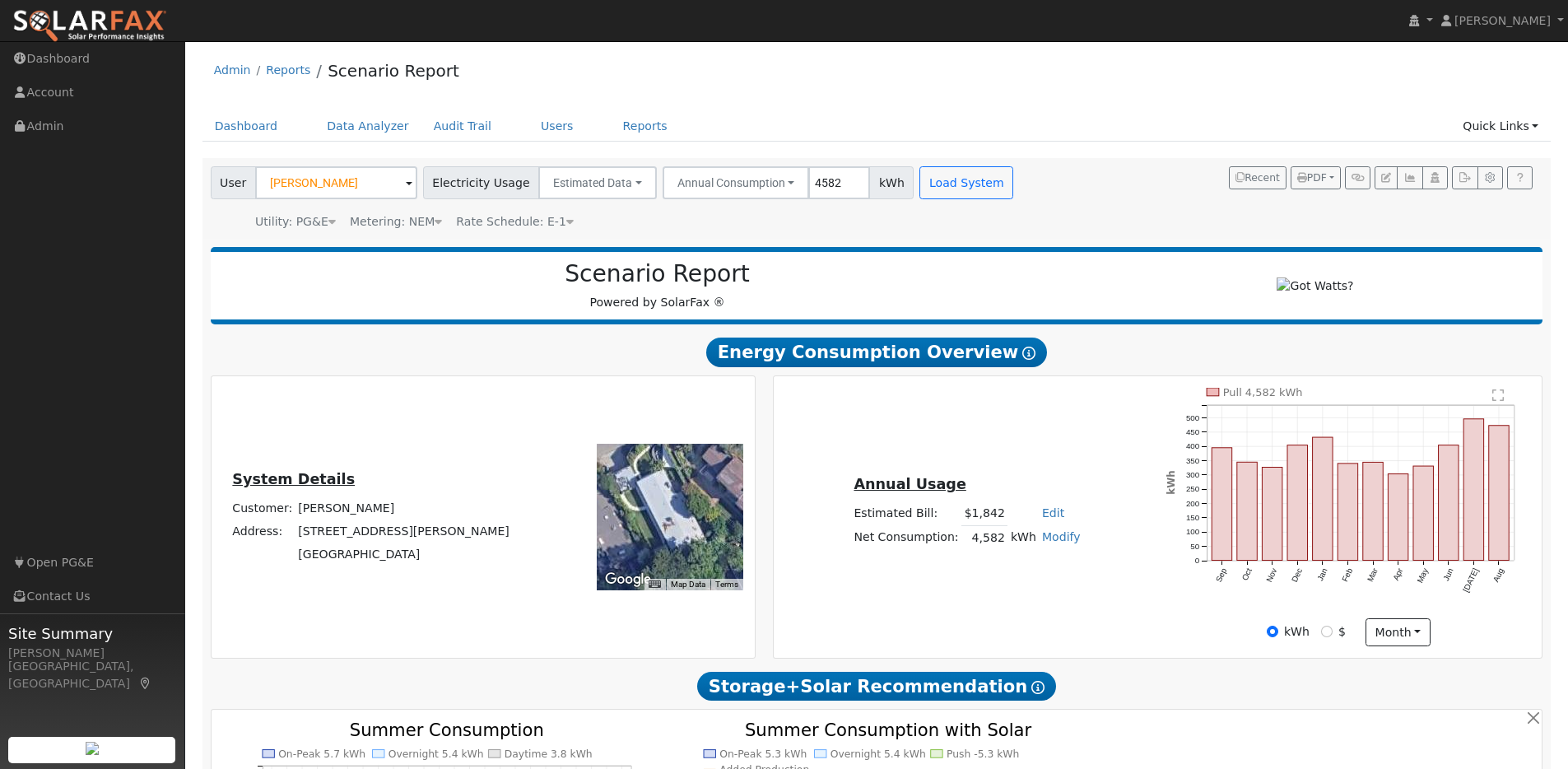
click at [1057, 544] on link "Modify" at bounding box center [1060, 537] width 38 height 13
drag, startPoint x: 799, startPoint y: 184, endPoint x: 790, endPoint y: 184, distance: 9.0
click at [808, 184] on input "4582" at bounding box center [839, 182] width 62 height 33
drag, startPoint x: 818, startPoint y: 183, endPoint x: 788, endPoint y: 182, distance: 30.0
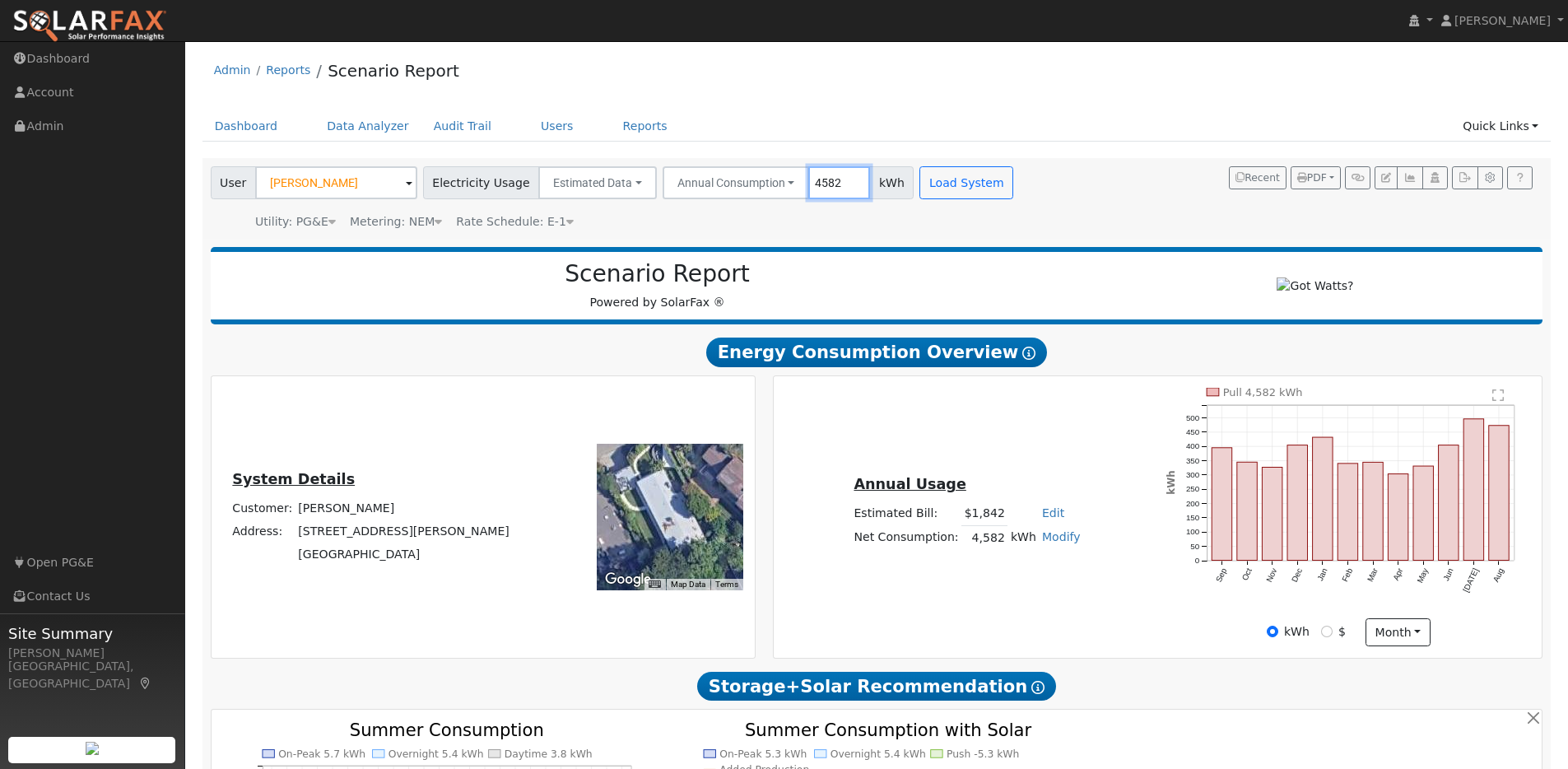
click at [808, 182] on input "4582" at bounding box center [839, 182] width 62 height 33
type input "5366"
click at [969, 190] on button "Load System" at bounding box center [967, 182] width 94 height 33
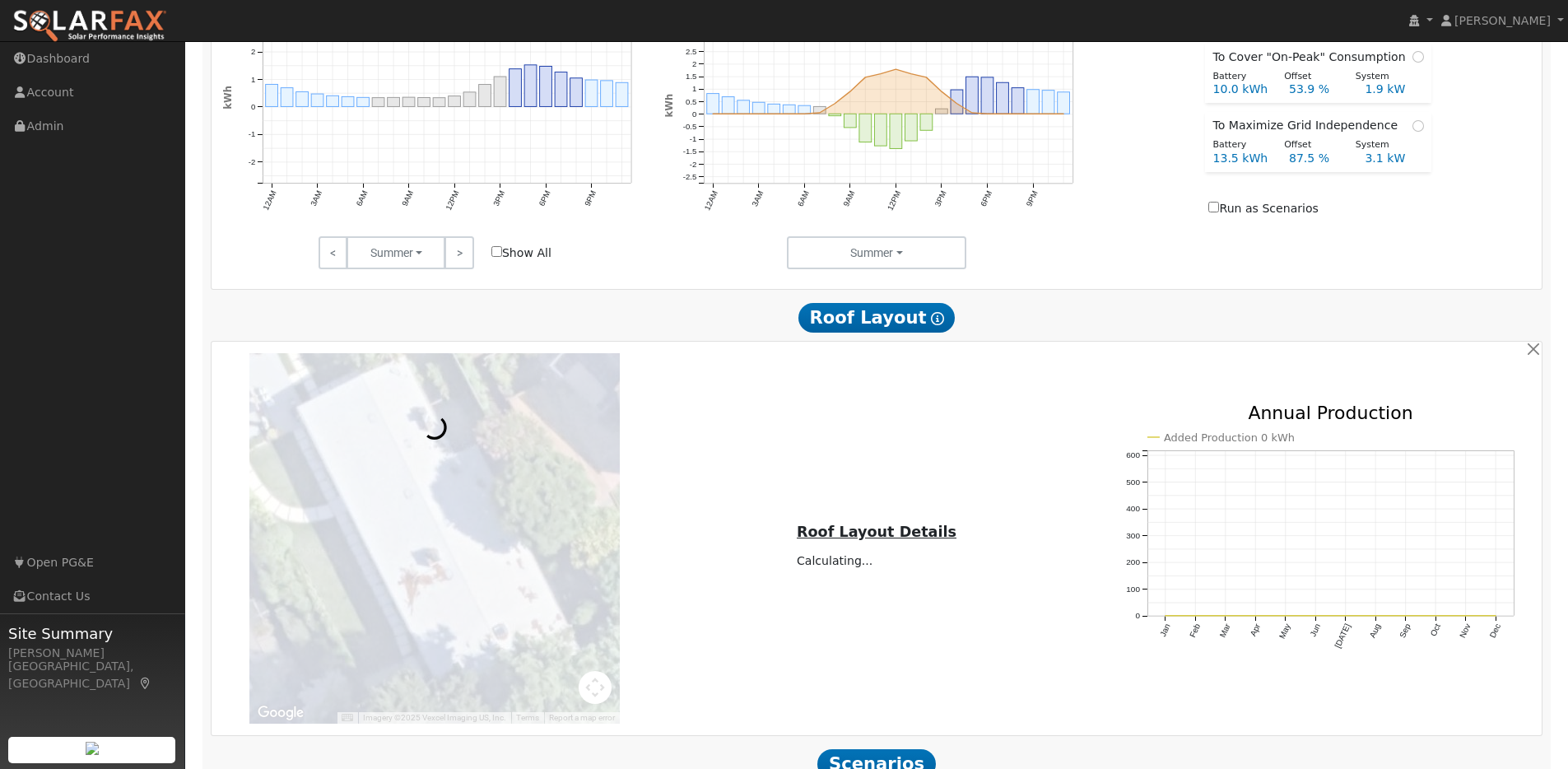
scroll to position [930, 0]
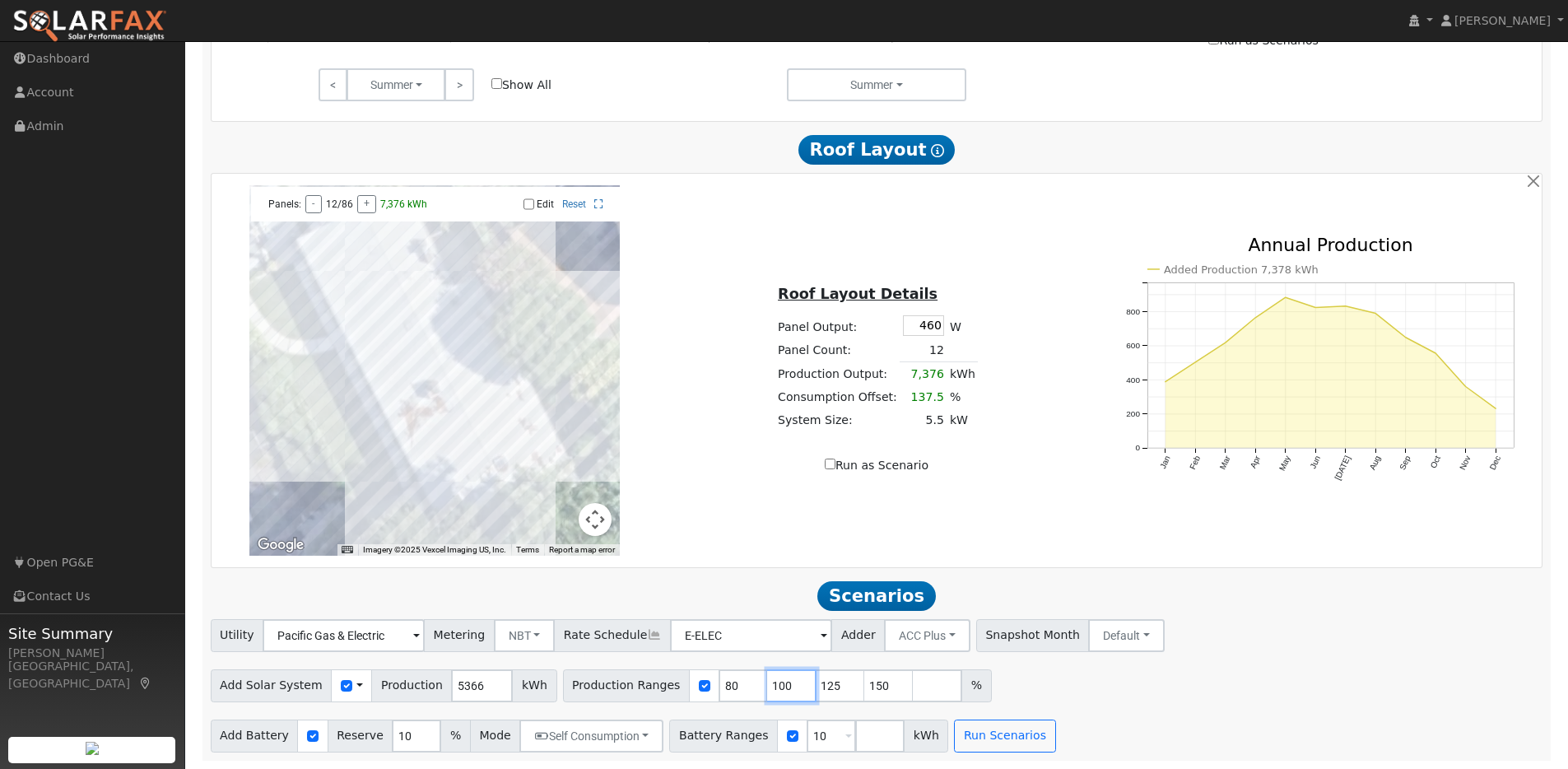
drag, startPoint x: 754, startPoint y: 685, endPoint x: 724, endPoint y: 679, distance: 30.6
click at [723, 681] on div "Production Ranges 80 100 125 150 %" at bounding box center [777, 685] width 429 height 33
type input "125"
type input "150"
type input "125"
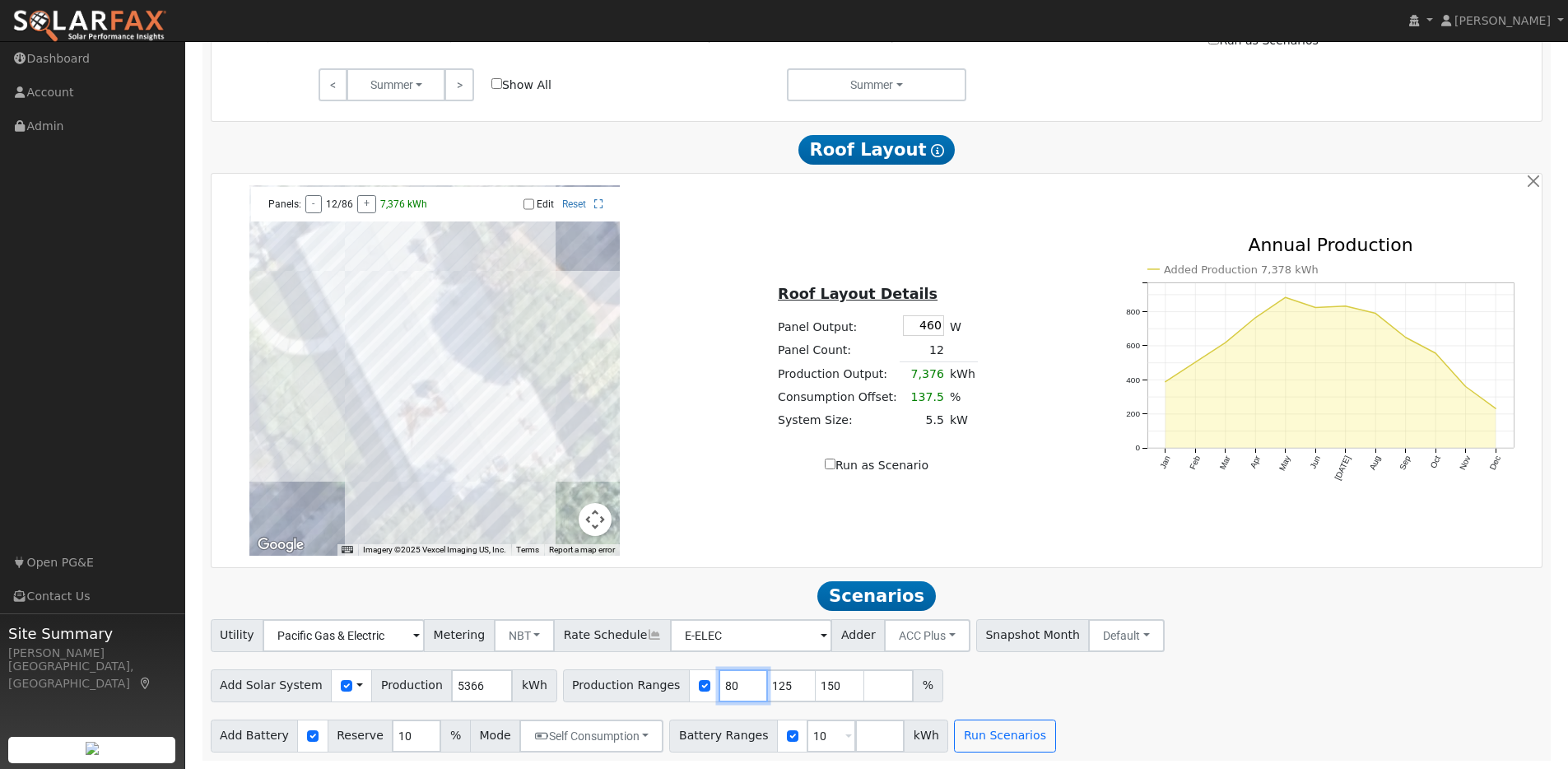
drag, startPoint x: 703, startPoint y: 684, endPoint x: 685, endPoint y: 676, distance: 19.7
click at [659, 680] on div "Production Ranges 80 125 150 %" at bounding box center [753, 685] width 380 height 33
type input "125"
type input "150"
click at [736, 694] on input "125" at bounding box center [743, 685] width 50 height 33
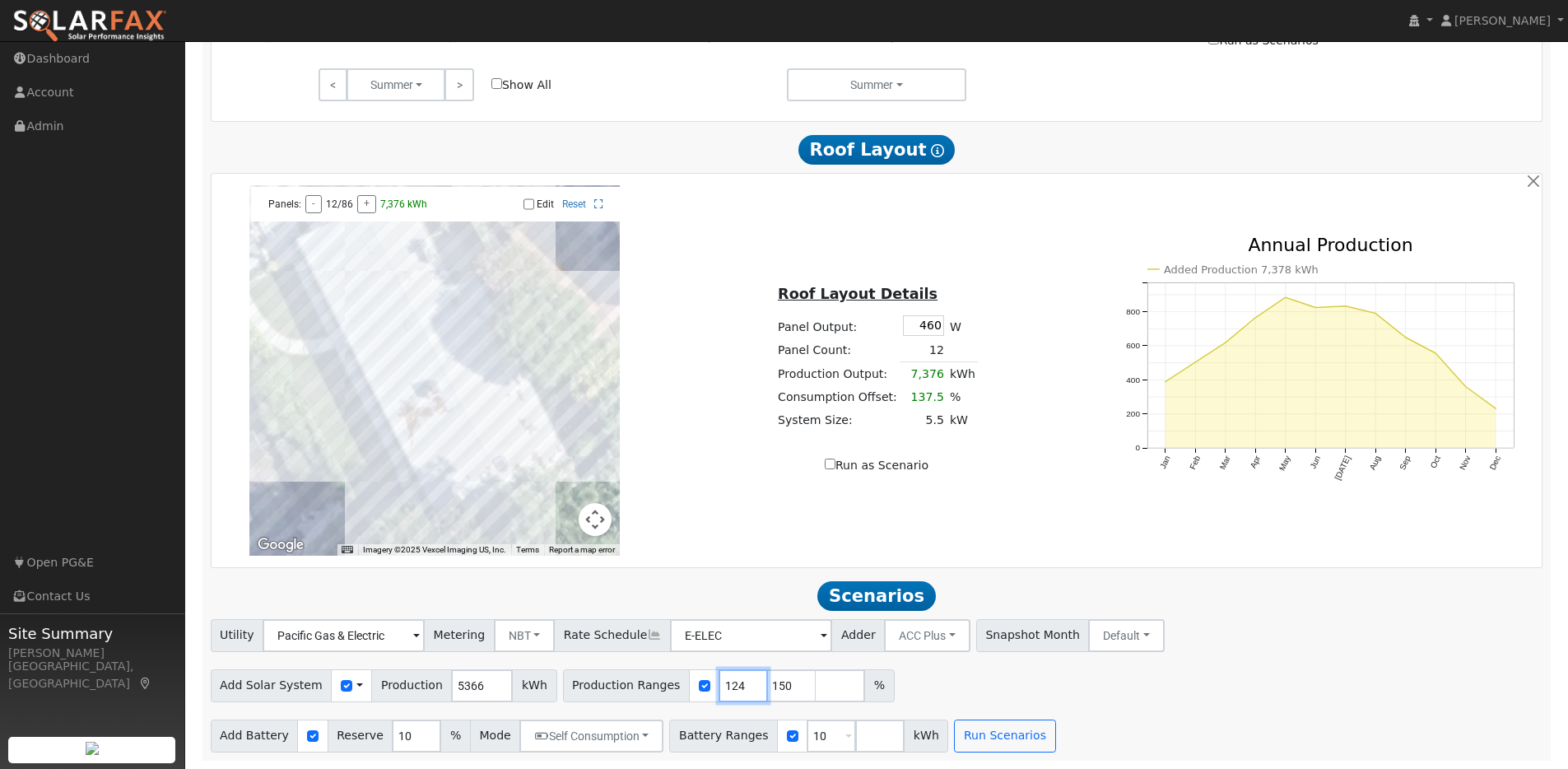
type input "124"
click at [736, 690] on input "124" at bounding box center [743, 685] width 50 height 33
type input "149"
click at [784, 688] on input "149" at bounding box center [791, 685] width 50 height 33
click at [986, 736] on button "Run Scenarios" at bounding box center [1004, 735] width 101 height 33
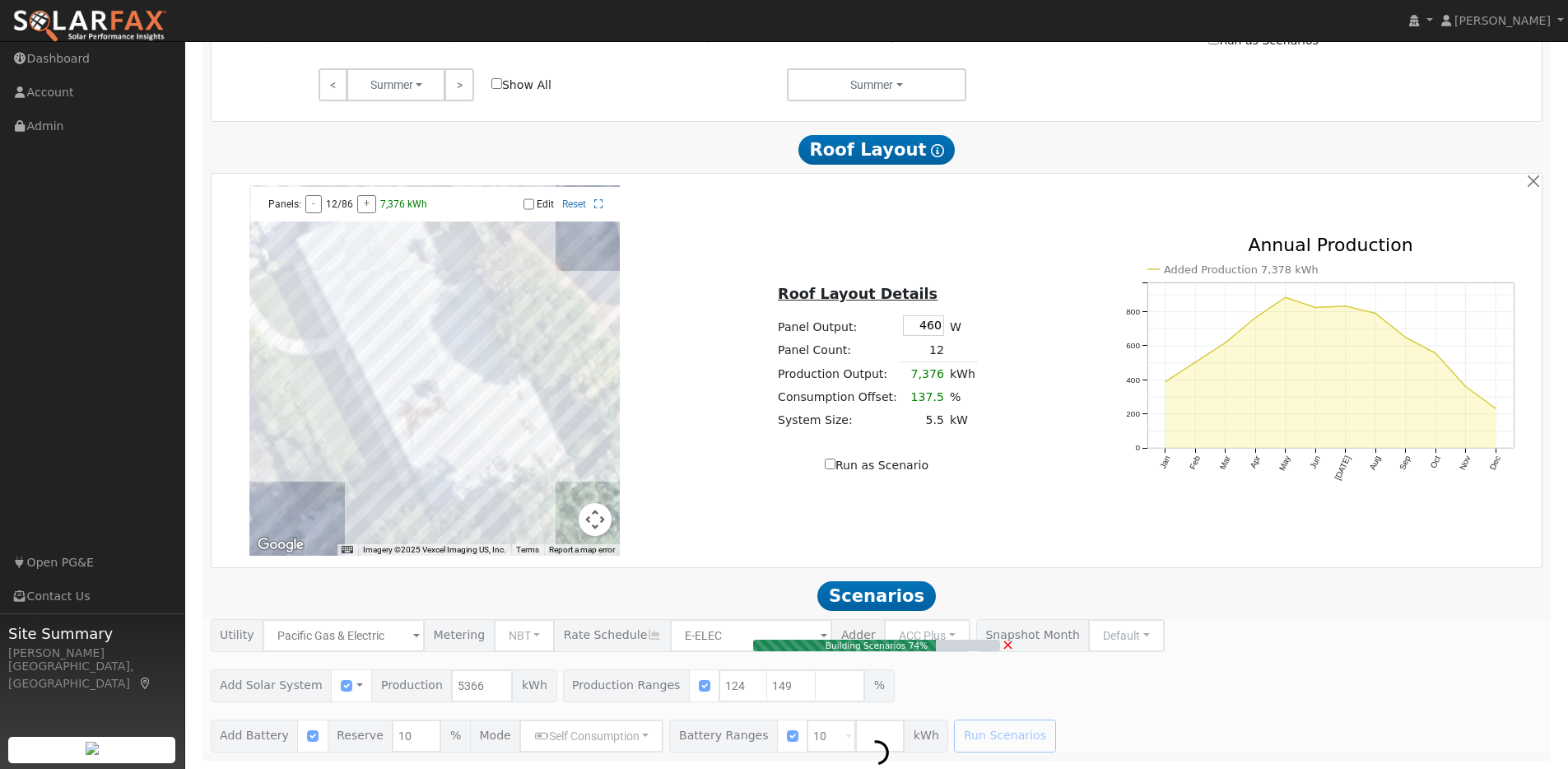
type input "4.4"
type input "$13,752"
type input "$7,156"
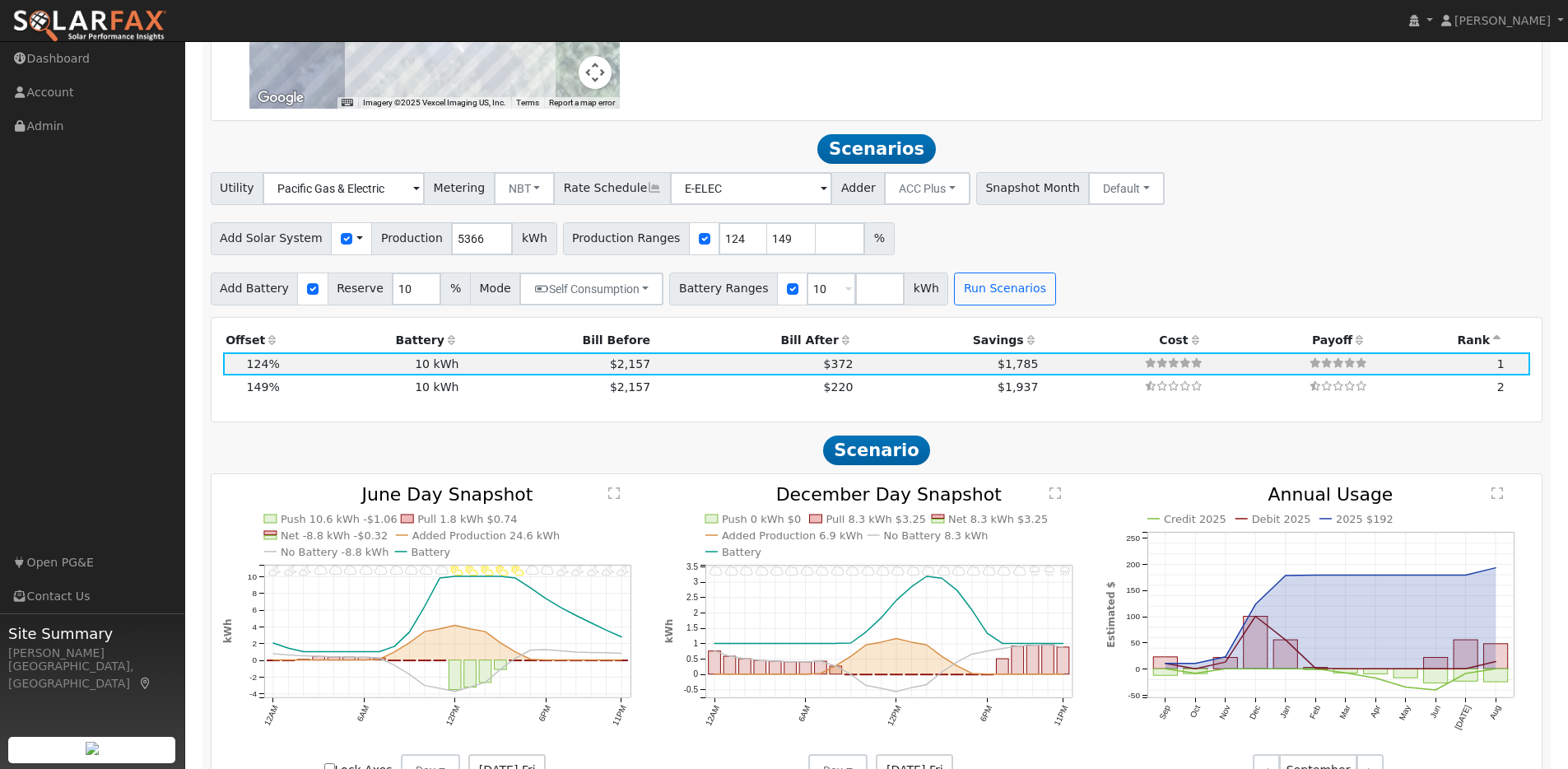
scroll to position [1460, 0]
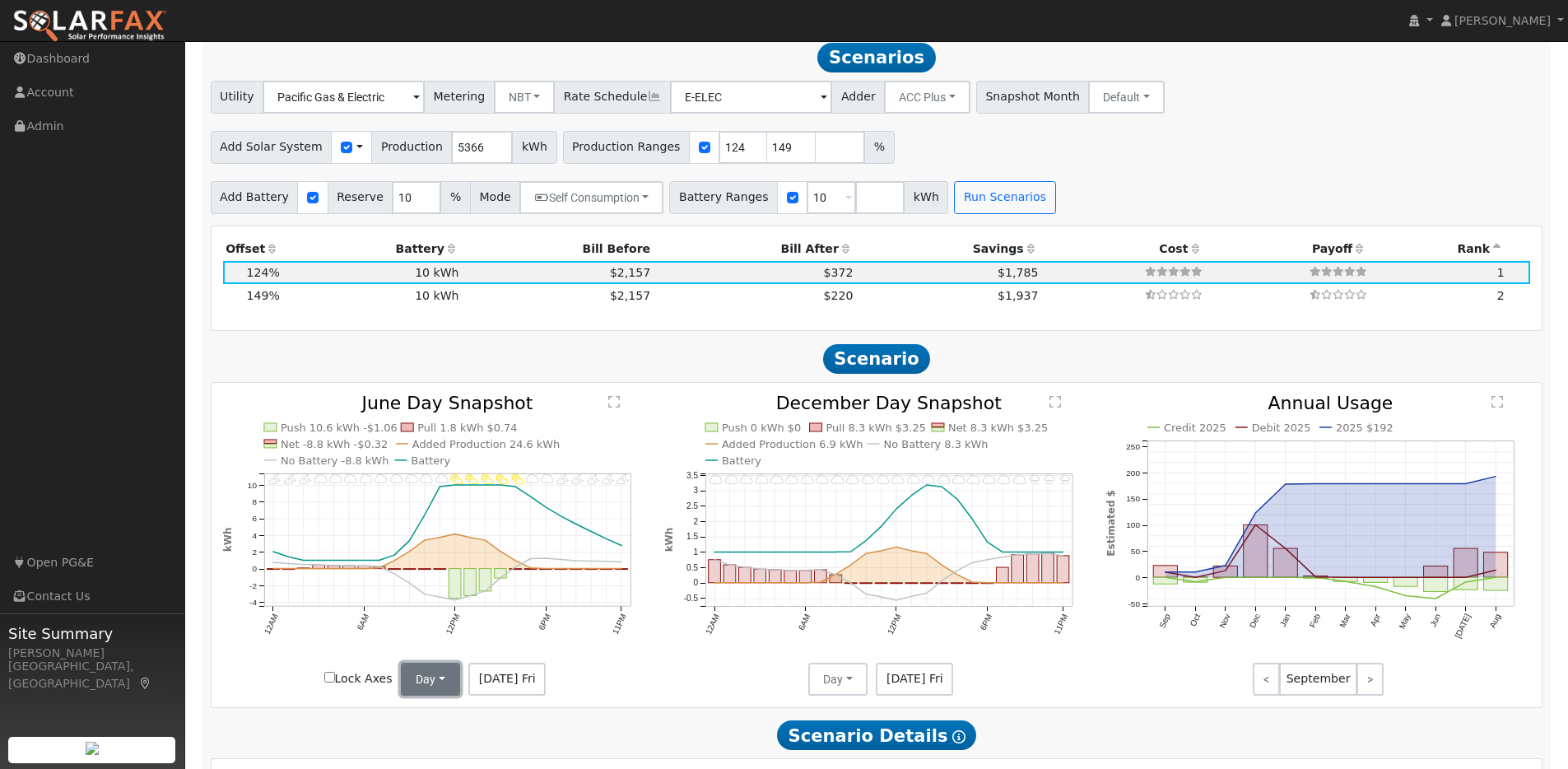
click at [452, 685] on button "Day" at bounding box center [430, 679] width 59 height 33
click at [431, 749] on link "Month Average" at bounding box center [460, 738] width 114 height 23
click at [859, 687] on button "Day" at bounding box center [837, 679] width 59 height 33
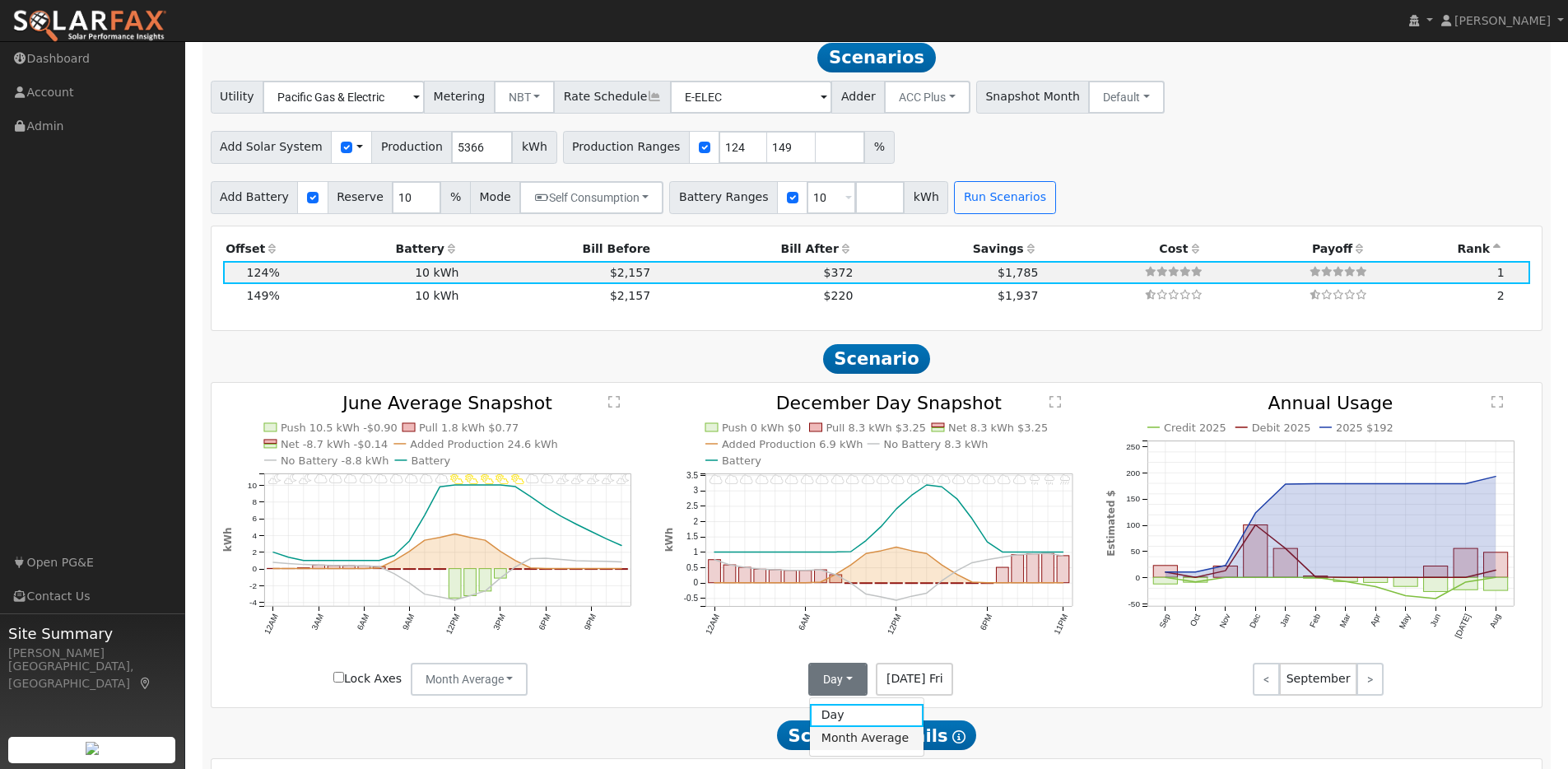
click at [857, 745] on link "Month Average" at bounding box center [867, 738] width 114 height 23
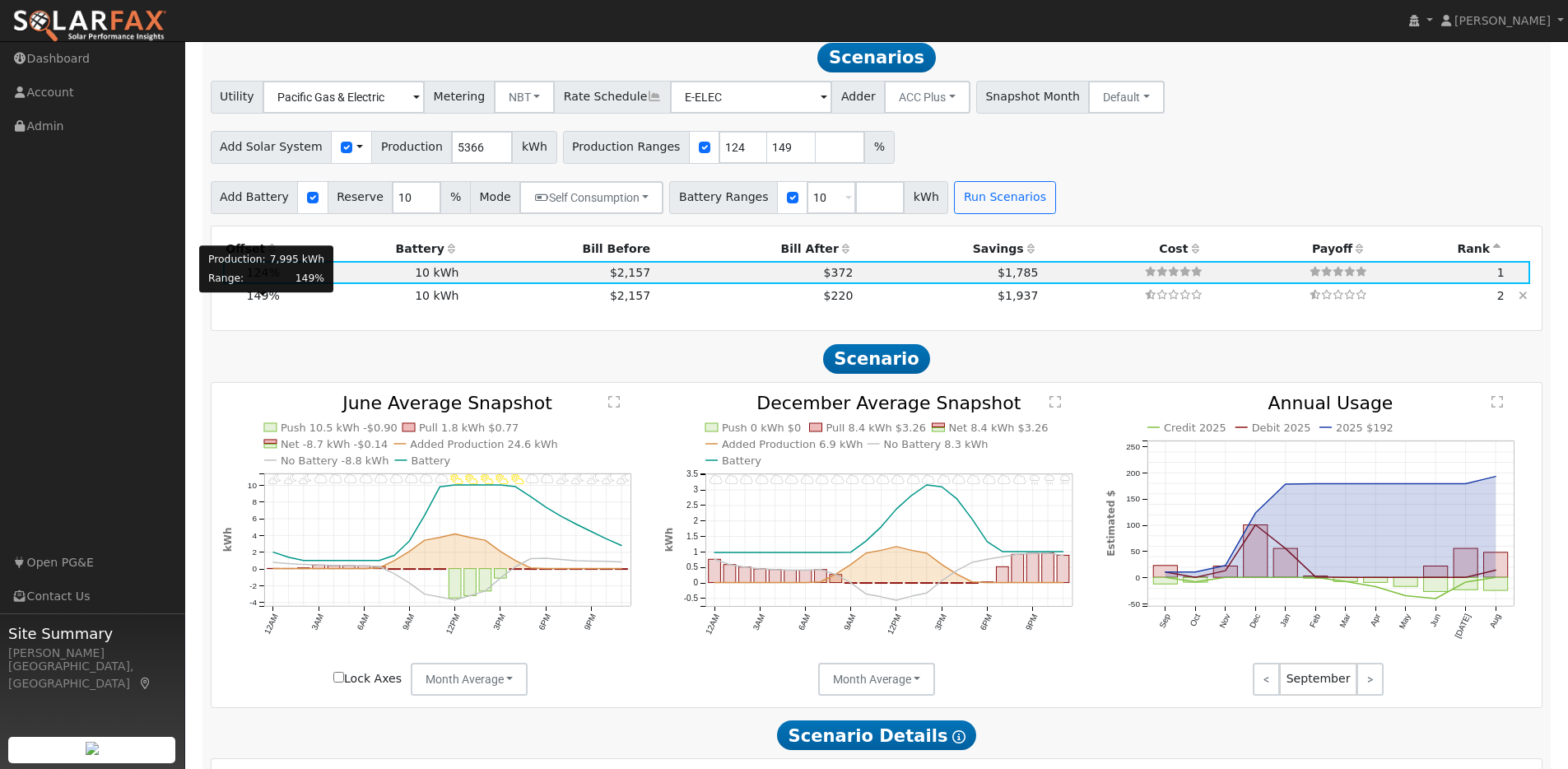
click at [260, 302] on span "149%" at bounding box center [263, 296] width 33 height 13
type input "5.3"
type input "$16,523"
type input "$7,987"
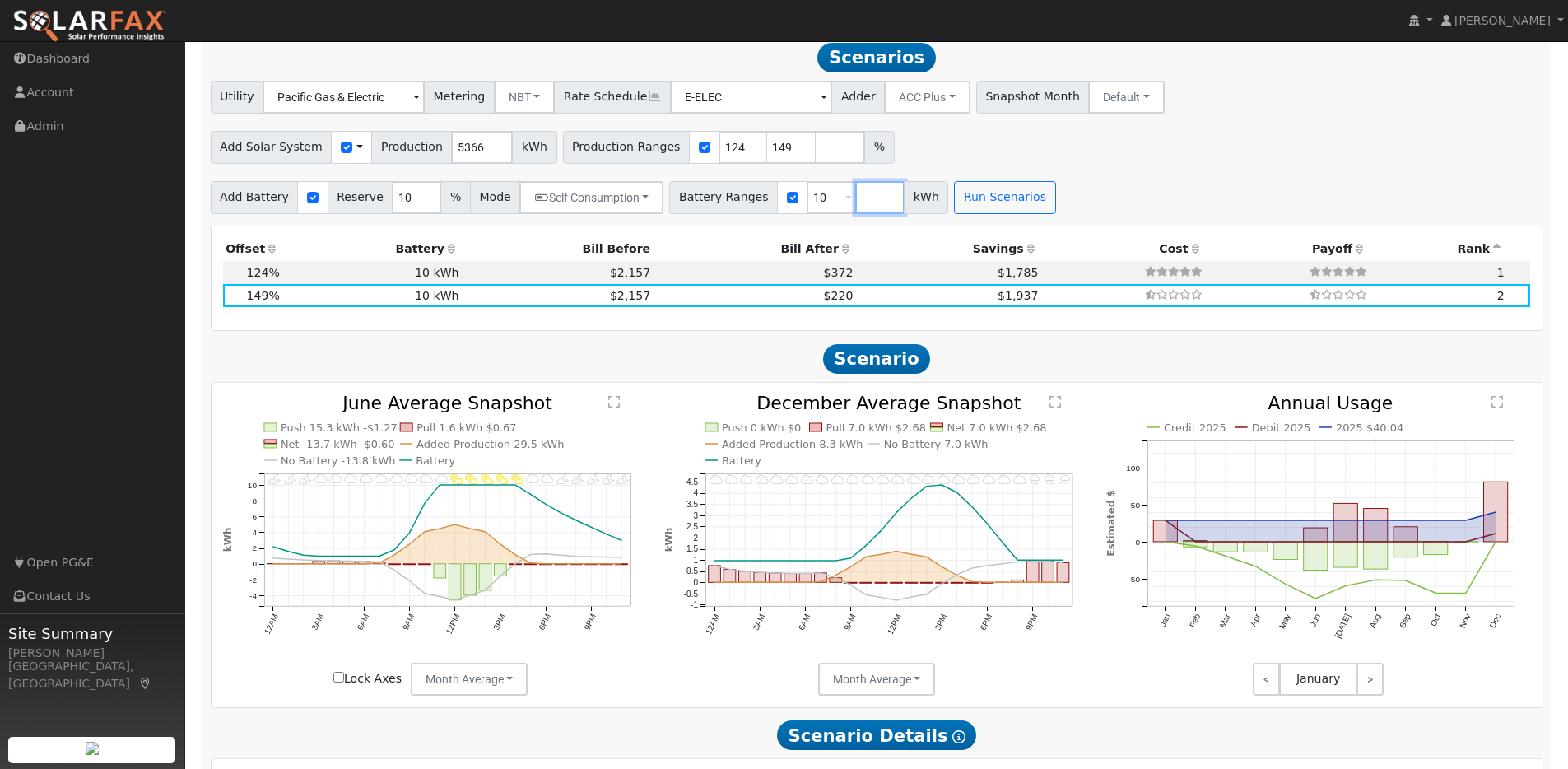
click at [855, 204] on input "number" at bounding box center [879, 197] width 50 height 33
type input "20"
click at [1021, 214] on button "Run Scenarios" at bounding box center [1053, 197] width 101 height 33
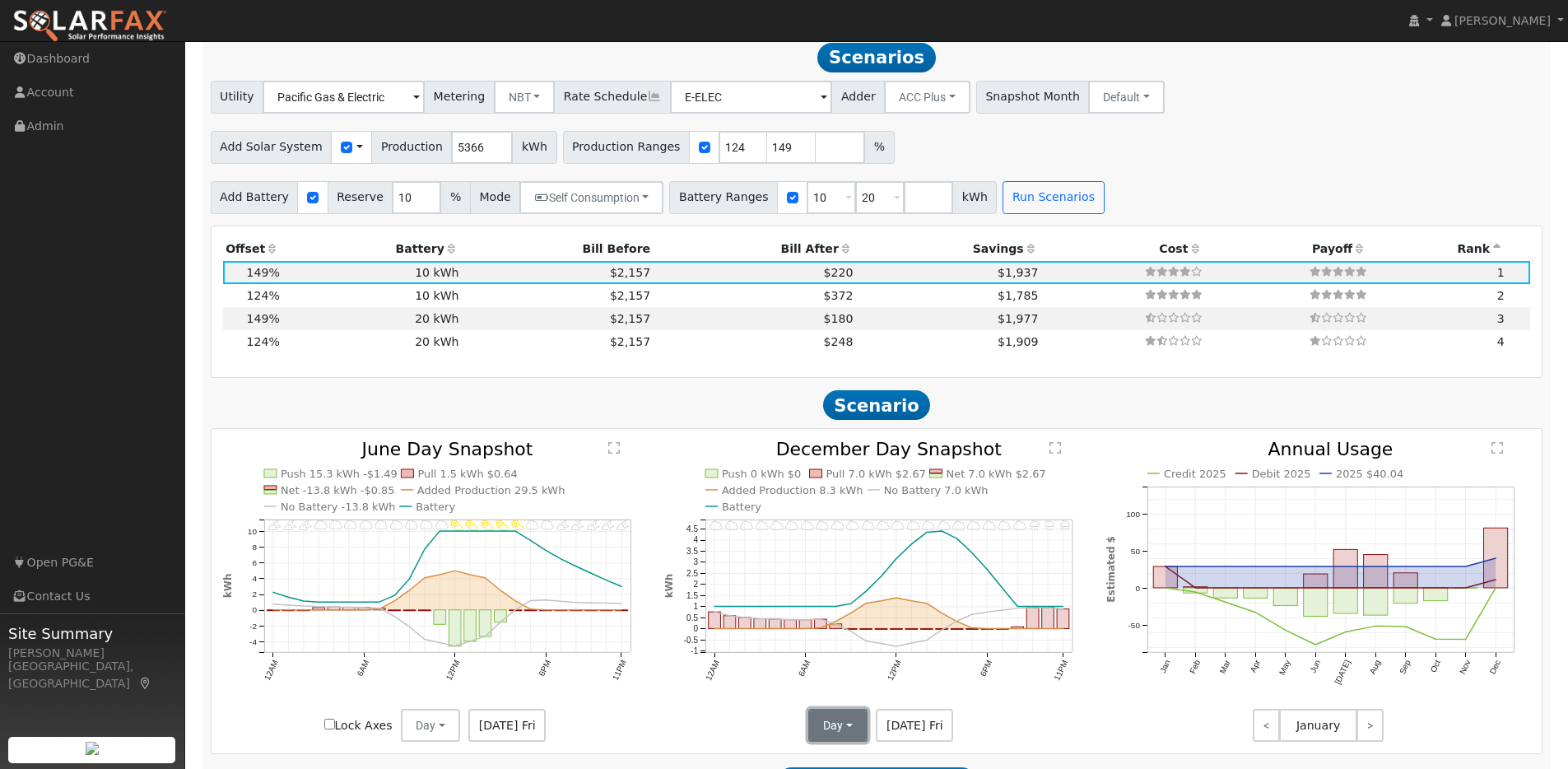
click at [848, 728] on button "Day" at bounding box center [837, 725] width 59 height 33
click at [848, 700] on link "Month Average" at bounding box center [867, 689] width 114 height 23
click at [444, 732] on button "Day" at bounding box center [430, 725] width 59 height 33
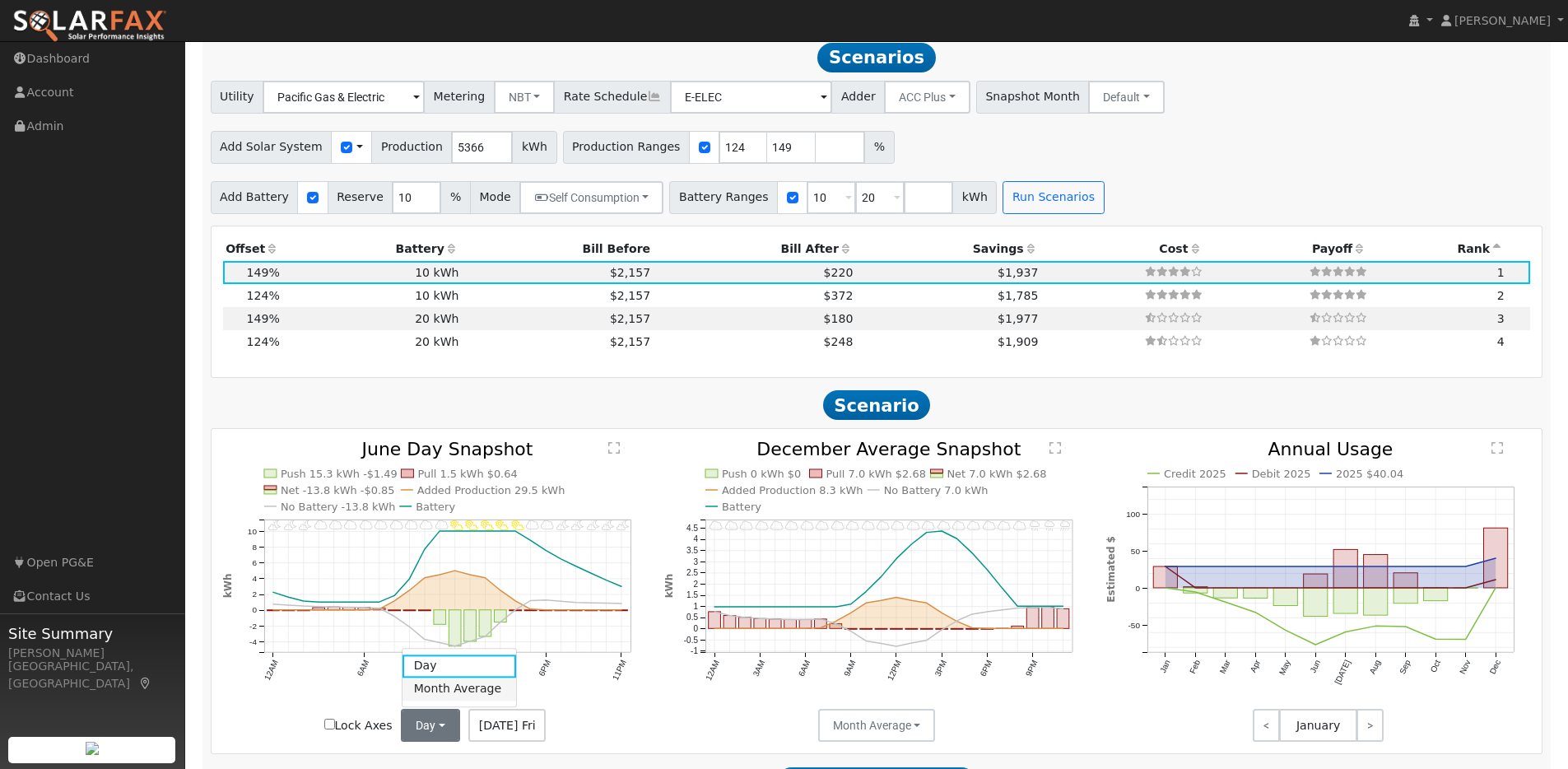
click at [443, 696] on link "Month Average" at bounding box center [460, 689] width 114 height 23
click at [312, 323] on td "20 kWh" at bounding box center [372, 318] width 179 height 23
type input "$20,200"
type input "$11,017"
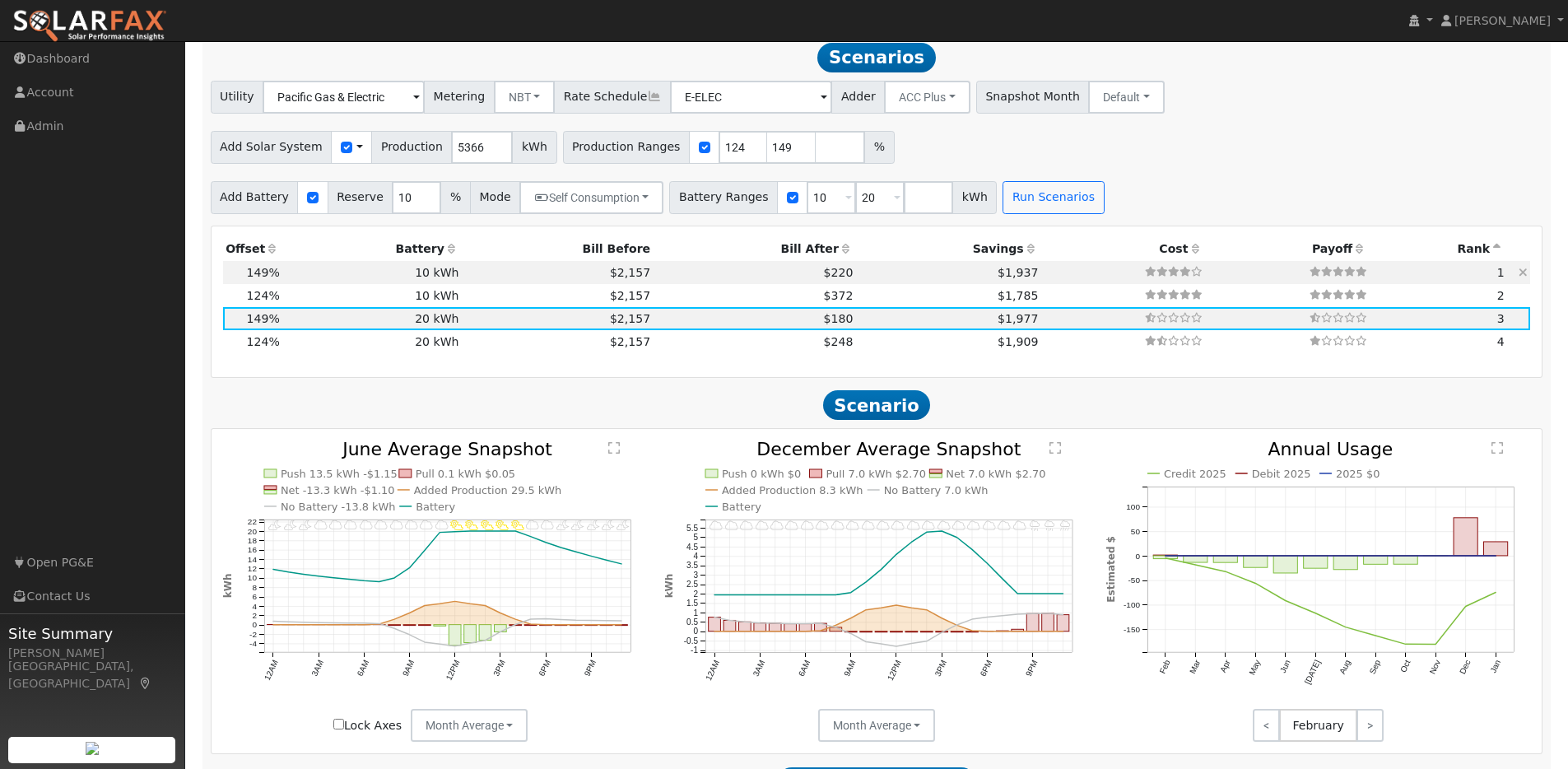
click at [325, 281] on td "10 kWh" at bounding box center [372, 272] width 179 height 23
type input "$10,100"
type input "$7,987"
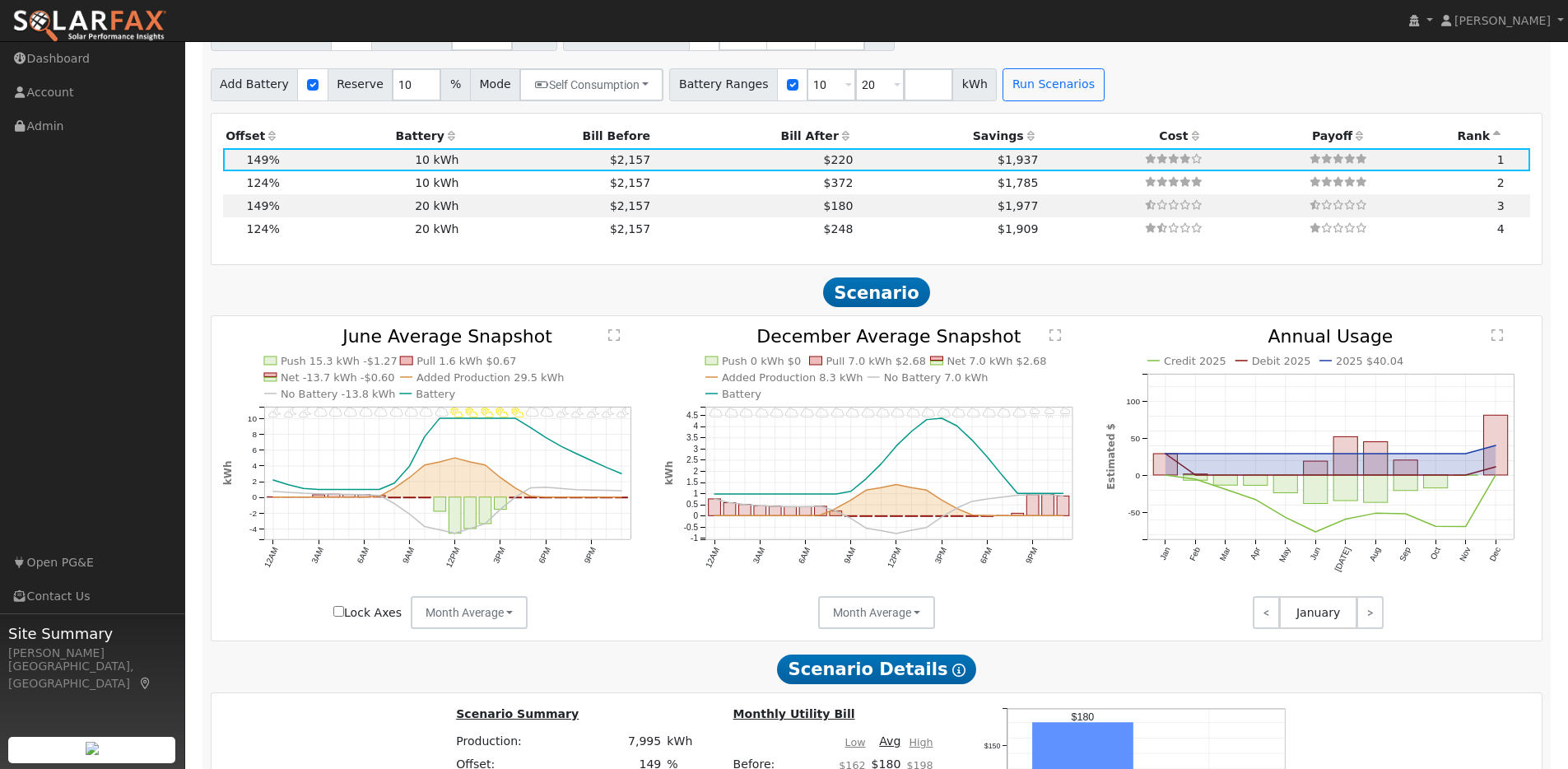
scroll to position [1569, 0]
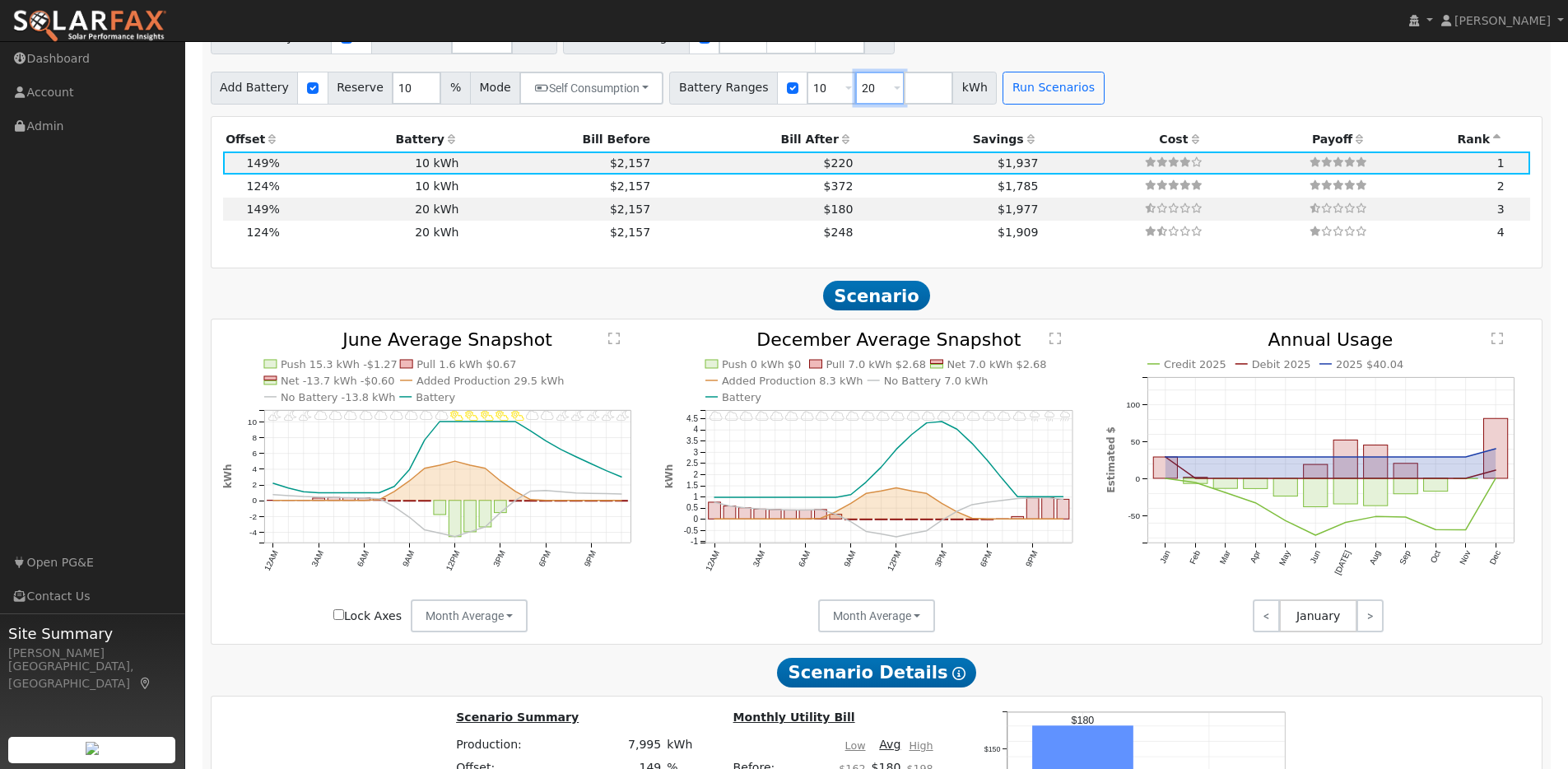
drag, startPoint x: 856, startPoint y: 97, endPoint x: 827, endPoint y: 97, distance: 29.0
click at [827, 97] on div "Battery Ranges 10 Overrides Reserve % Mode None None Self Consumption Peak Savi…" at bounding box center [832, 87] width 327 height 33
click at [1001, 96] on button "Run Scenarios" at bounding box center [1004, 87] width 101 height 33
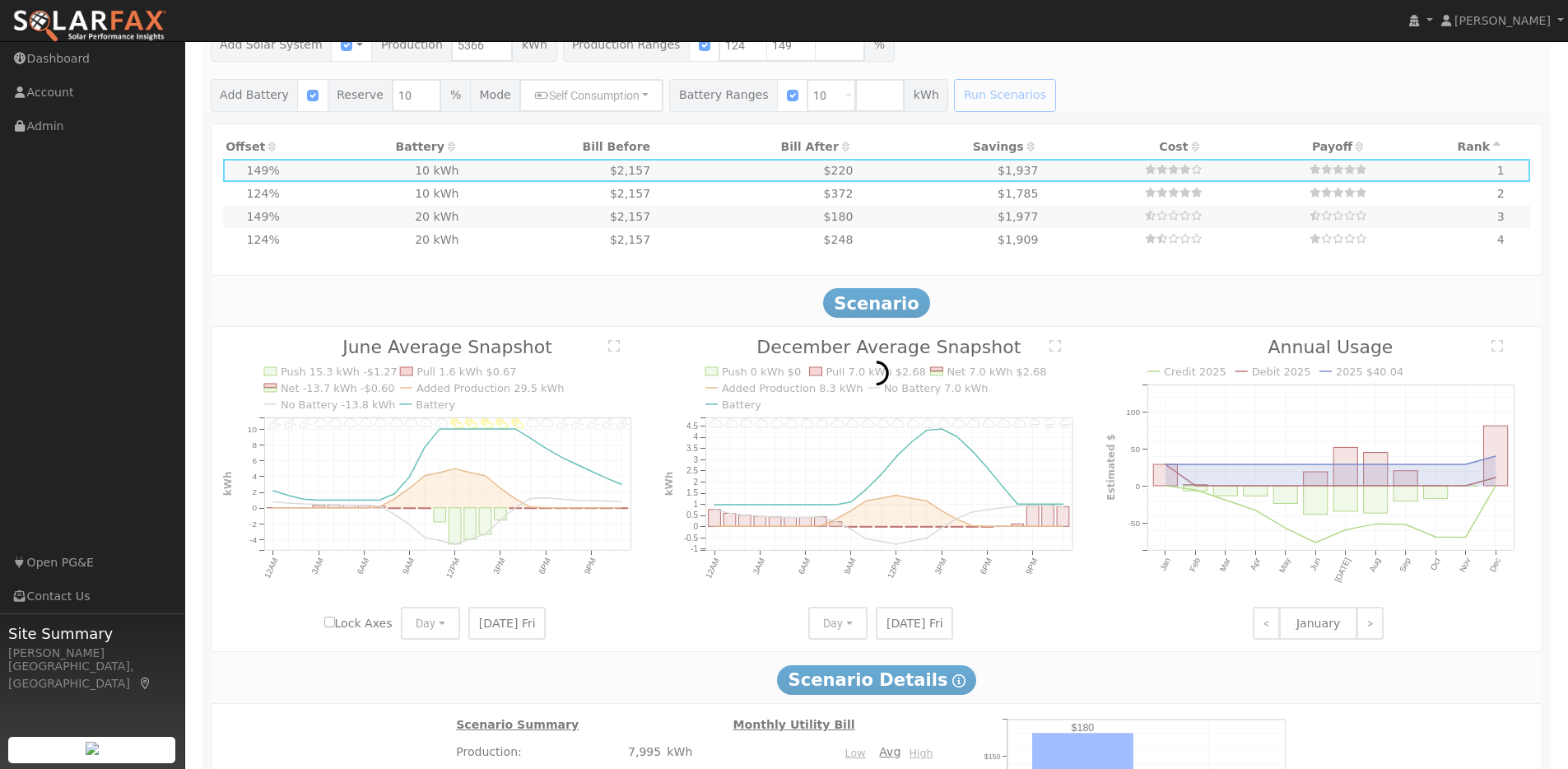
scroll to position [1553, 0]
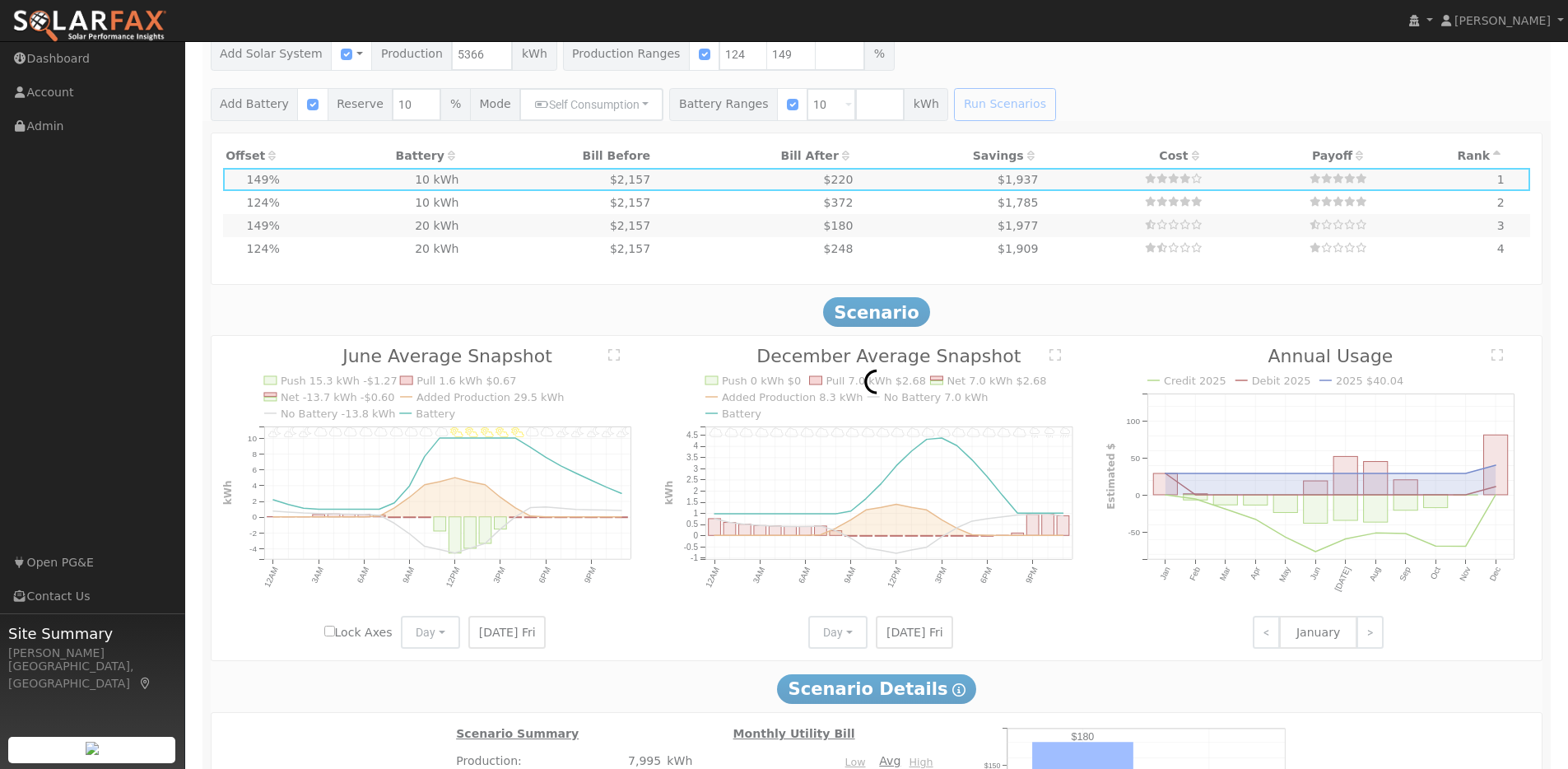
type input "4.4"
type input "$13,752"
type input "$7,156"
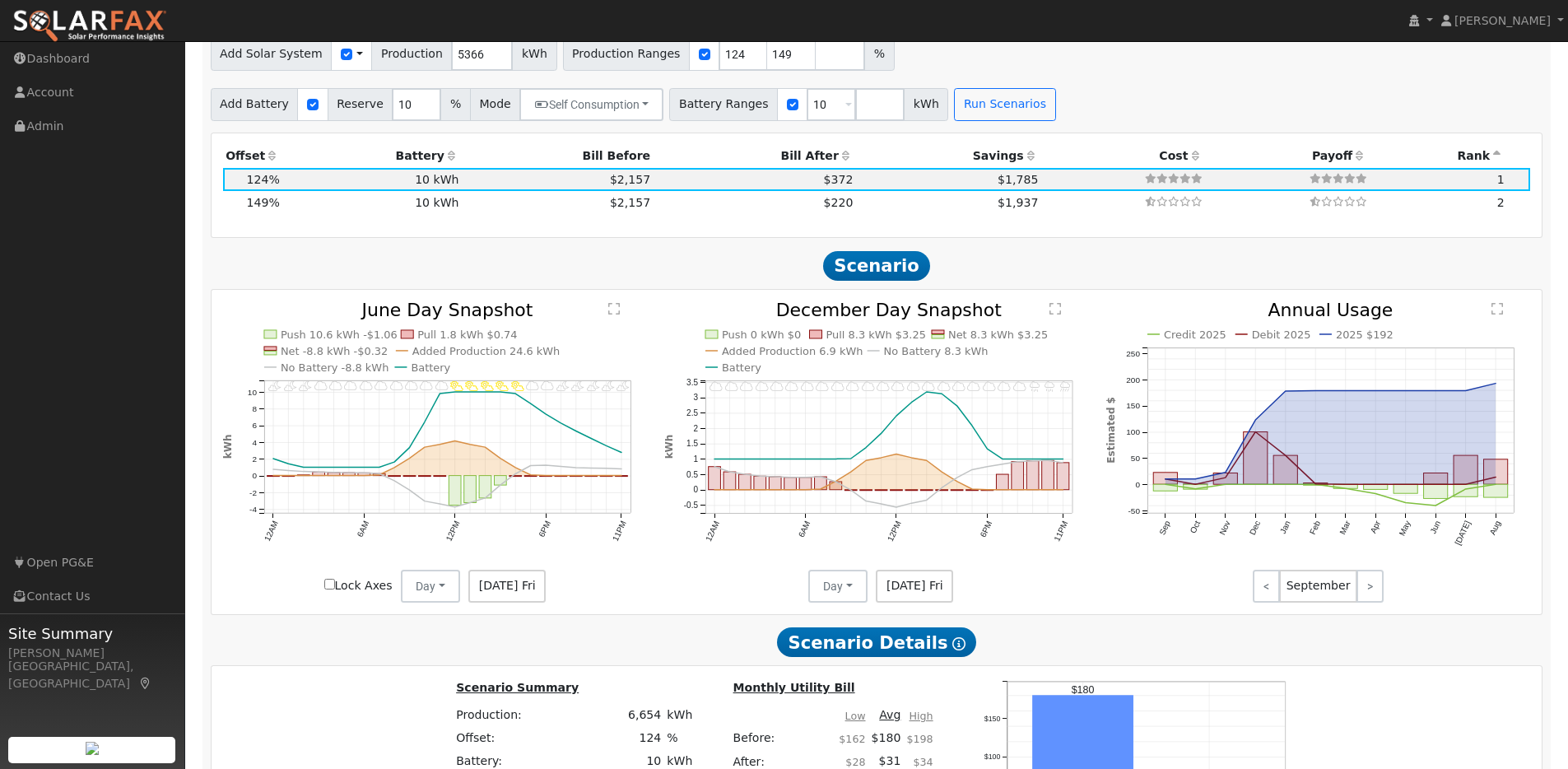
scroll to position [1460, 0]
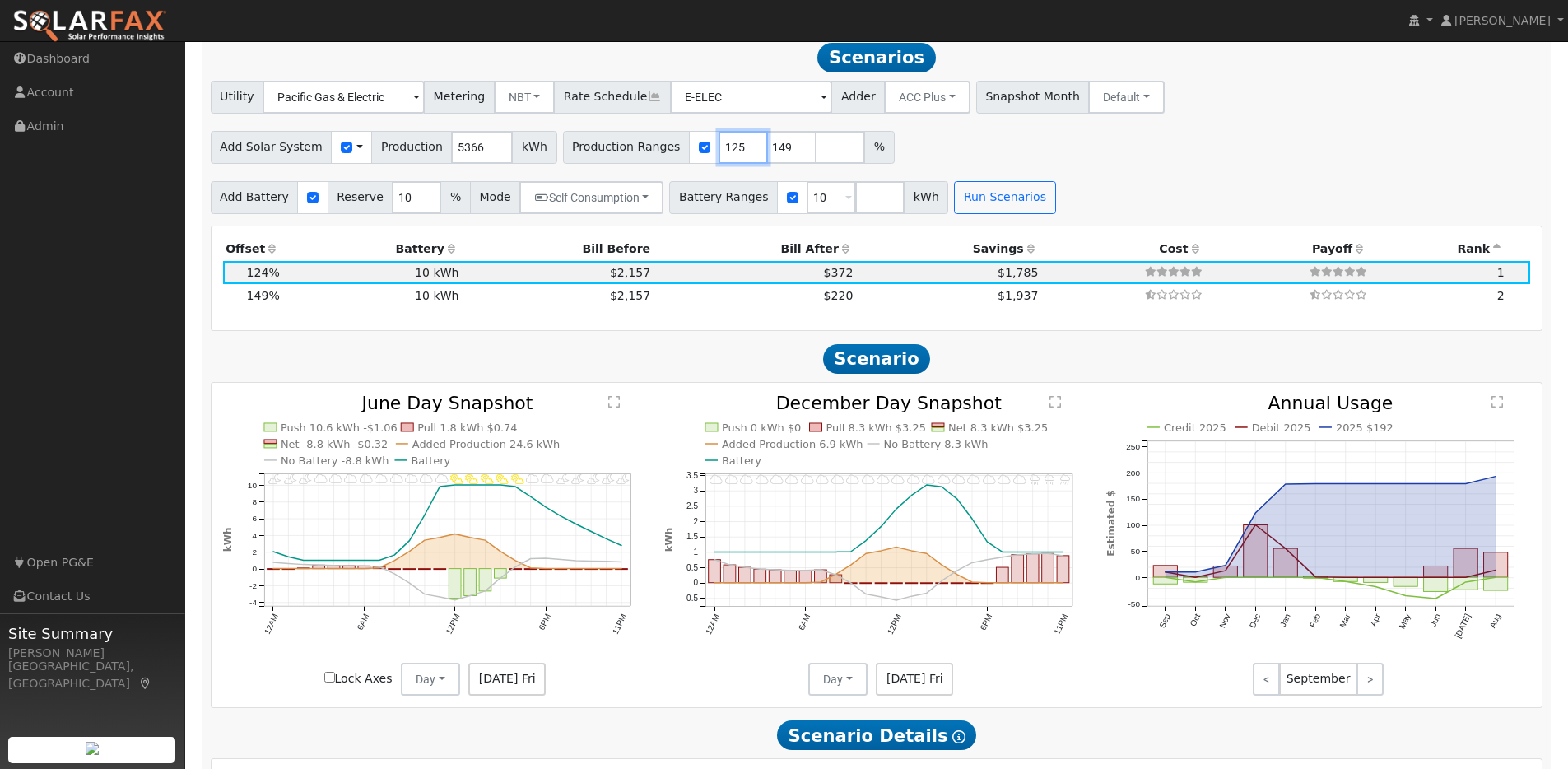
click at [735, 150] on input "125" at bounding box center [743, 146] width 50 height 33
click at [735, 150] on input "126" at bounding box center [743, 146] width 50 height 33
type input "127"
click at [735, 150] on input "127" at bounding box center [743, 146] width 50 height 33
click at [780, 157] on input "148" at bounding box center [791, 146] width 50 height 33
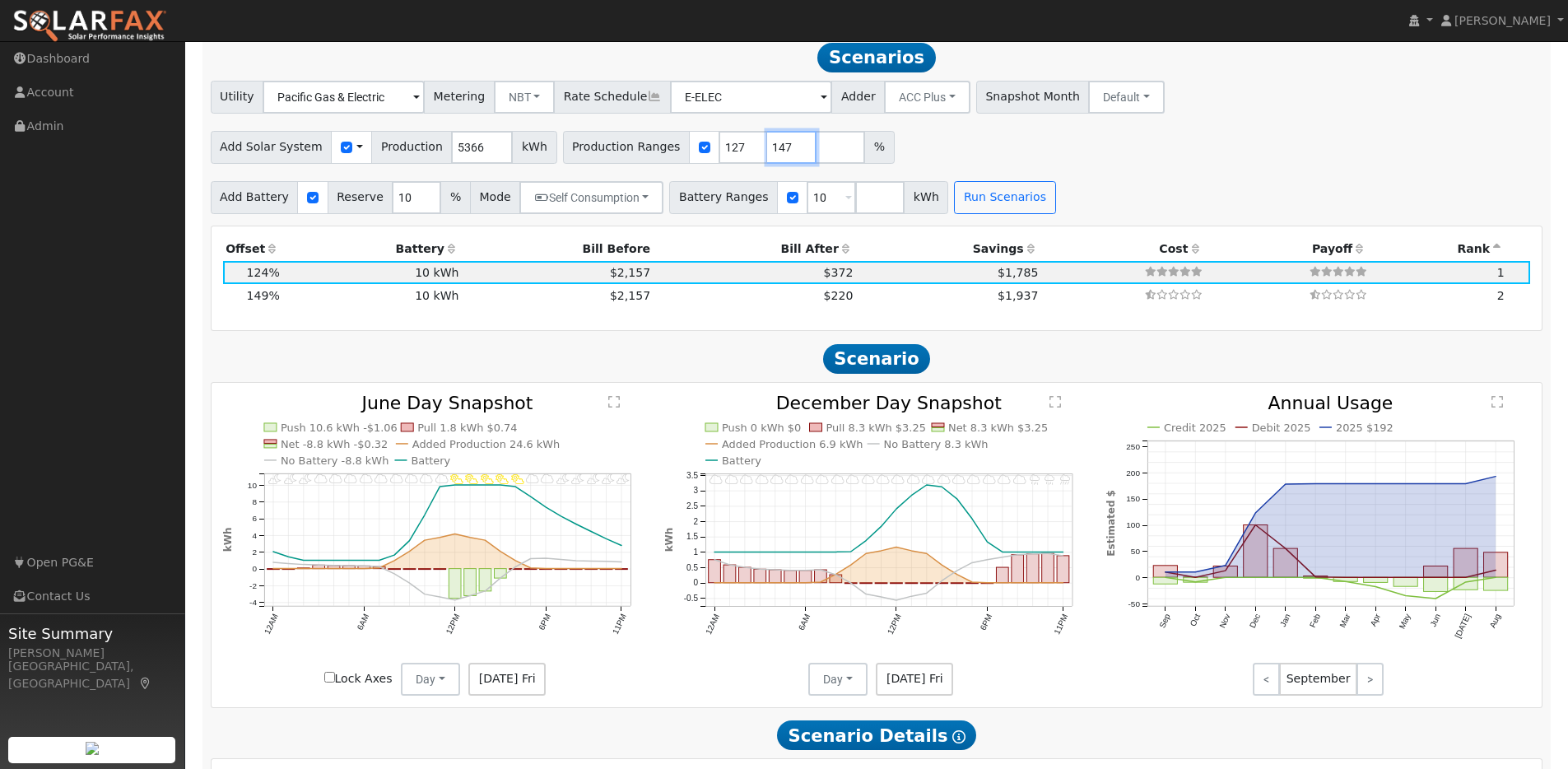
click at [780, 157] on input "147" at bounding box center [791, 146] width 50 height 33
click at [780, 157] on input "146" at bounding box center [791, 146] width 50 height 33
click at [780, 157] on input "145" at bounding box center [791, 146] width 50 height 33
click at [780, 157] on input "144" at bounding box center [791, 146] width 50 height 33
click at [780, 157] on input "143" at bounding box center [791, 146] width 50 height 33
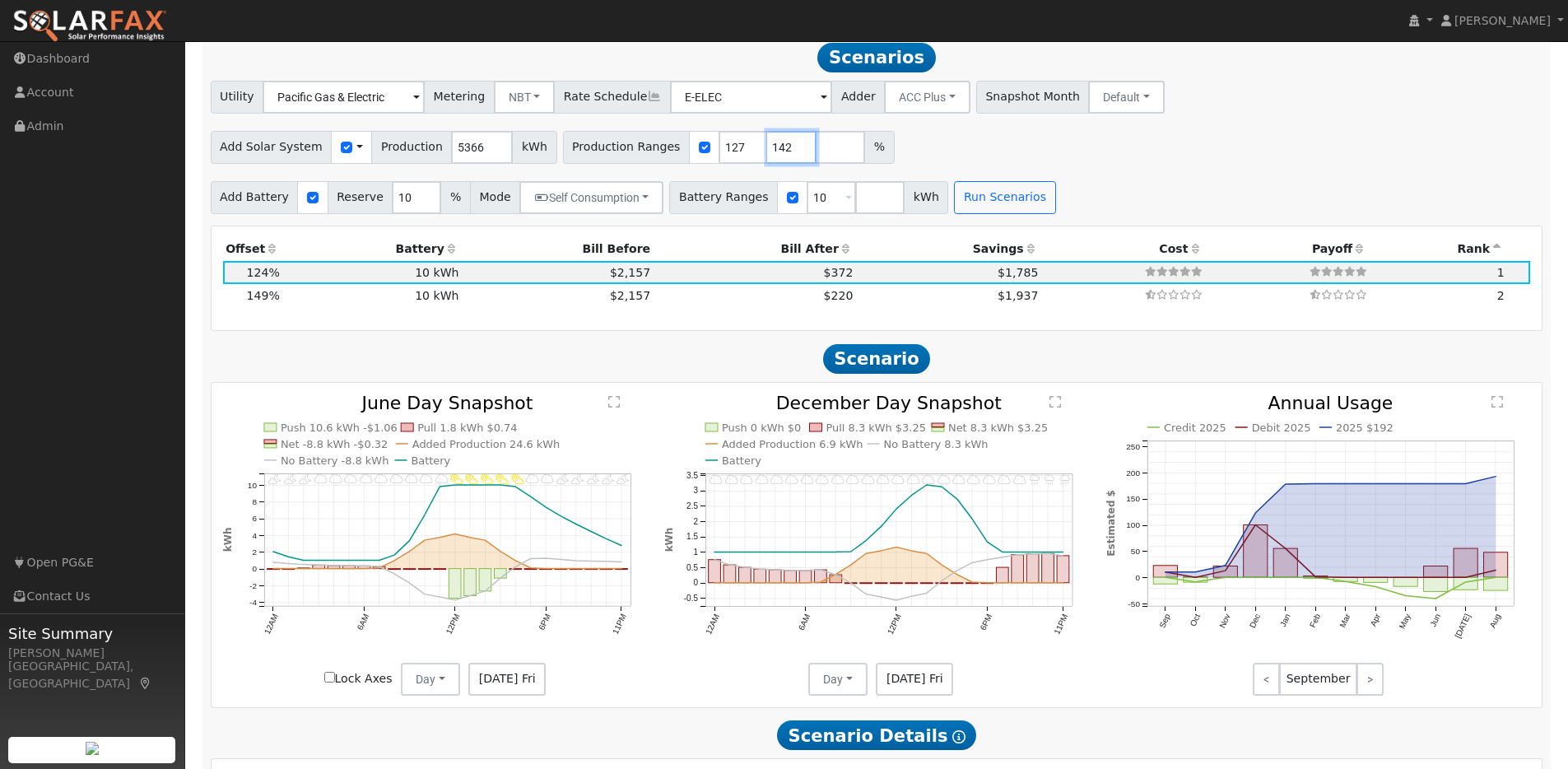
click at [780, 157] on input "142" at bounding box center [791, 146] width 50 height 33
click at [780, 157] on input "141" at bounding box center [791, 146] width 50 height 33
click at [780, 157] on input "140" at bounding box center [791, 146] width 50 height 33
click at [780, 157] on input "139" at bounding box center [791, 146] width 50 height 33
click at [780, 157] on input "138" at bounding box center [791, 146] width 50 height 33
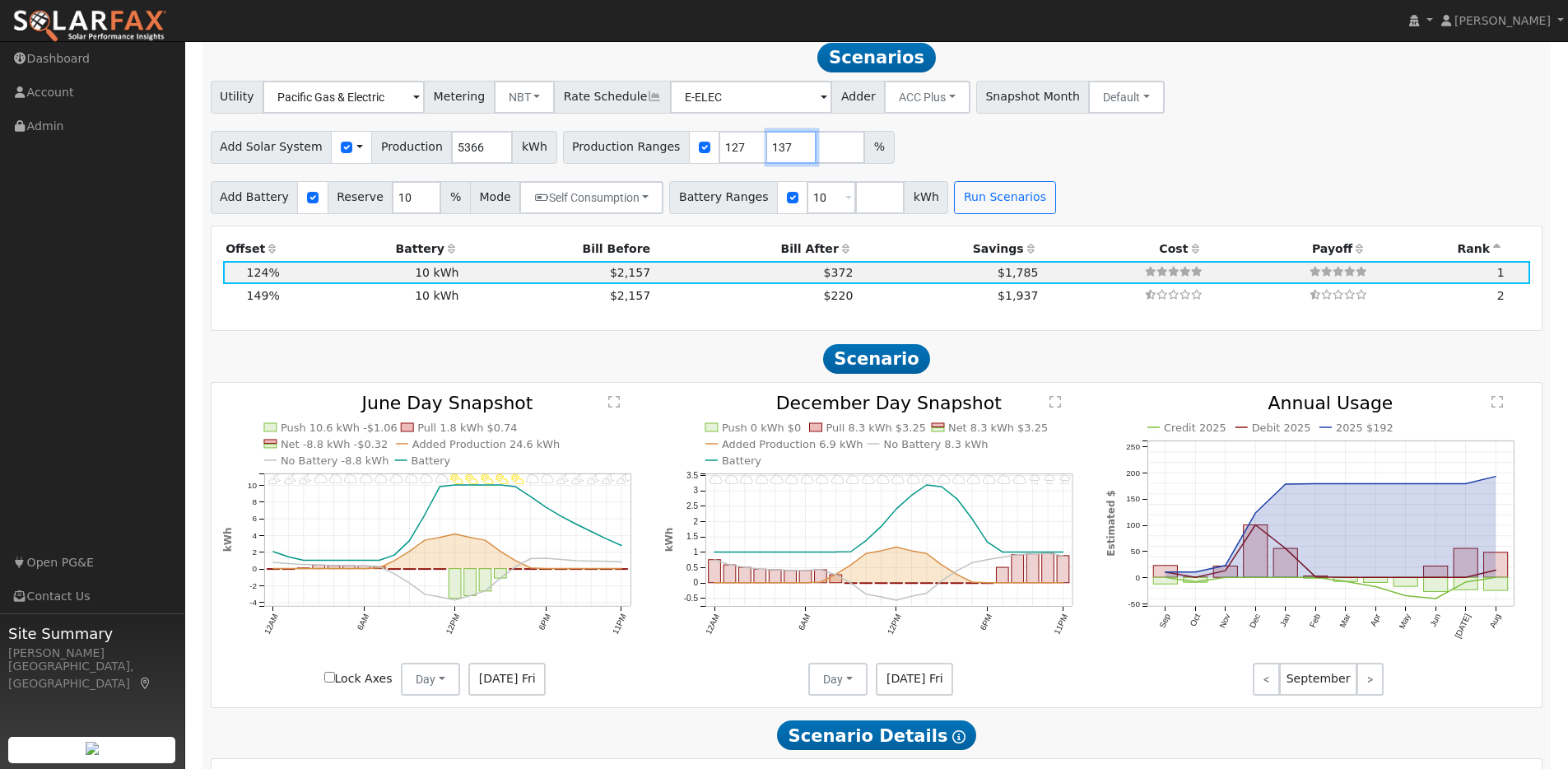
click at [780, 157] on input "137" at bounding box center [791, 146] width 50 height 33
click at [780, 157] on input "136" at bounding box center [791, 146] width 50 height 33
click at [780, 157] on input "135" at bounding box center [791, 146] width 50 height 33
click at [780, 157] on input "134" at bounding box center [791, 146] width 50 height 33
click at [780, 157] on input "133" at bounding box center [791, 146] width 50 height 33
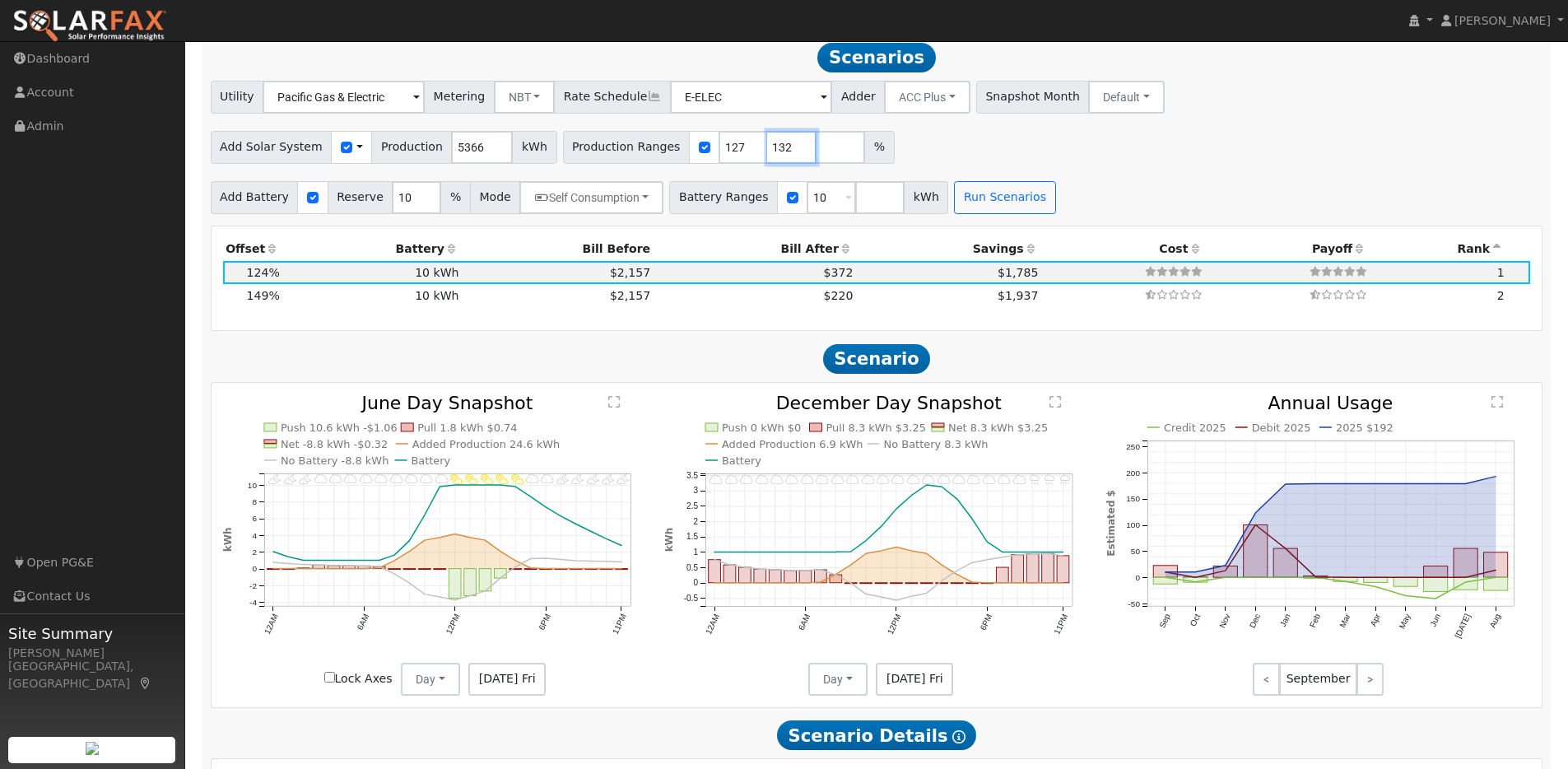
click at [780, 157] on input "132" at bounding box center [791, 146] width 50 height 33
click at [780, 157] on input "131" at bounding box center [791, 146] width 50 height 33
click at [780, 157] on input "130" at bounding box center [791, 146] width 50 height 33
click at [780, 157] on input "129" at bounding box center [791, 146] width 50 height 33
click at [780, 157] on input "128" at bounding box center [791, 146] width 50 height 33
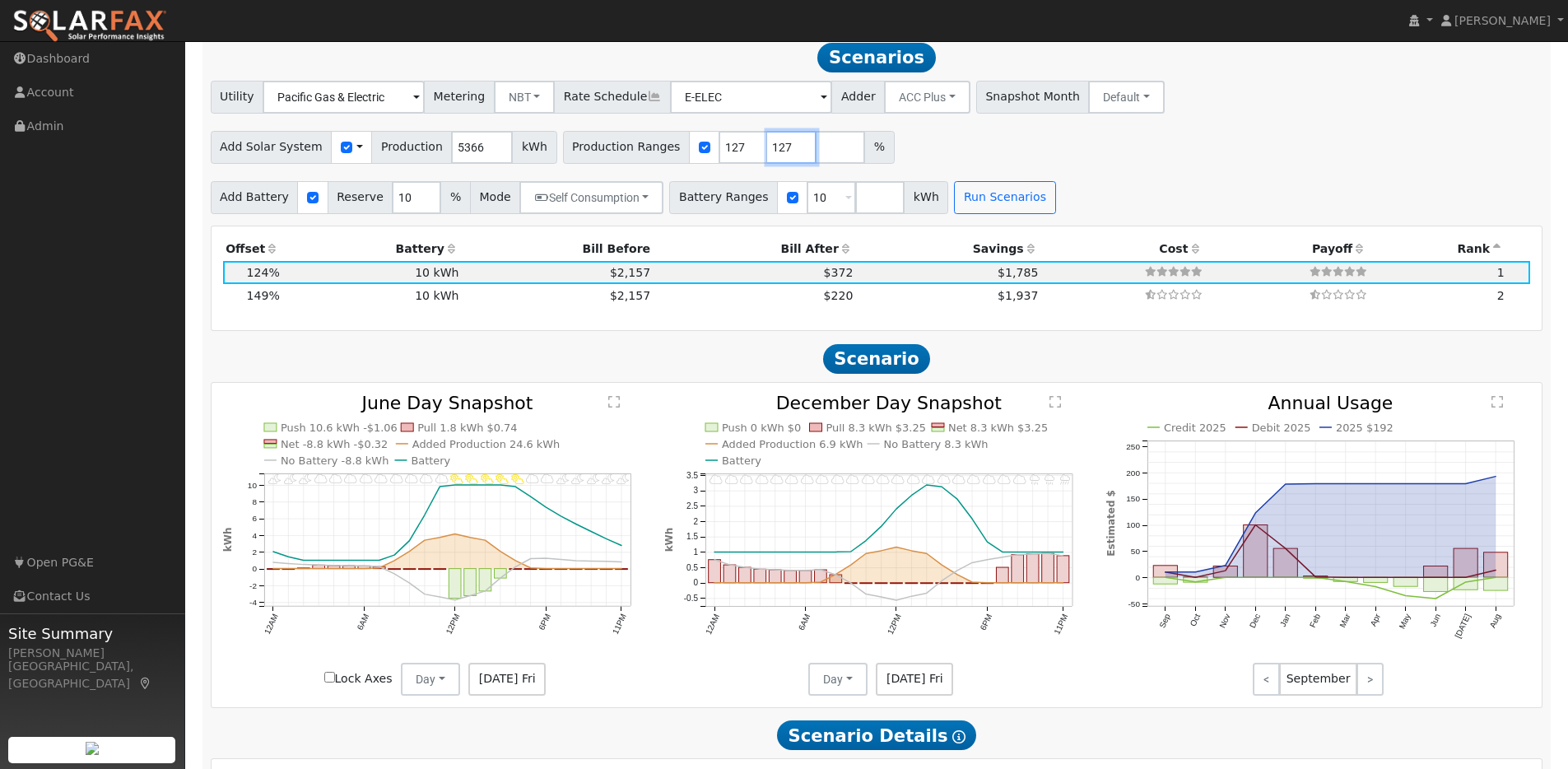
click at [780, 157] on input "127" at bounding box center [791, 146] width 50 height 33
type input "126"
click at [780, 157] on input "126" at bounding box center [791, 146] width 50 height 33
type input "126"
click at [780, 157] on input "126" at bounding box center [791, 146] width 50 height 33
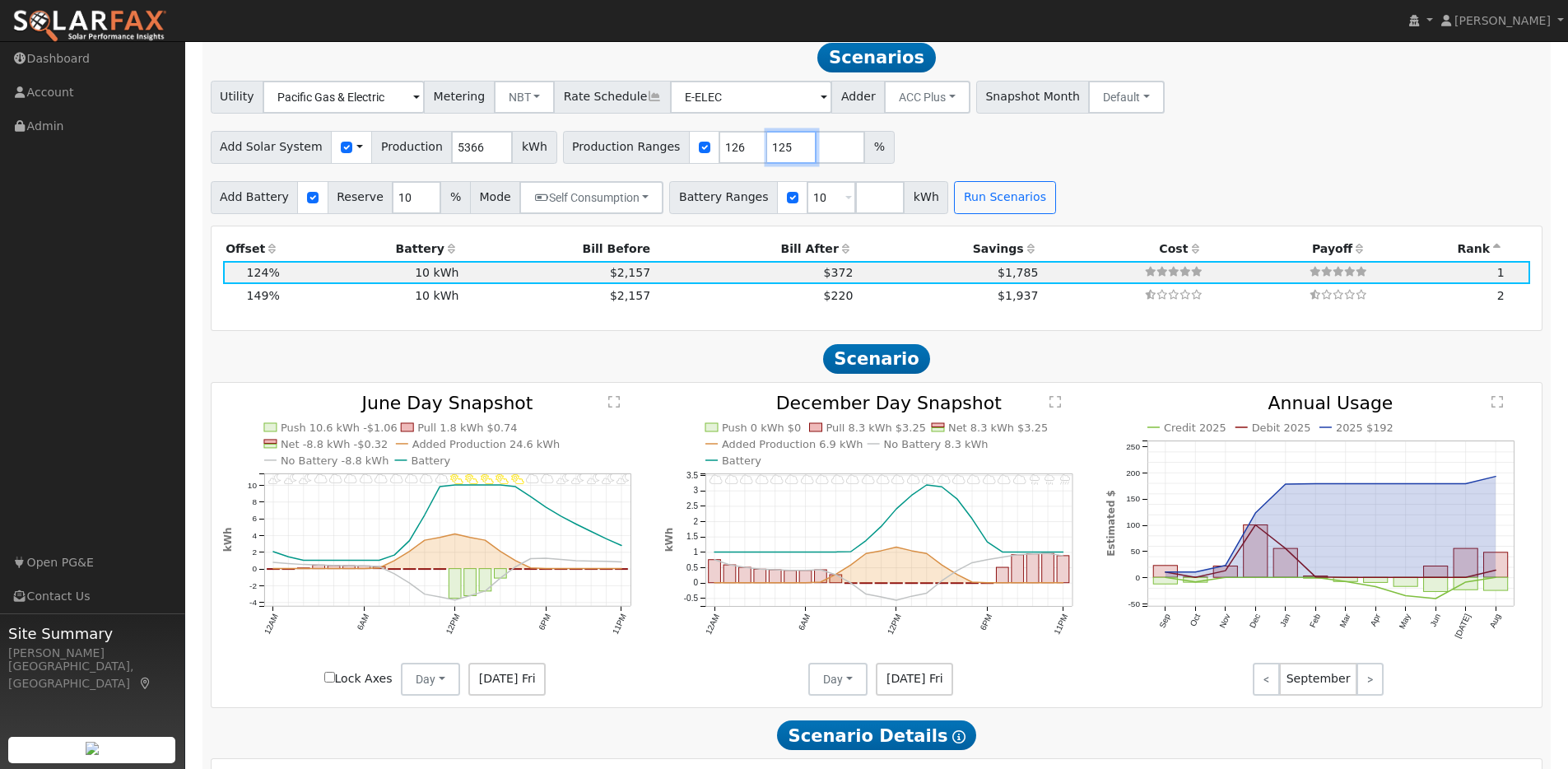
type input "125"
click at [780, 157] on input "125" at bounding box center [791, 146] width 50 height 33
type input "125"
click at [780, 157] on input "125" at bounding box center [791, 146] width 50 height 33
type input "124"
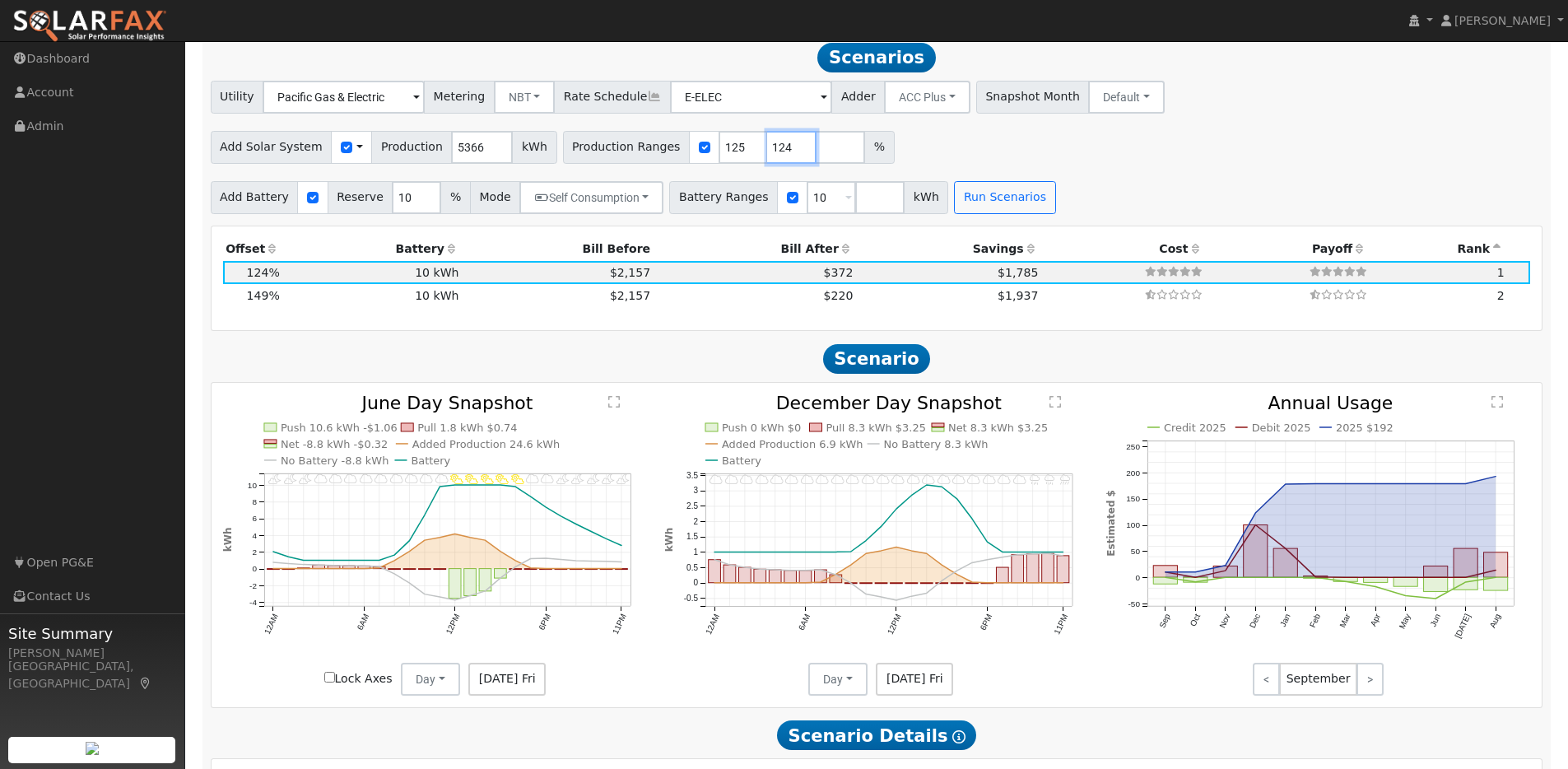
click at [780, 157] on input "124" at bounding box center [791, 146] width 50 height 33
type input "124"
click at [780, 157] on input "124" at bounding box center [791, 146] width 50 height 33
type input "123"
click at [780, 157] on input "123" at bounding box center [791, 146] width 50 height 33
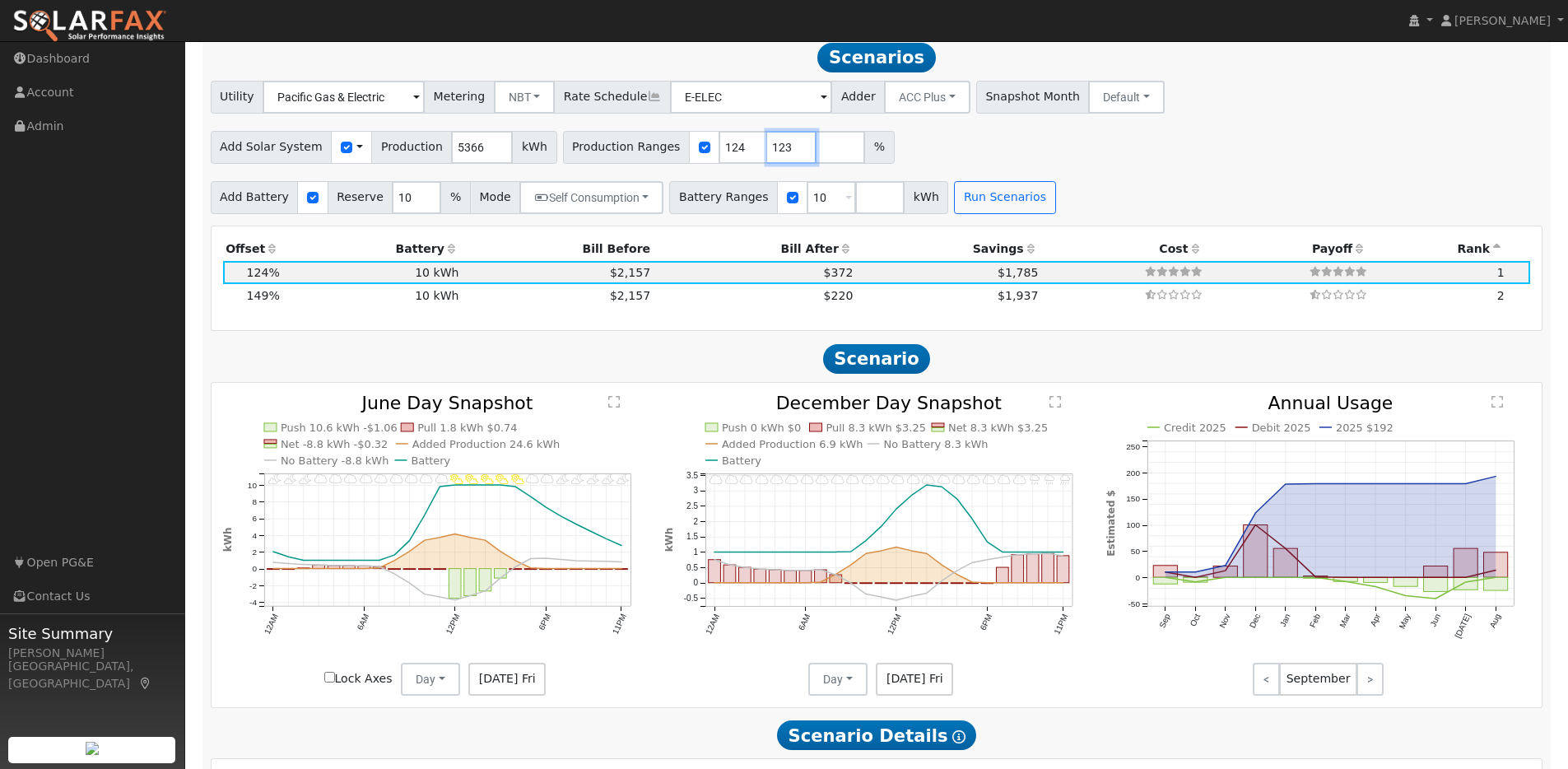
type input "123"
click at [780, 157] on input "123" at bounding box center [791, 146] width 50 height 33
type input "122"
click at [780, 158] on input "122" at bounding box center [791, 146] width 50 height 33
type input "122"
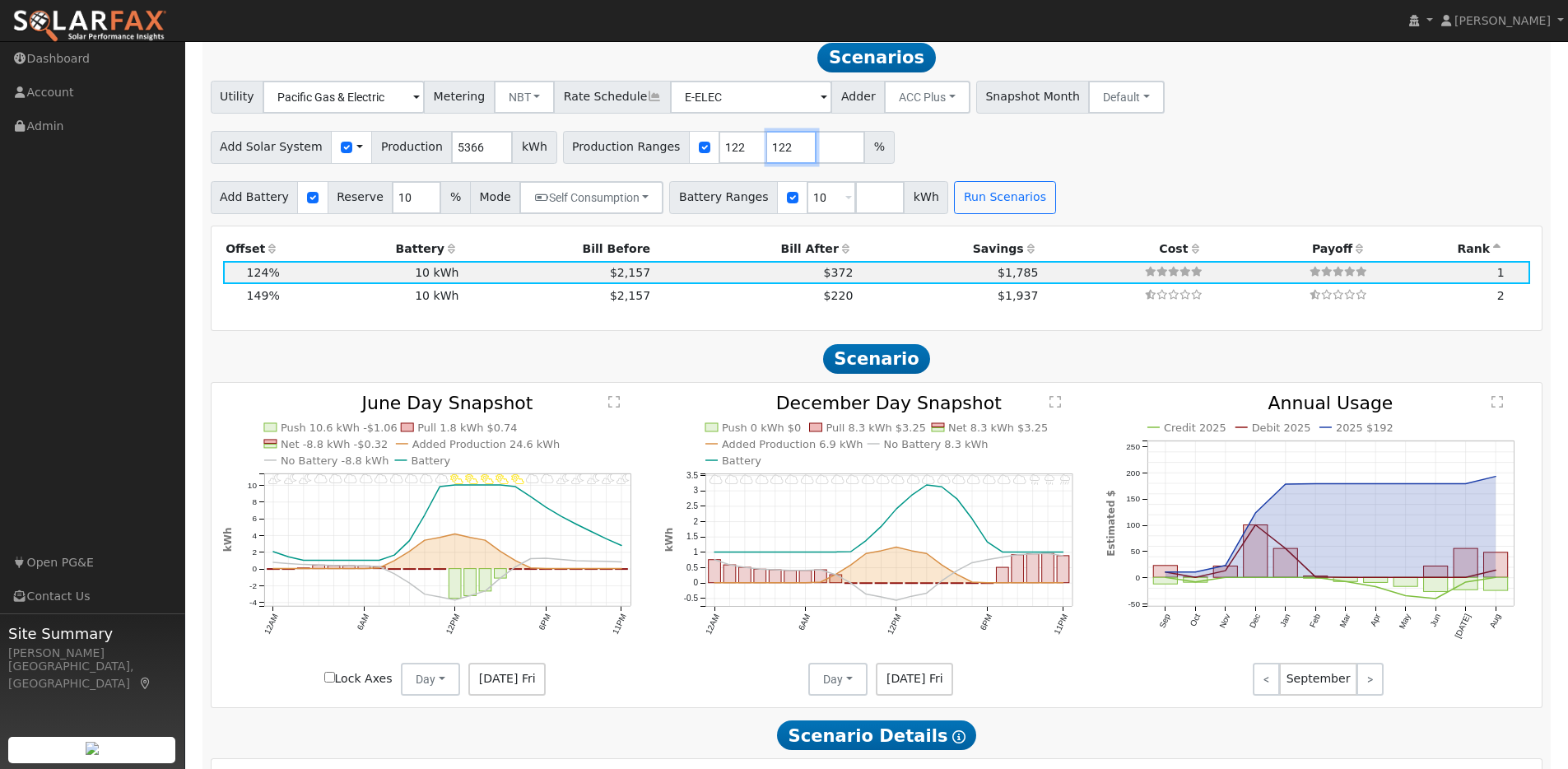
click at [781, 158] on input "122" at bounding box center [791, 146] width 50 height 33
type input "121"
click at [781, 158] on input "121" at bounding box center [791, 146] width 50 height 33
type input "121"
click at [781, 158] on input "121" at bounding box center [791, 146] width 50 height 33
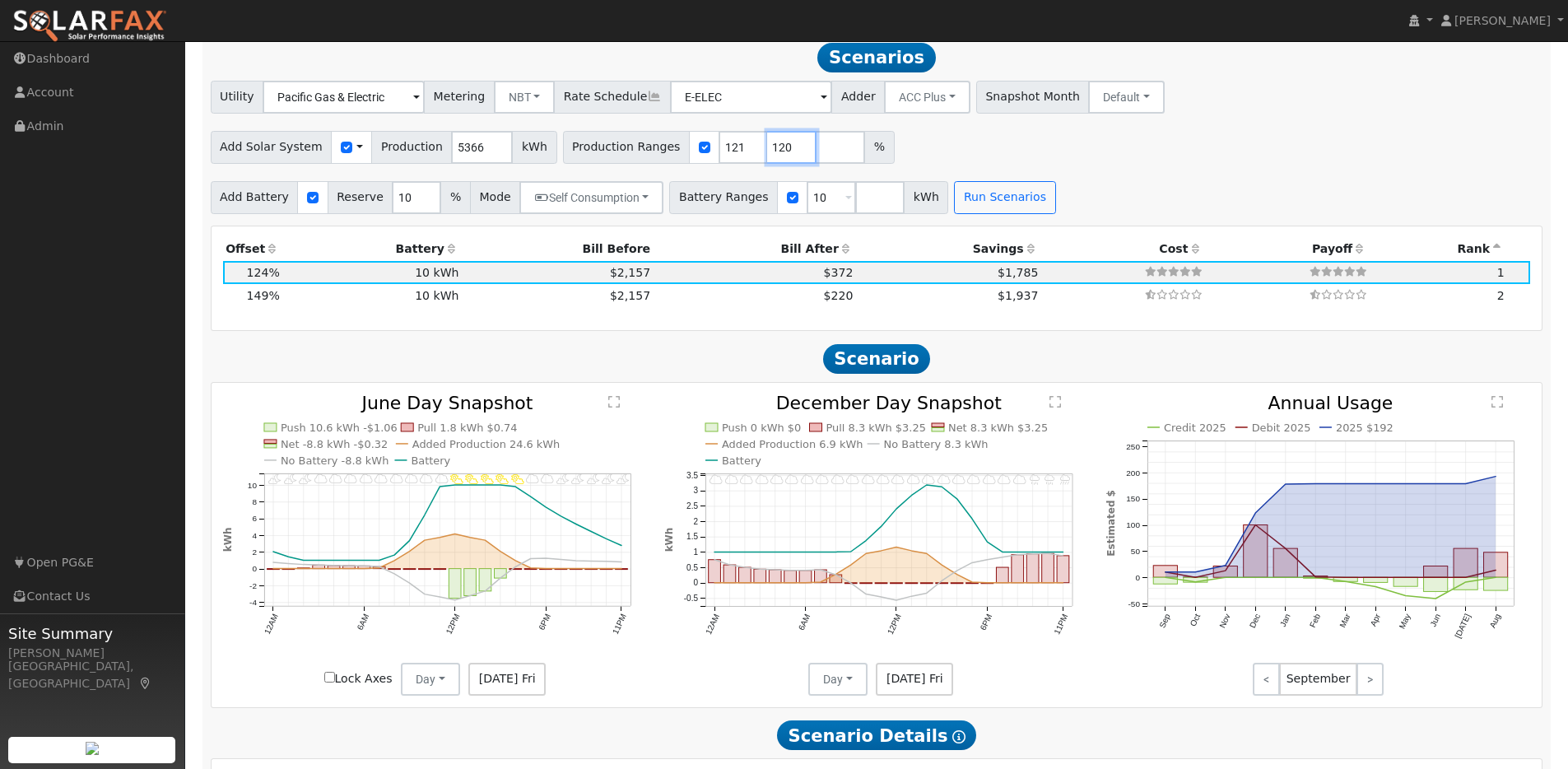
type input "120"
click at [781, 158] on input "120" at bounding box center [791, 146] width 50 height 33
type input "120"
click at [781, 158] on input "120" at bounding box center [791, 146] width 50 height 33
type input "119"
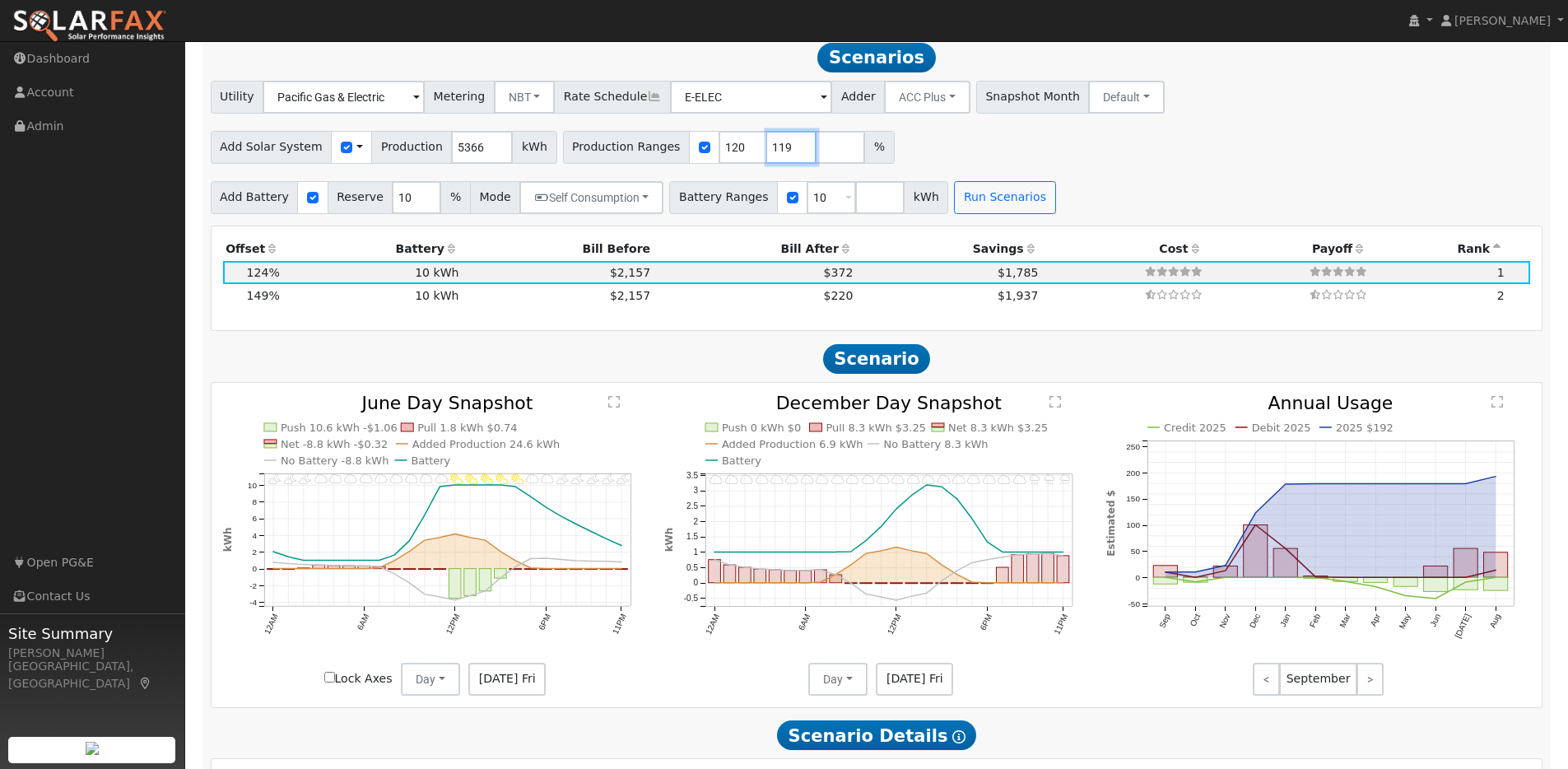
click at [781, 158] on input "119" at bounding box center [791, 146] width 50 height 33
type input "119"
type input "105"
click at [781, 158] on input "105" at bounding box center [791, 146] width 50 height 33
type input "105"
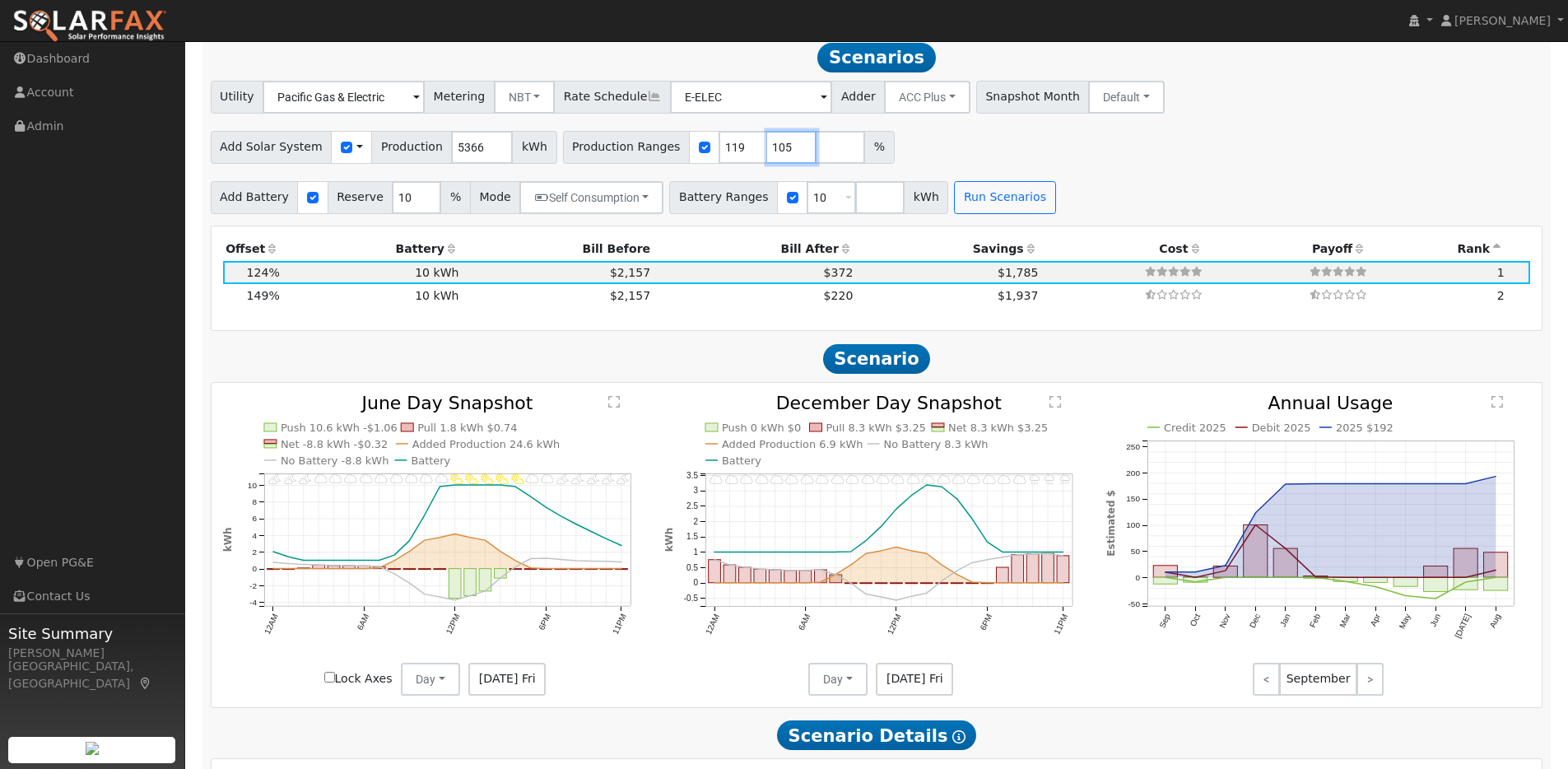
type input "119"
type input "106"
click at [733, 152] on input "106" at bounding box center [743, 146] width 50 height 33
click at [784, 151] on input "120" at bounding box center [791, 146] width 50 height 33
click at [784, 151] on input "121" at bounding box center [791, 146] width 50 height 33
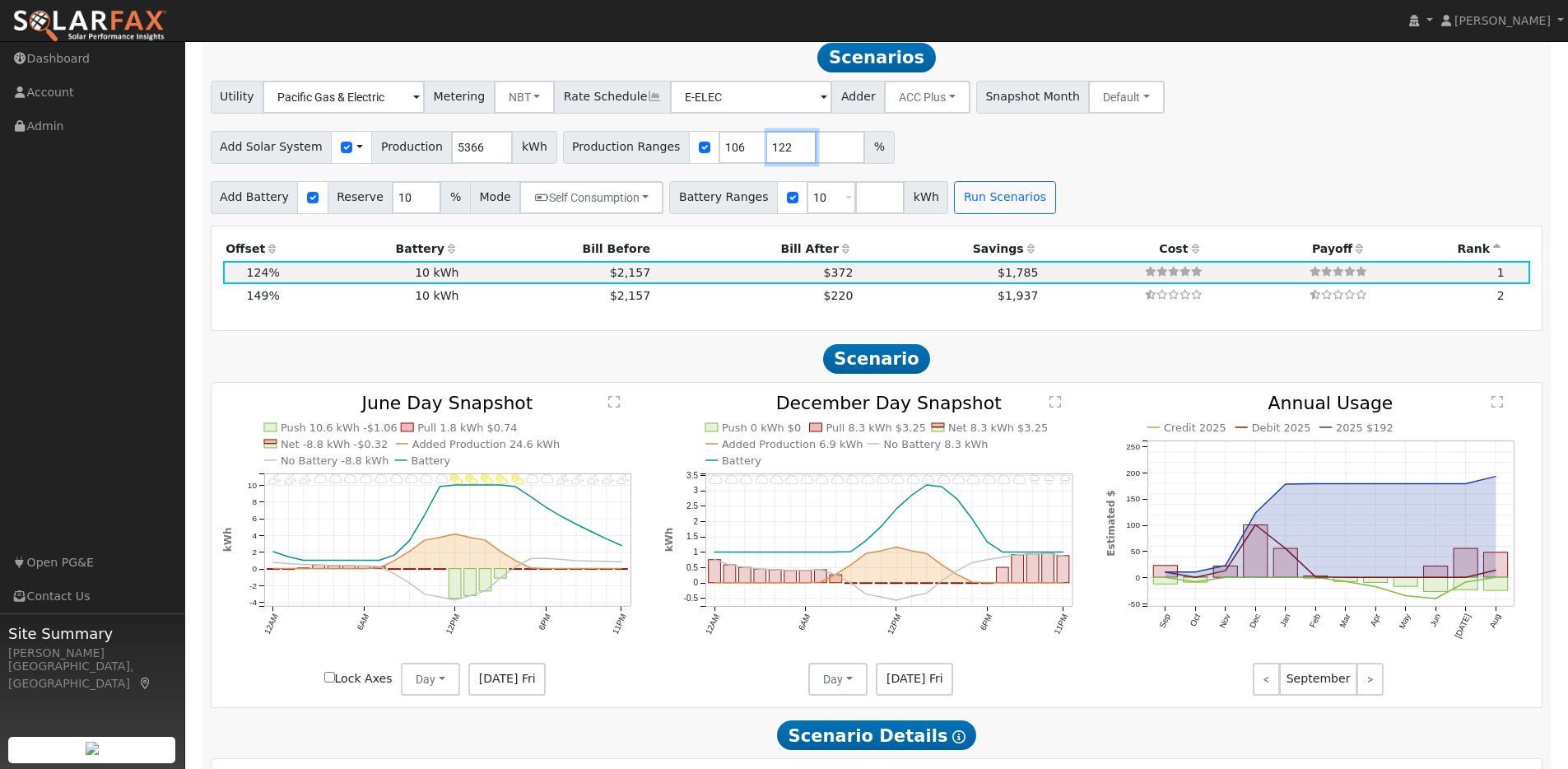
click at [784, 151] on input "122" at bounding box center [791, 146] width 50 height 33
click at [784, 151] on input "123" at bounding box center [791, 146] width 50 height 33
click at [784, 151] on input "124" at bounding box center [791, 146] width 50 height 33
click at [784, 151] on input "125" at bounding box center [791, 146] width 50 height 33
click at [784, 151] on input "126" at bounding box center [791, 146] width 50 height 33
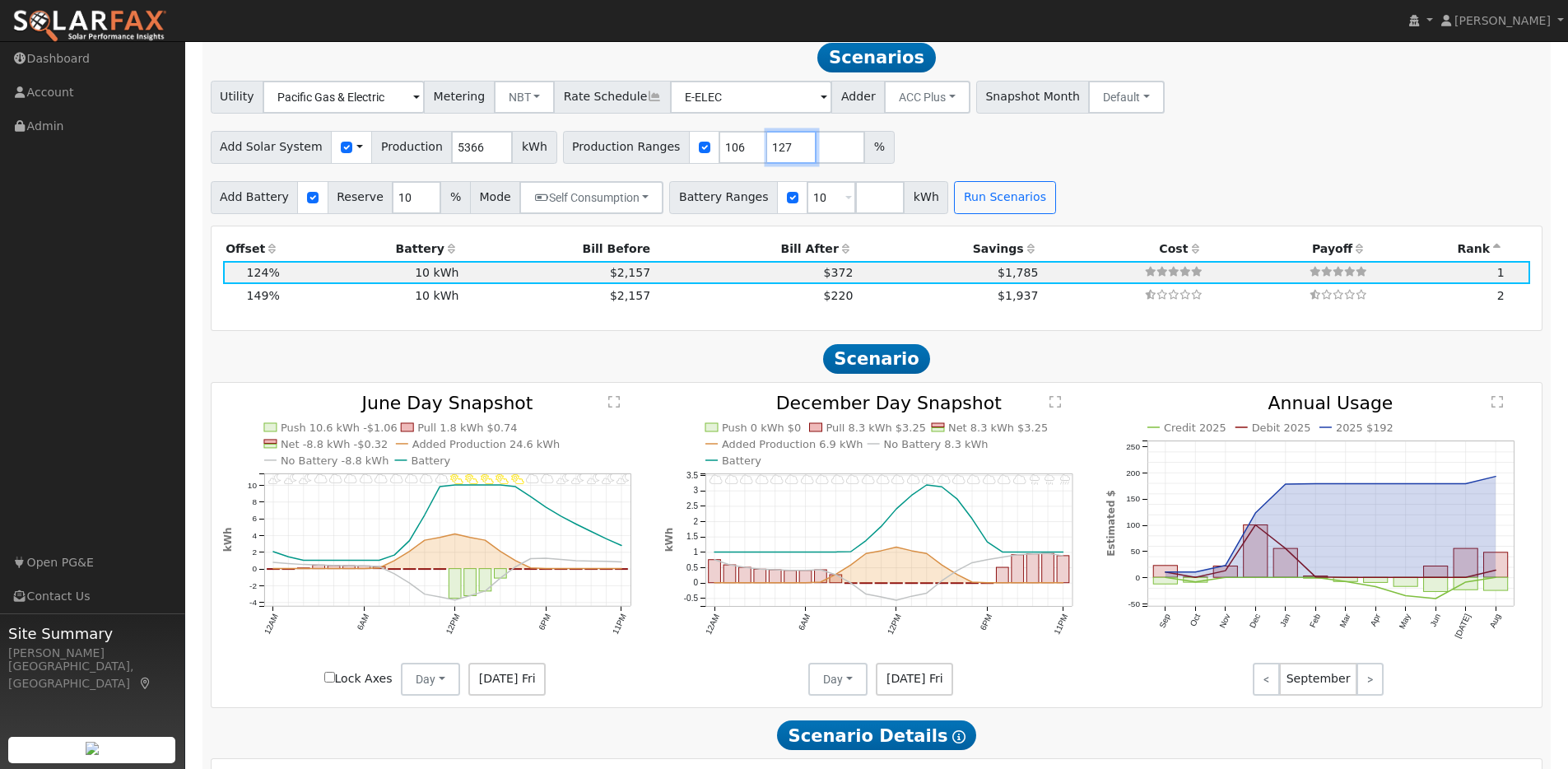
click at [784, 151] on input "127" at bounding box center [791, 146] width 50 height 33
click at [784, 151] on input "128" at bounding box center [791, 146] width 50 height 33
type input "127"
click at [784, 157] on input "127" at bounding box center [791, 146] width 50 height 33
click at [978, 206] on button "Run Scenarios" at bounding box center [1004, 197] width 101 height 33
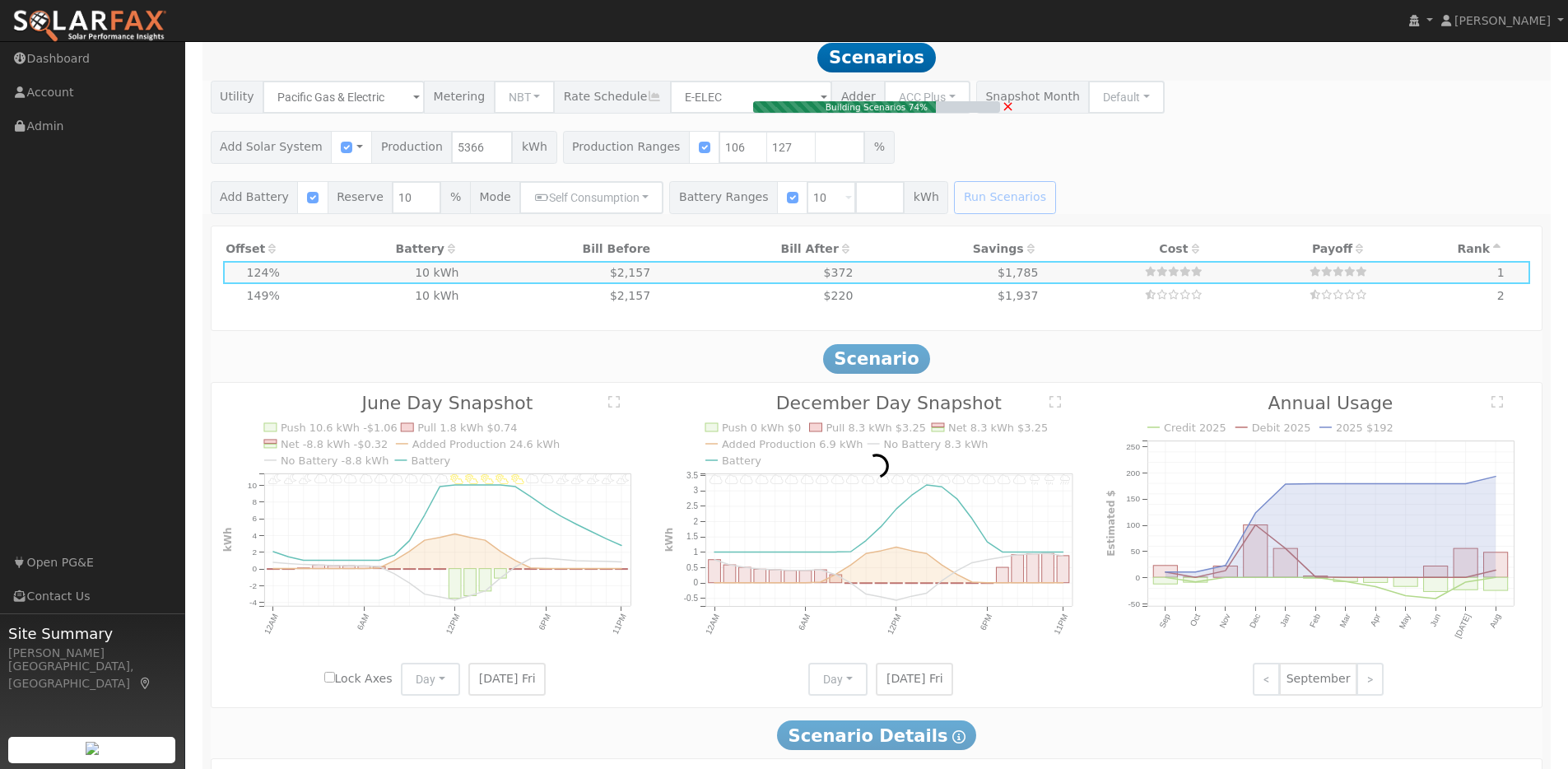
type input "3.8"
type input "$11,755"
type input "$6,557"
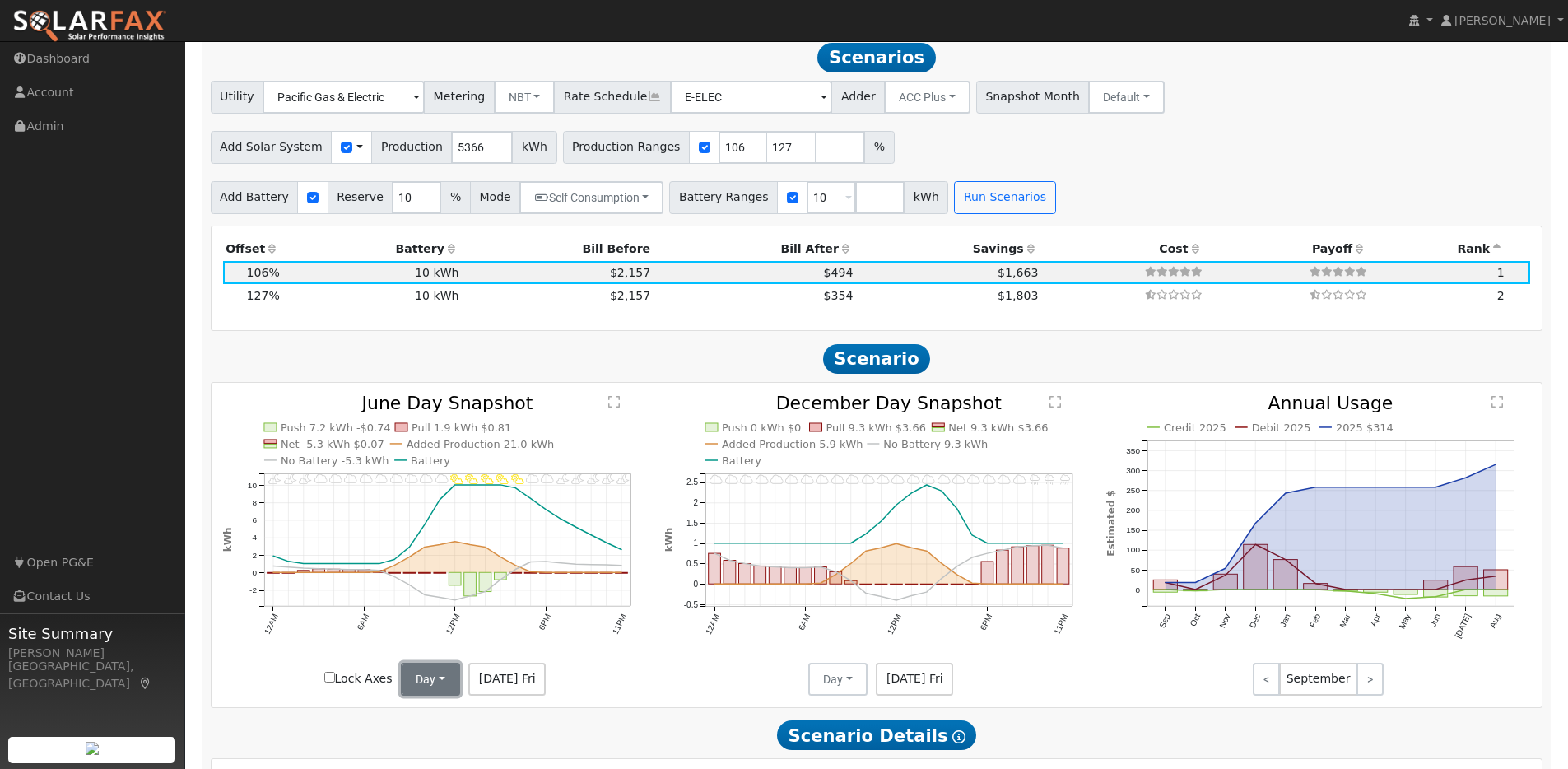
click at [434, 688] on button "Day" at bounding box center [430, 679] width 59 height 33
click at [451, 749] on link "Month Average" at bounding box center [460, 738] width 114 height 23
click at [850, 688] on button "Day" at bounding box center [837, 679] width 59 height 33
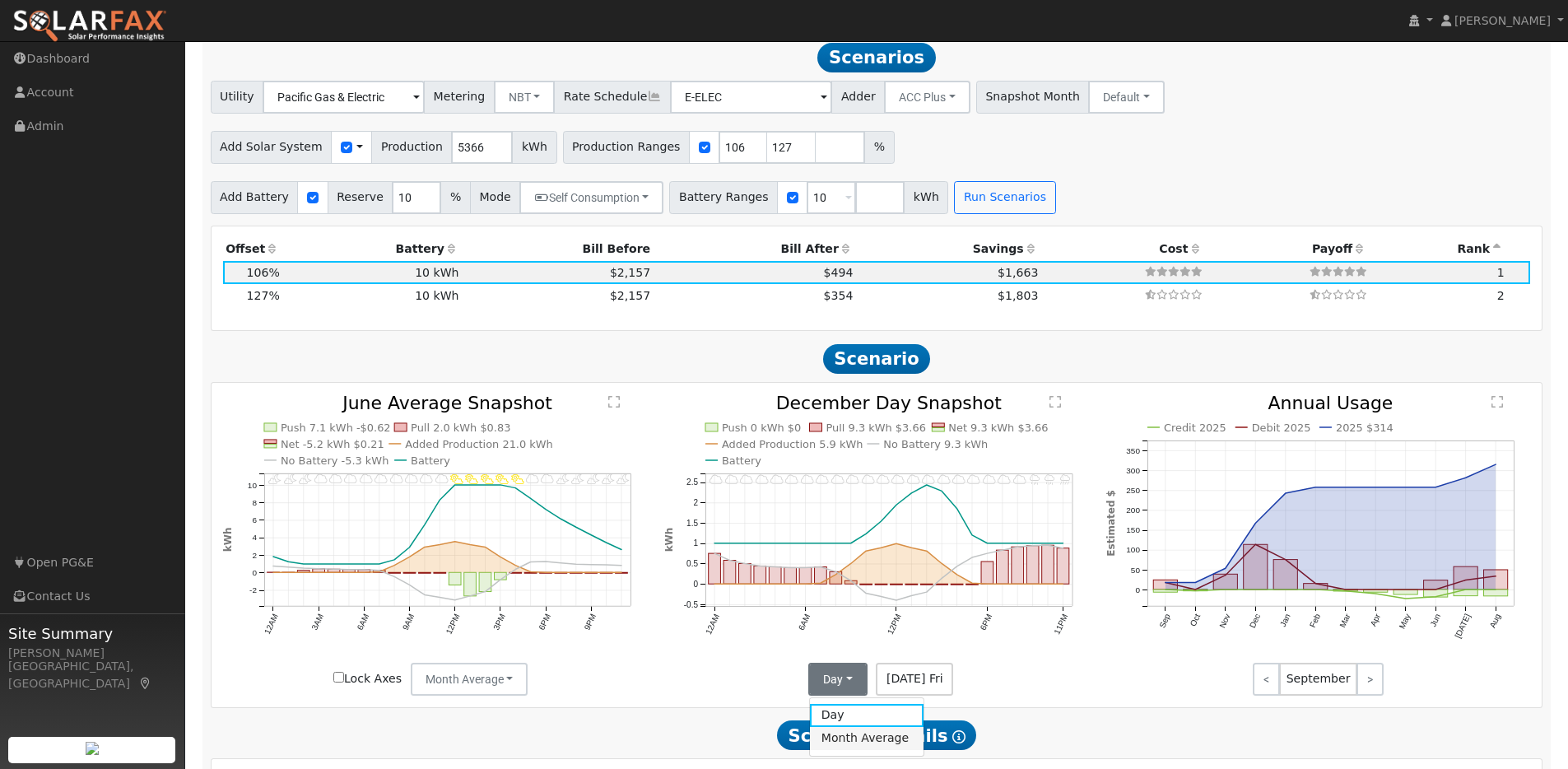
click at [840, 747] on link "Month Average" at bounding box center [867, 738] width 114 height 23
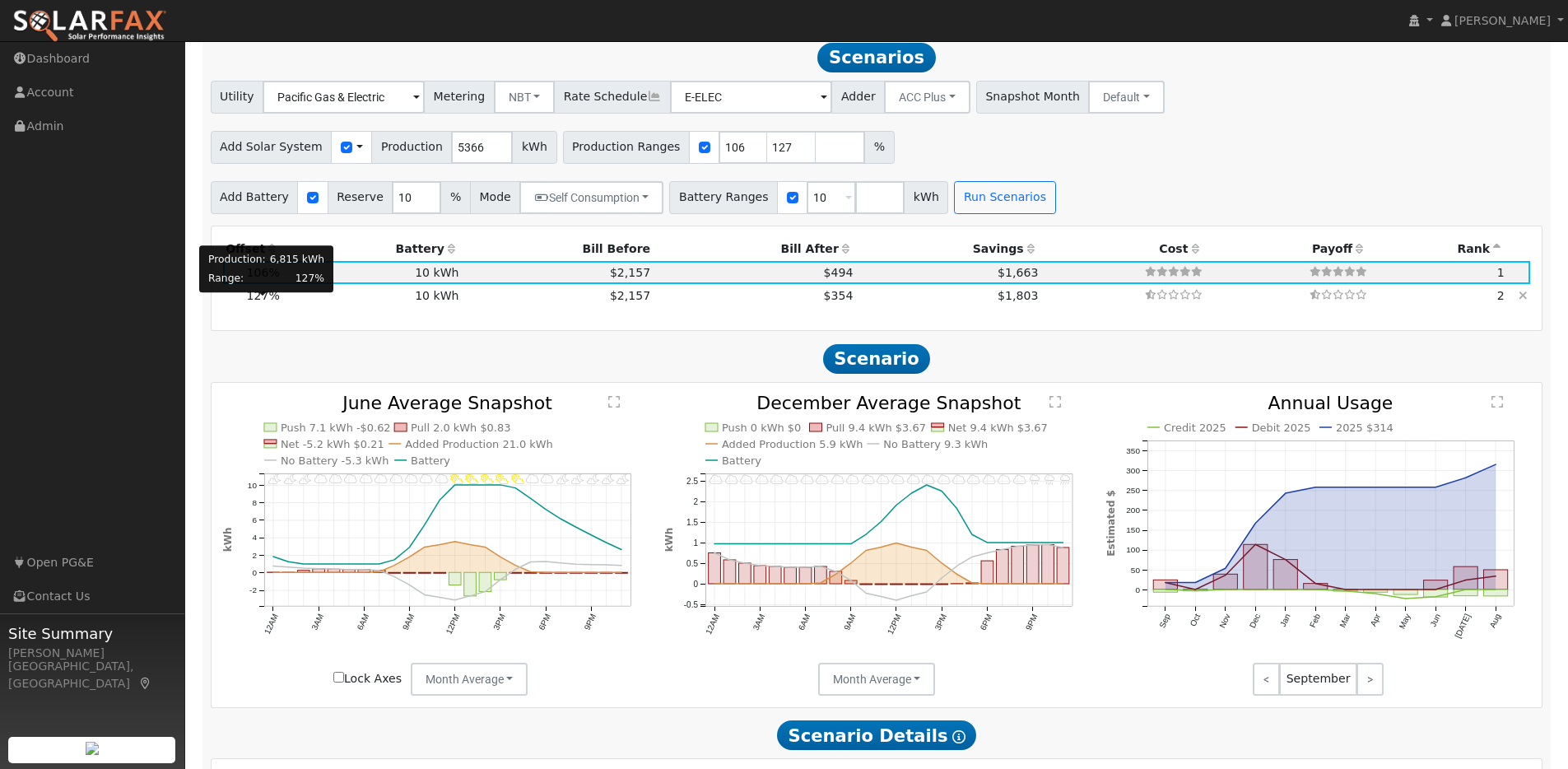
click at [273, 302] on span "127%" at bounding box center [263, 296] width 33 height 13
type input "4.5"
type input "$14,084"
type input "$7,255"
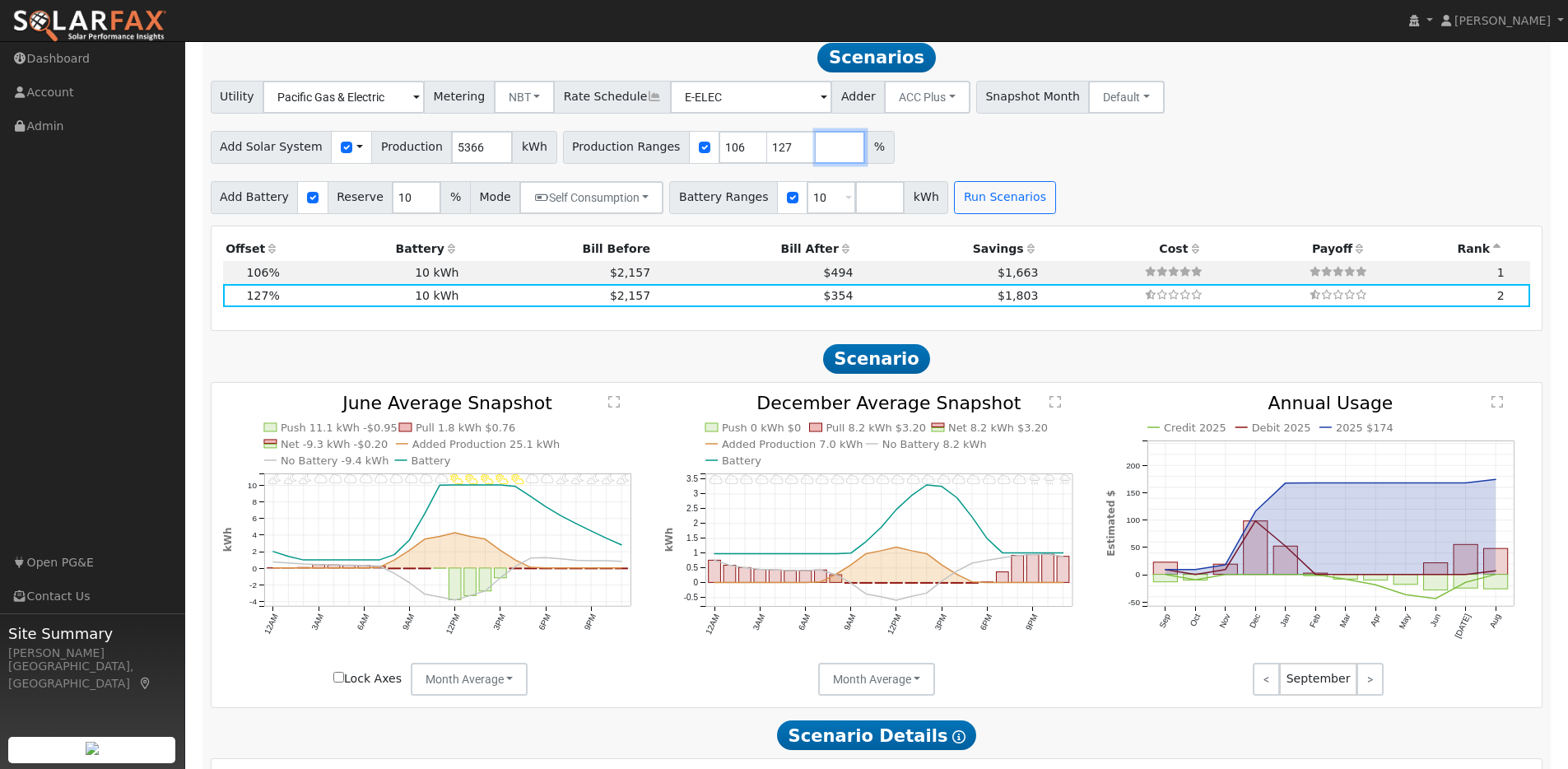
click at [815, 151] on input "number" at bounding box center [840, 146] width 50 height 33
type input "148"
click at [983, 201] on button "Run Scenarios" at bounding box center [1004, 197] width 101 height 33
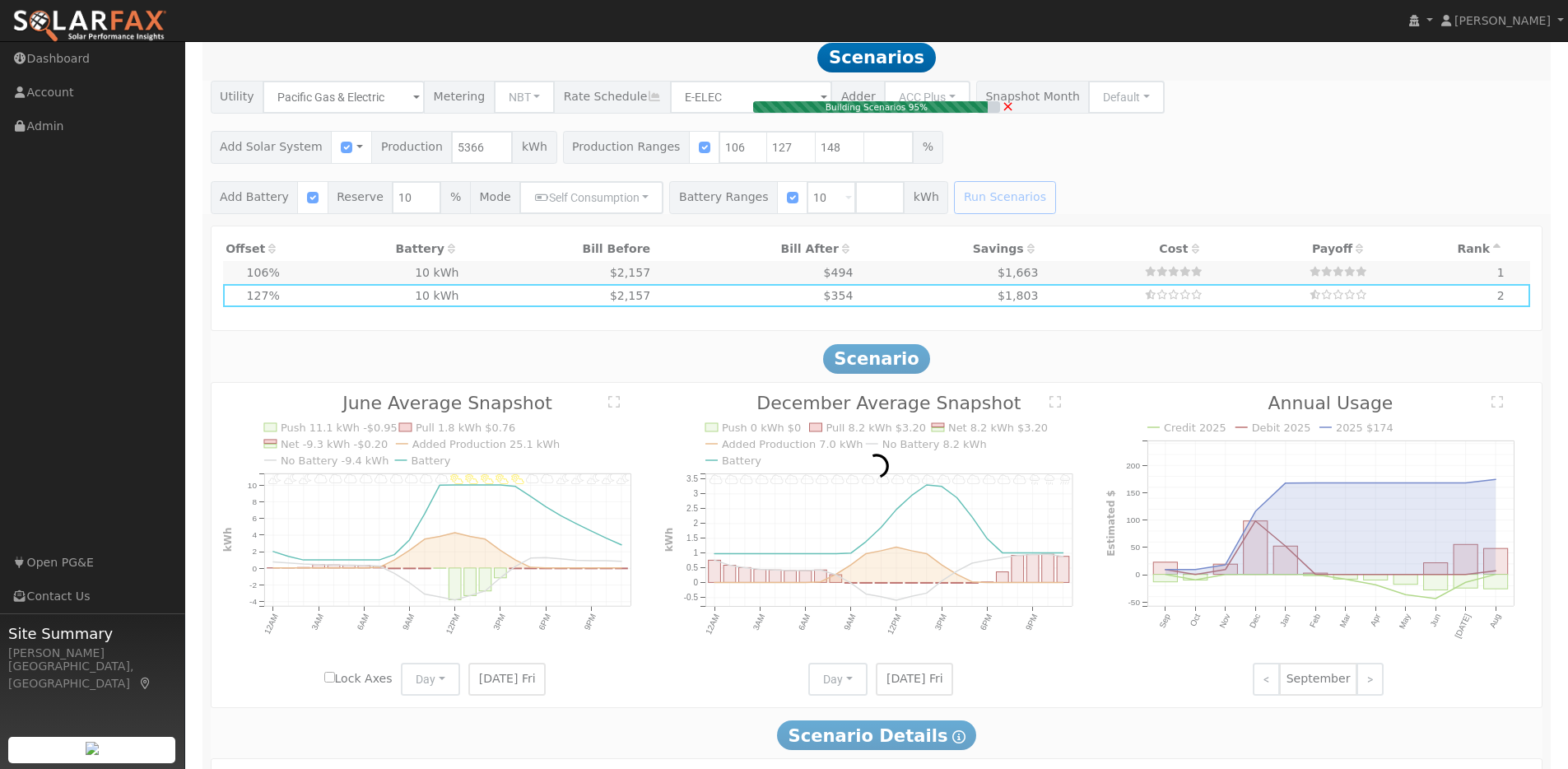
type input "3.8"
type input "$11,755"
type input "$6,557"
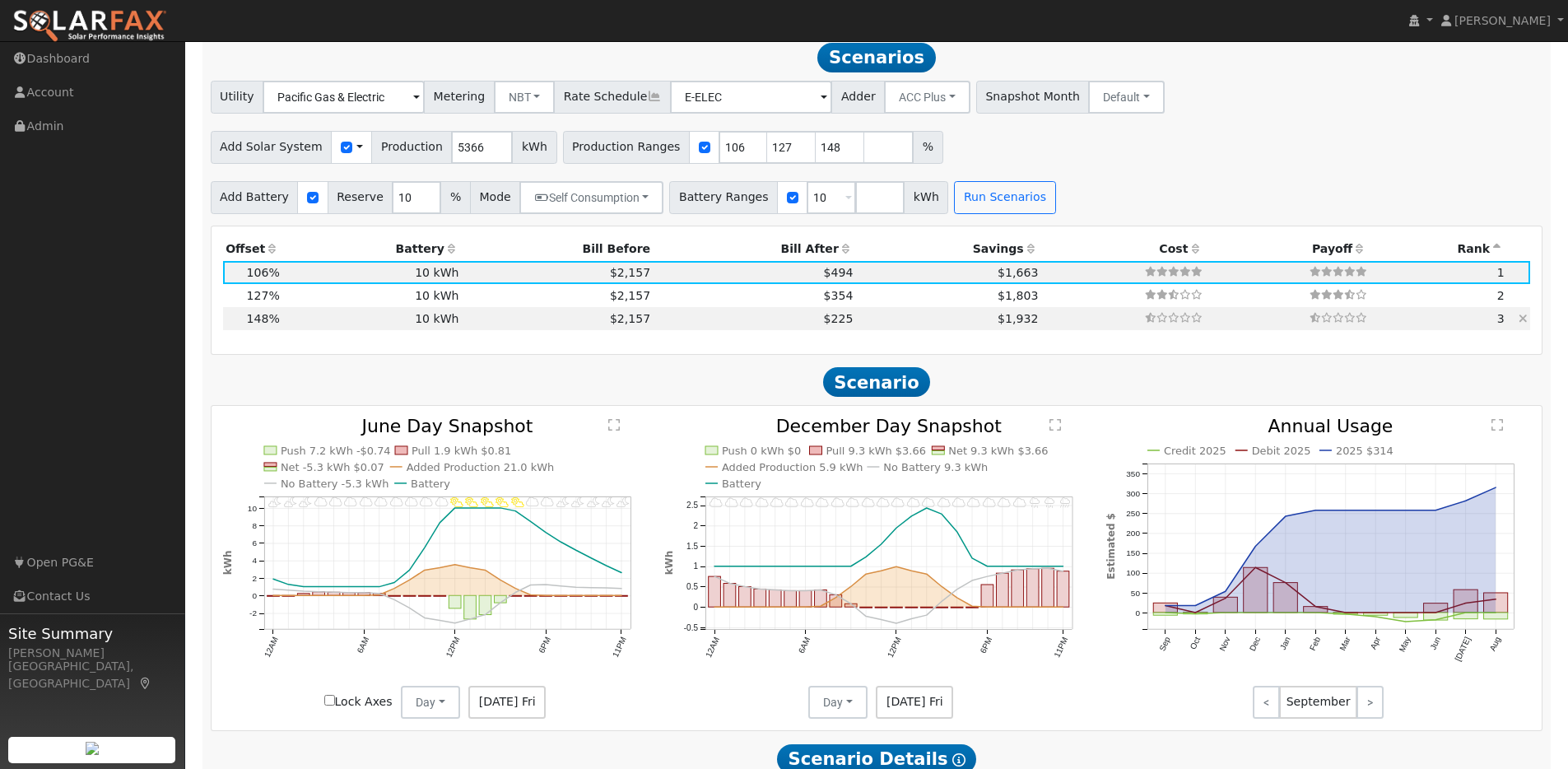
click at [430, 322] on td "10 kWh" at bounding box center [372, 318] width 179 height 23
type input "5.3"
type input "$16,413"
type input "$7,954"
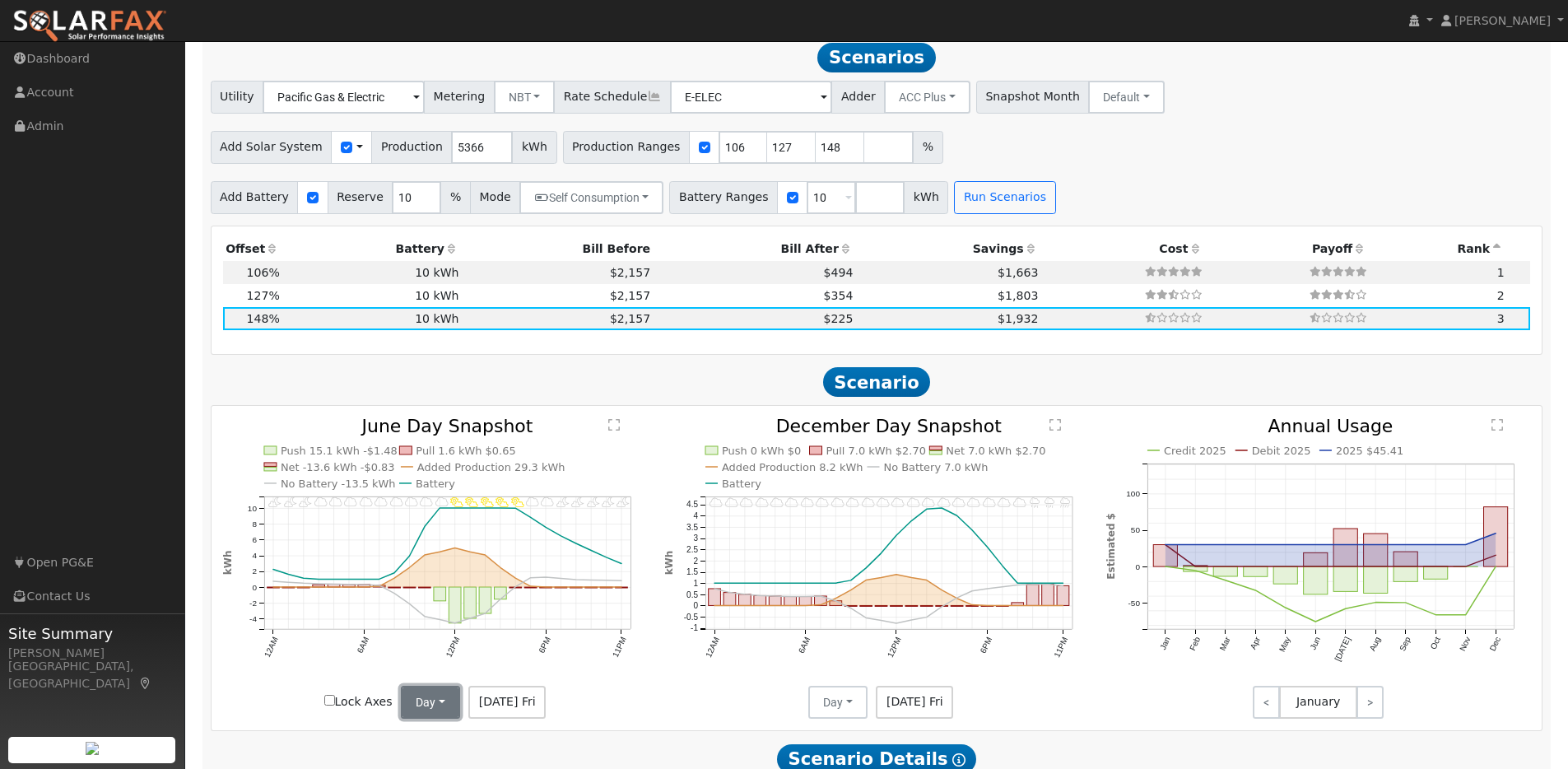
click at [439, 713] on button "Day" at bounding box center [430, 702] width 59 height 33
click at [447, 674] on link "Month Average" at bounding box center [460, 666] width 114 height 23
click at [854, 709] on button "Day" at bounding box center [837, 702] width 59 height 33
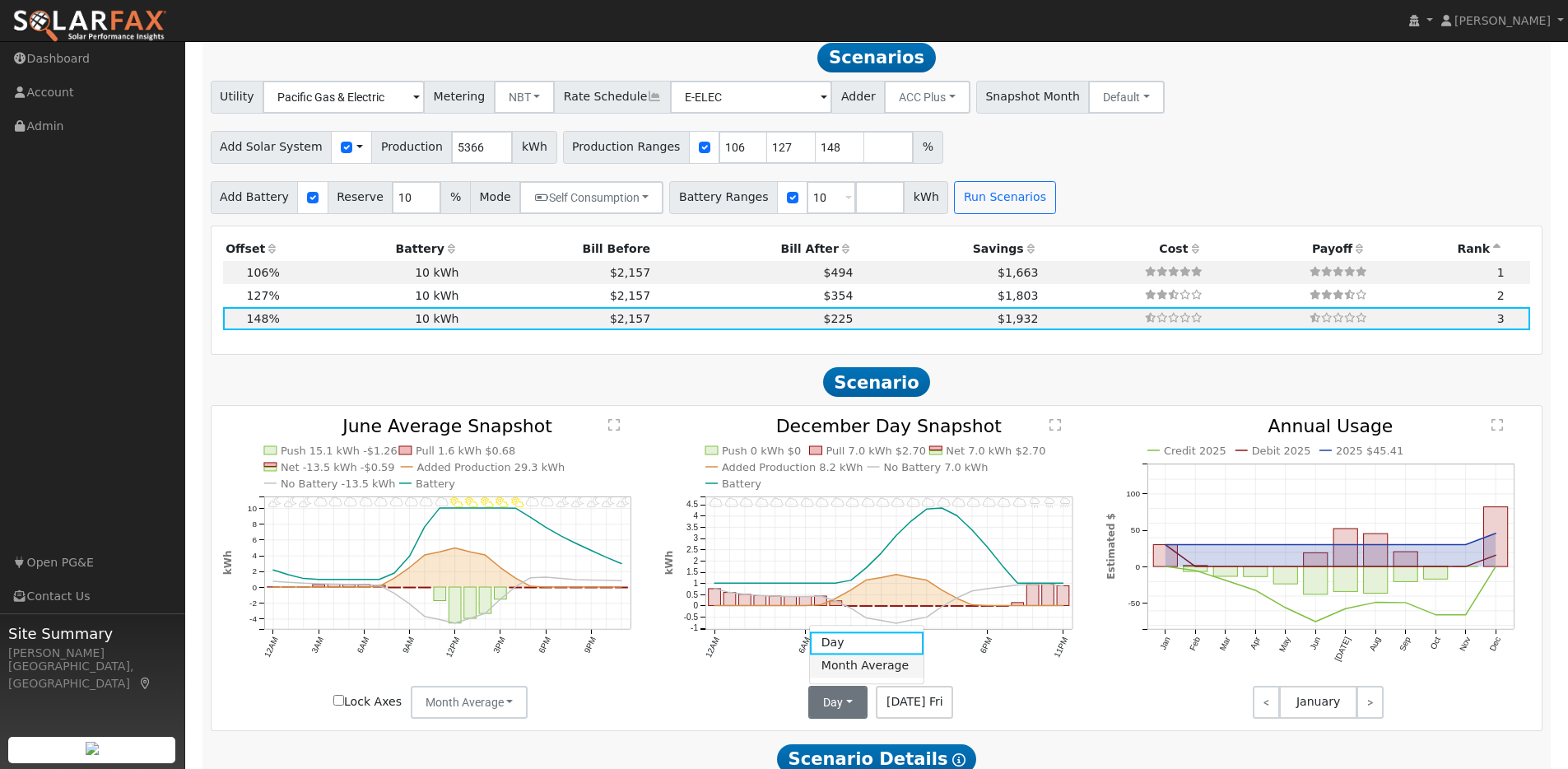
click at [853, 674] on link "Month Average" at bounding box center [867, 666] width 114 height 23
click at [372, 303] on td "10 kWh" at bounding box center [372, 296] width 179 height 23
type input "4.5"
type input "$14,084"
type input "$7,255"
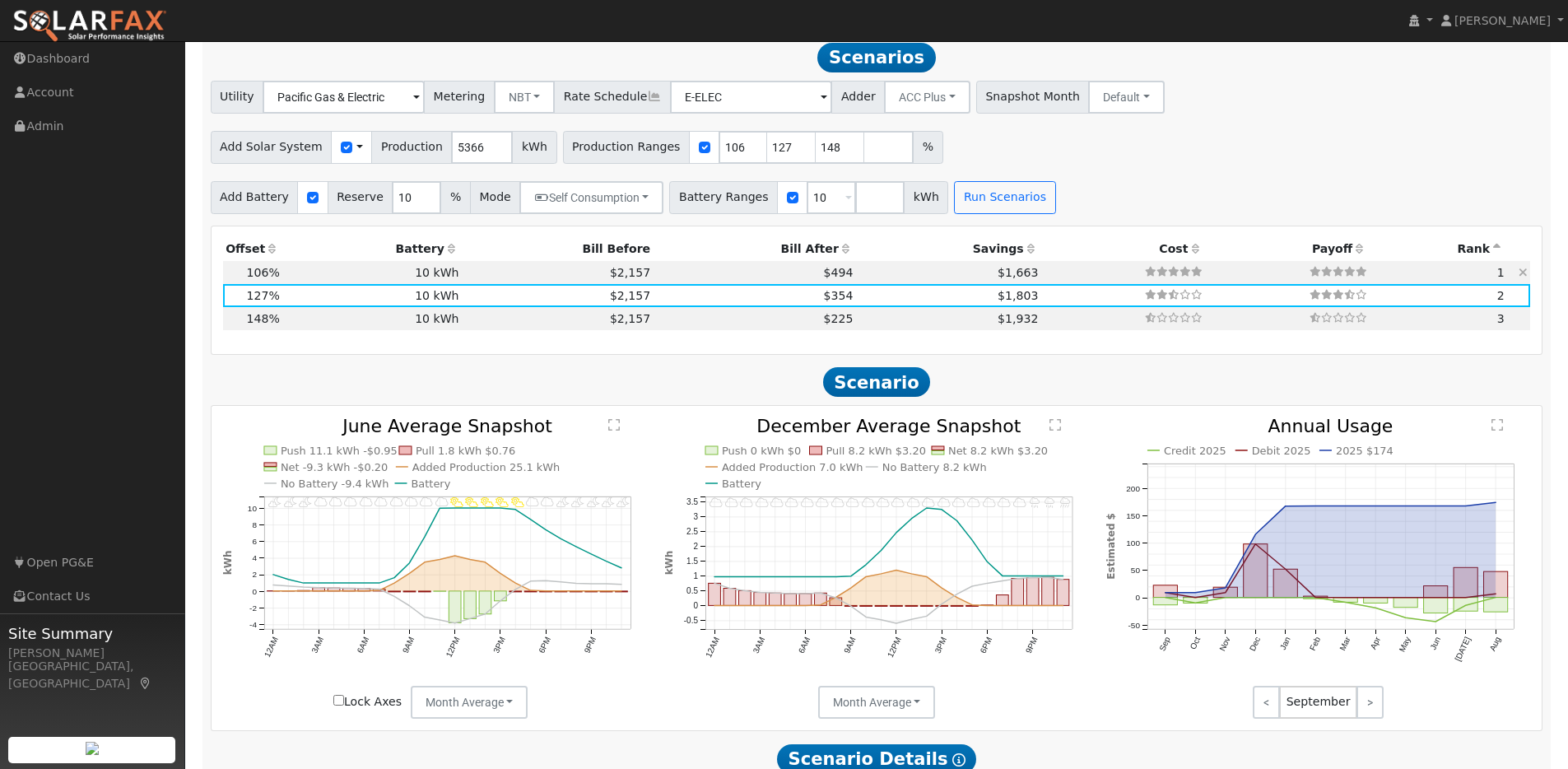
click at [373, 282] on td "10 kWh" at bounding box center [372, 272] width 179 height 23
type input "3.8"
type input "$11,755"
type input "$6,557"
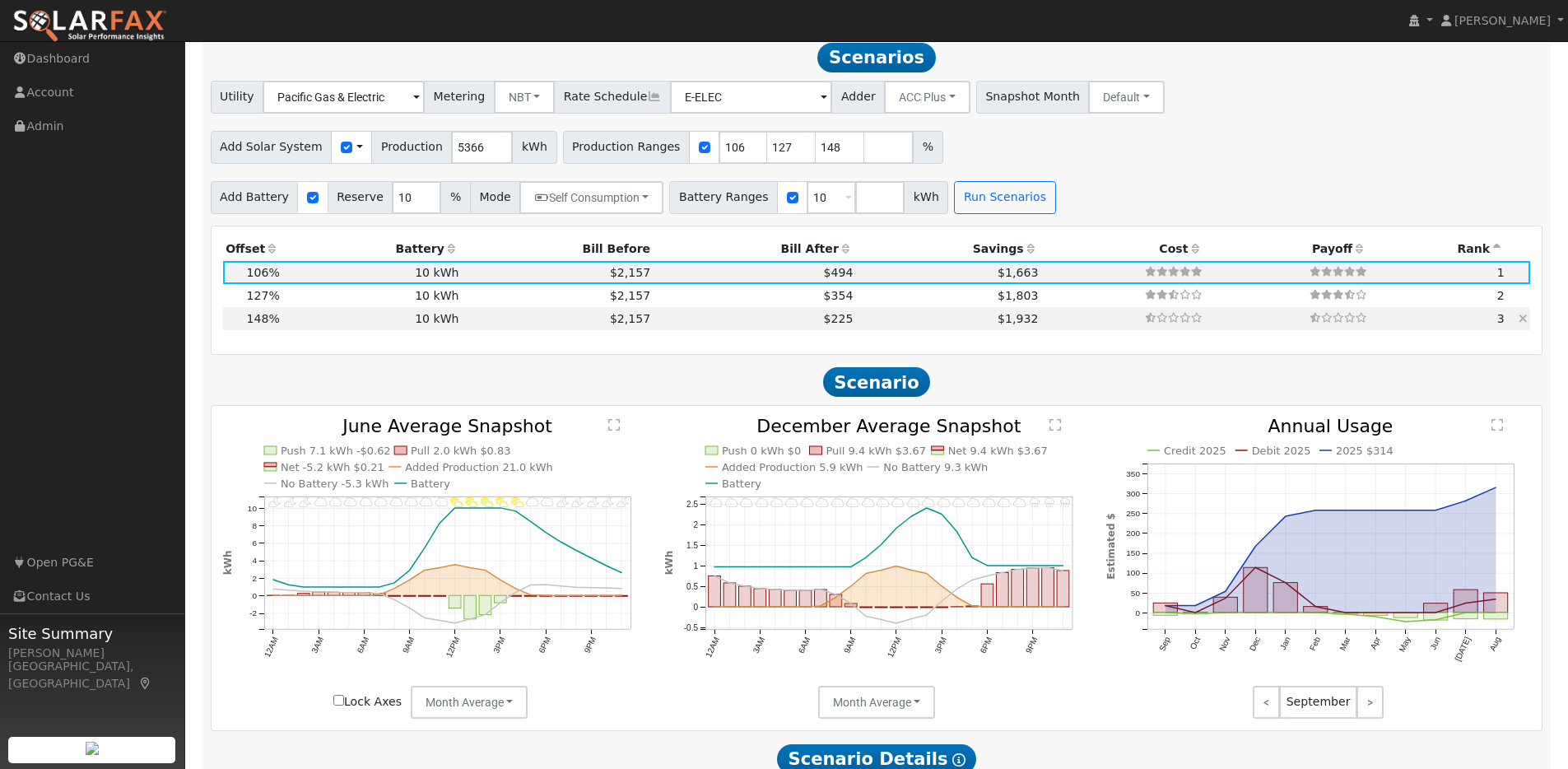
click at [334, 326] on td "10 kWh" at bounding box center [372, 318] width 179 height 23
type input "5.3"
type input "$16,413"
type input "$7,954"
